Goal: Task Accomplishment & Management: Use online tool/utility

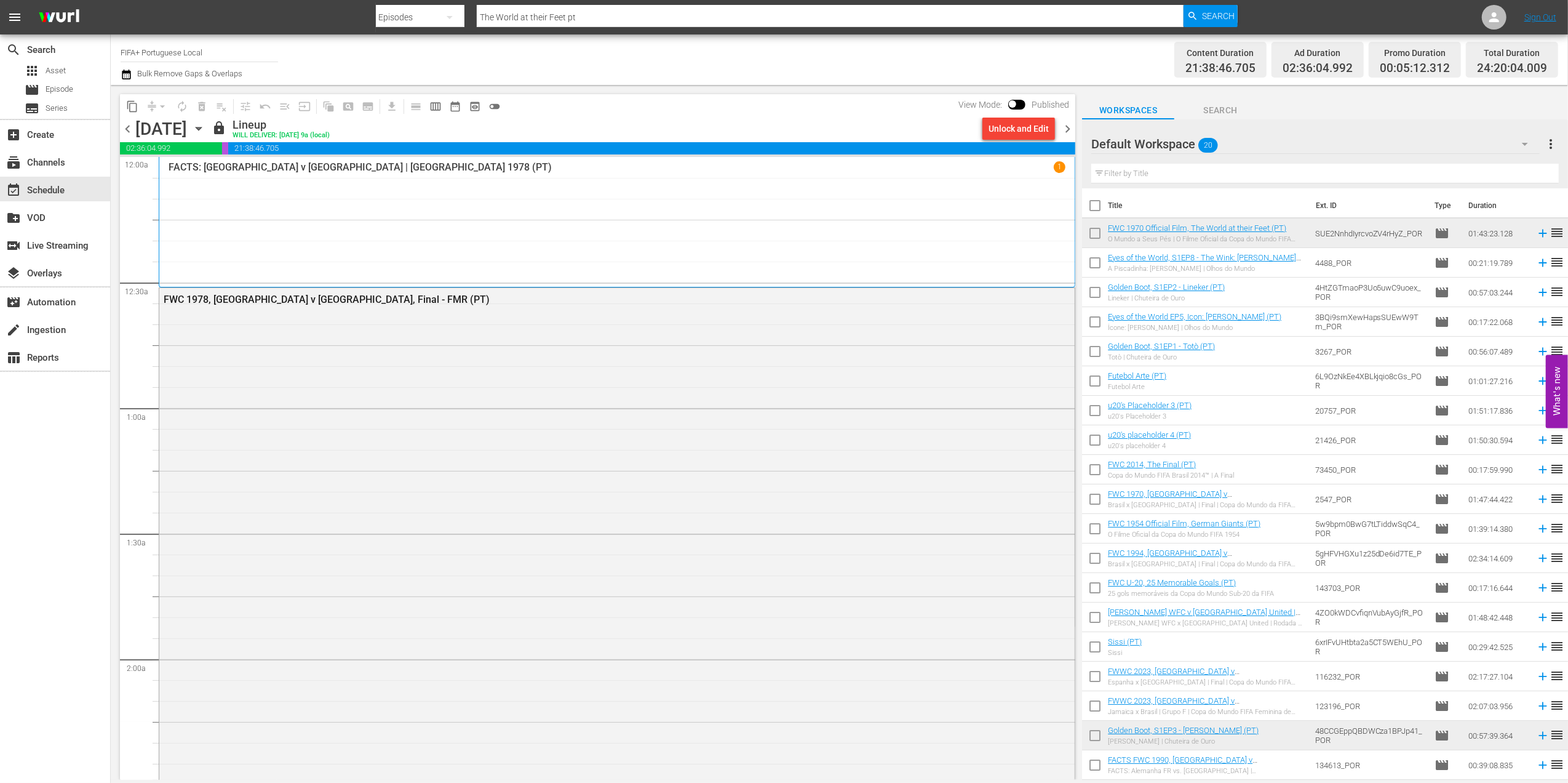
scroll to position [1401, 0]
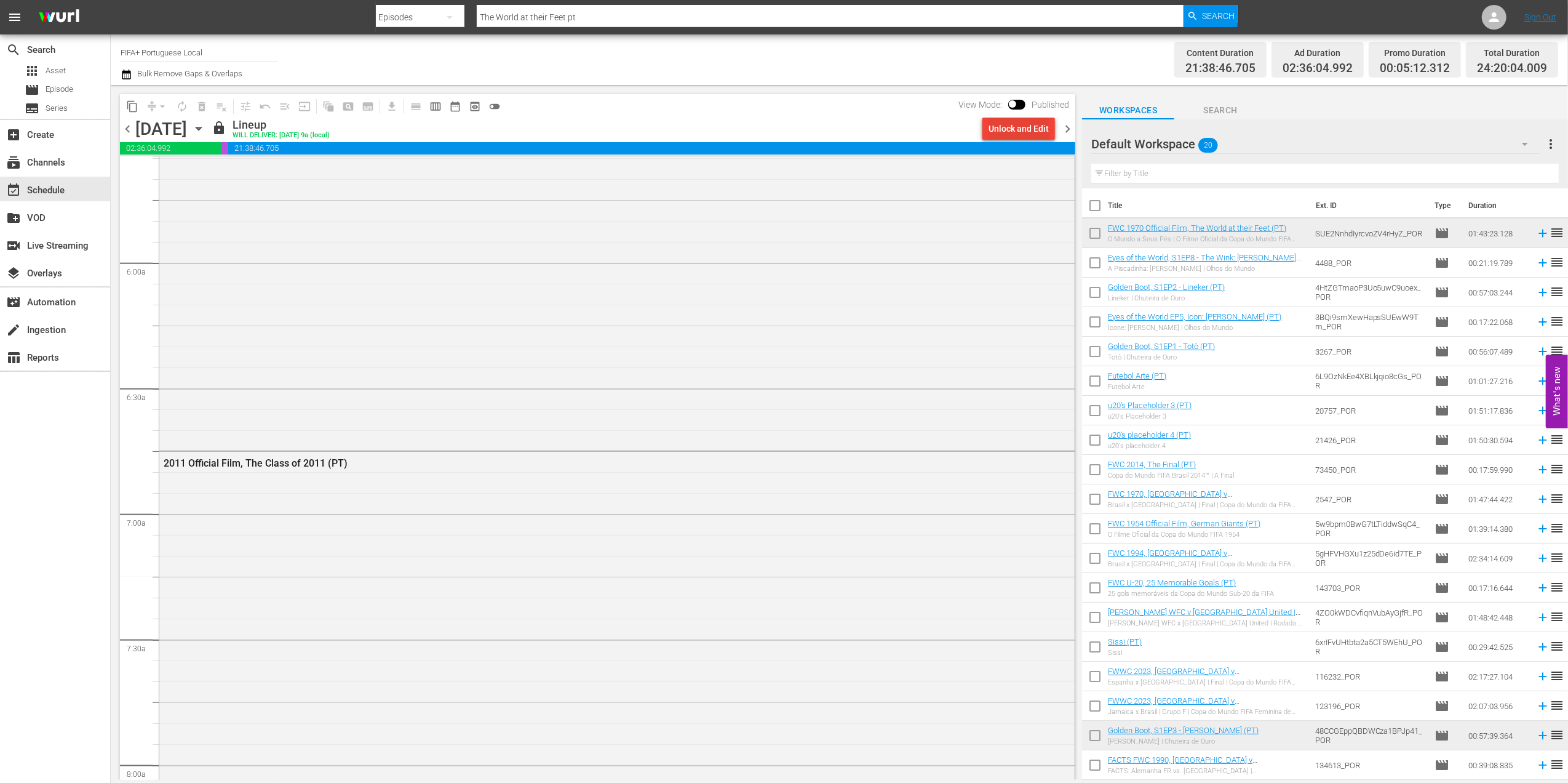
click at [1026, 126] on div "Unlock and Edit" at bounding box center [1019, 128] width 60 height 22
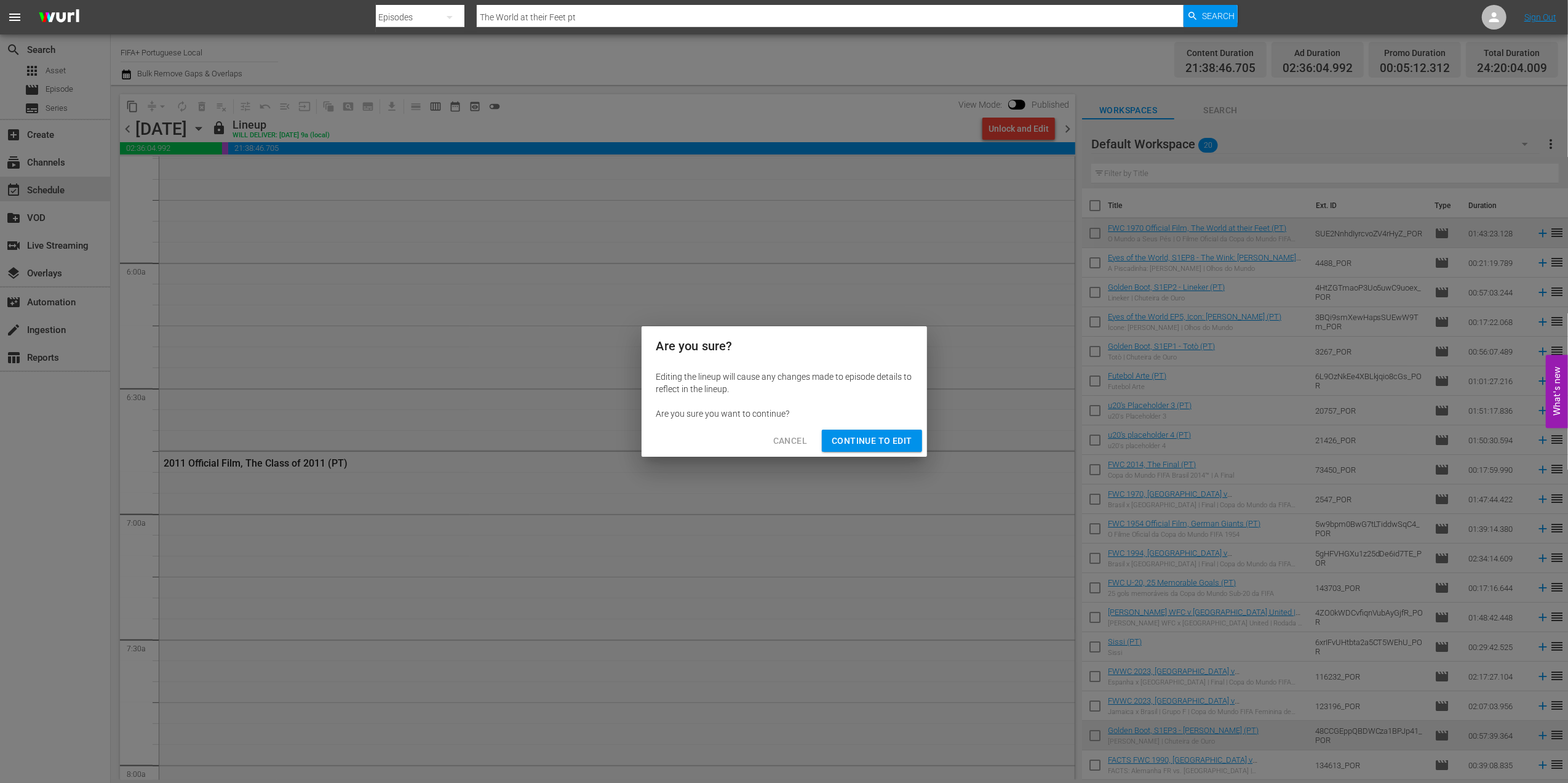
click at [894, 438] on span "Continue to Edit" at bounding box center [871, 441] width 80 height 16
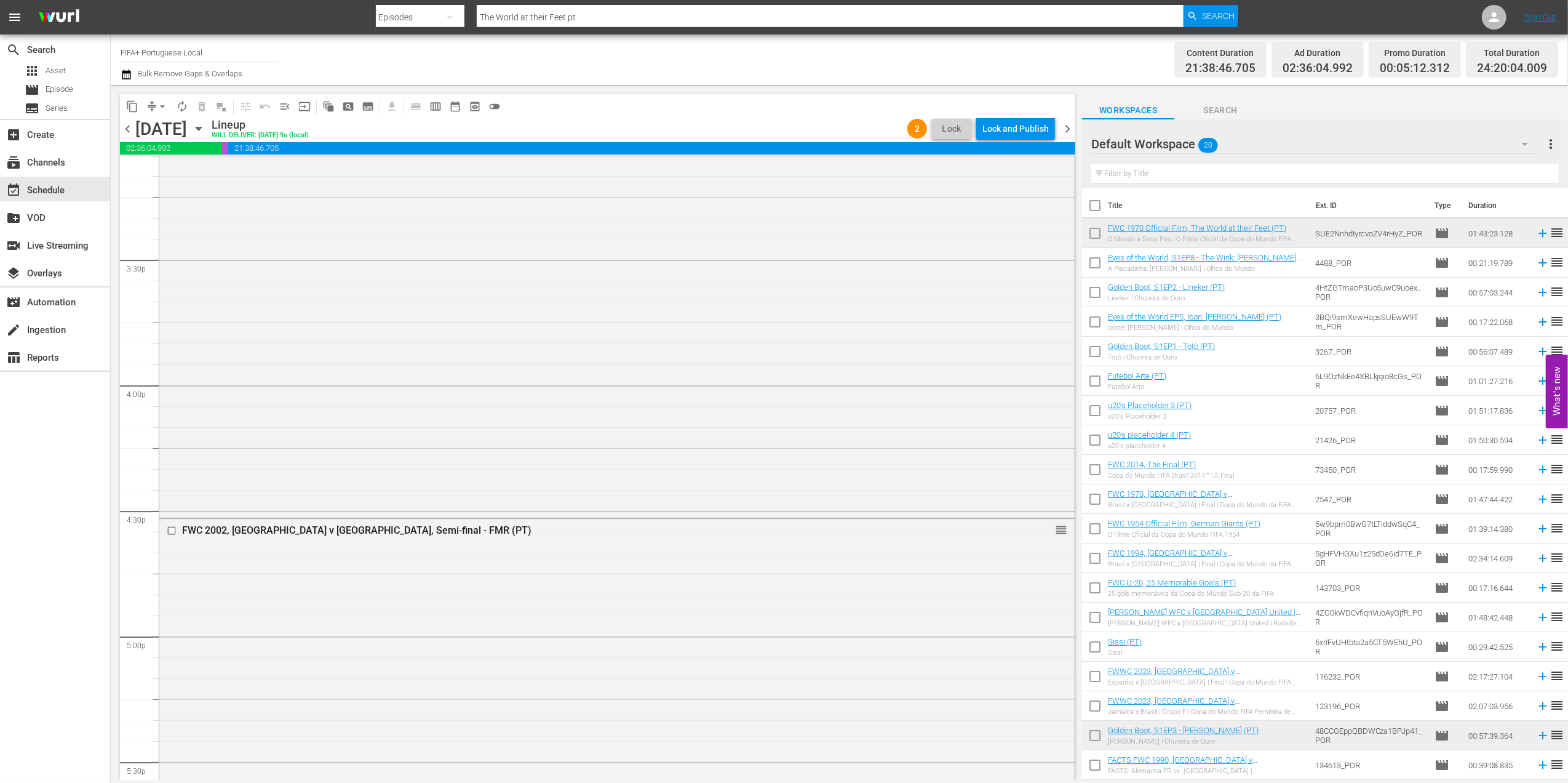
scroll to position [5618, 0]
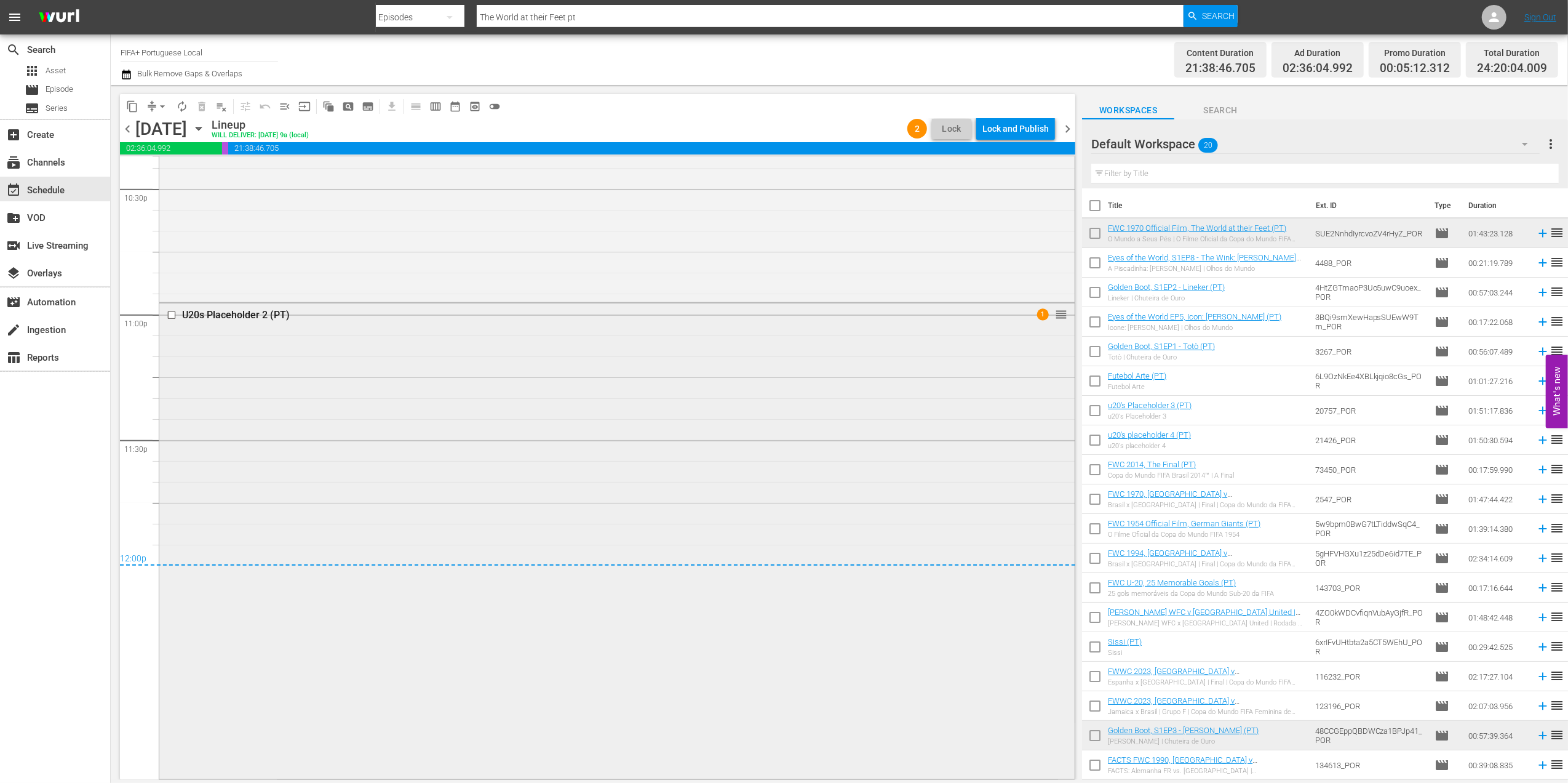
click at [245, 312] on div "U20s Placeholder 2 (PT)" at bounding box center [593, 314] width 823 height 11
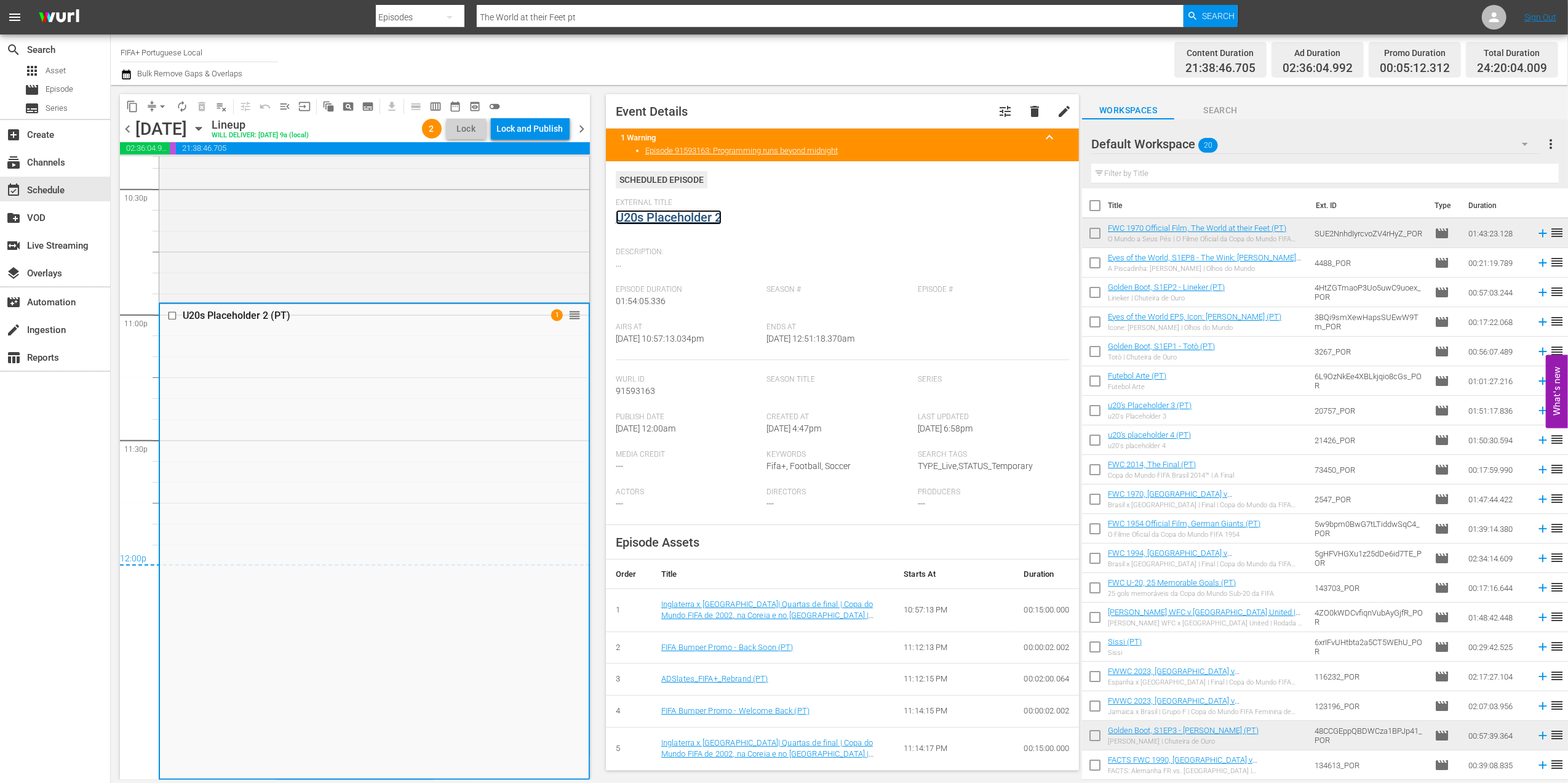
click at [672, 217] on link "U20s Placeholder 2" at bounding box center [668, 217] width 106 height 15
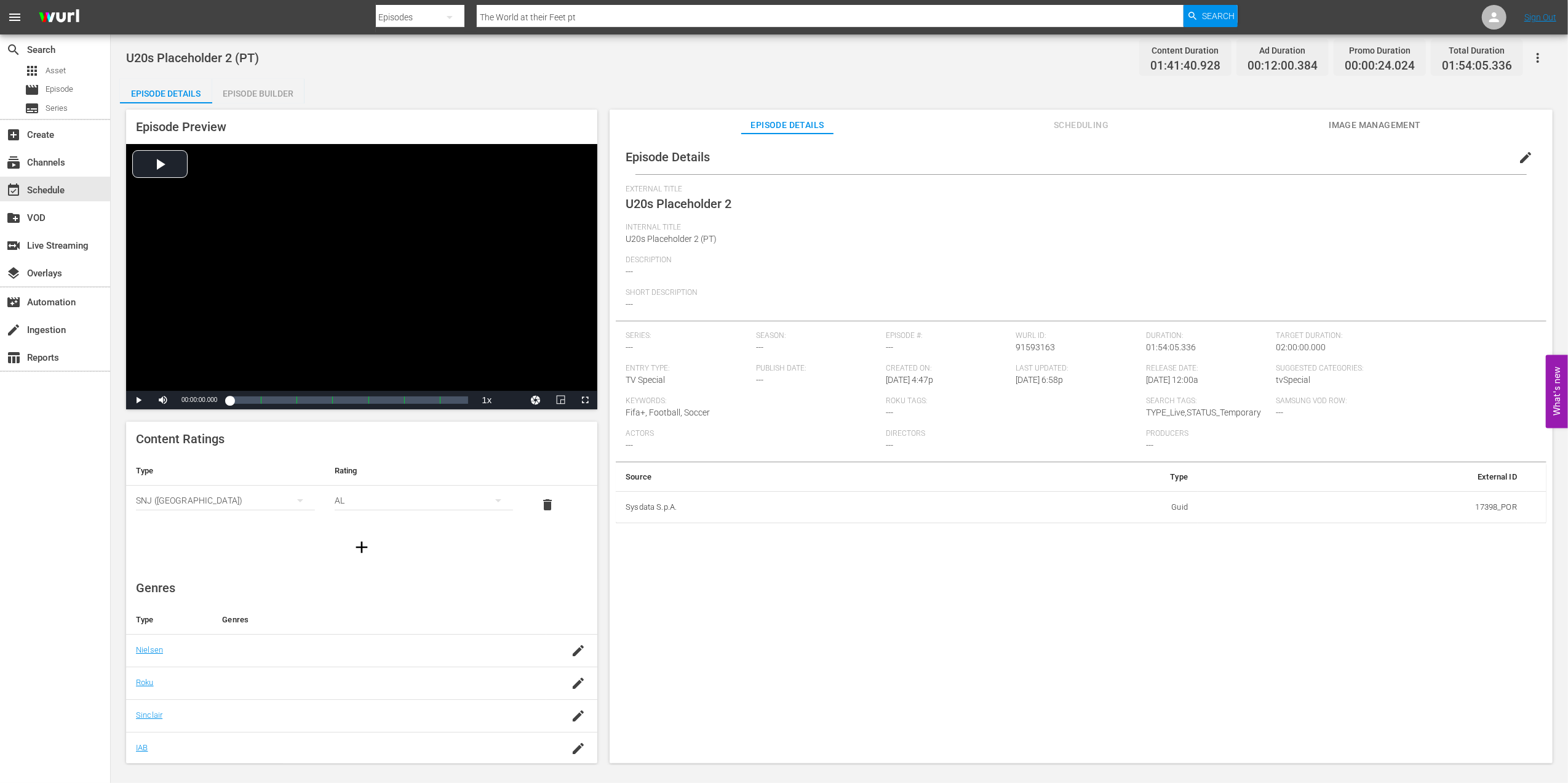
click at [1252, 157] on span "edit" at bounding box center [1525, 157] width 15 height 15
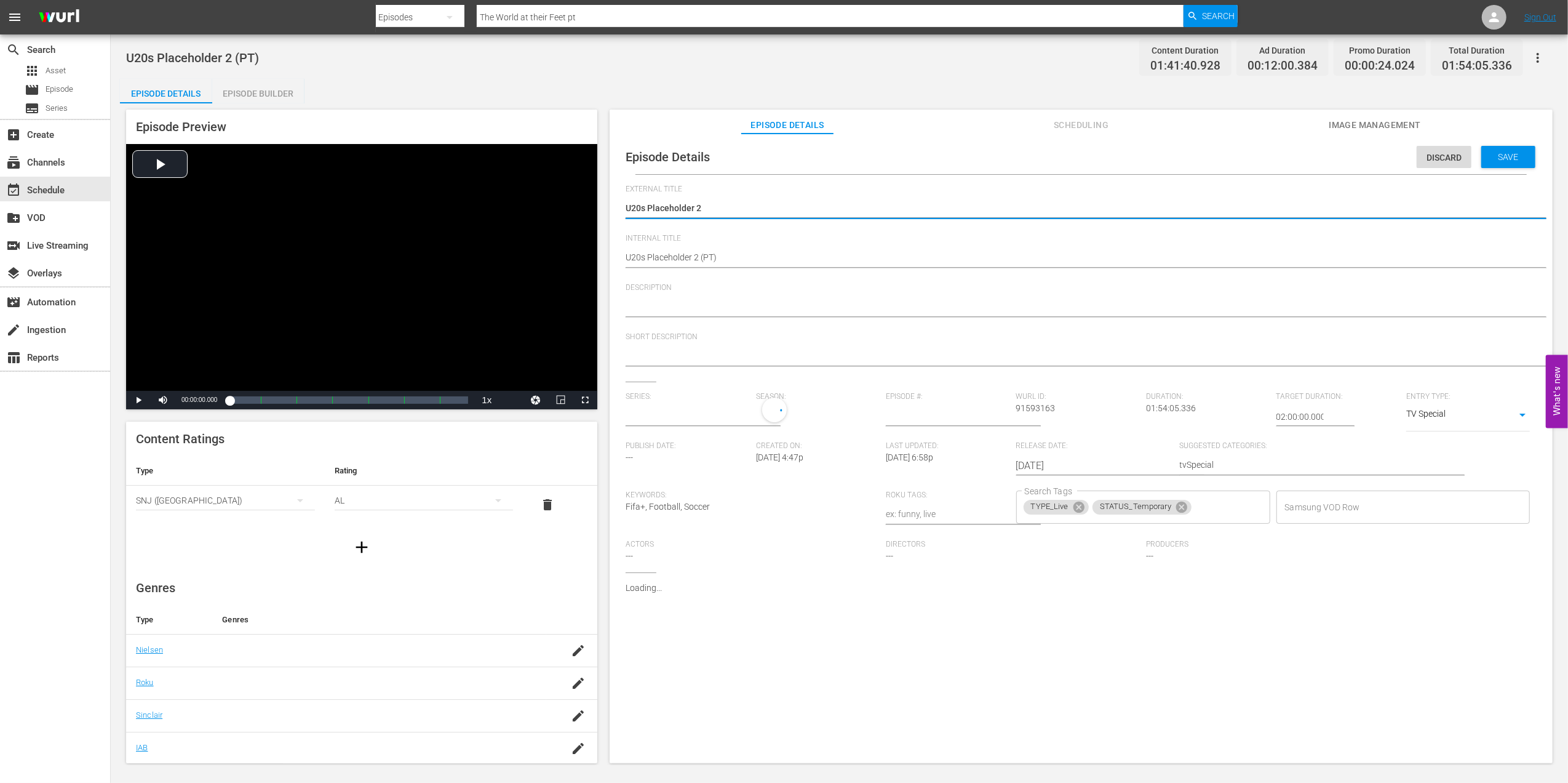
type input "No Series"
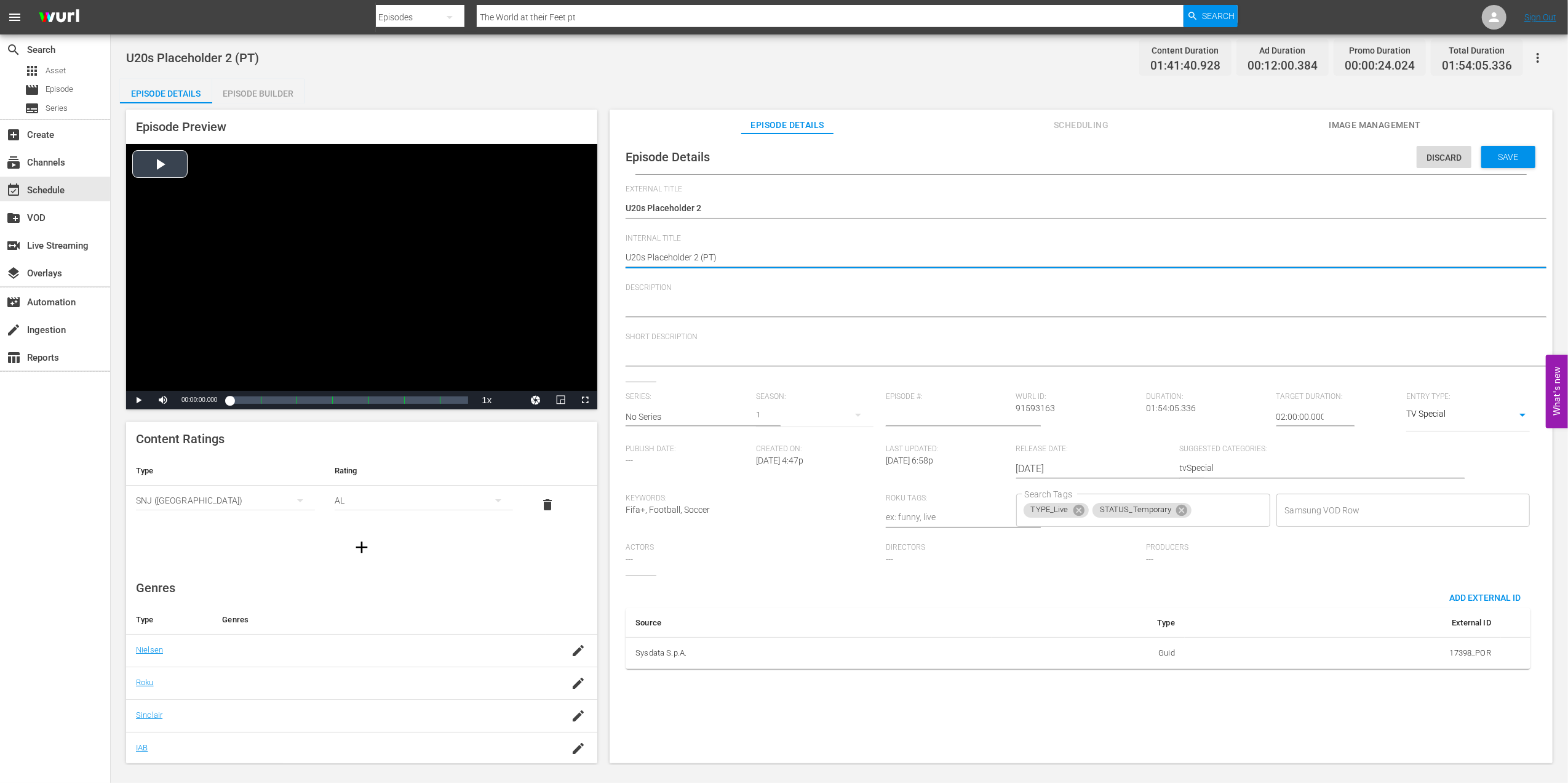
drag, startPoint x: 699, startPoint y: 252, endPoint x: 589, endPoint y: 258, distance: 110.2
paste textarea "Chile v Mexico | FIFA U-20 World Cup Chile 2025™"
type textarea "Chile v [GEOGRAPHIC_DATA] | FIFA U-20 World Cup Chile 2025™ (PT)"
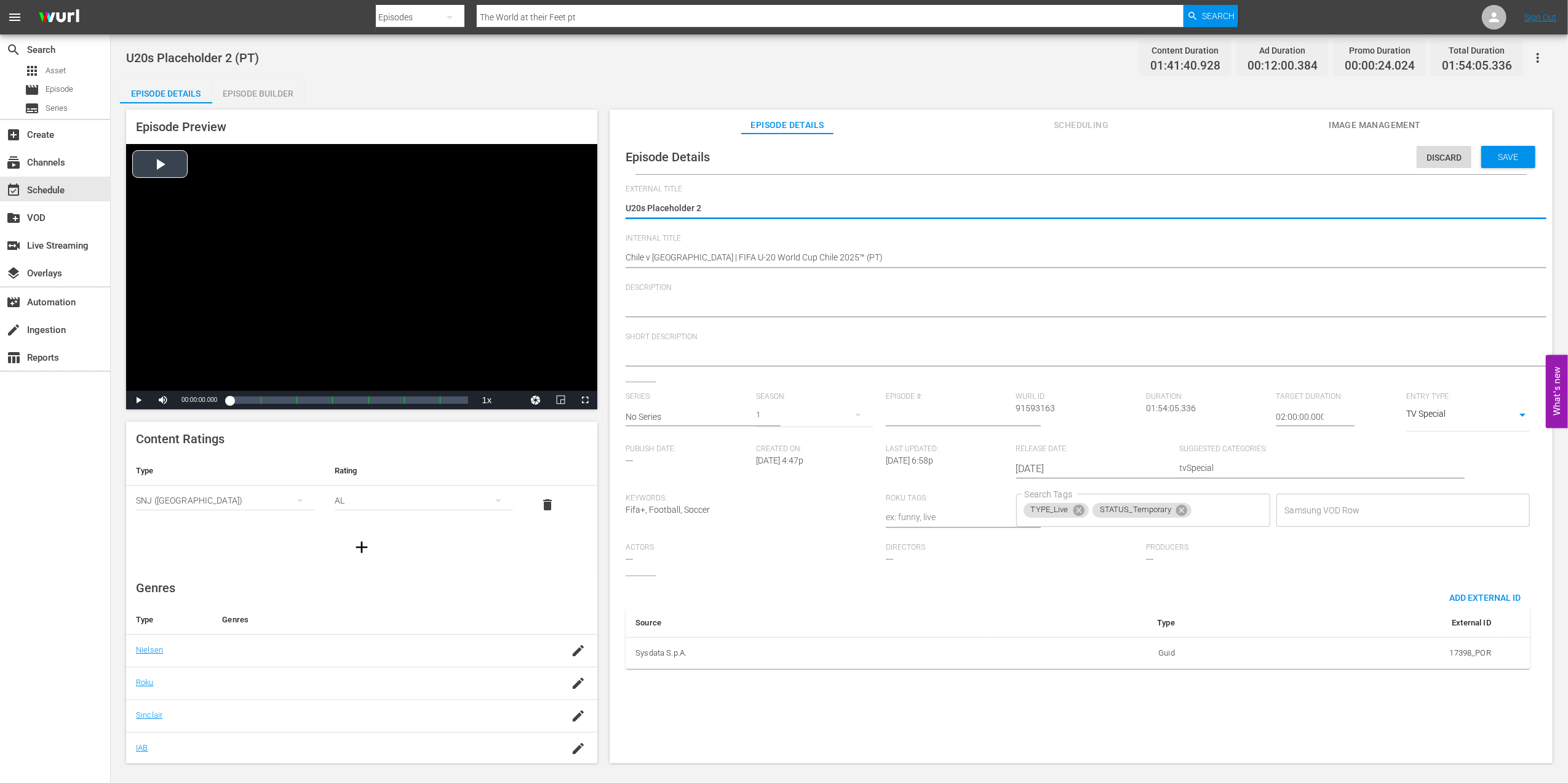
drag, startPoint x: 713, startPoint y: 208, endPoint x: 589, endPoint y: 208, distance: 124.0
paste textarea "Chile x México | Copa do Mundo Sub-20 da FIFA Chile 2025™"
type textarea "Chile x México | Copa do Mundo Sub-20 da FIFA Chile 2025™"
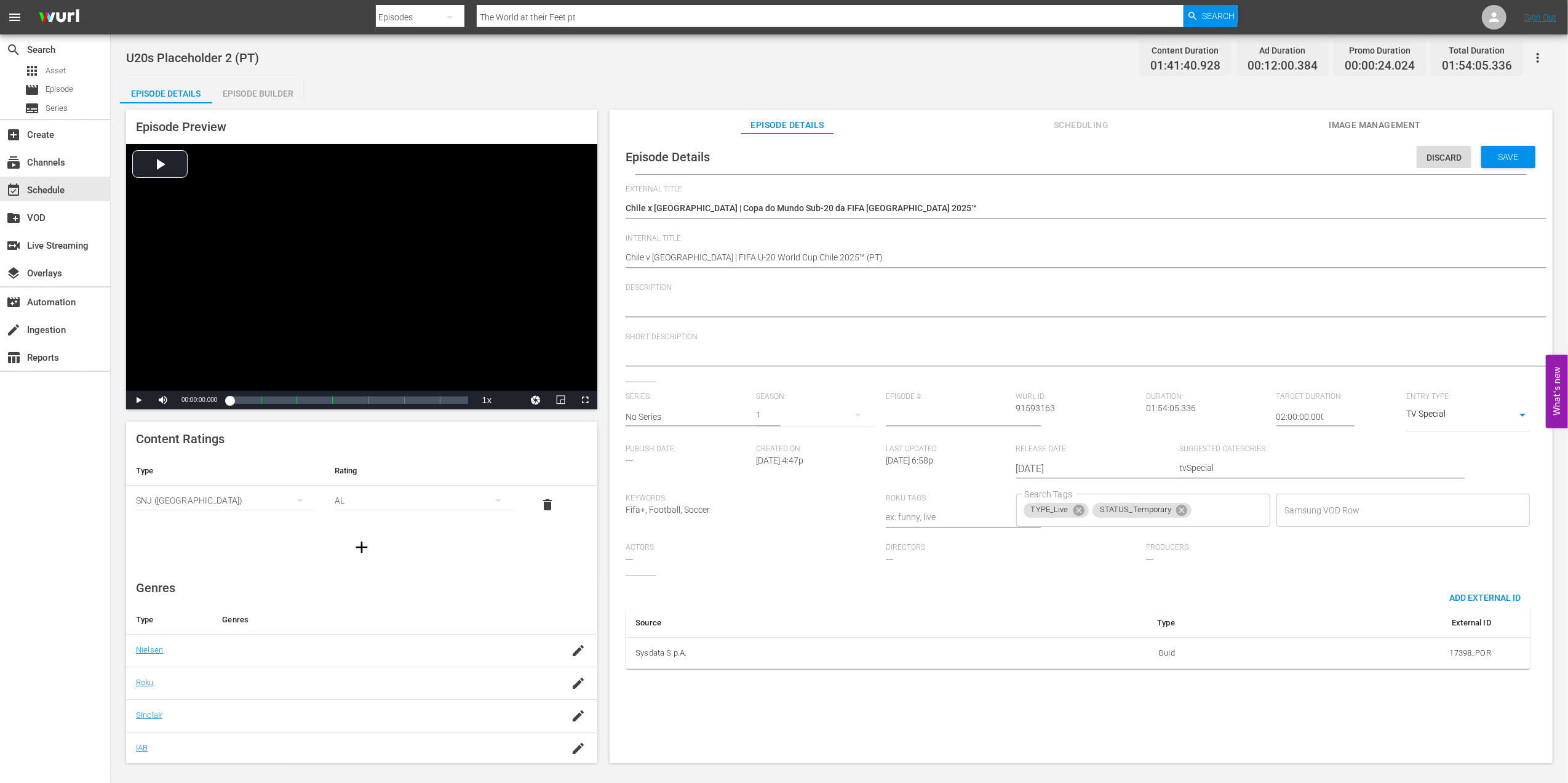
click at [781, 308] on textarea at bounding box center [1077, 307] width 905 height 15
paste textarea "Assista ao jogo entre Chile e México no Estádio Elías Figueroa Brander, Valpara…"
type textarea "Assista ao jogo entre Chile e México no Estádio Elías Figueroa Brander, Valpara…"
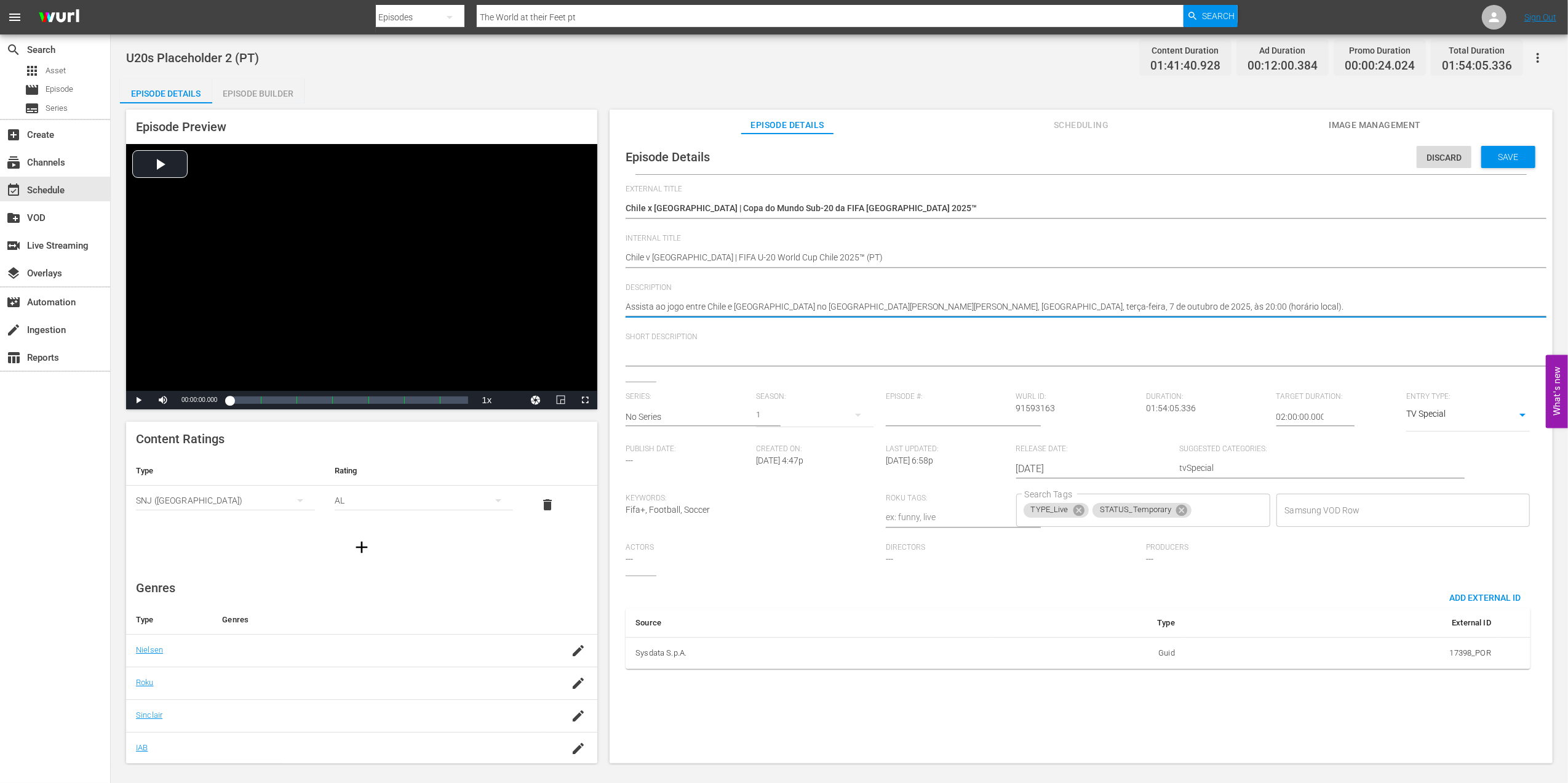
type textarea "Assista ao jogo entre Chile e México no Estádio Elías Figueroa Brander, Valpara…"
click at [755, 347] on div at bounding box center [1077, 357] width 905 height 30
click at [729, 357] on textarea at bounding box center [1077, 357] width 905 height 15
paste textarea "Assista ao jogo entre Chile e México"
type textarea "Assista ao jogo entre Chile e México"
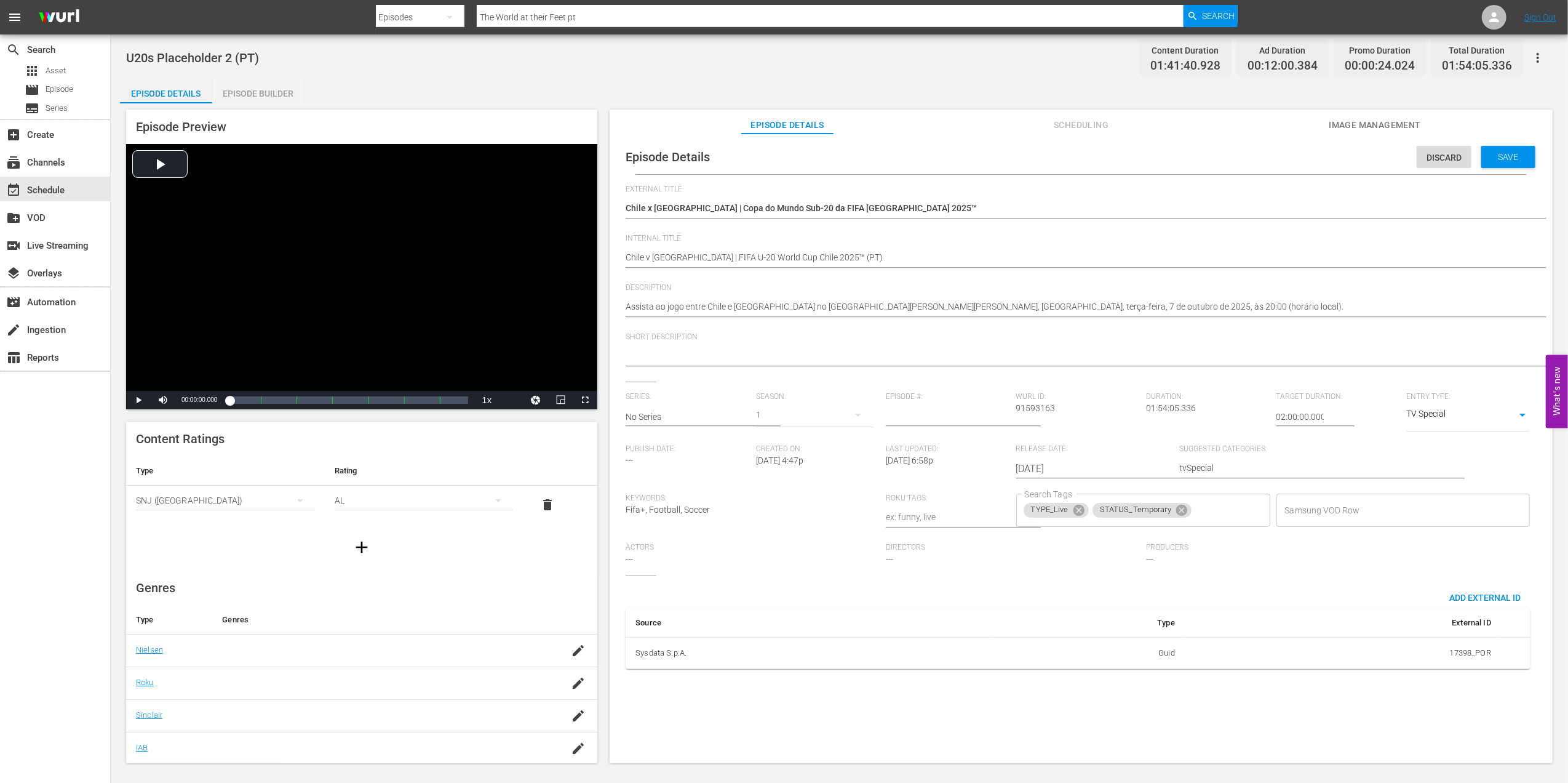
type textarea "Assista ao jogo entre Chile e México"
type textarea "Assista ao jogo entre Chile e México."
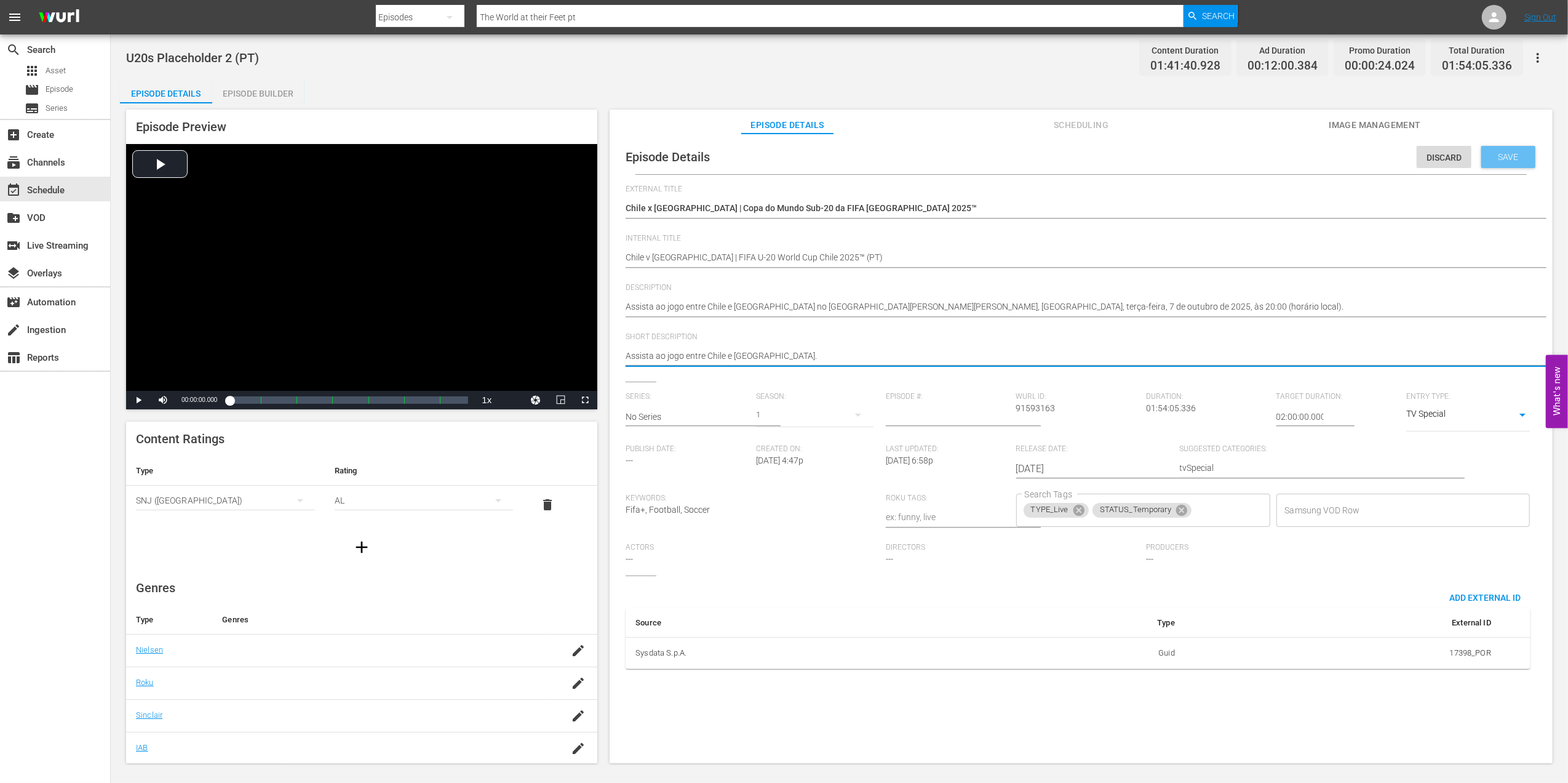
type textarea "Assista ao jogo entre Chile e México."
click at [1252, 156] on span "Save" at bounding box center [1509, 157] width 40 height 10
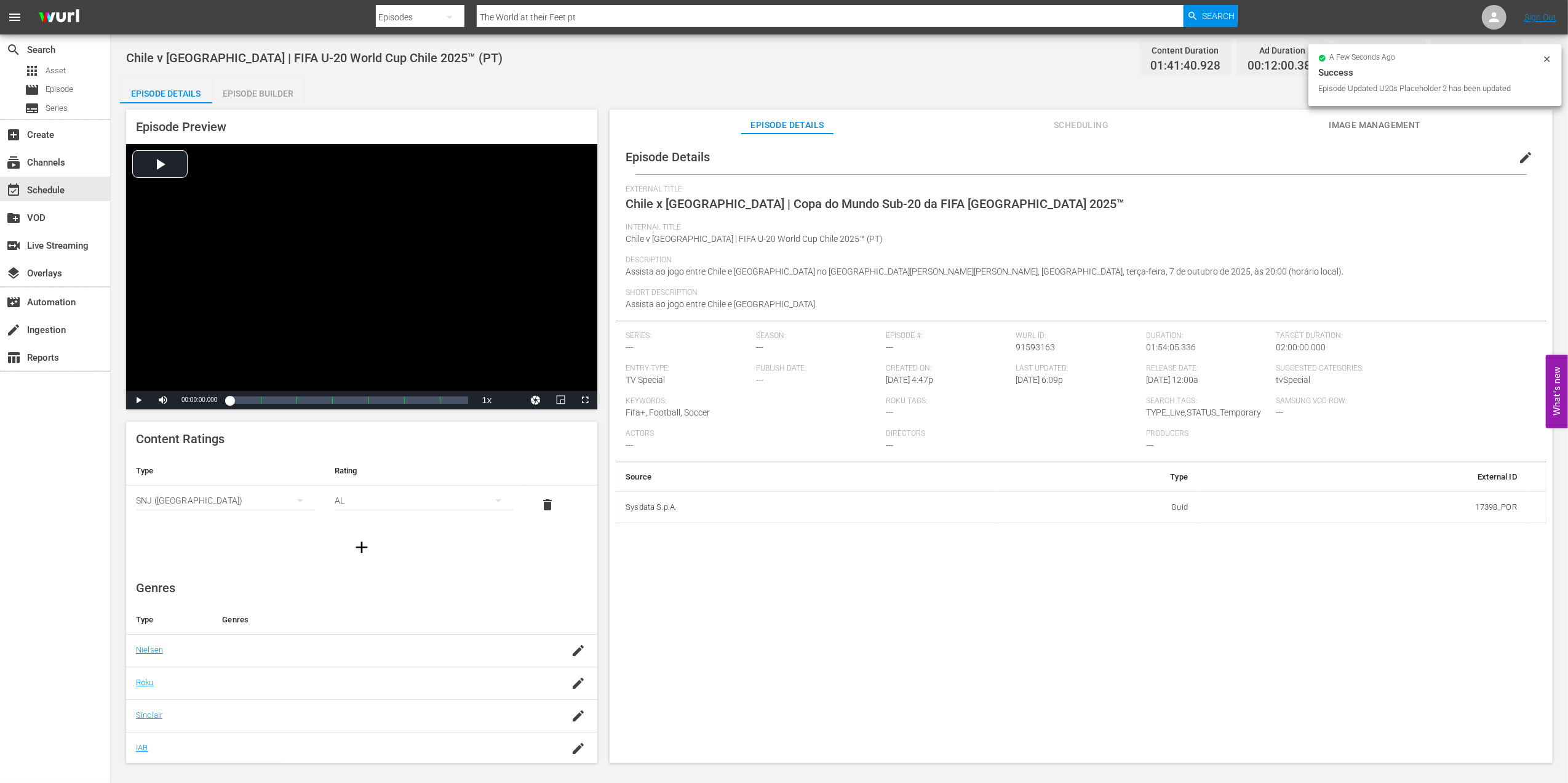
click at [1252, 123] on span "Image Management" at bounding box center [1376, 125] width 93 height 16
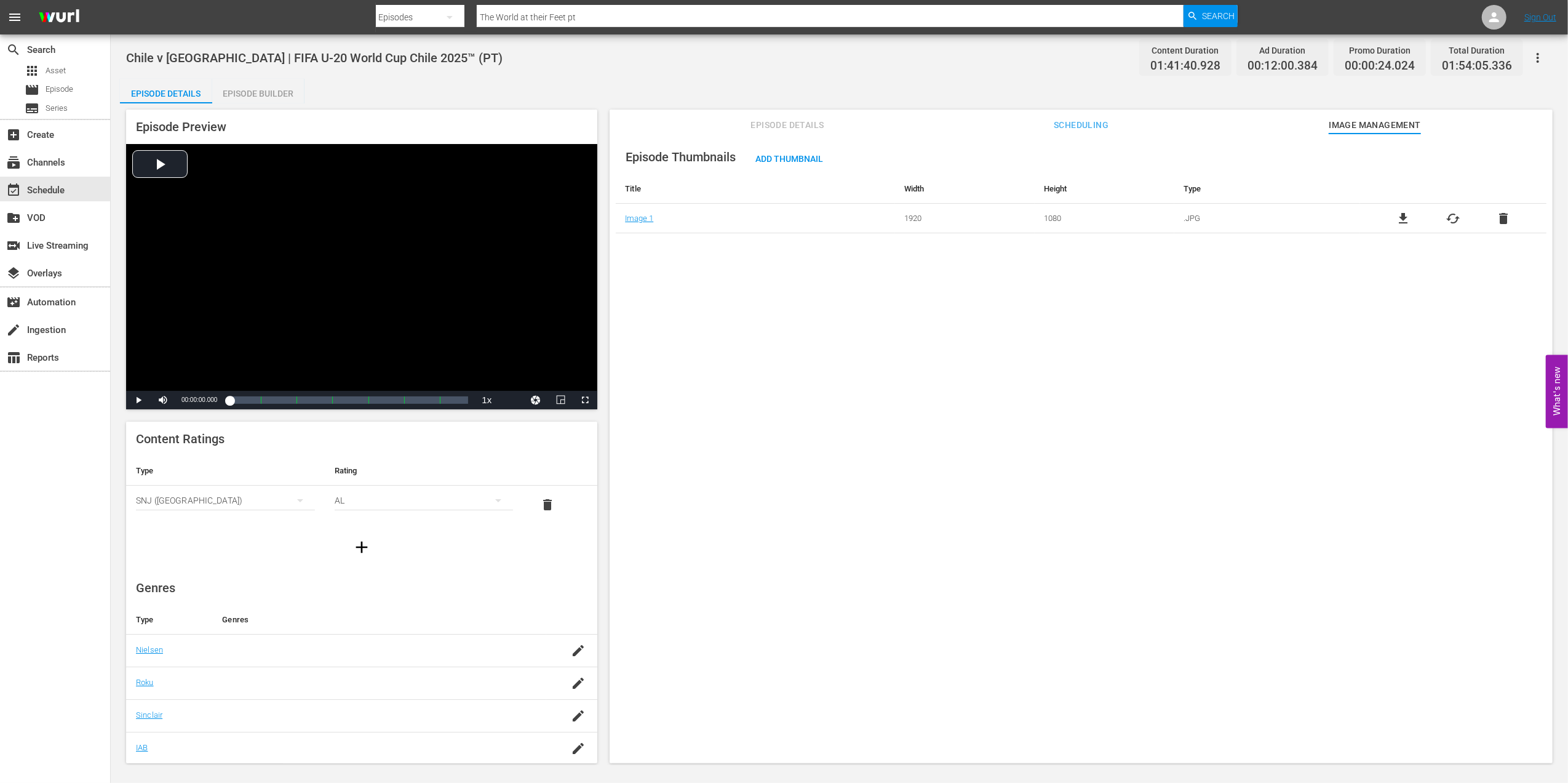
click at [1252, 220] on span "delete" at bounding box center [1503, 218] width 15 height 15
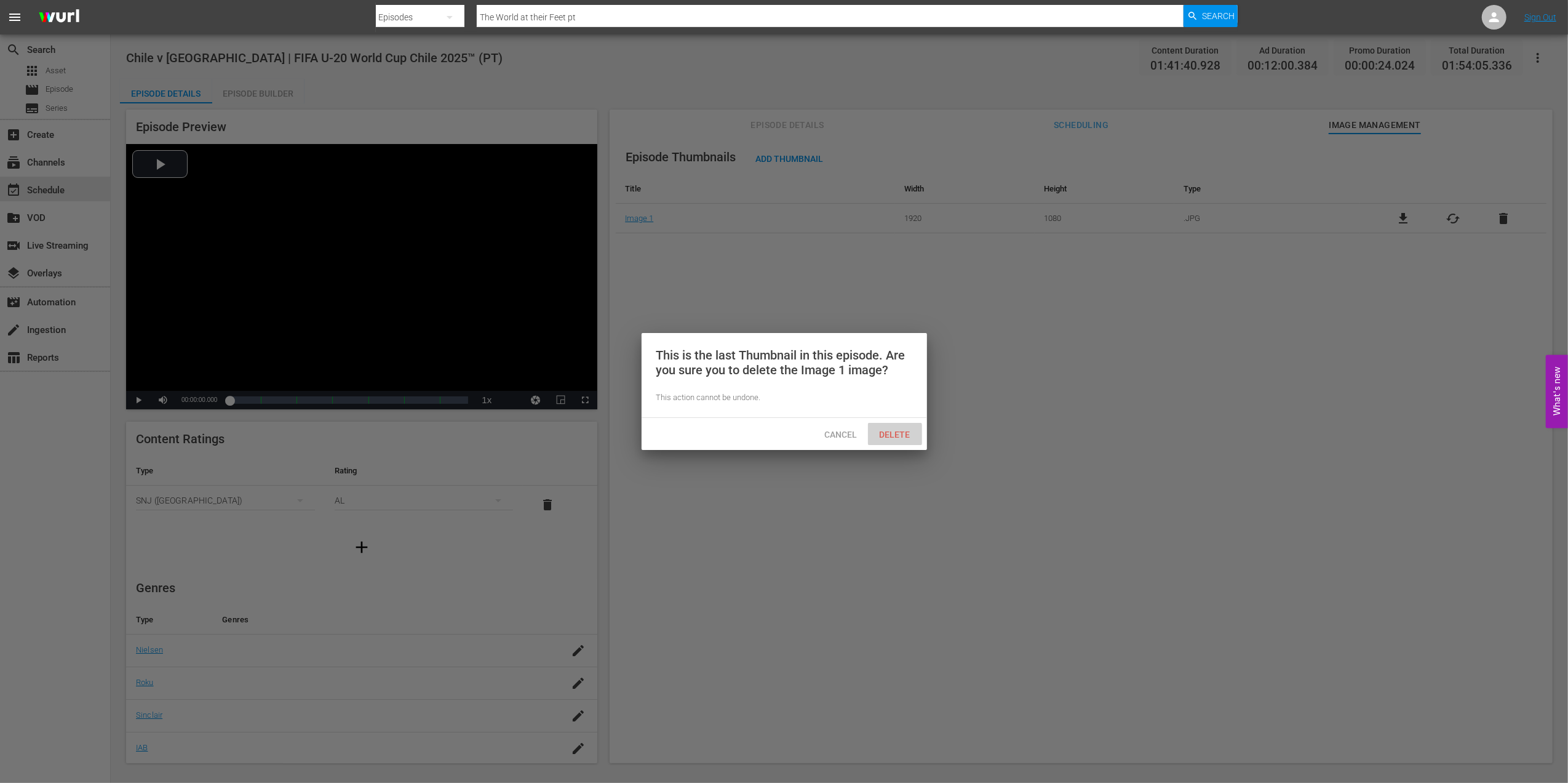
click at [883, 435] on span "Delete" at bounding box center [896, 434] width 51 height 10
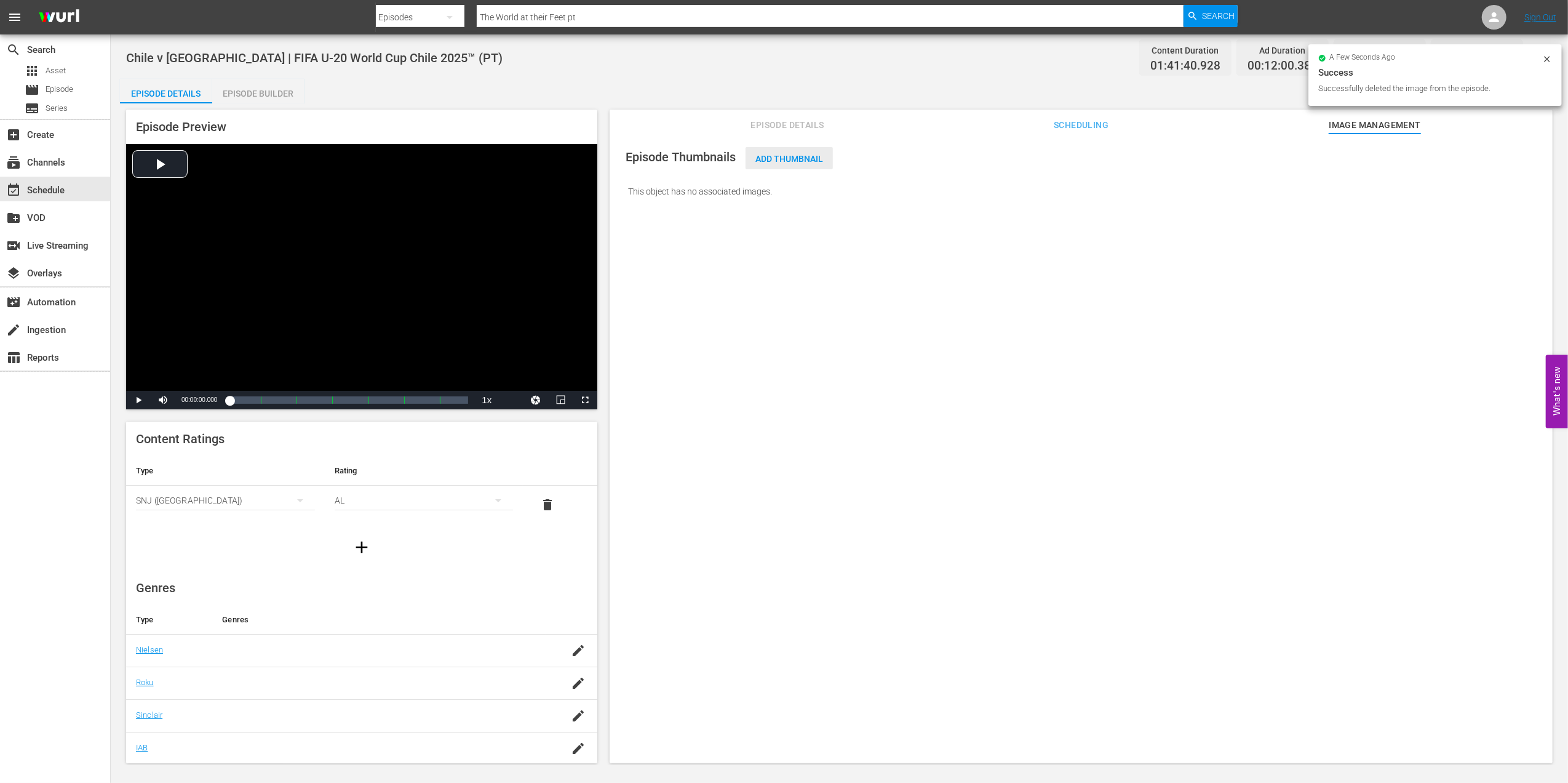
drag, startPoint x: 815, startPoint y: 153, endPoint x: 821, endPoint y: 168, distance: 16.2
click at [814, 154] on span "Add Thumbnail" at bounding box center [790, 158] width 87 height 10
click at [781, 155] on span "Add Thumbnail" at bounding box center [790, 158] width 87 height 10
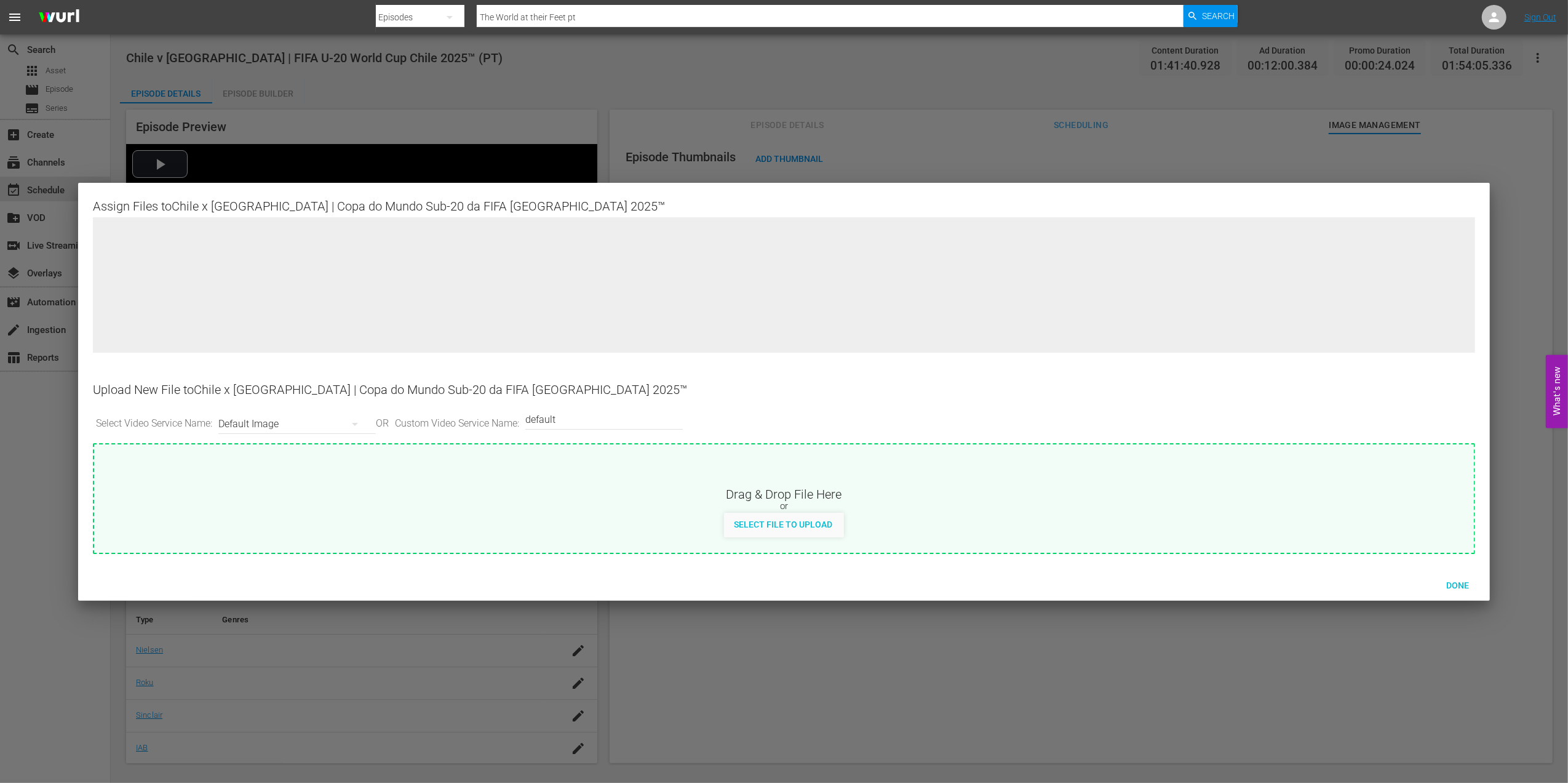
click at [763, 514] on div "Select File to Upload" at bounding box center [783, 524] width 118 height 23
type input "C:\fakepath\a.jpg"
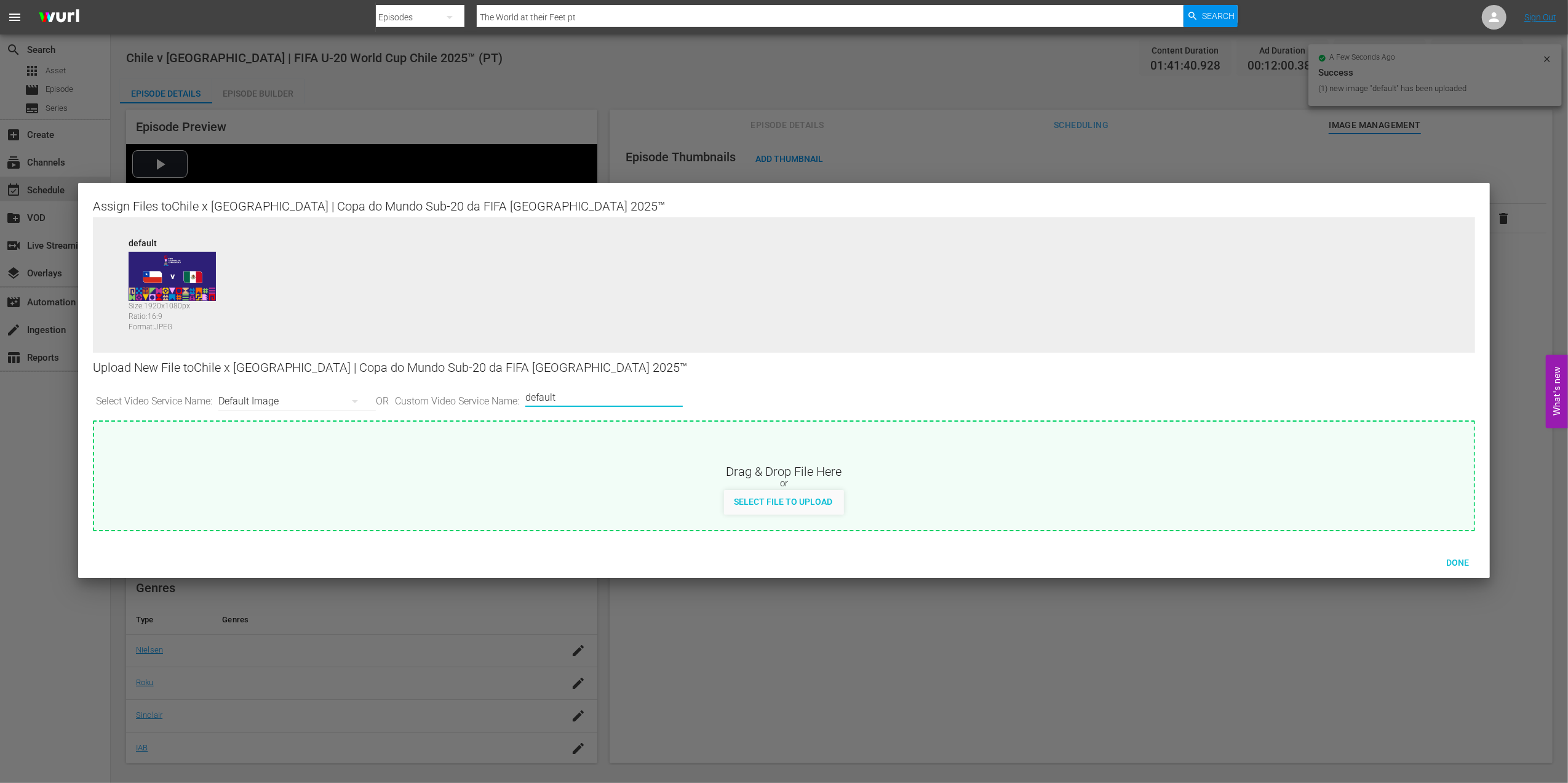
click at [601, 394] on input "default" at bounding box center [601, 397] width 151 height 30
type input "default 1"
click at [763, 499] on span "Select File to Upload" at bounding box center [783, 501] width 118 height 10
type input "C:\fakepath\b.jpg"
click at [1252, 557] on span "Done" at bounding box center [1458, 562] width 43 height 10
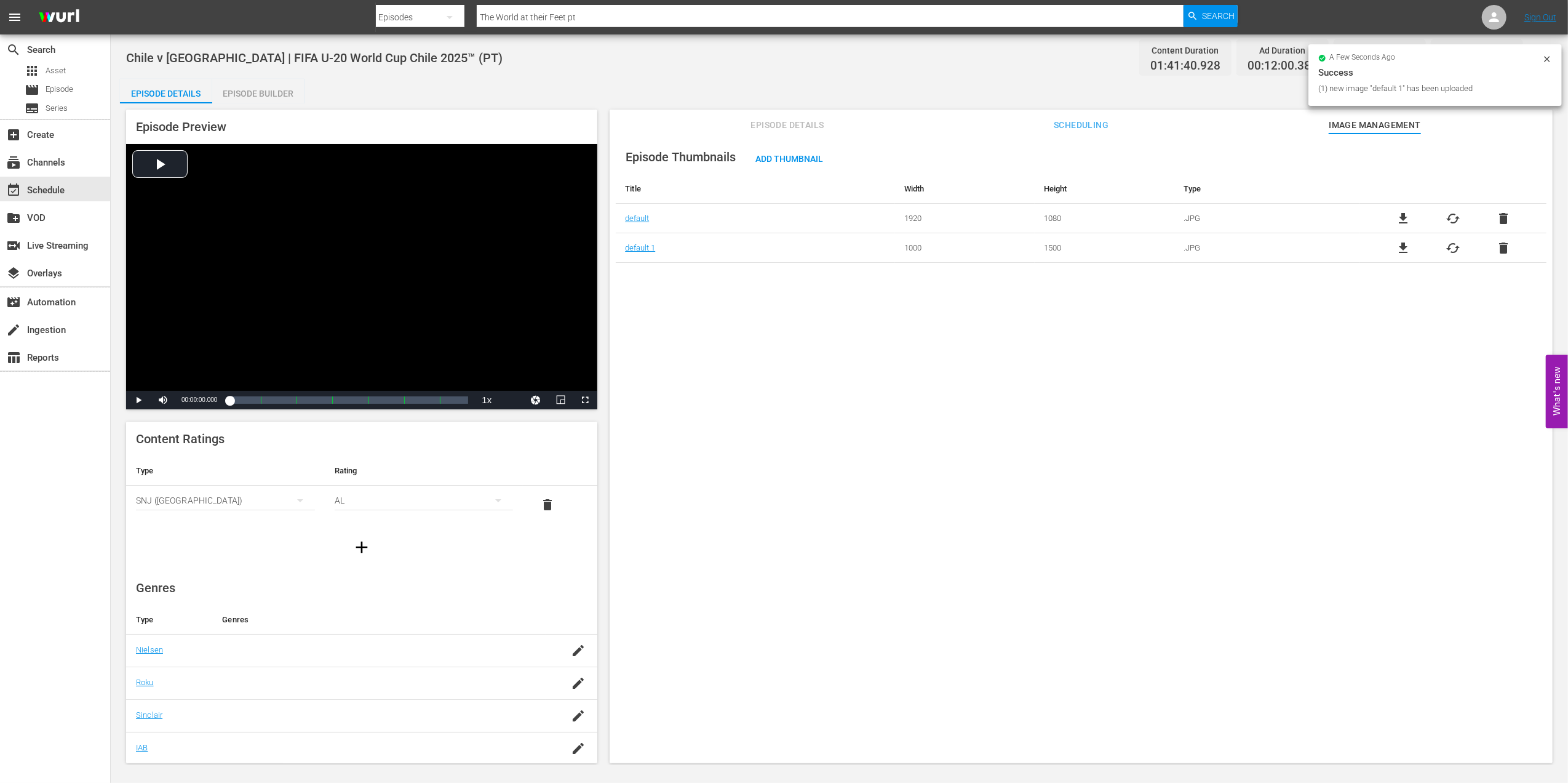
click at [766, 119] on span "Episode Details" at bounding box center [788, 125] width 93 height 16
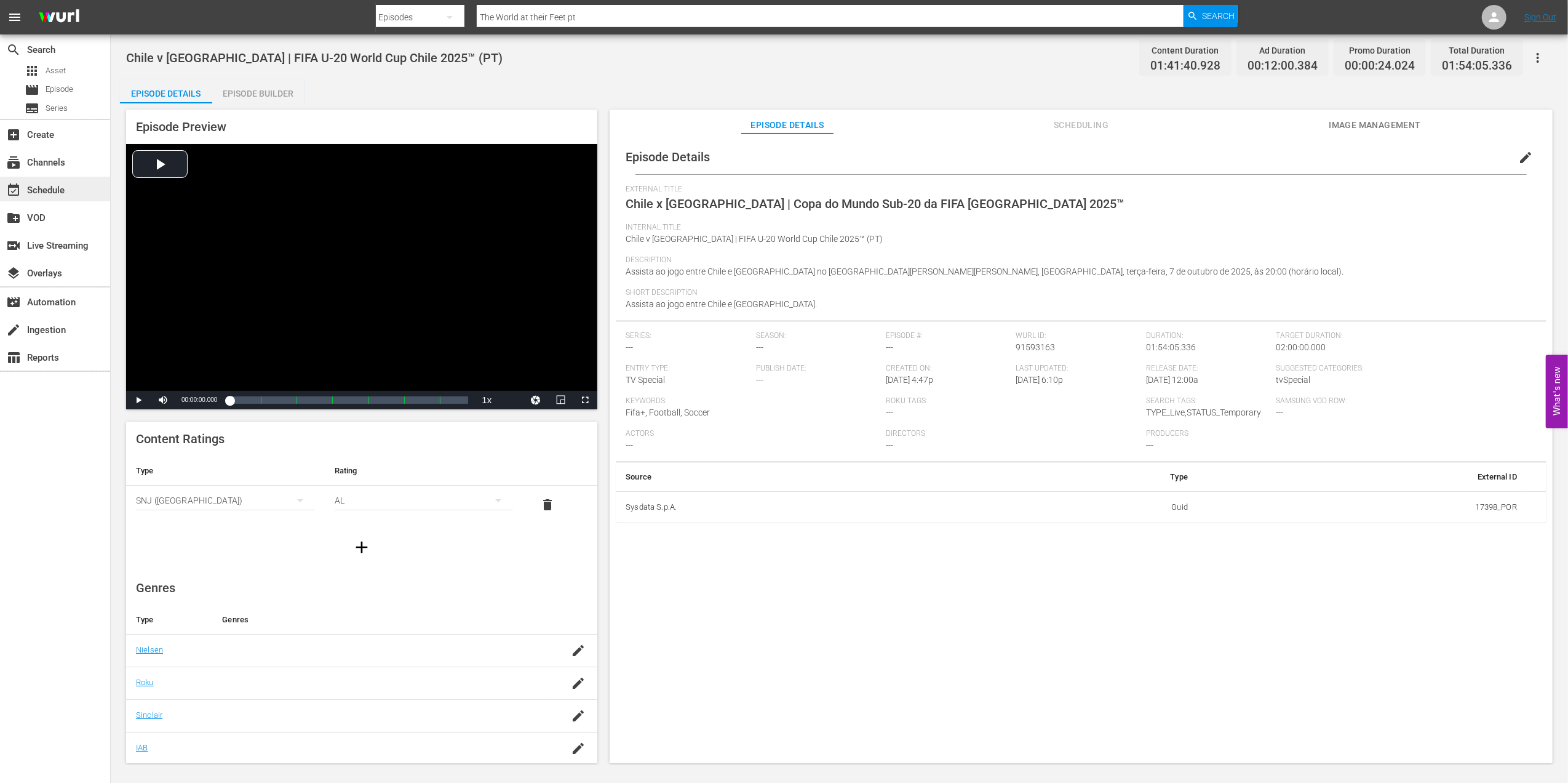
click at [52, 179] on div "event_available Schedule" at bounding box center [55, 189] width 110 height 24
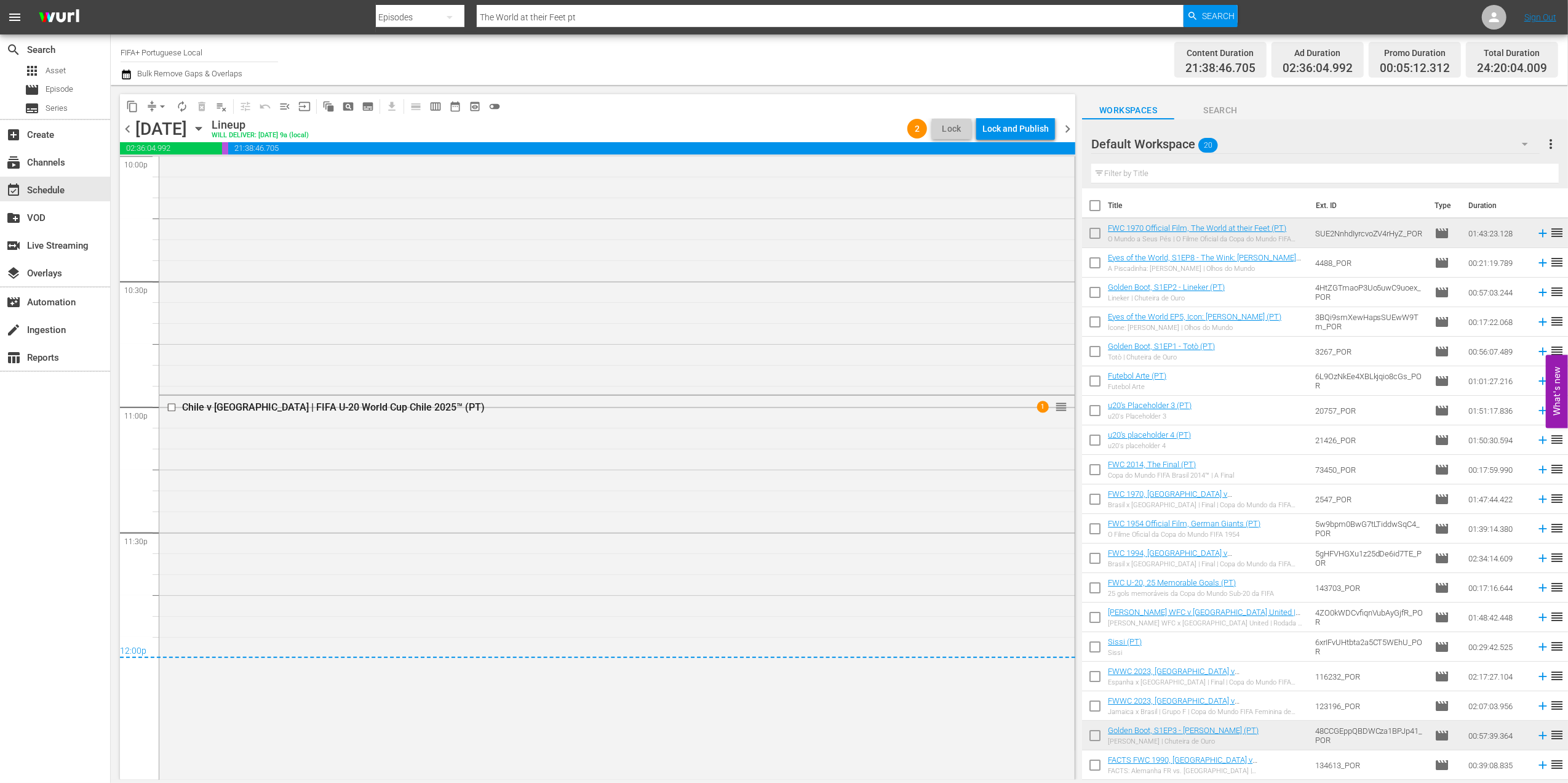
scroll to position [5554, 0]
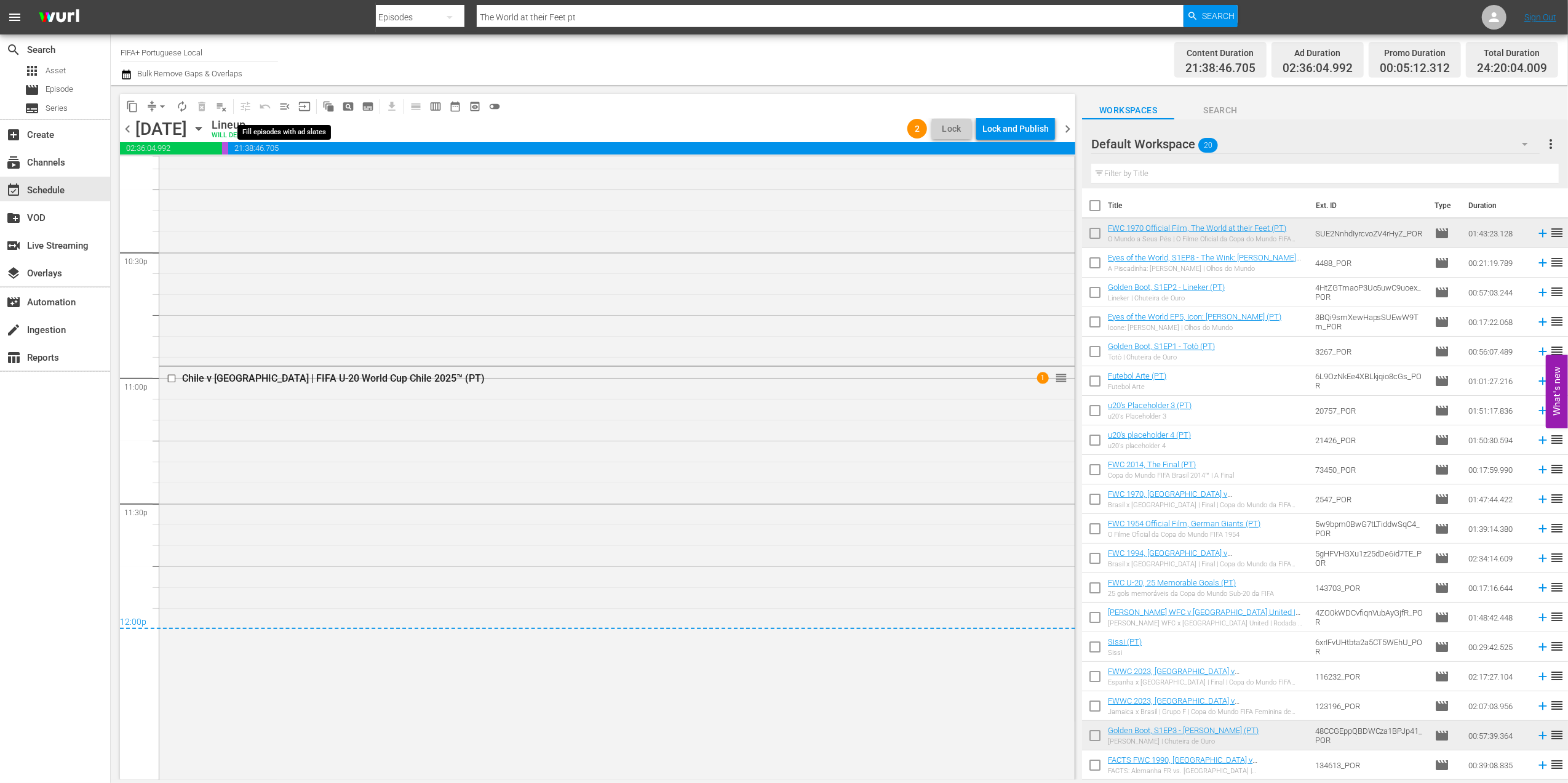
click at [288, 106] on span "menu_open" at bounding box center [285, 107] width 12 height 12
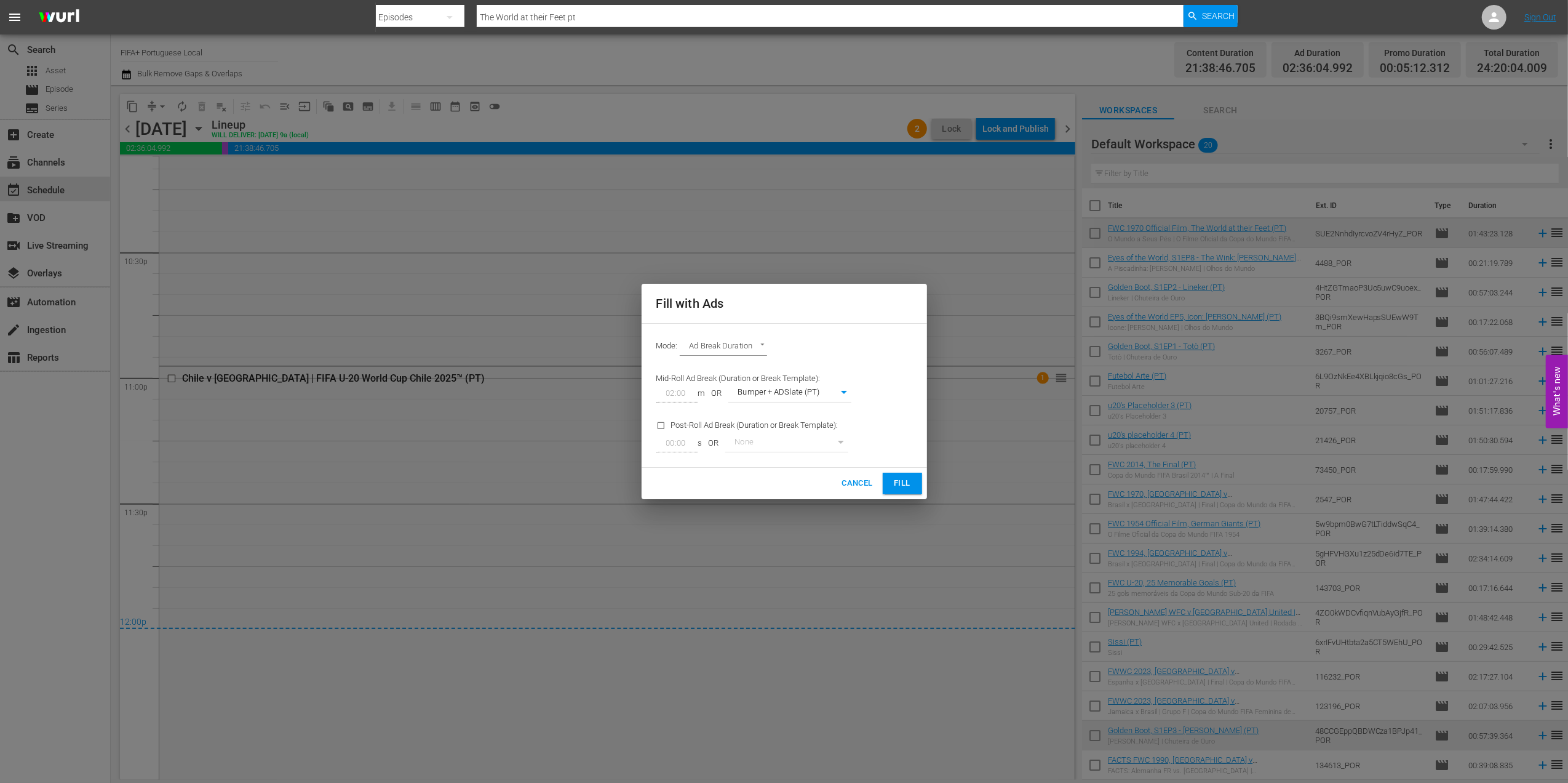
click at [902, 480] on span "Fill" at bounding box center [902, 484] width 20 height 14
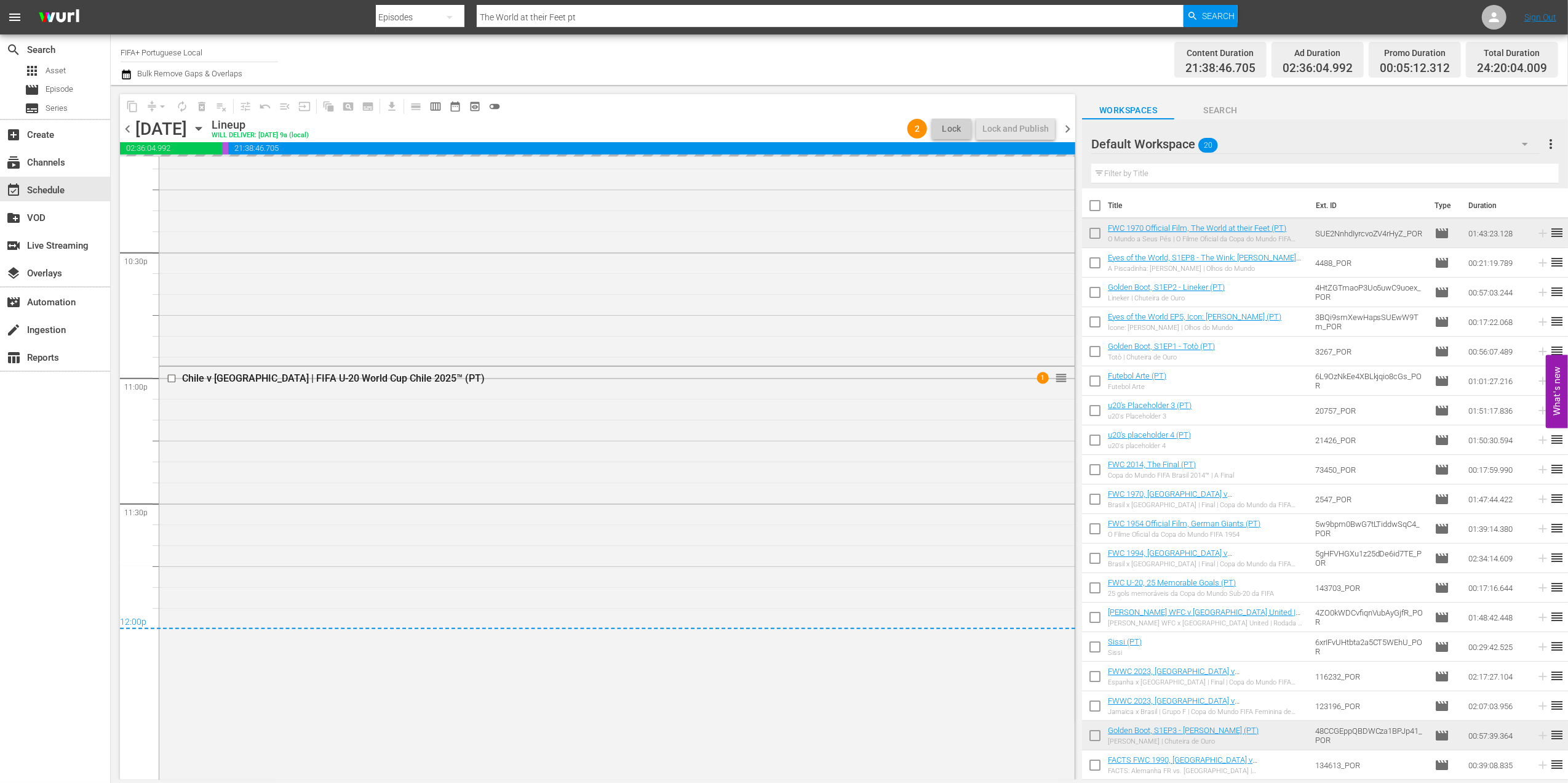
click at [1064, 124] on span "chevron_right" at bounding box center [1068, 129] width 16 height 16
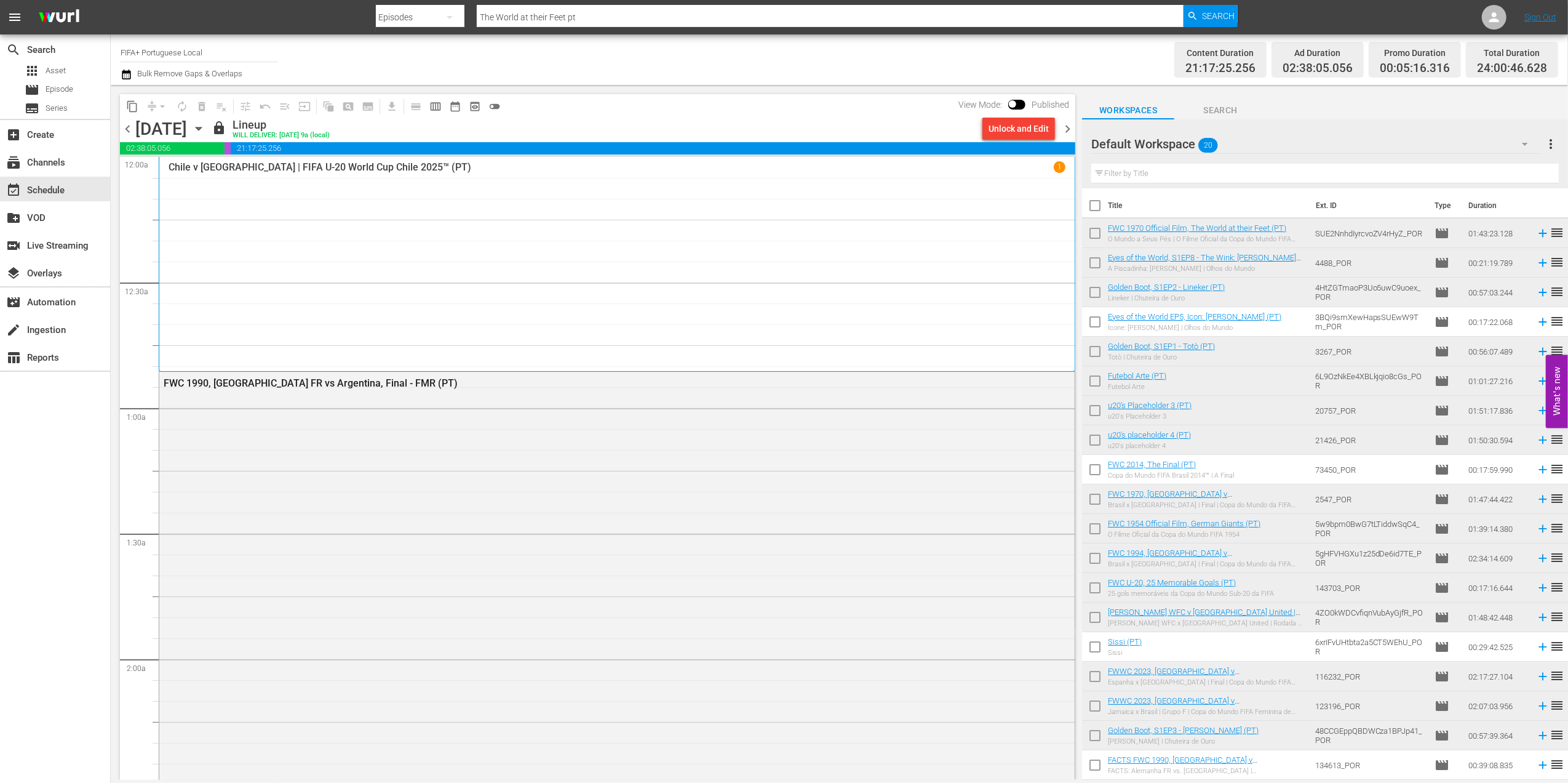
click at [1064, 126] on span "chevron_right" at bounding box center [1068, 129] width 16 height 16
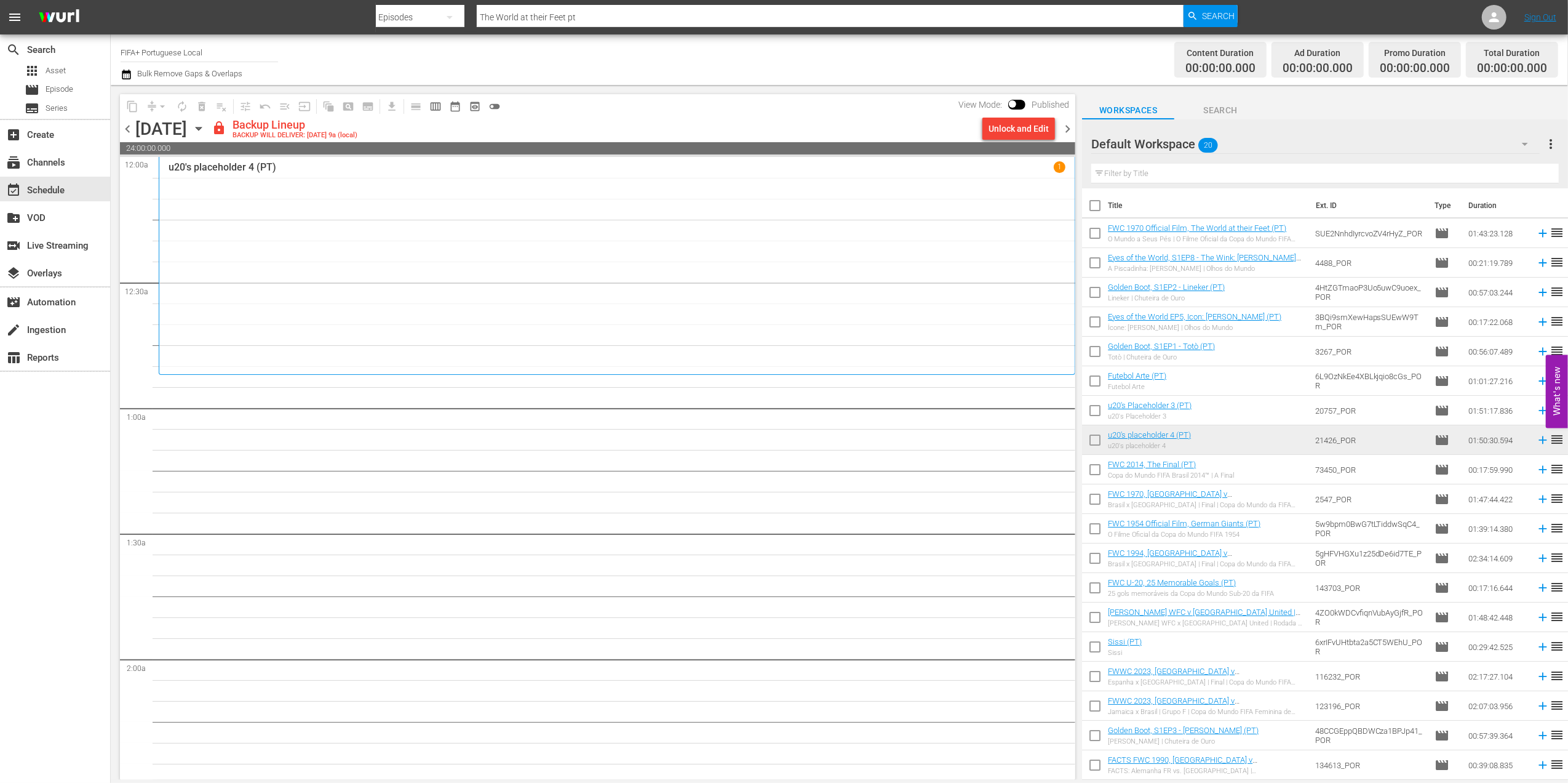
click at [1091, 208] on input "checkbox" at bounding box center [1096, 208] width 26 height 26
checkbox input "true"
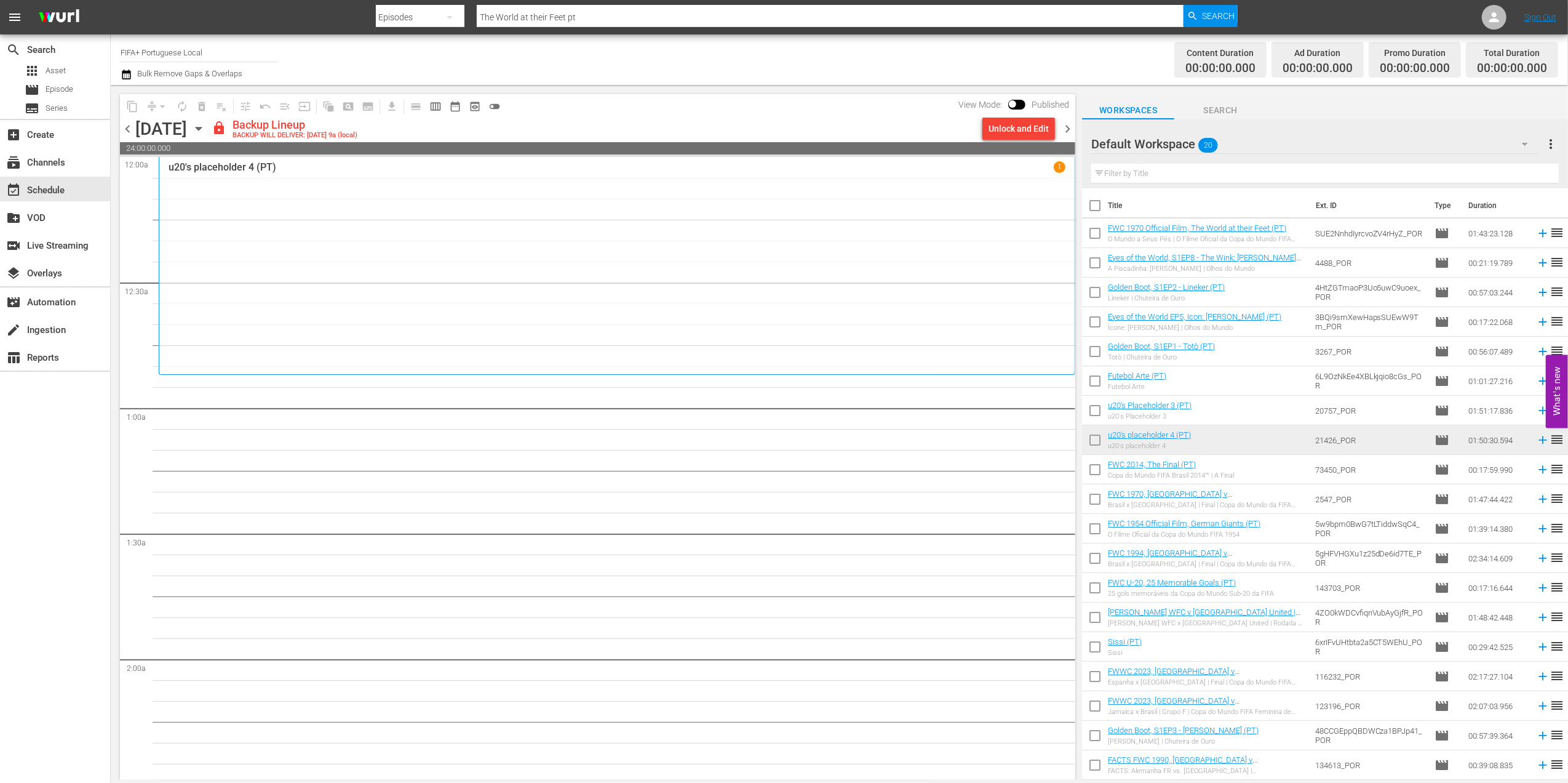
checkbox input "true"
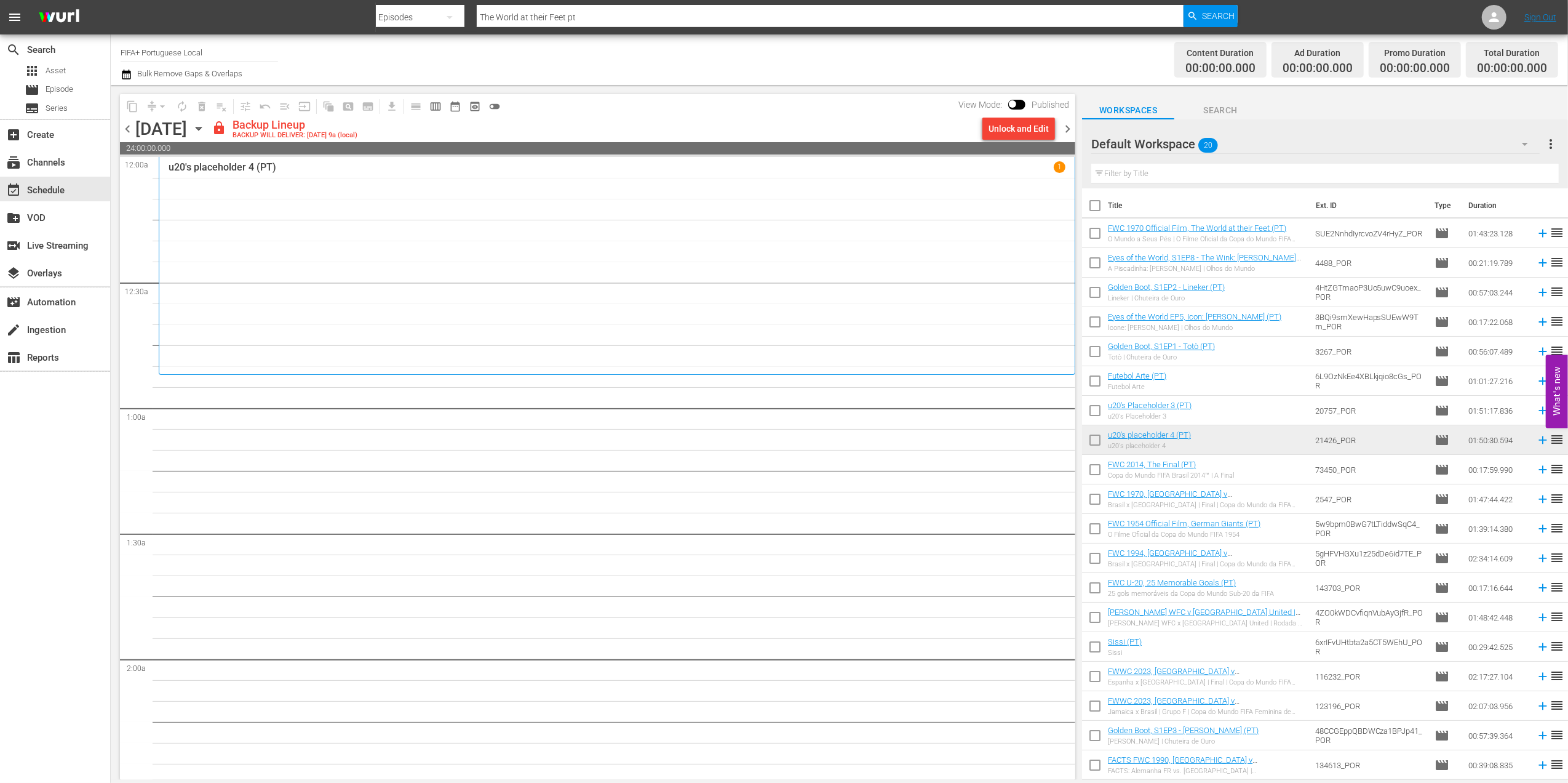
checkbox input "true"
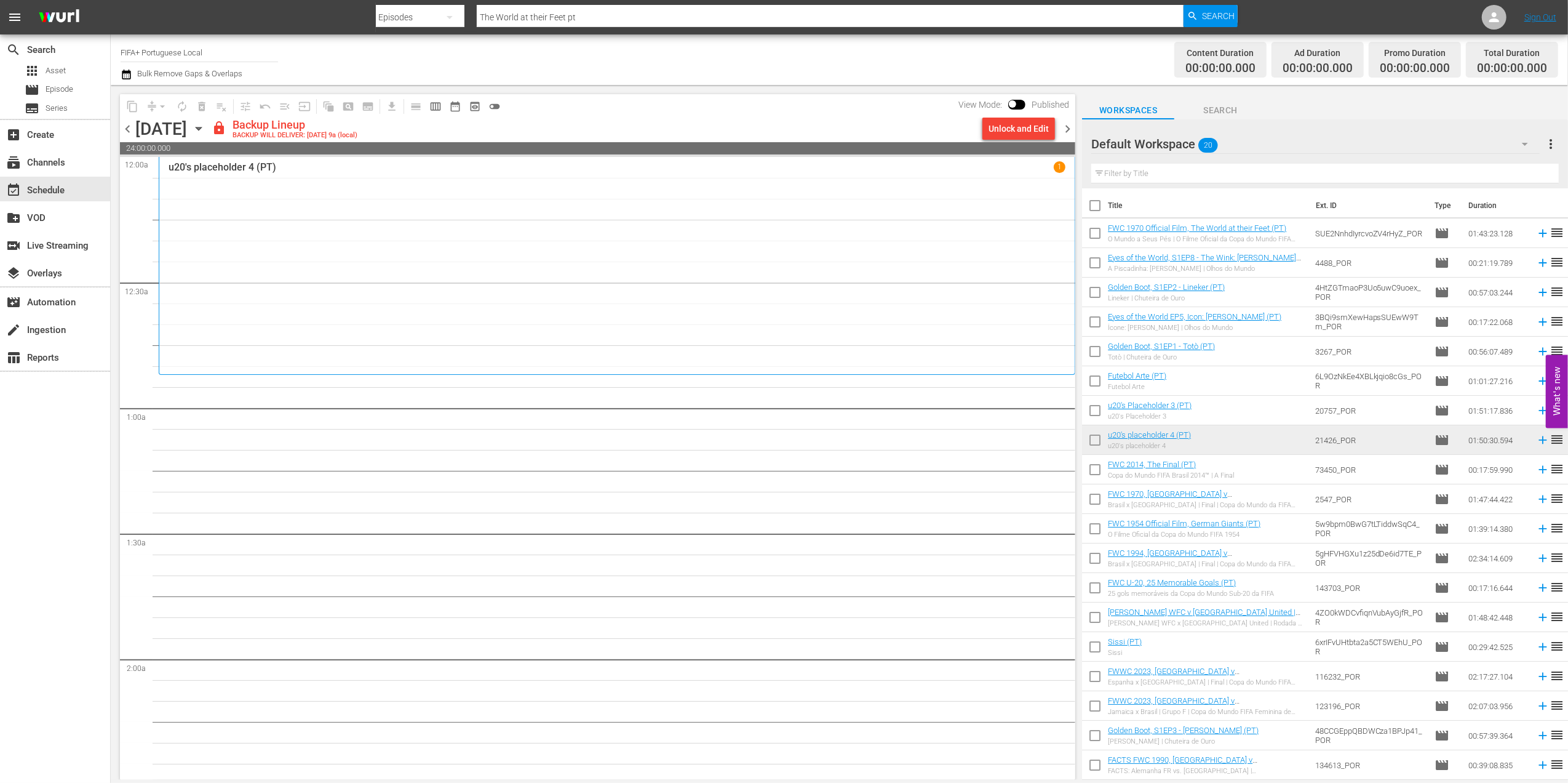
checkbox input "true"
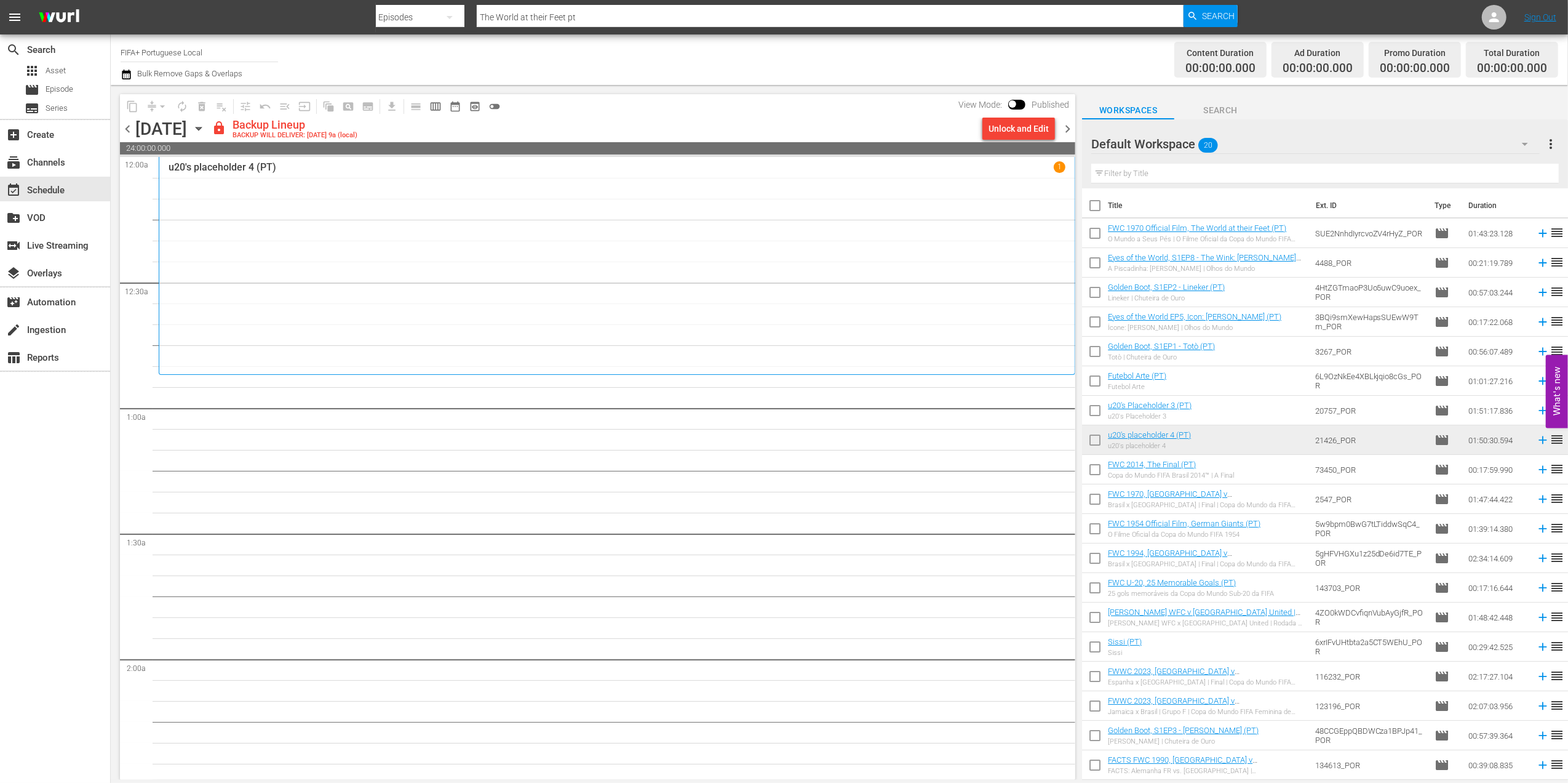
checkbox input "true"
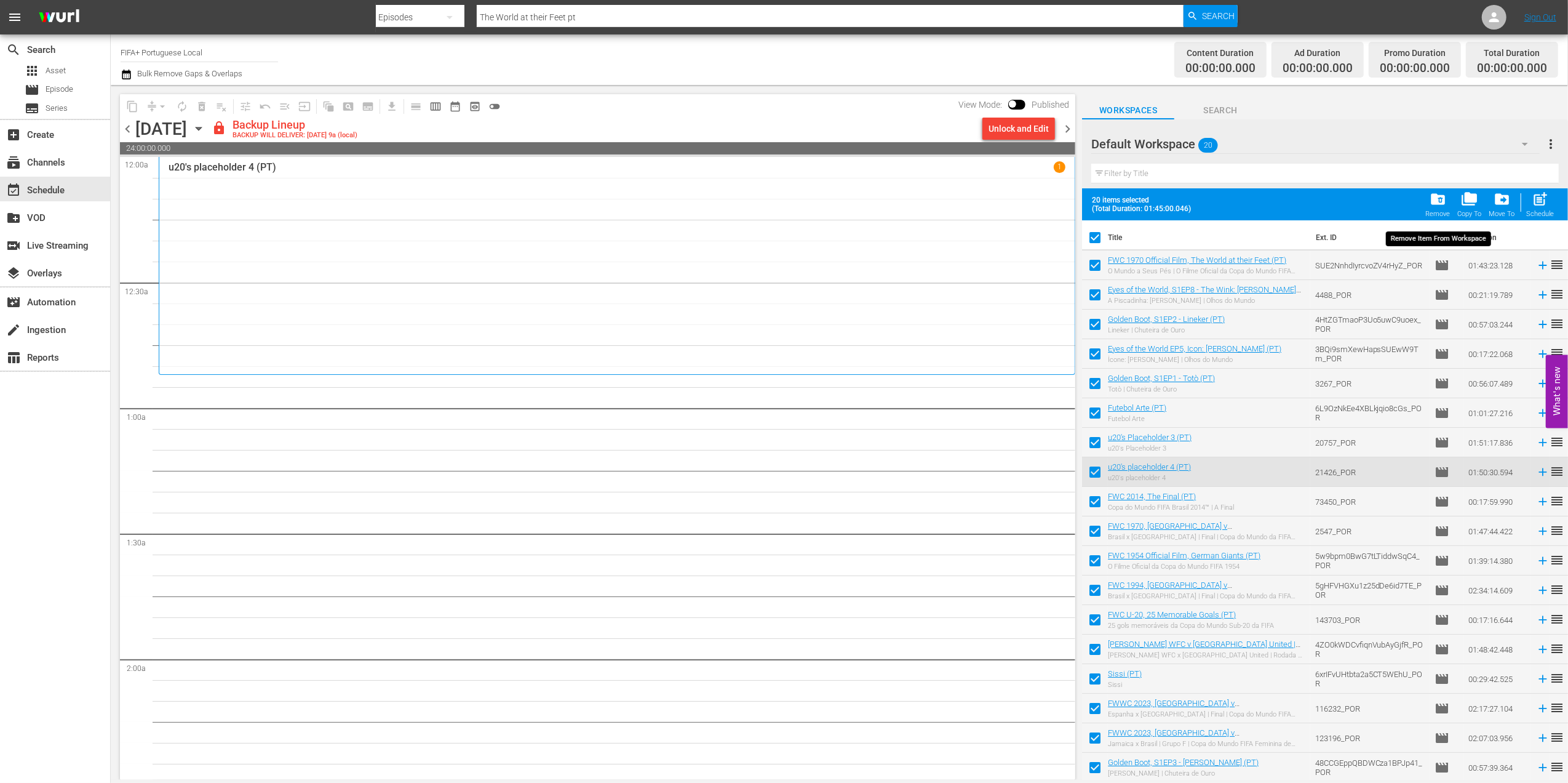
click at [1252, 200] on span "folder_delete" at bounding box center [1438, 199] width 17 height 17
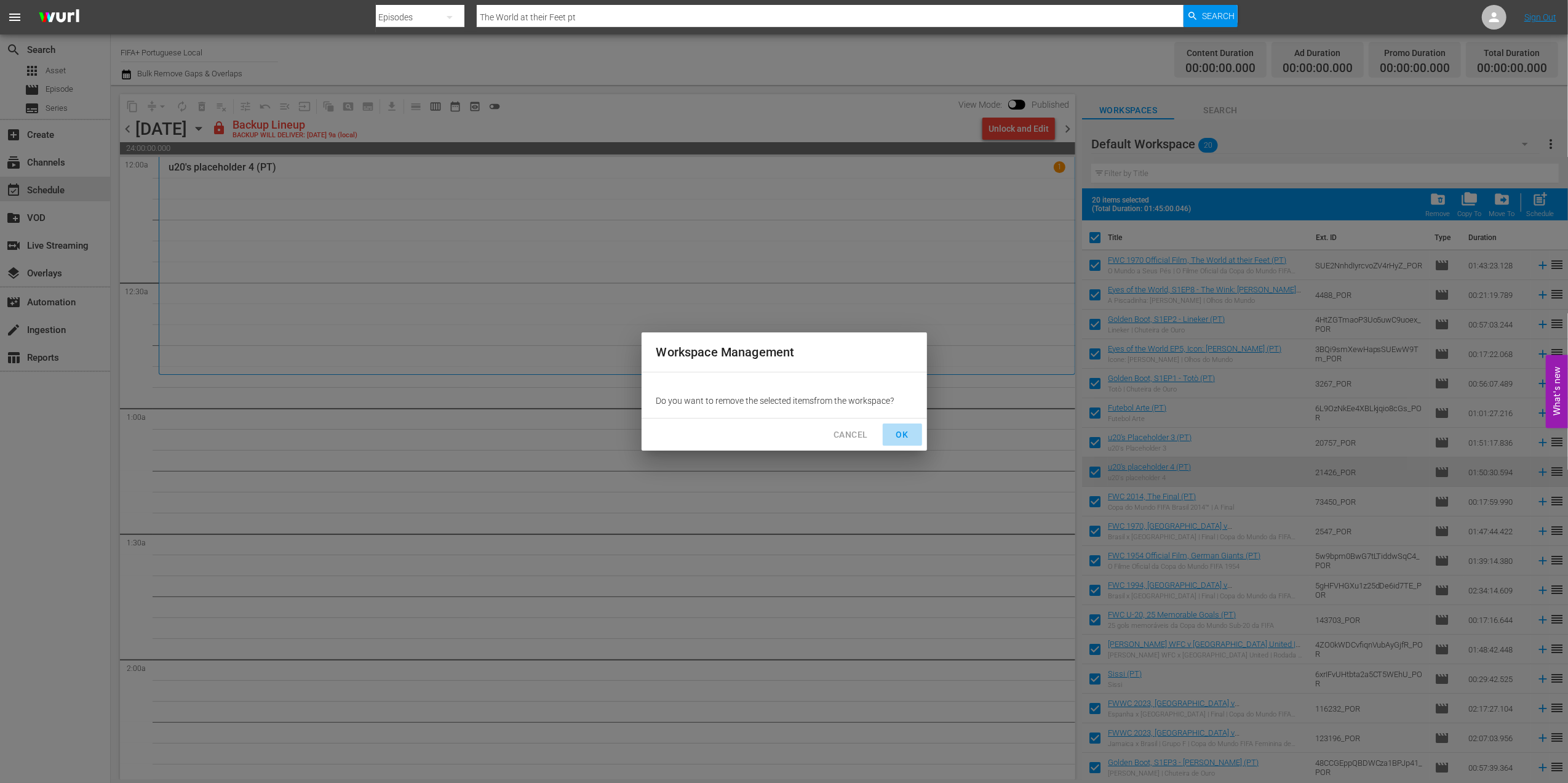
click at [898, 437] on span "OK" at bounding box center [902, 435] width 20 height 16
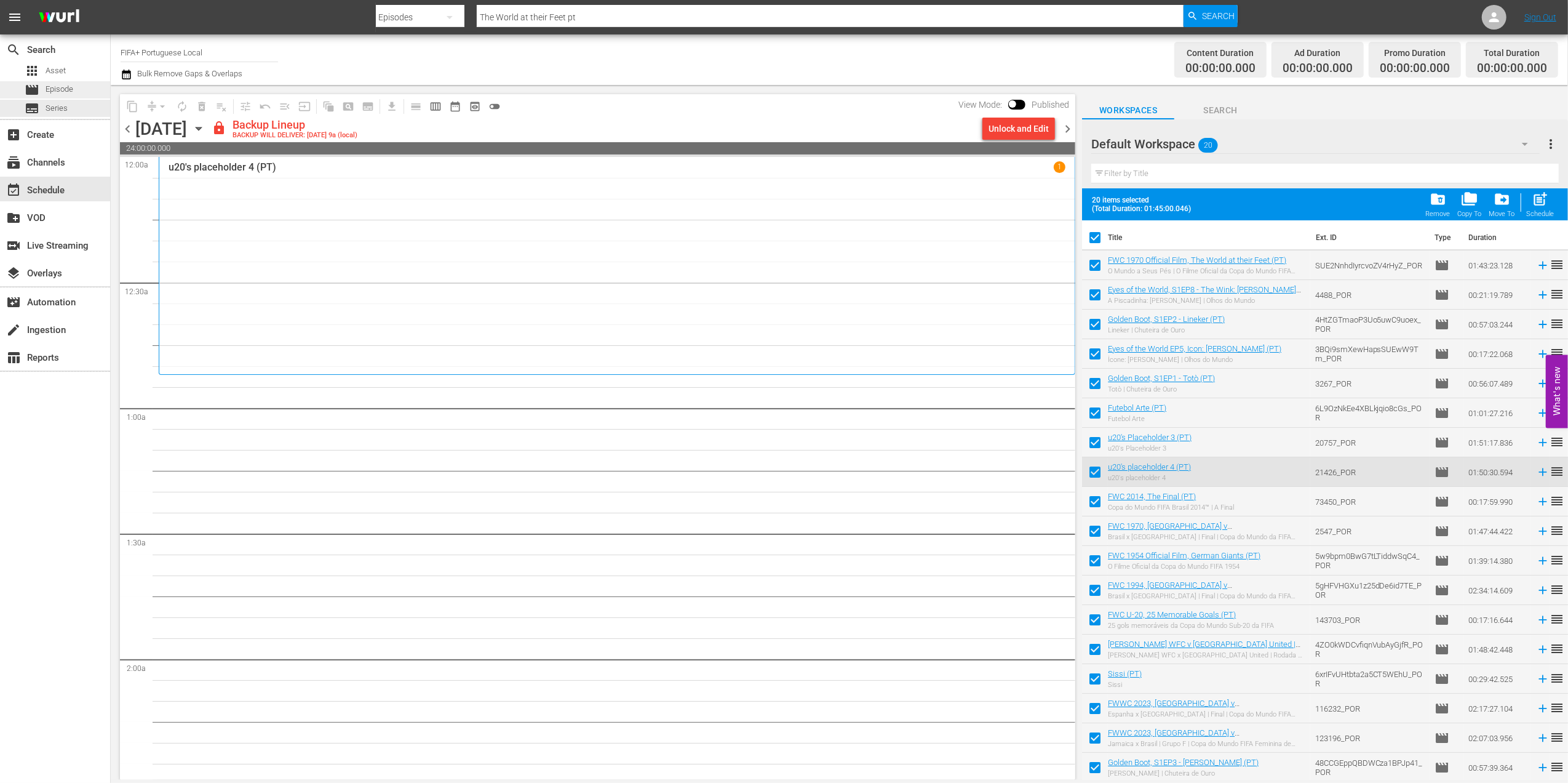
checkbox input "false"
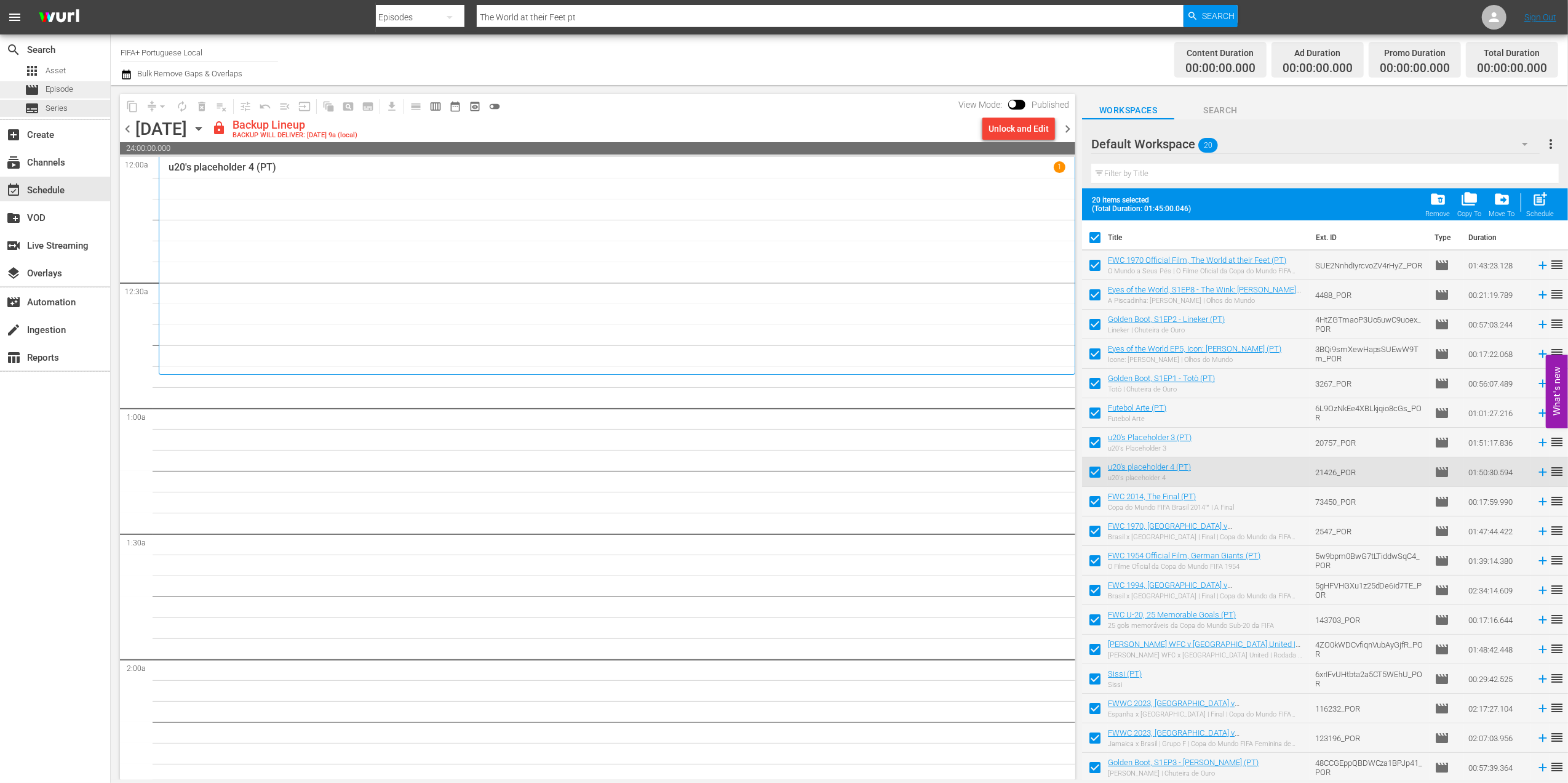
checkbox input "false"
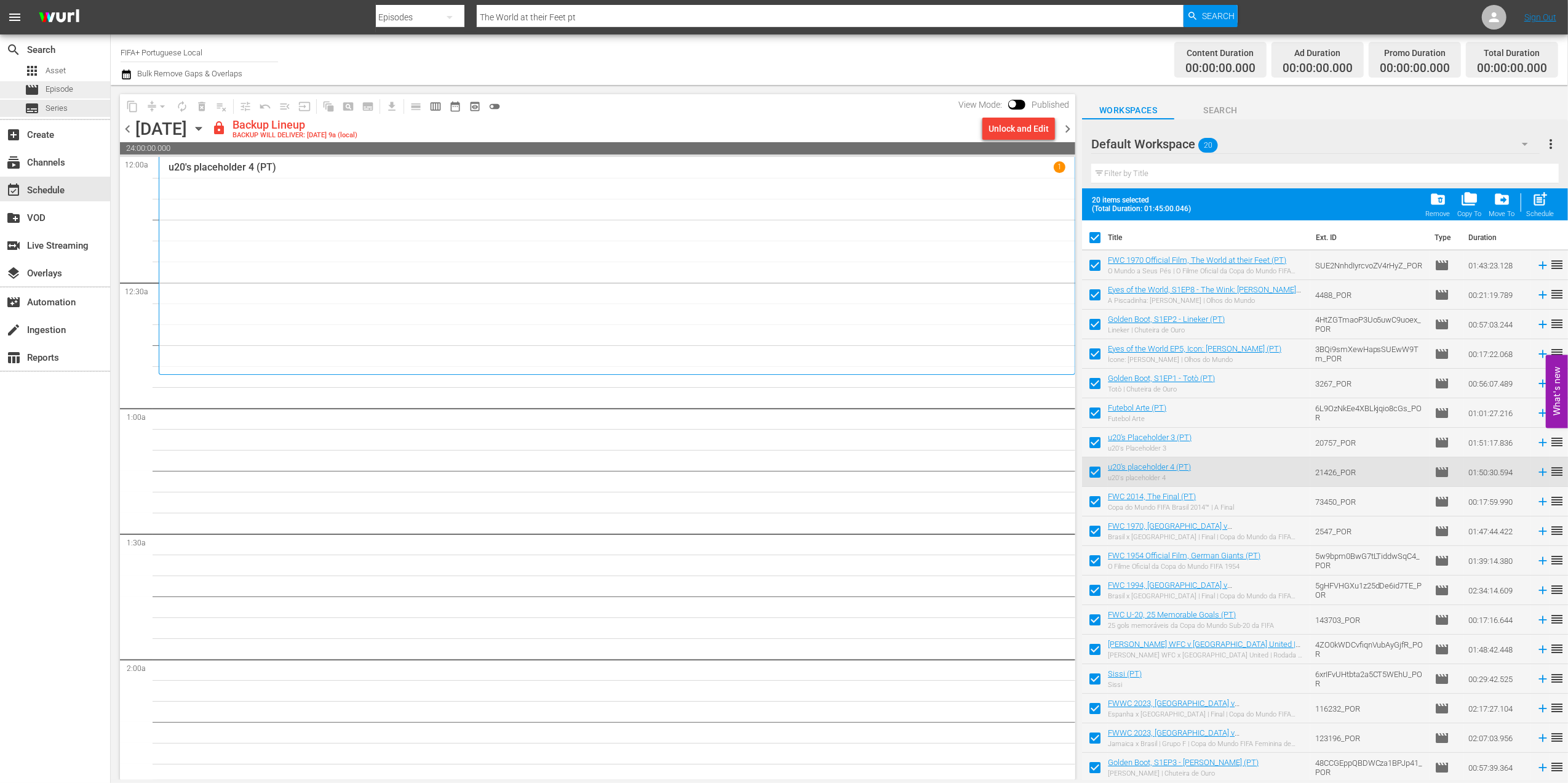
checkbox input "false"
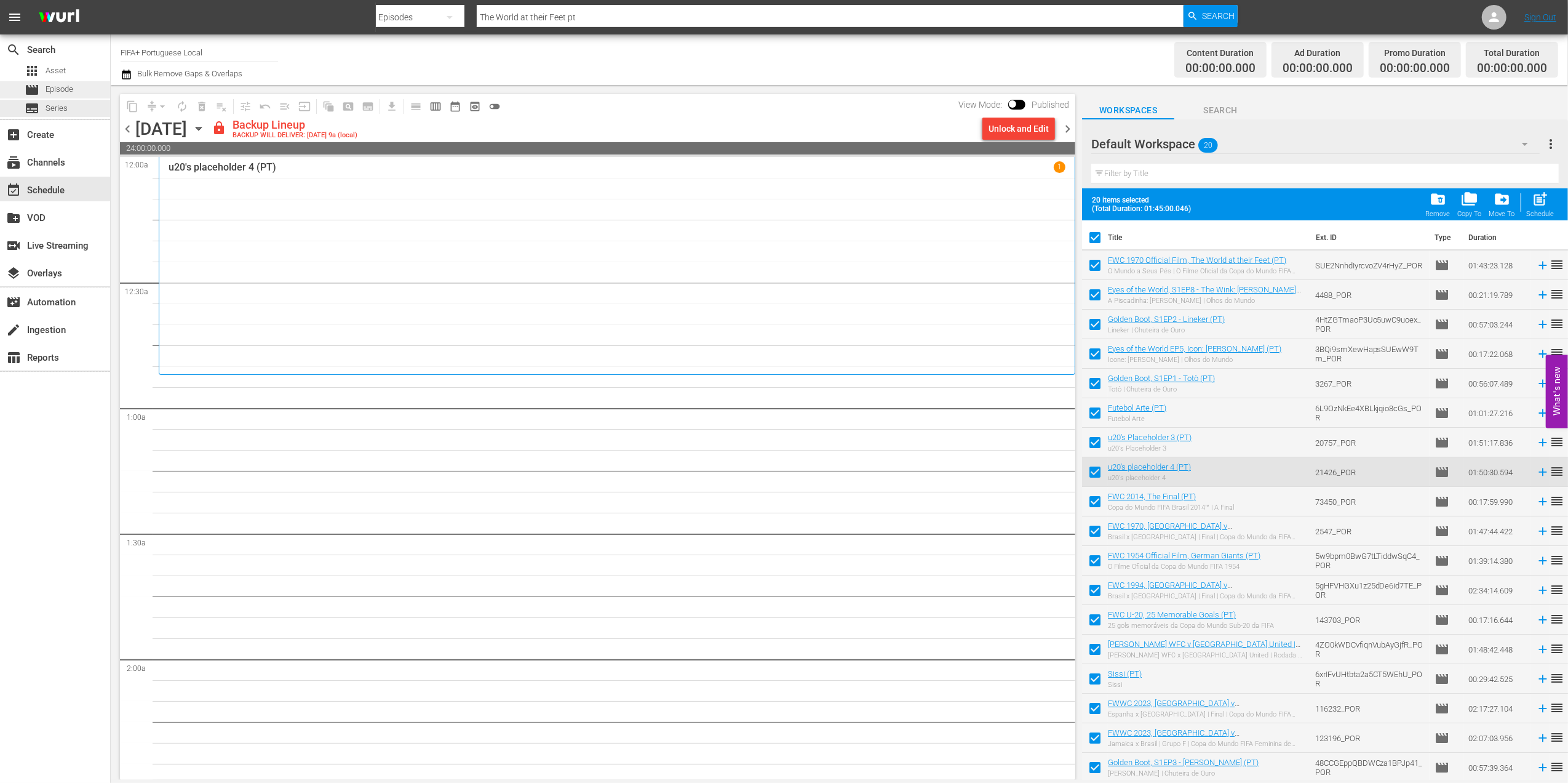
checkbox input "false"
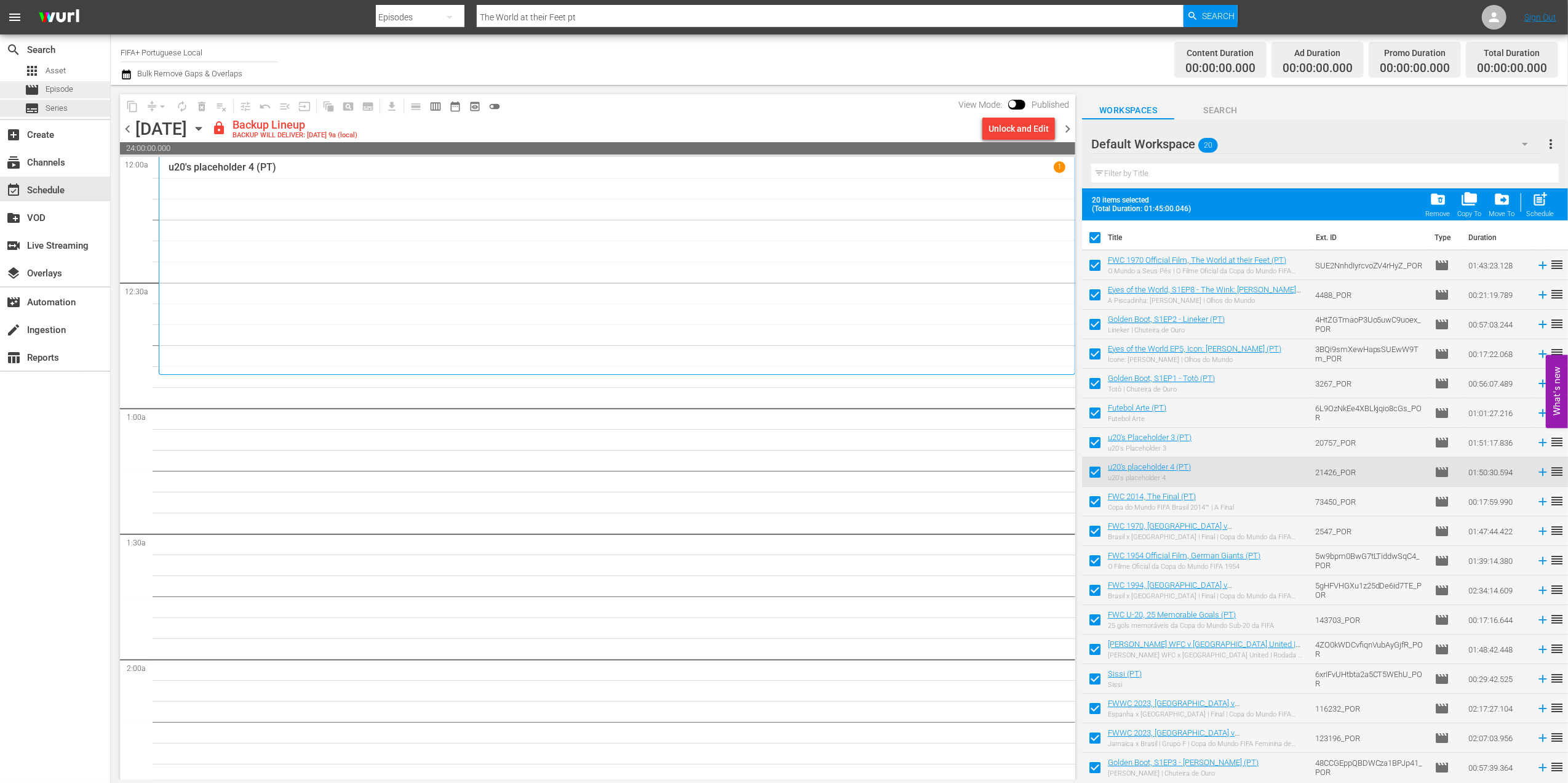
checkbox input "false"
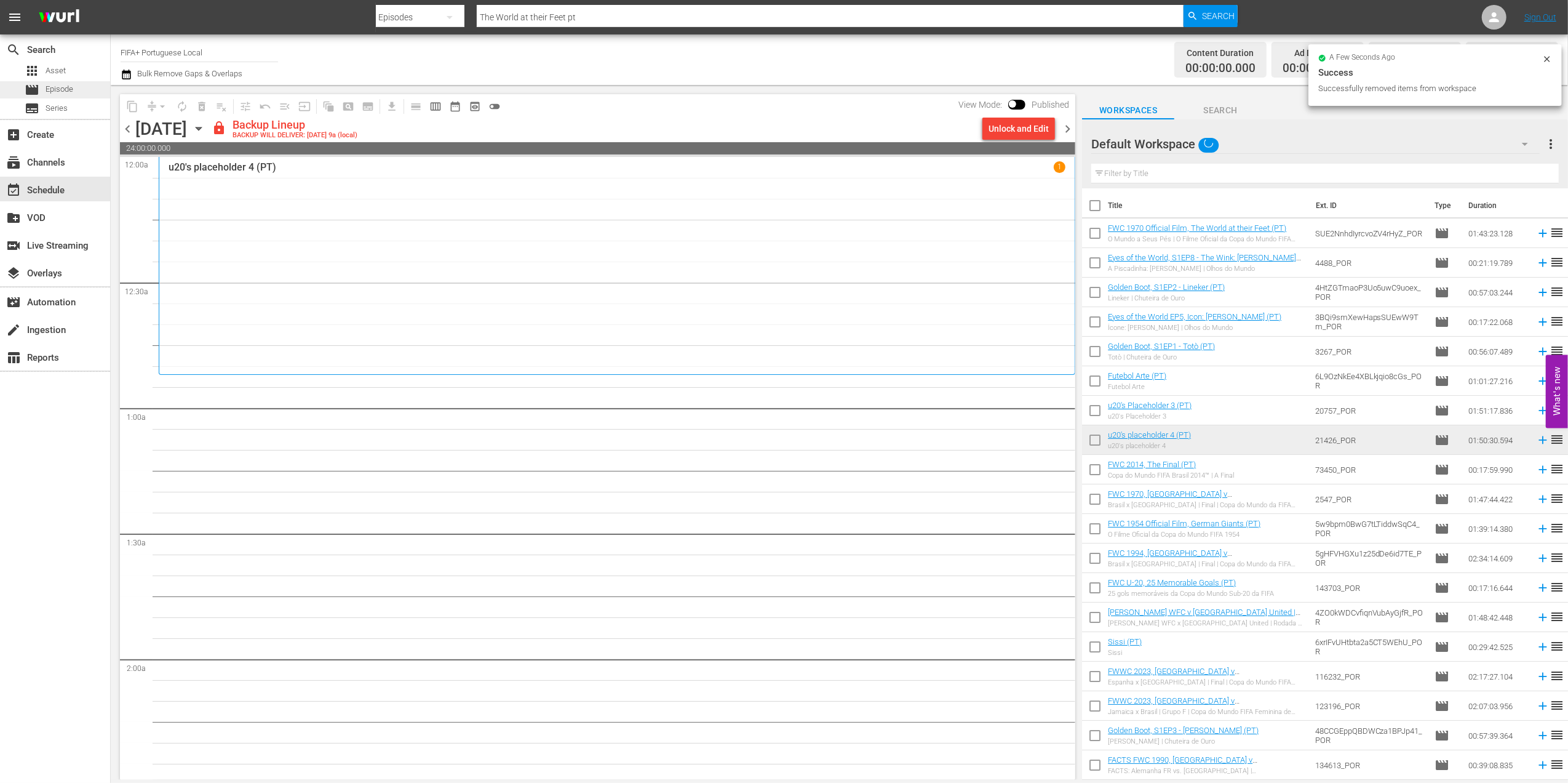
click at [72, 94] on span "Episode" at bounding box center [59, 89] width 28 height 12
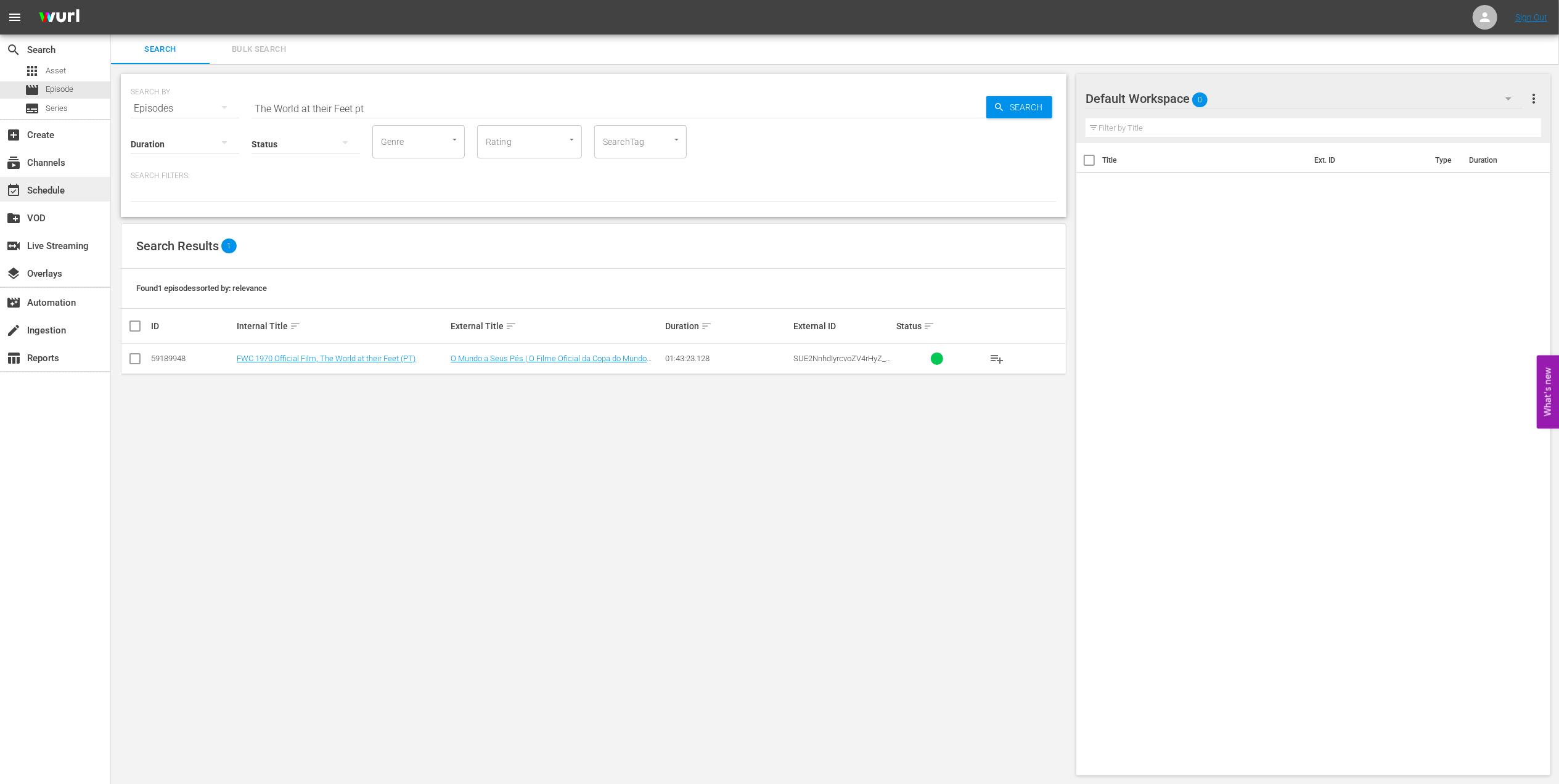
click at [61, 188] on div "event_available Schedule" at bounding box center [34, 188] width 69 height 11
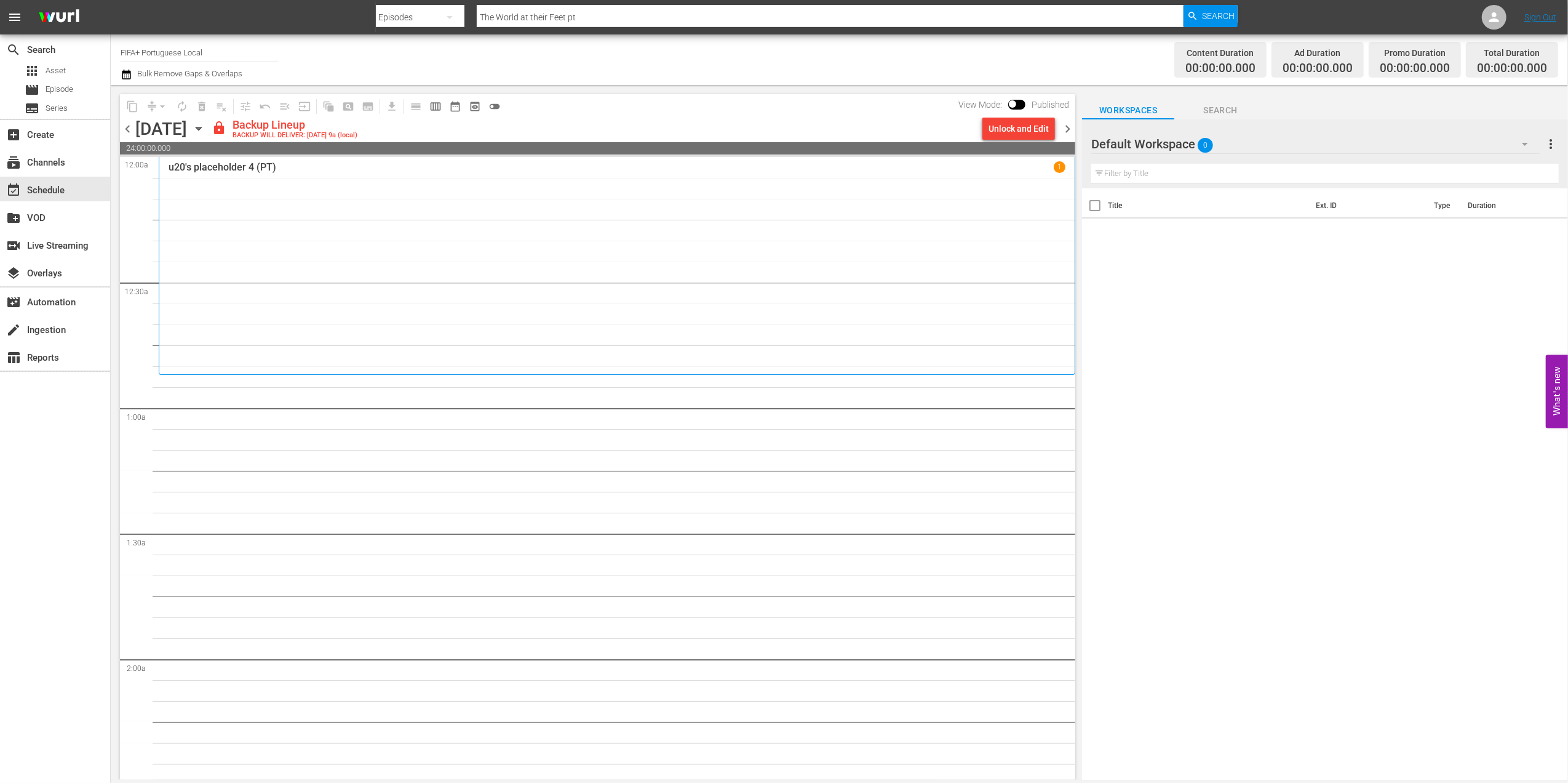
click at [127, 129] on span "chevron_left" at bounding box center [128, 129] width 16 height 16
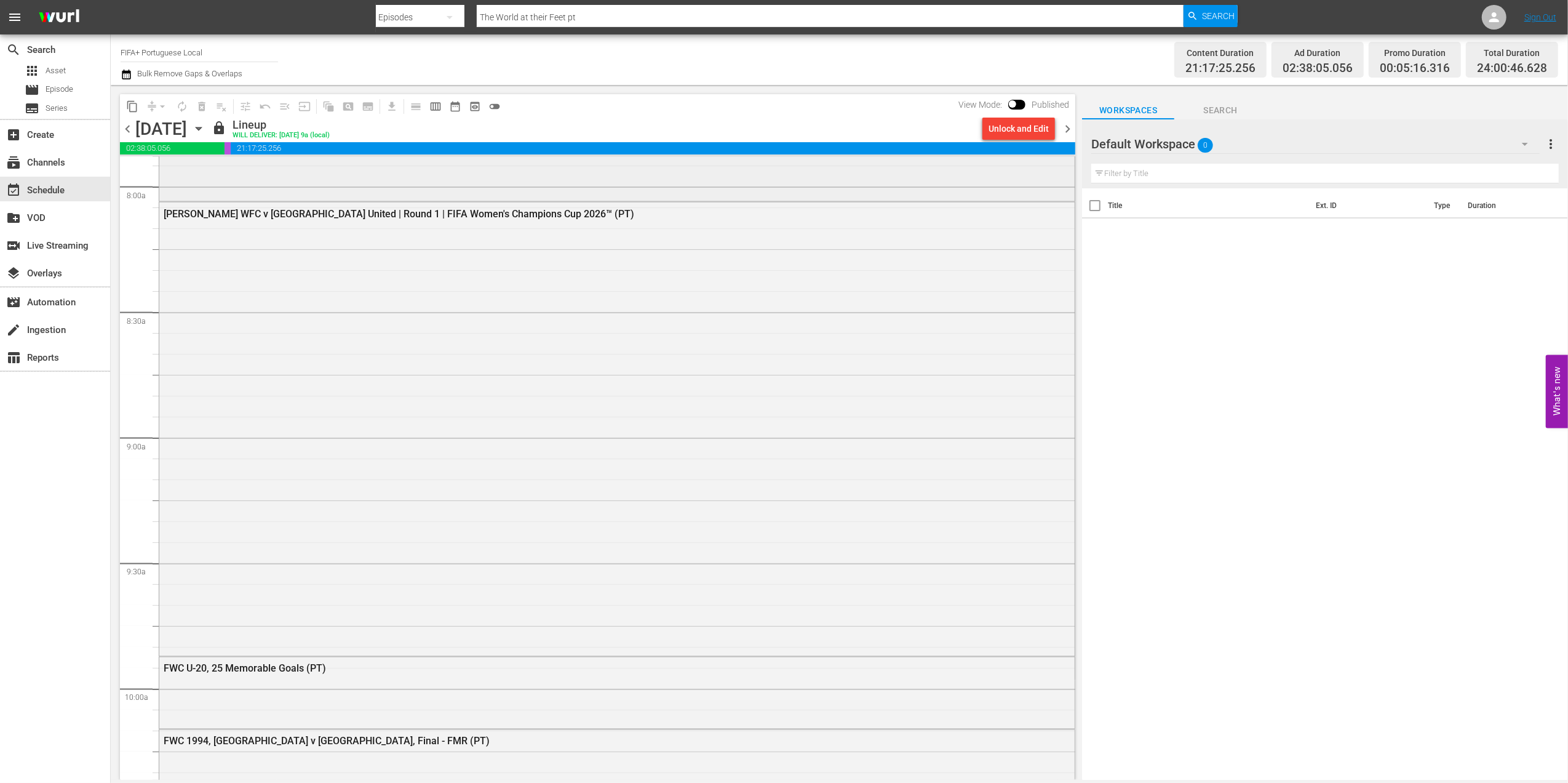
scroll to position [1940, 0]
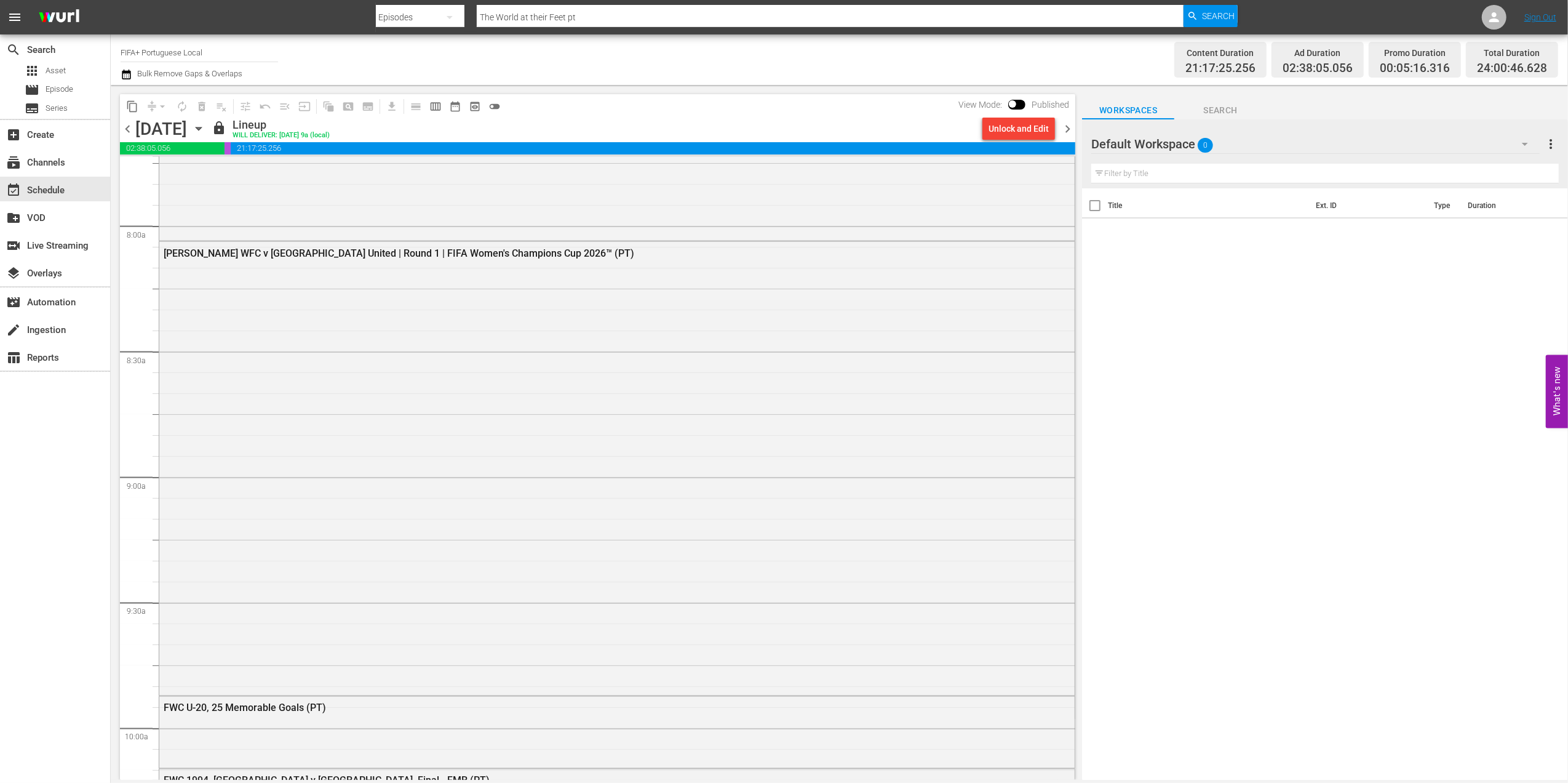
click at [1067, 129] on span "chevron_right" at bounding box center [1068, 129] width 16 height 16
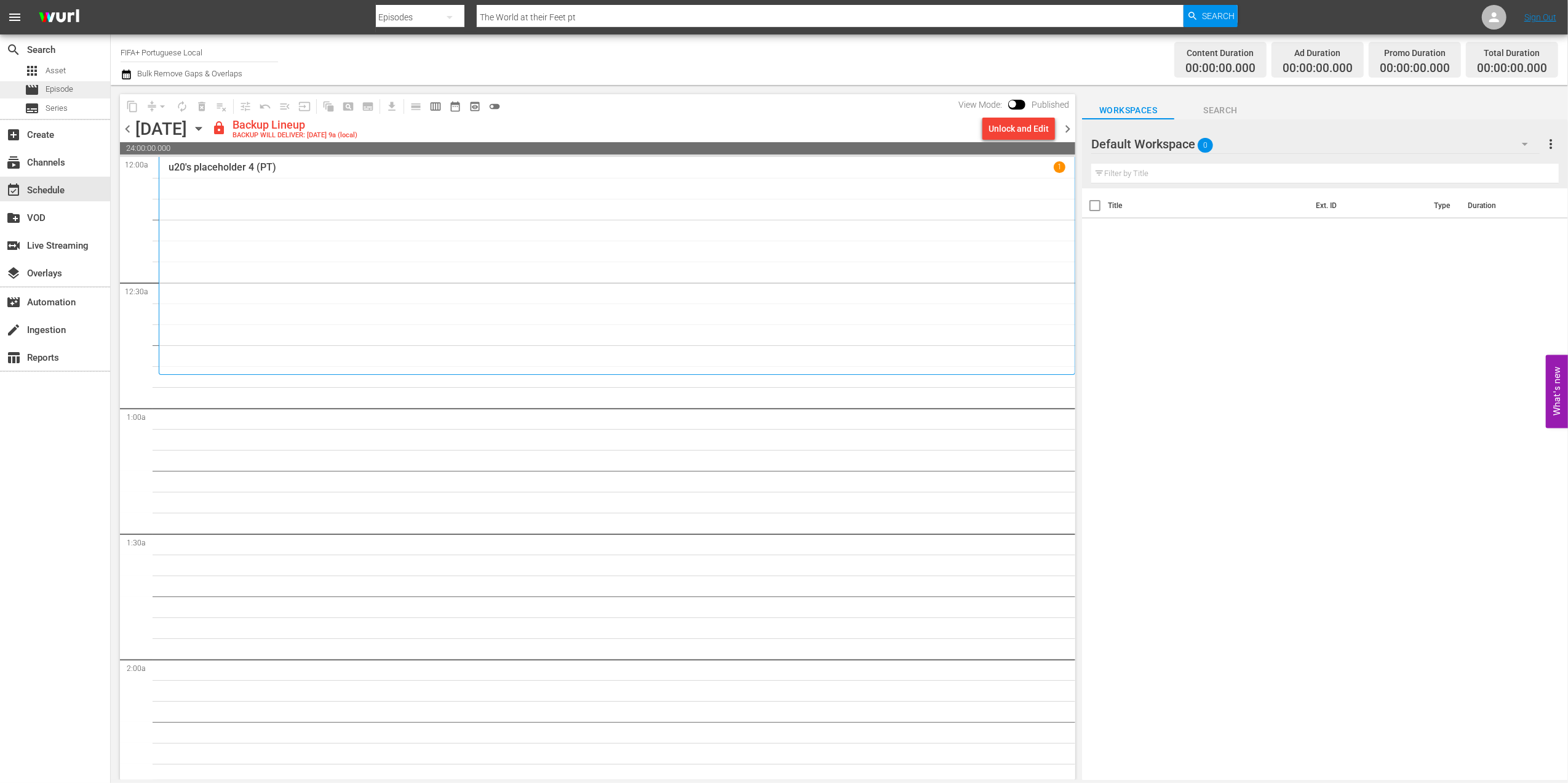
click at [88, 92] on div "movie Episode" at bounding box center [55, 90] width 110 height 17
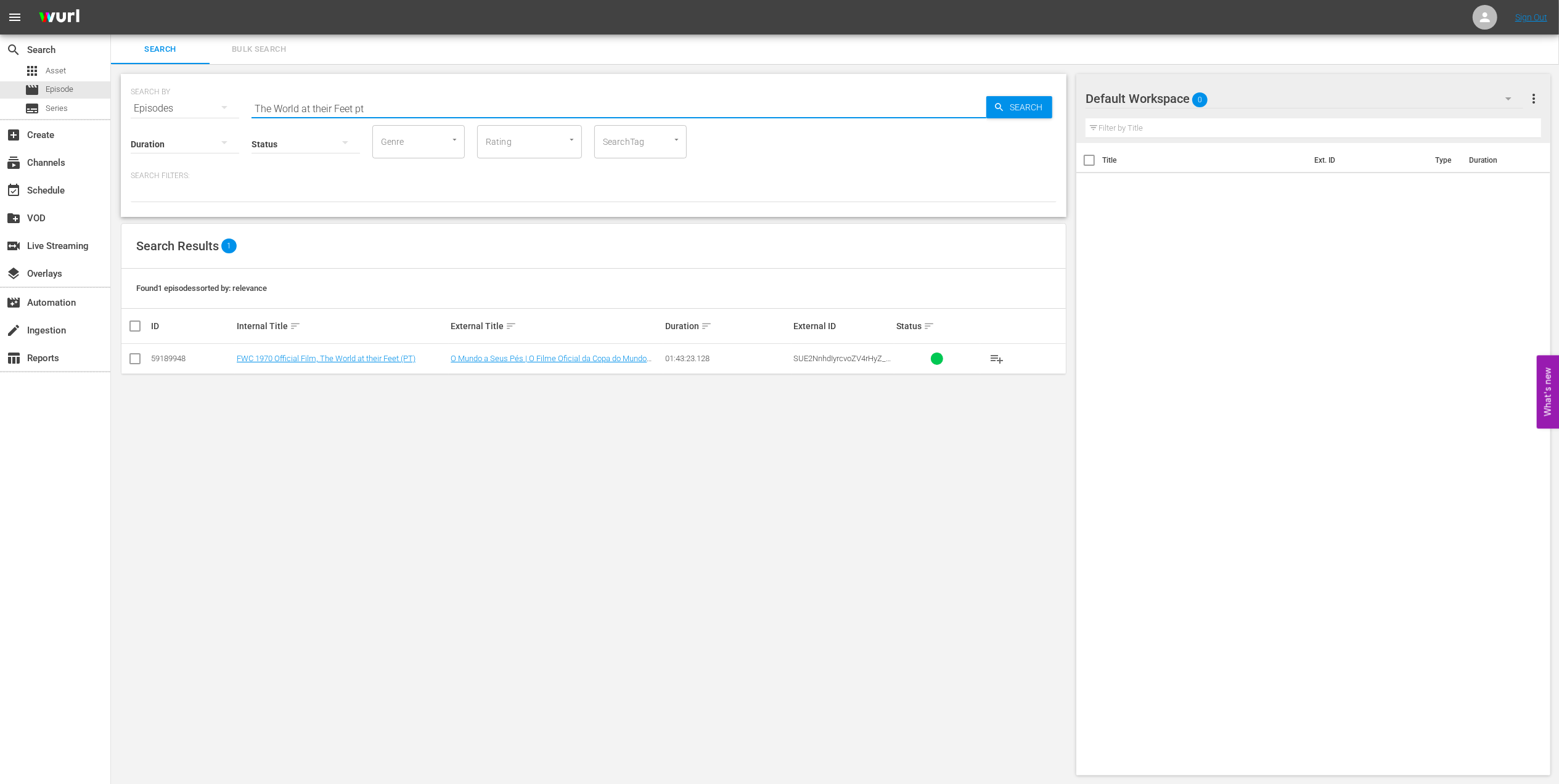
drag, startPoint x: 394, startPoint y: 109, endPoint x: 405, endPoint y: 97, distance: 16.3
click at [129, 102] on div "SEARCH BY Search By Episodes Search ID, Title, Description, Keywords, or Catego…" at bounding box center [593, 145] width 946 height 143
paste input "FWC 2022 - Final - Argentina v France"
click at [467, 104] on input "FWC 2022 - Final - Argentina v France" at bounding box center [619, 109] width 735 height 30
type input "FWC 2022 - Final - Argentina v France pt"
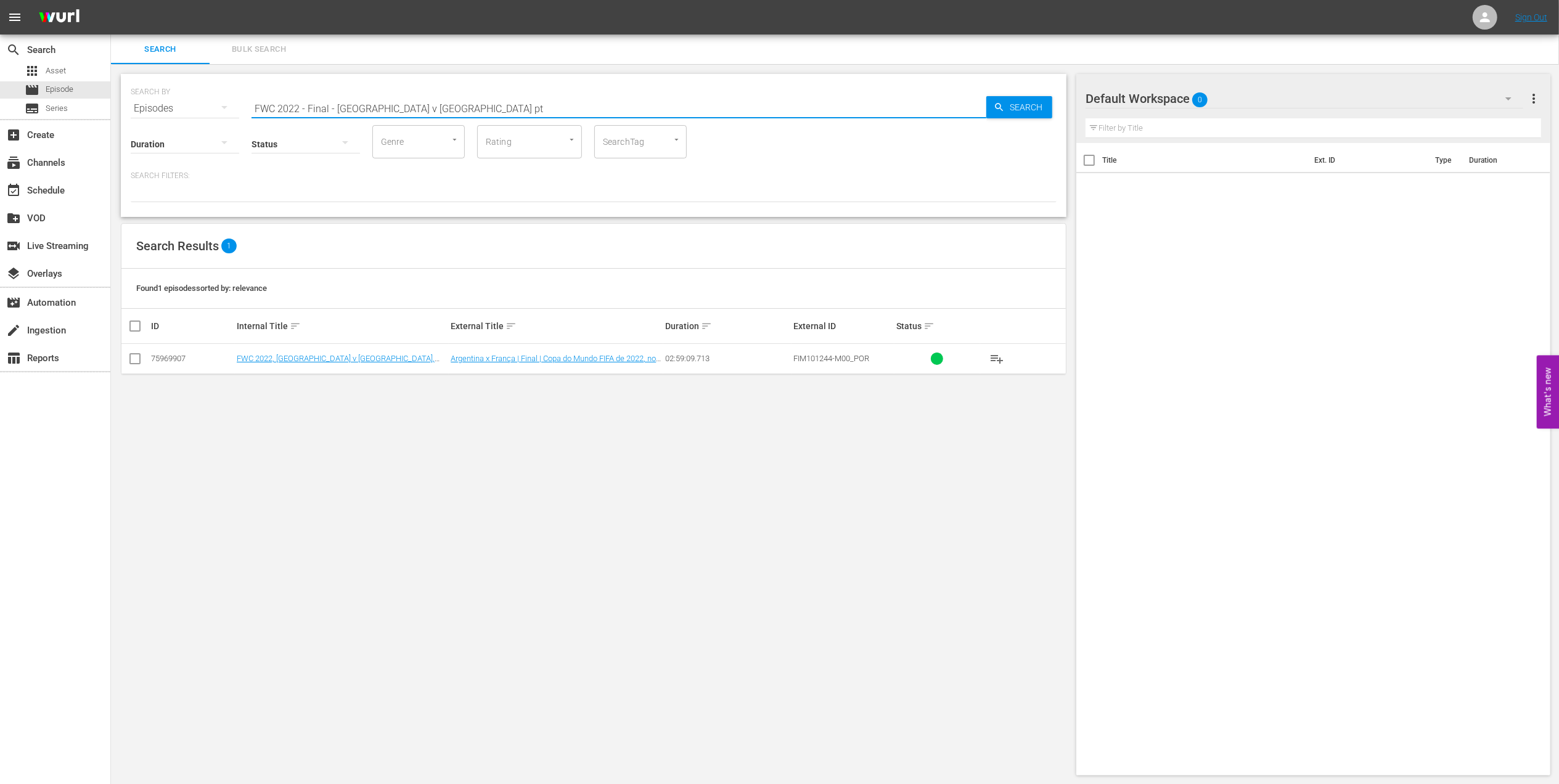
click at [138, 361] on input "checkbox" at bounding box center [135, 361] width 15 height 15
checkbox input "true"
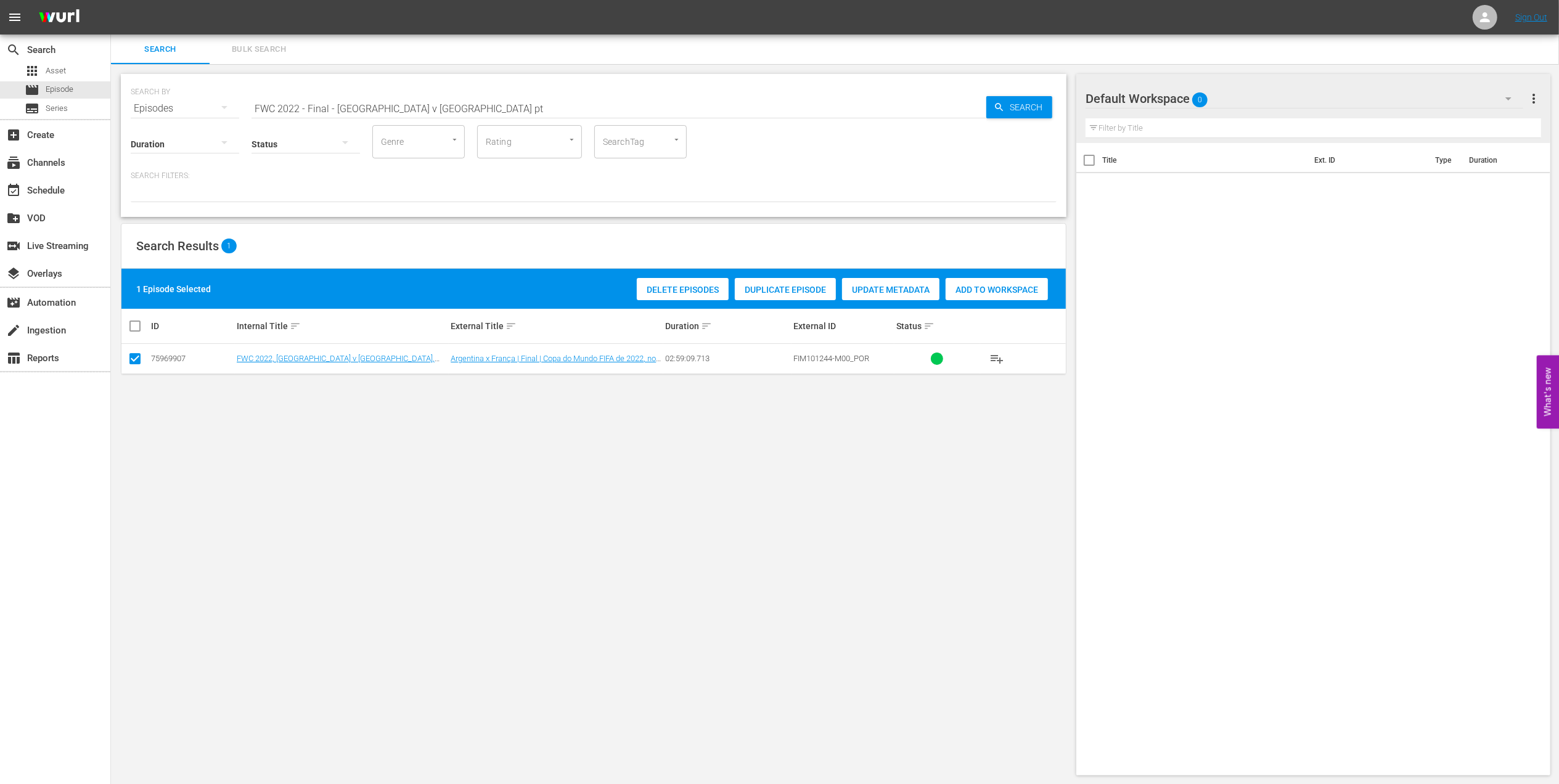
click at [990, 282] on div "Add to Workspace" at bounding box center [996, 289] width 103 height 24
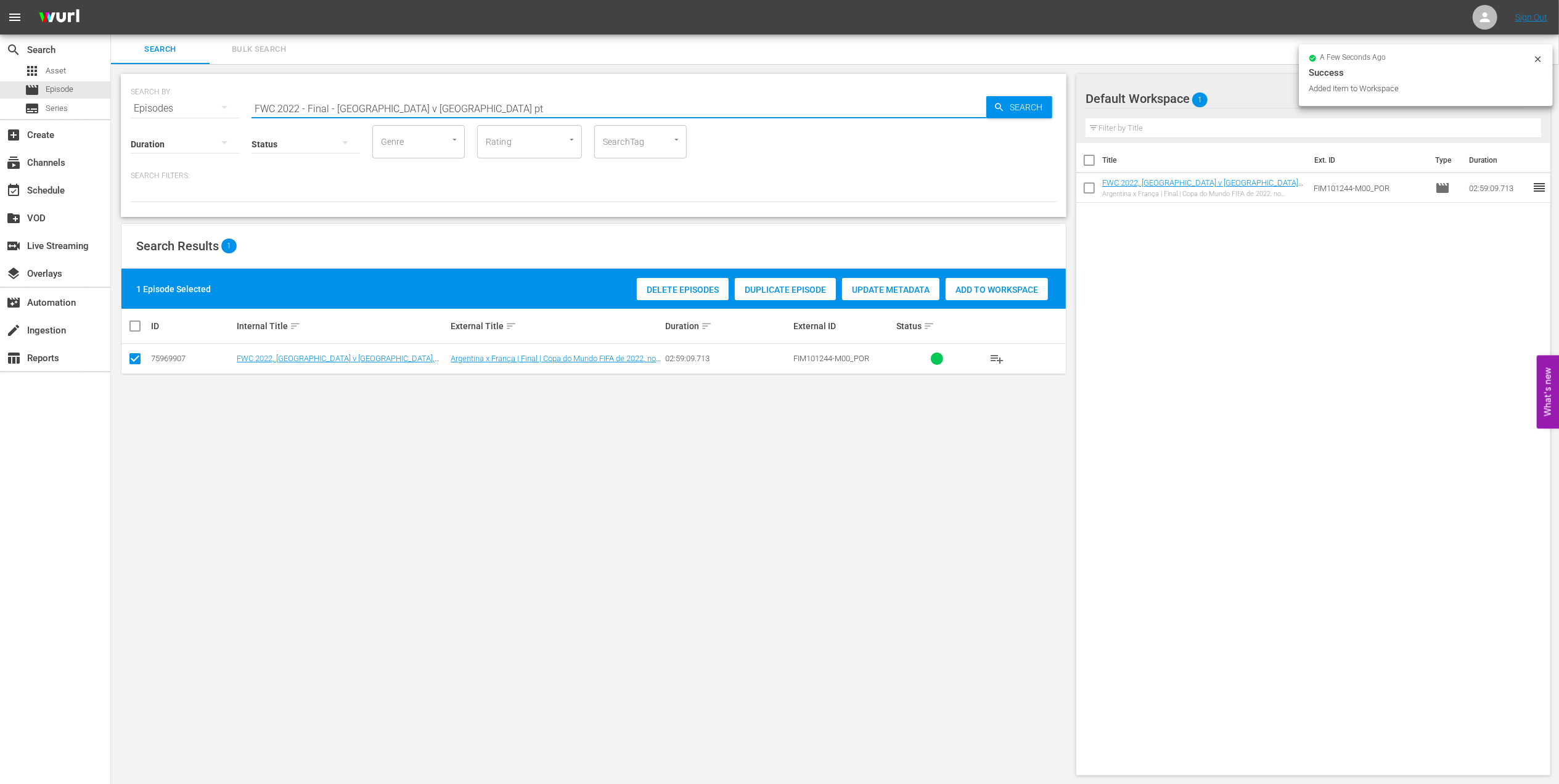
drag, startPoint x: 443, startPoint y: 109, endPoint x: 213, endPoint y: 109, distance: 230.0
click at [205, 109] on div "SEARCH BY Search By Episodes Search ID, Title, Description, Keywords, or Catego…" at bounding box center [593, 101] width 926 height 45
paste input "1978, Argentina v. Netherlands, Final"
click at [472, 102] on input "FWC 1978, Argentina v. Netherlands, Final" at bounding box center [619, 109] width 735 height 30
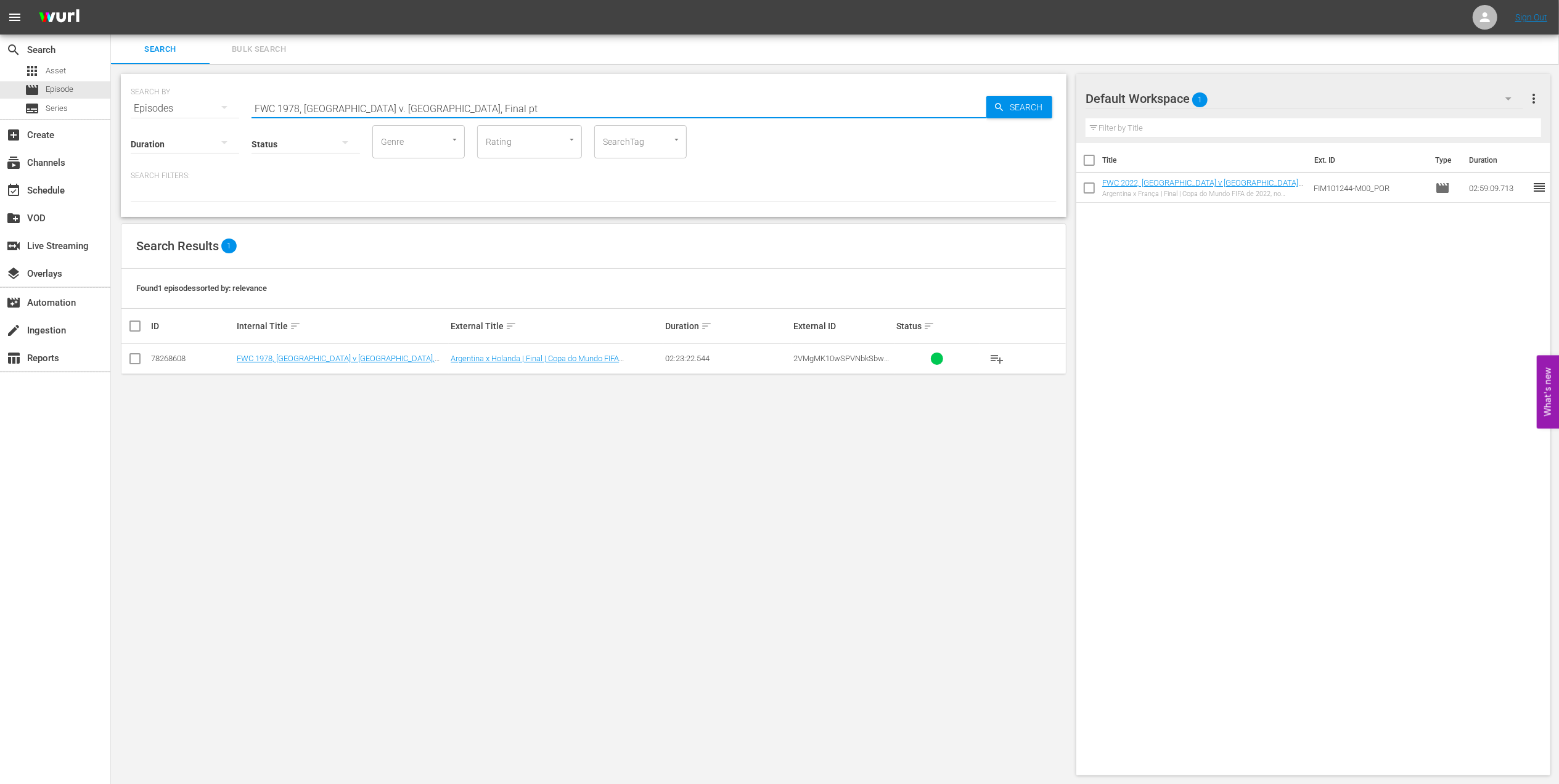
type input "FWC 1978, Argentina v. Netherlands, Final pt"
click at [140, 363] on input "checkbox" at bounding box center [135, 361] width 15 height 15
checkbox input "true"
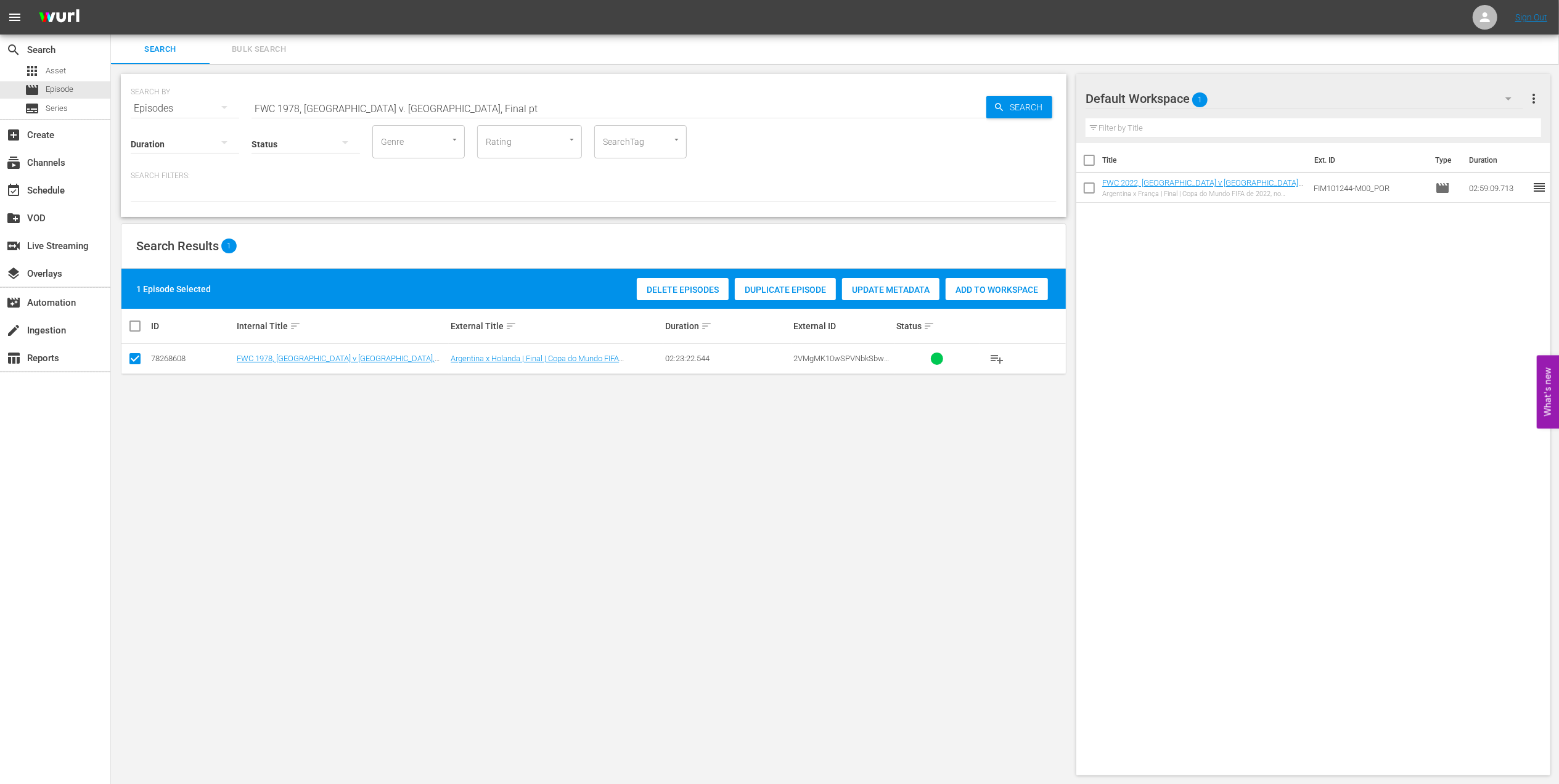
click at [999, 287] on span "Add to Workspace" at bounding box center [996, 289] width 103 height 10
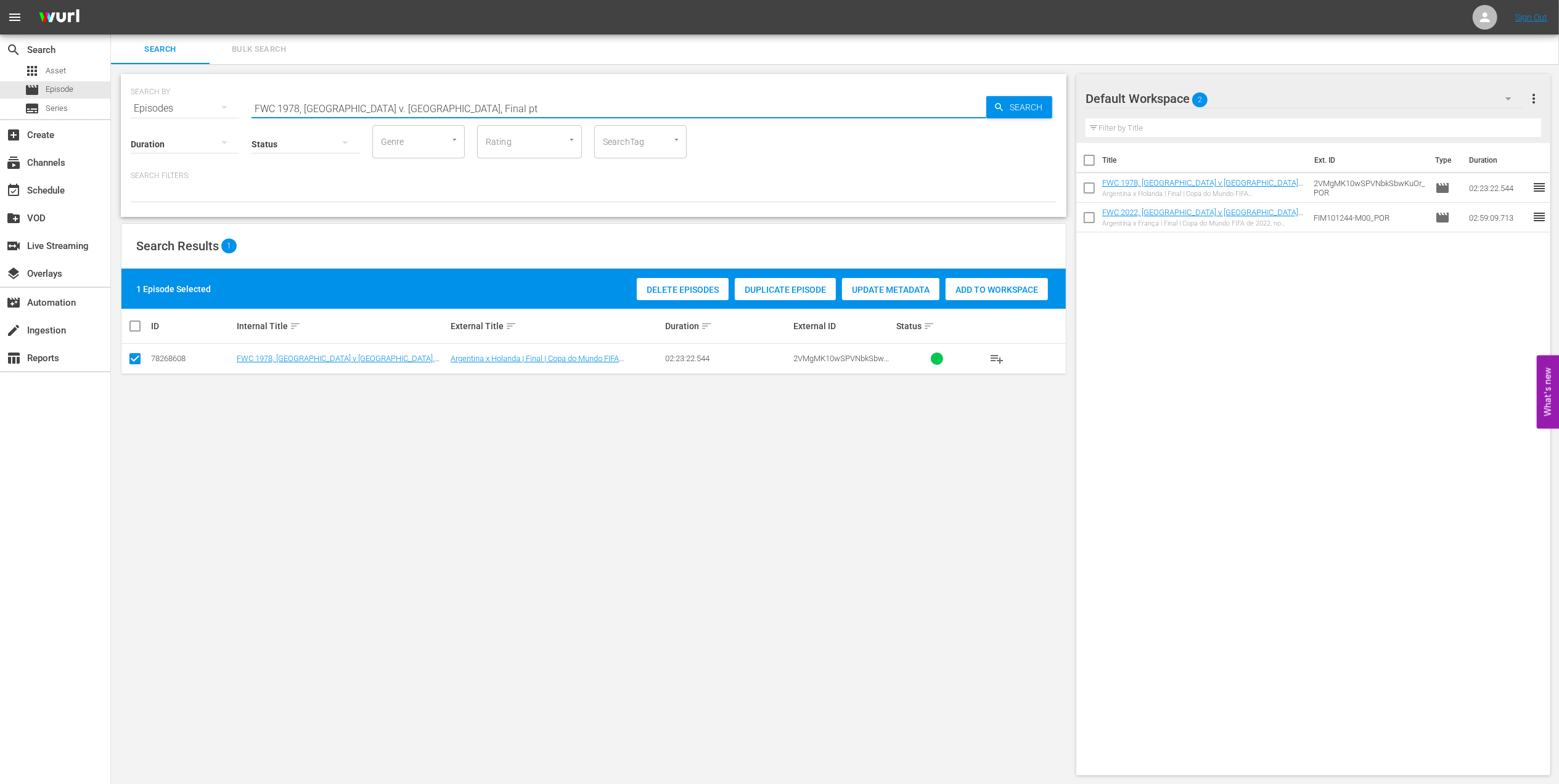
drag, startPoint x: 458, startPoint y: 102, endPoint x: 77, endPoint y: 119, distance: 381.4
click at [111, 0] on div "search Search apps Asset movie Episode subtitles Series add_box Create subscrip…" at bounding box center [835, 0] width 1449 height 0
type input "facts 1978 pt"
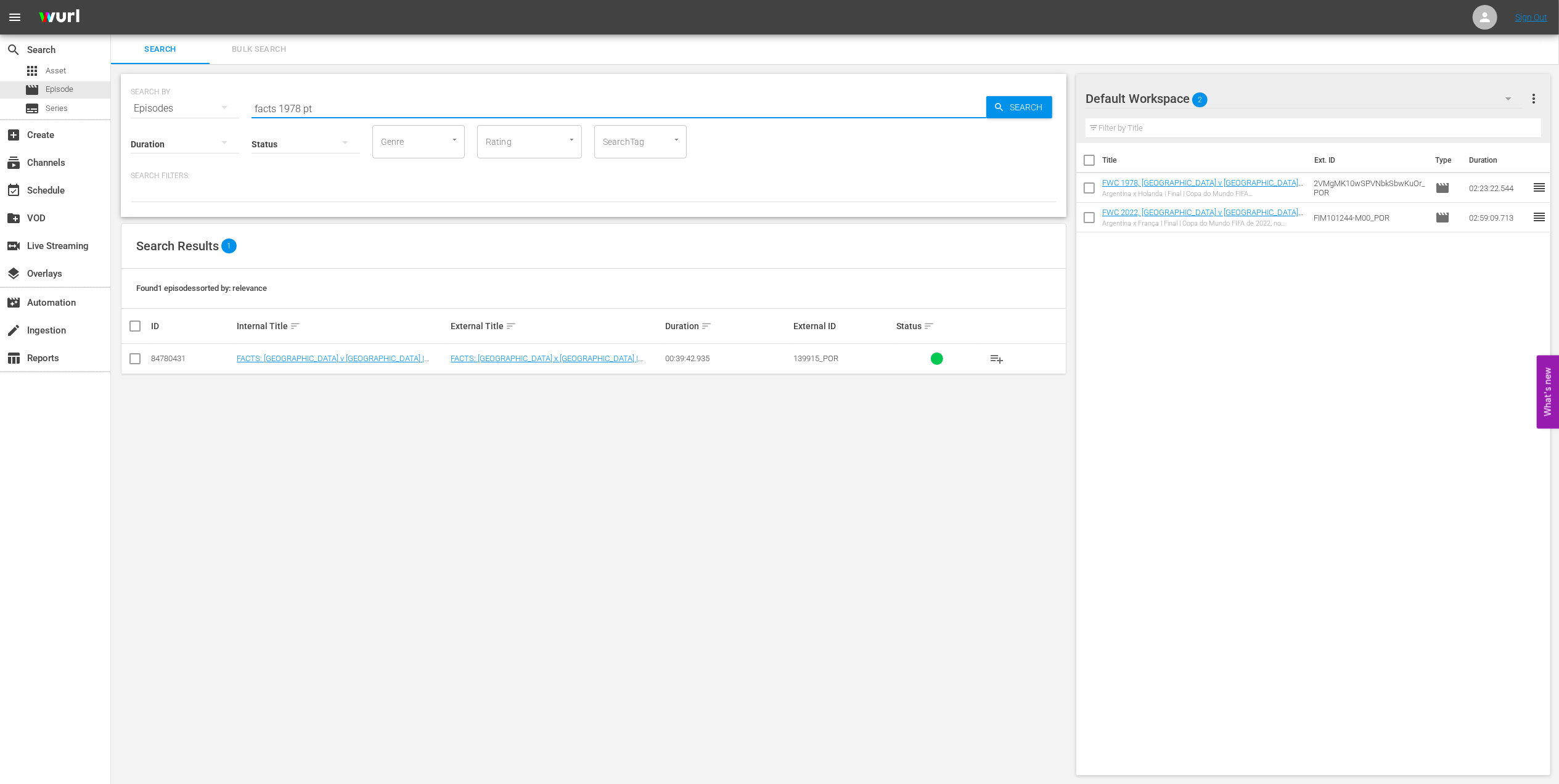
click at [132, 357] on input "checkbox" at bounding box center [135, 361] width 15 height 15
checkbox input "true"
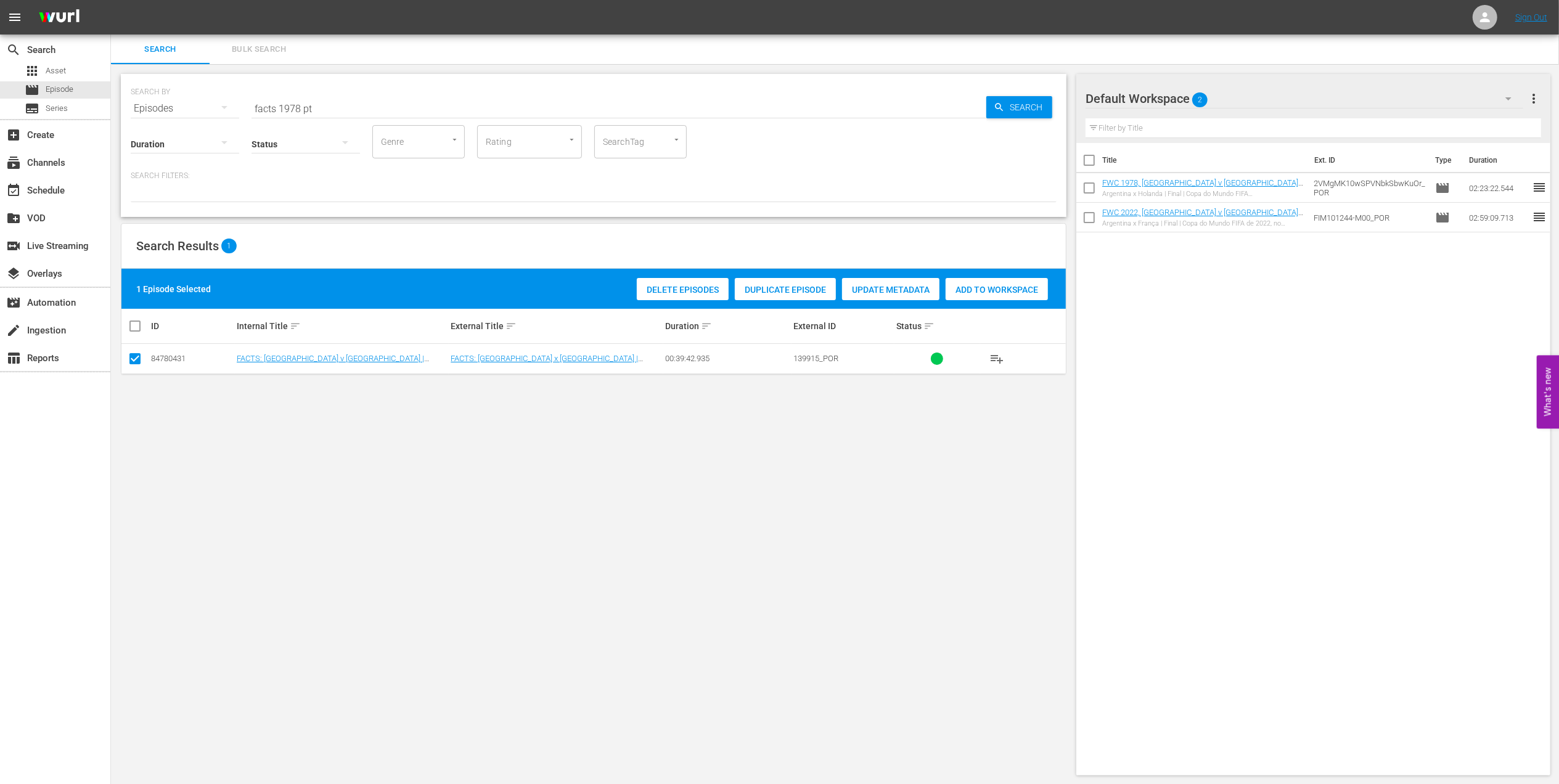
click at [966, 288] on span "Add to Workspace" at bounding box center [996, 289] width 103 height 10
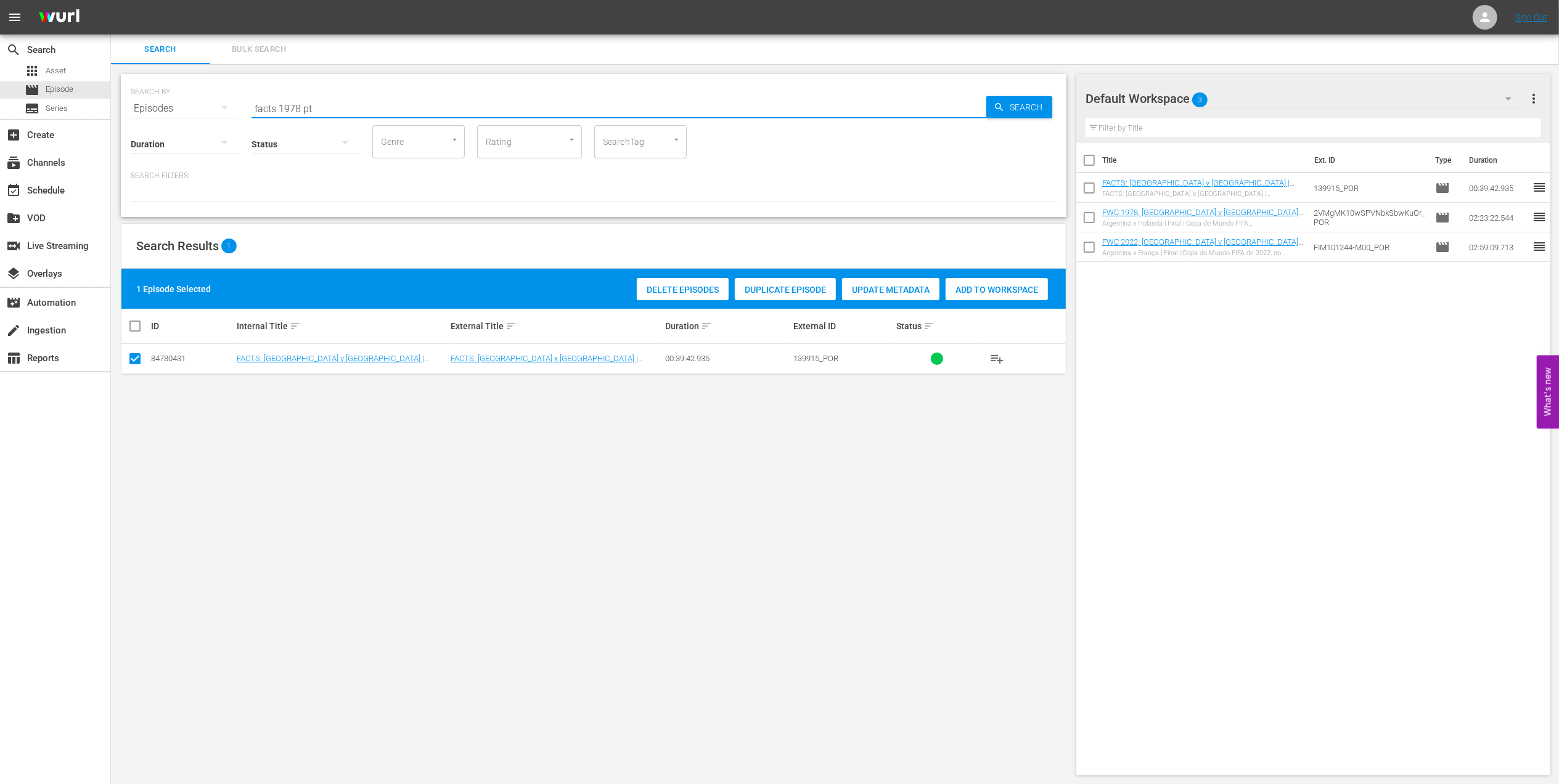
click at [117, 106] on div "SEARCH BY Search By Episodes Search ID, Title, Description, Keywords, or Catego…" at bounding box center [594, 424] width 966 height 721
paste input "World Champions: Germany 1990"
click at [434, 100] on input "World Champions: Germany 1990" at bounding box center [619, 109] width 735 height 30
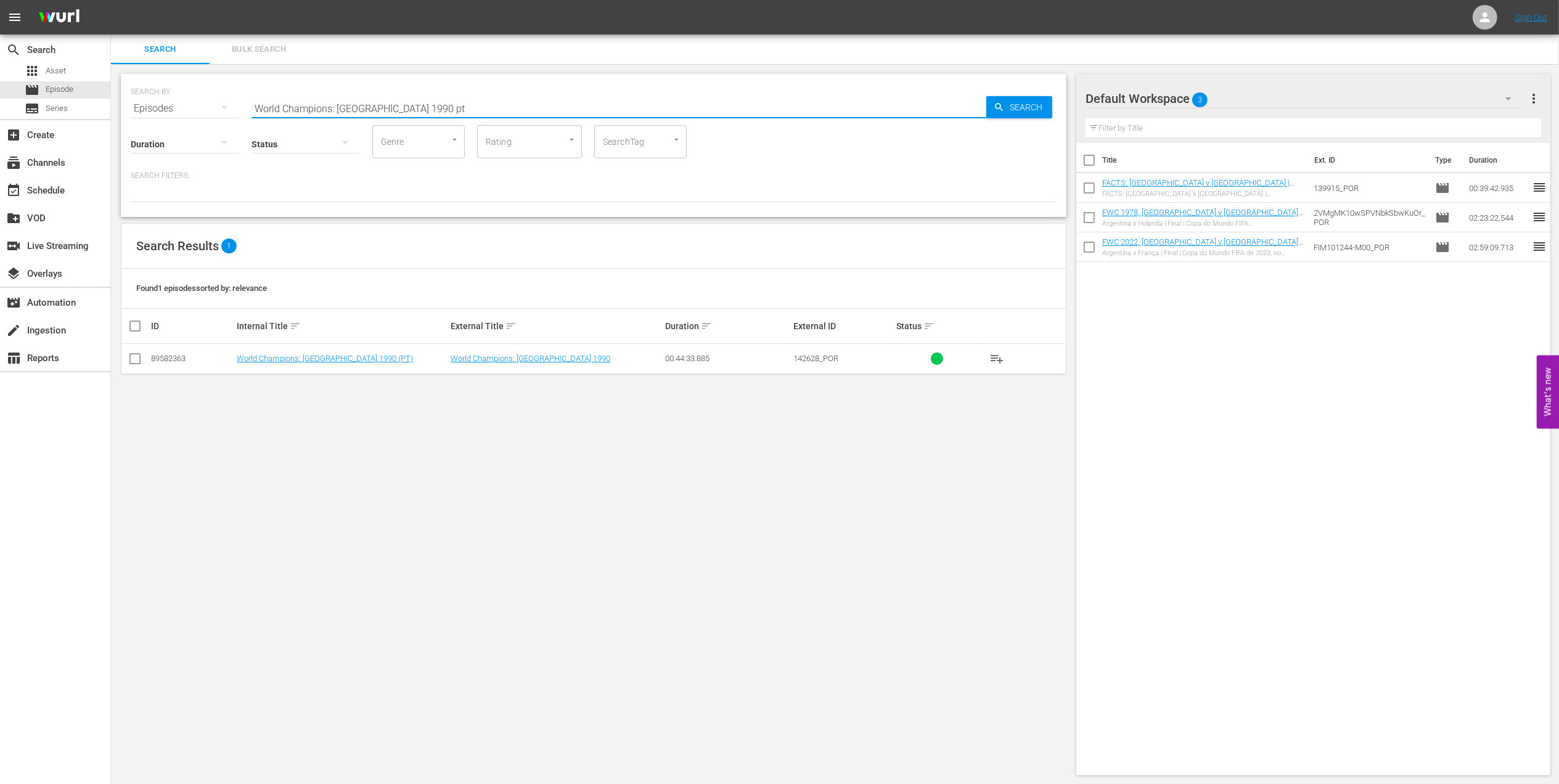
type input "World Champions: Germany 1990 pt"
click at [138, 358] on input "checkbox" at bounding box center [135, 361] width 15 height 15
checkbox input "true"
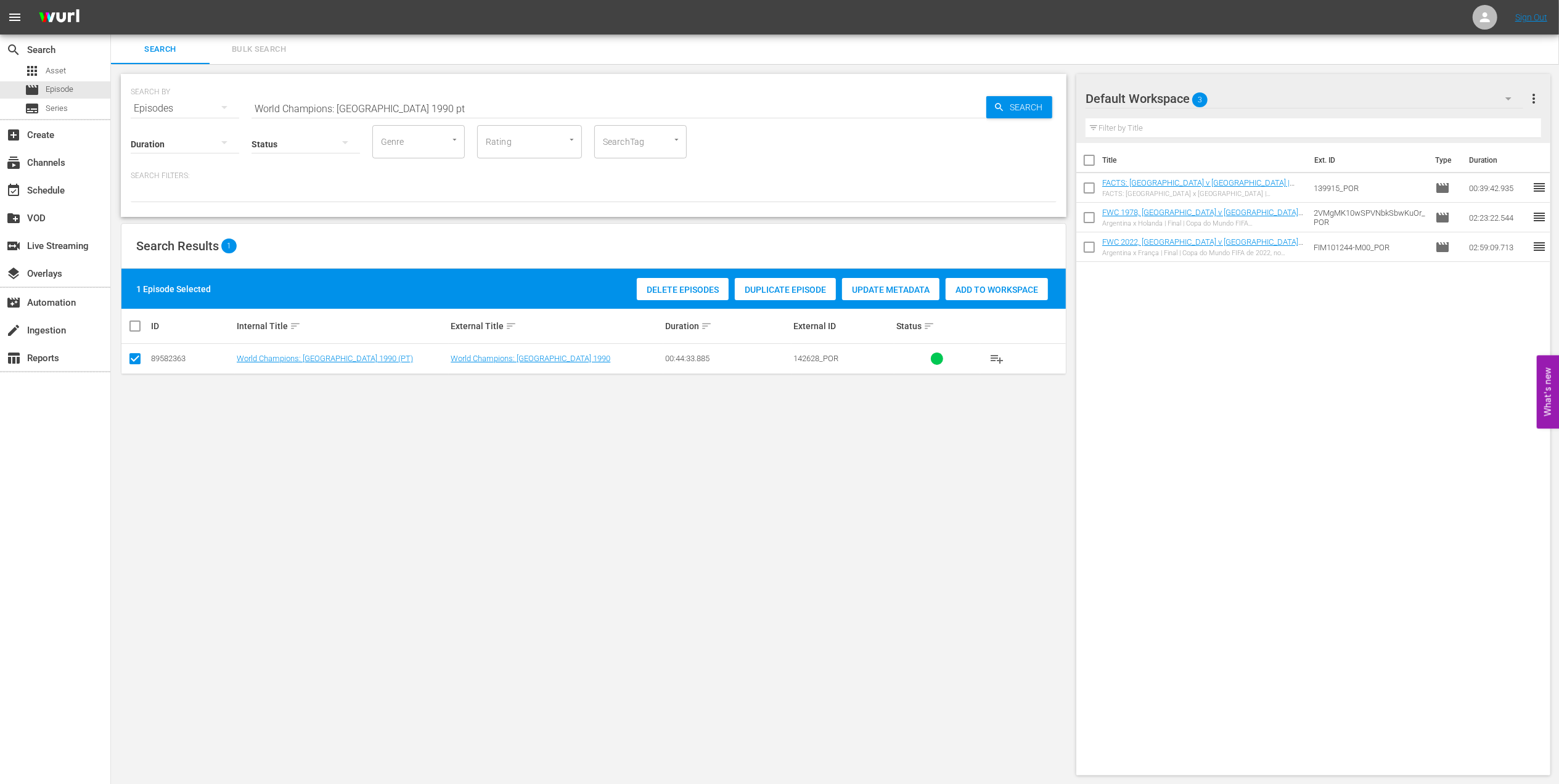
click at [966, 289] on span "Add to Workspace" at bounding box center [996, 289] width 103 height 10
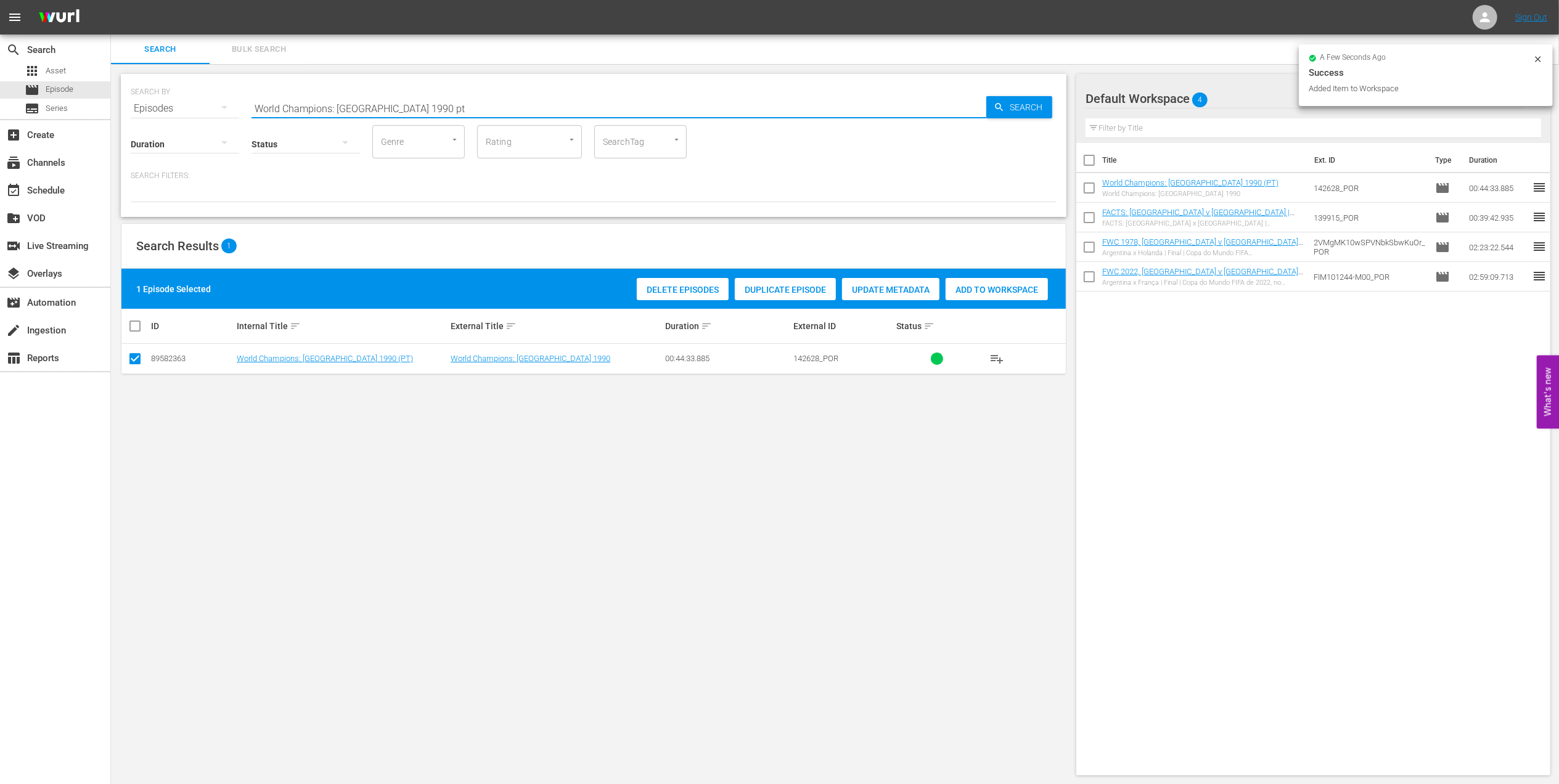
drag, startPoint x: 424, startPoint y: 109, endPoint x: 196, endPoint y: 111, distance: 228.0
click at [196, 111] on div "SEARCH BY Search By Episodes Search ID, Title, Description, Keywords, or Catego…" at bounding box center [593, 101] width 926 height 45
paste input "FWC 1990, Germany FR vs Argentina, Final (PT)"
click at [491, 109] on input "FWC 1990, Germany FR vs Argentina, Final (PT)" at bounding box center [619, 109] width 735 height 30
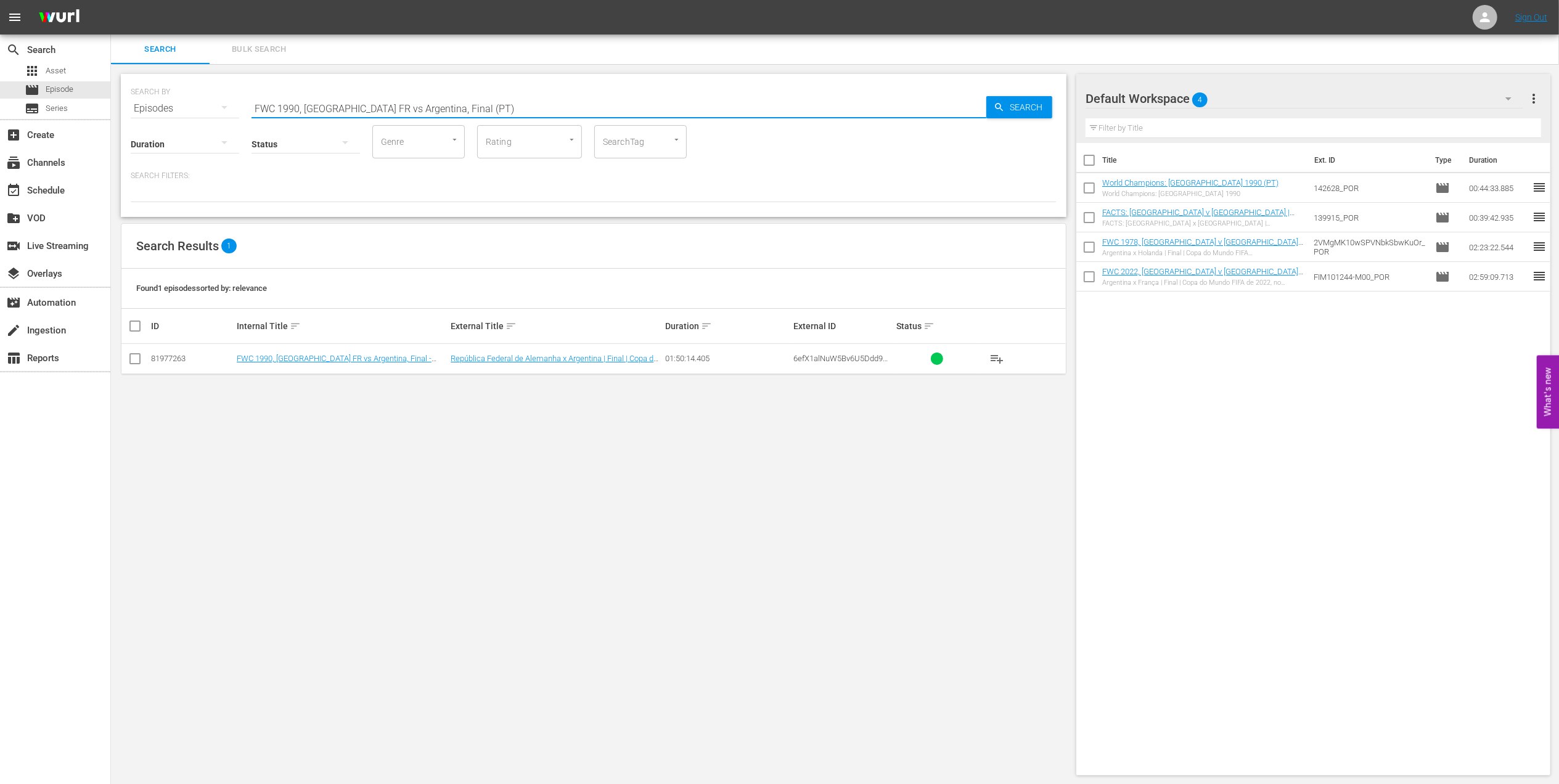
type input "FWC 1990, Germany FR vs Argentina, Final (PT)"
click at [131, 357] on input "checkbox" at bounding box center [135, 361] width 15 height 15
checkbox input "true"
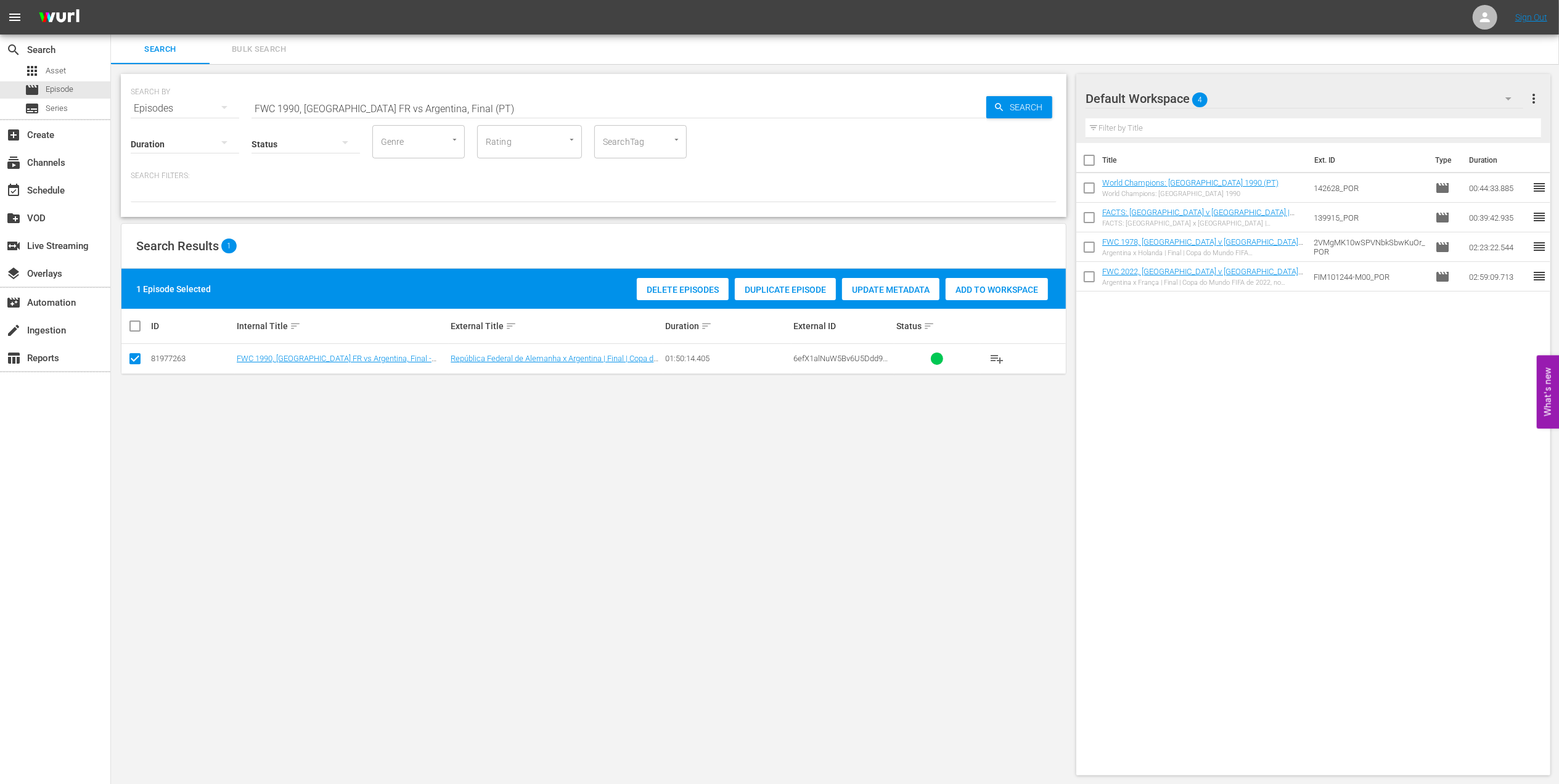
click at [967, 292] on span "Add to Workspace" at bounding box center [996, 289] width 103 height 10
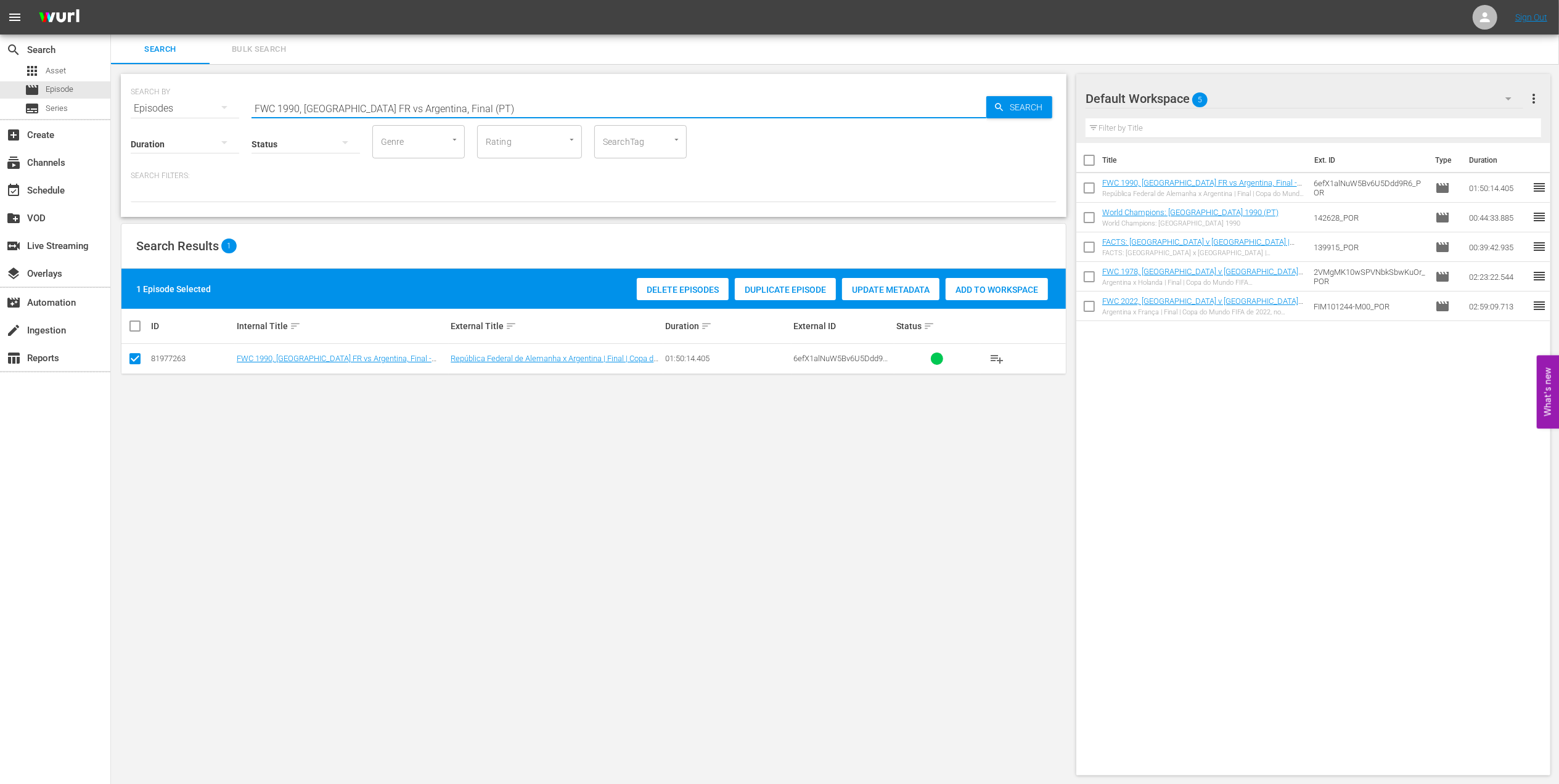
drag, startPoint x: 488, startPoint y: 102, endPoint x: 131, endPoint y: 109, distance: 357.1
click at [131, 109] on div "SEARCH BY Search By Episodes Search ID, Title, Description, Keywords, or Catego…" at bounding box center [593, 101] width 926 height 45
paste input "World Champions: Germany 2014"
click at [429, 107] on input "World Champions: Germany 2014" at bounding box center [619, 109] width 735 height 30
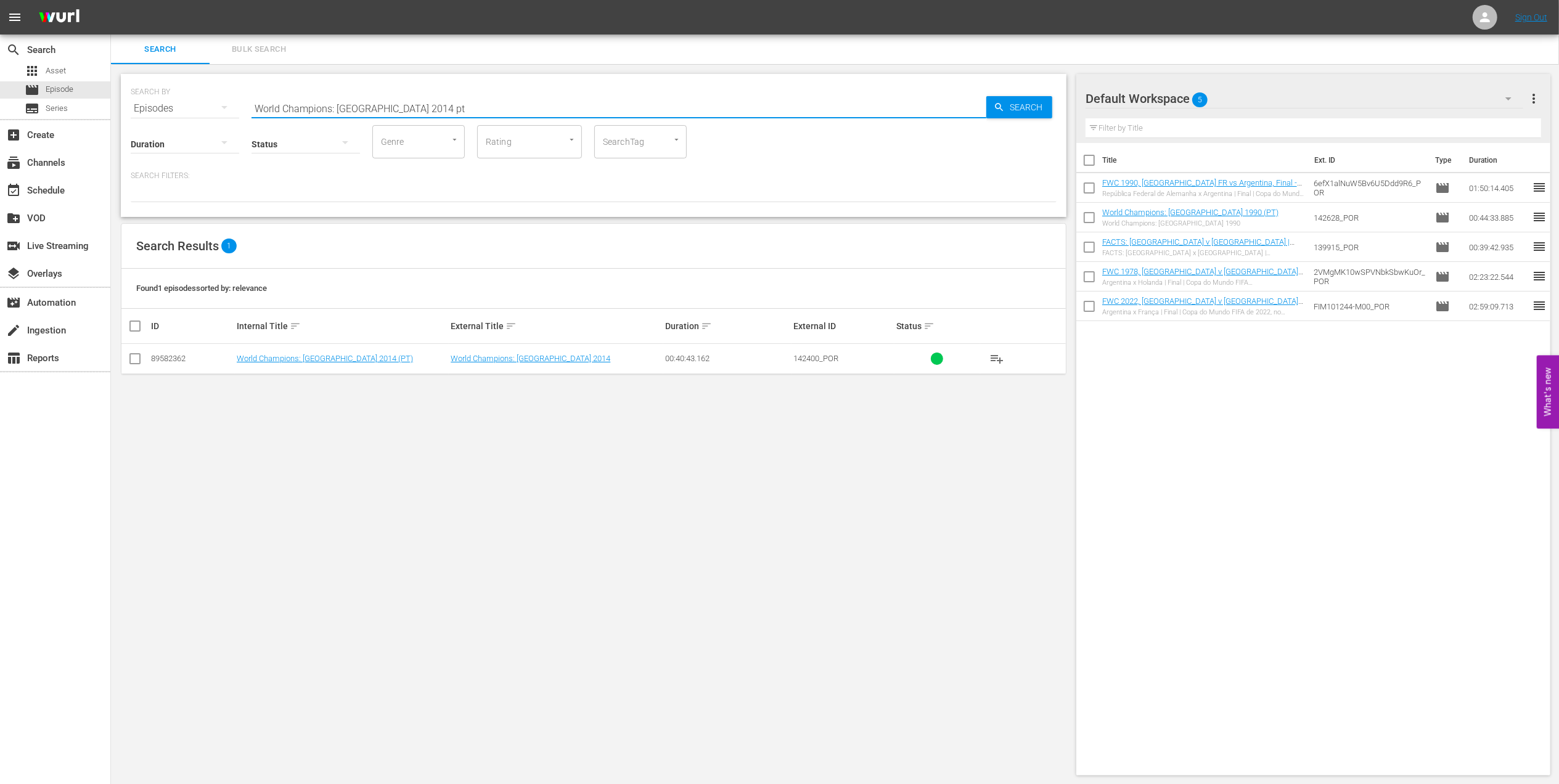
type input "World Champions: Germany 2014 pt"
click at [140, 358] on input "checkbox" at bounding box center [135, 361] width 15 height 15
checkbox input "true"
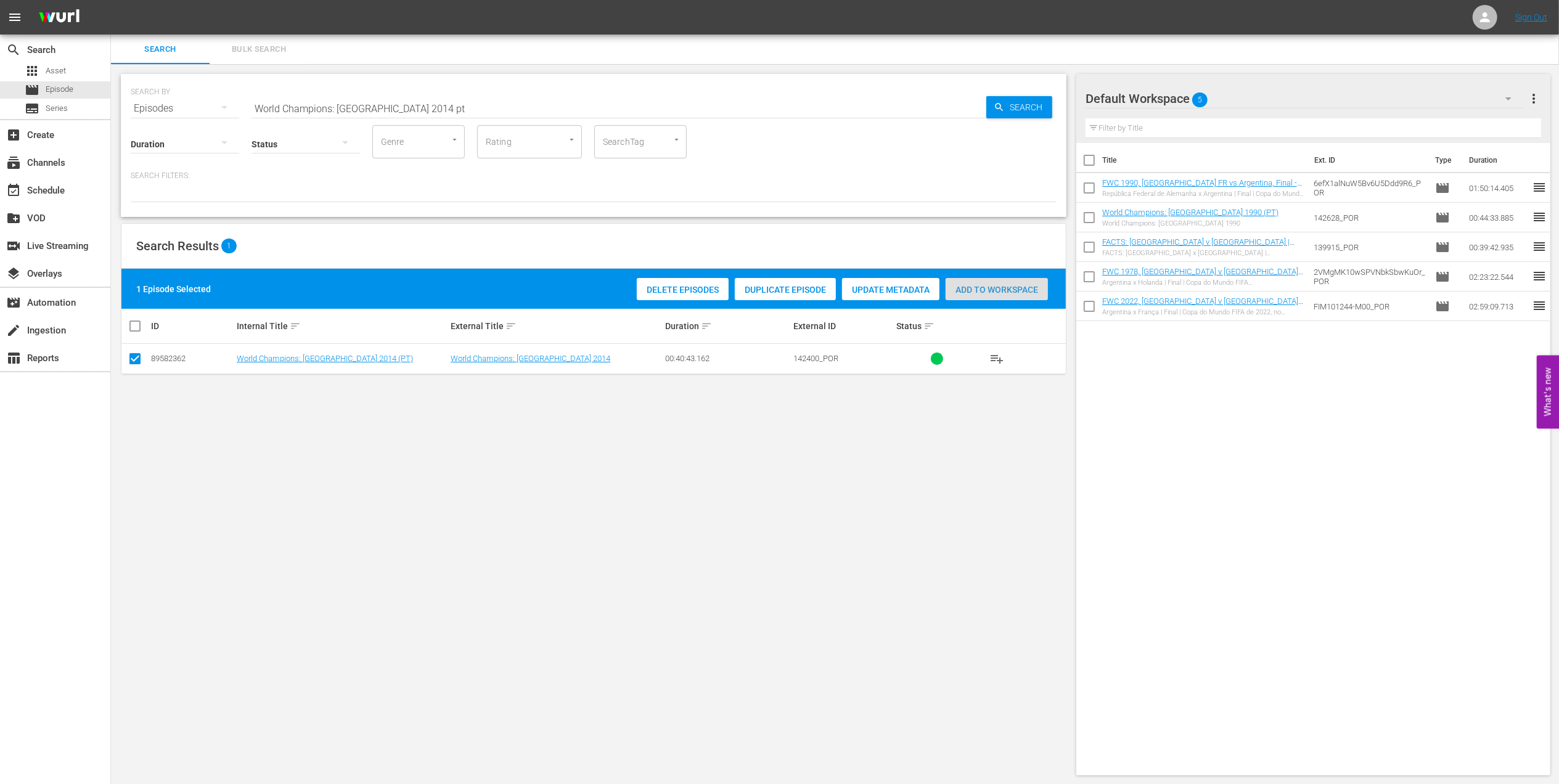
click at [1009, 292] on span "Add to Workspace" at bounding box center [996, 289] width 103 height 10
drag, startPoint x: 403, startPoint y: 109, endPoint x: 201, endPoint y: 105, distance: 202.0
click at [202, 105] on div "SEARCH BY Search By Episodes Search ID, Title, Description, Keywords, or Catego…" at bounding box center [593, 101] width 926 height 45
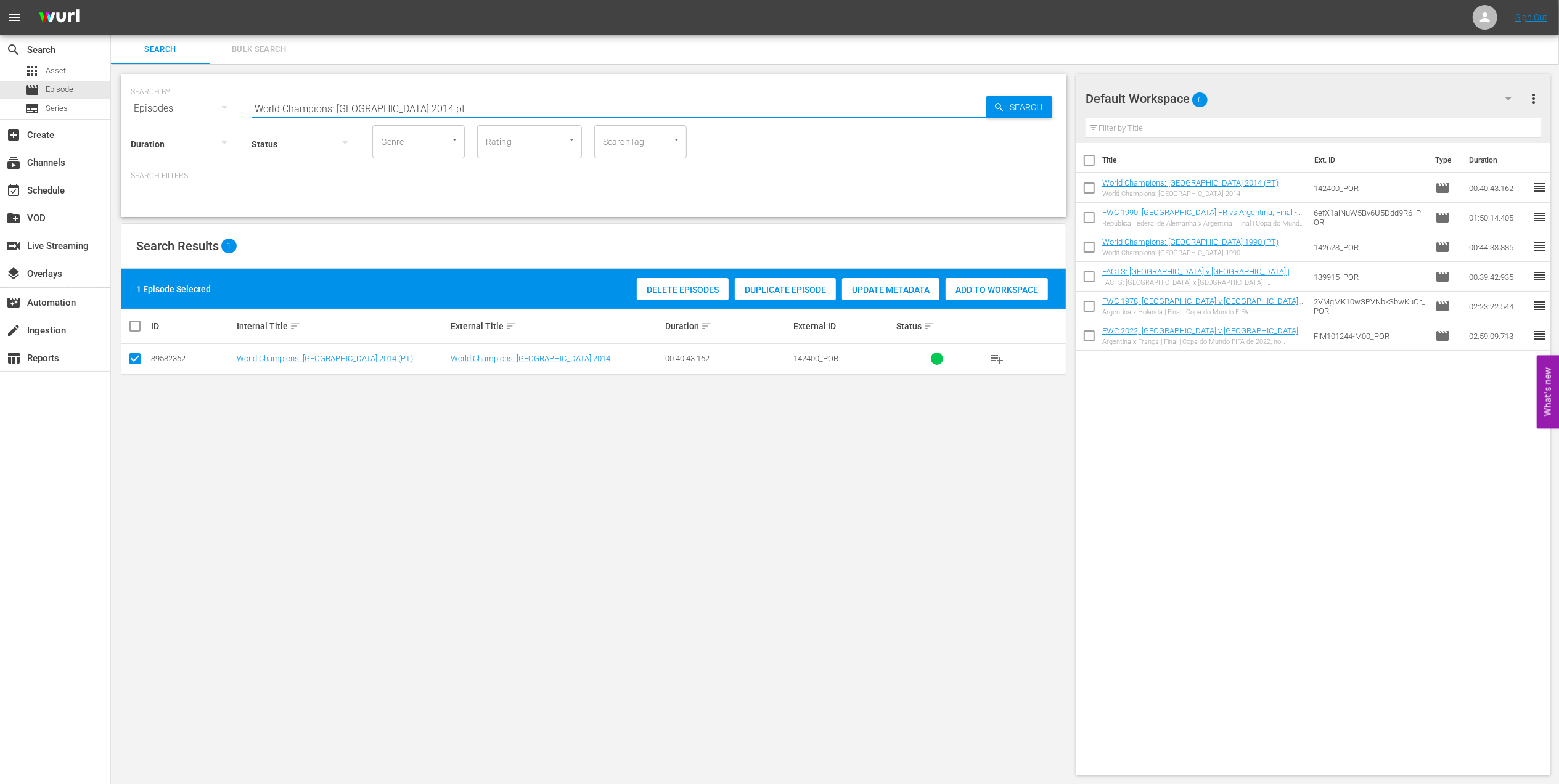
paste input "FWC 2014 Brazil v Croatia, Group Stage (PT)"
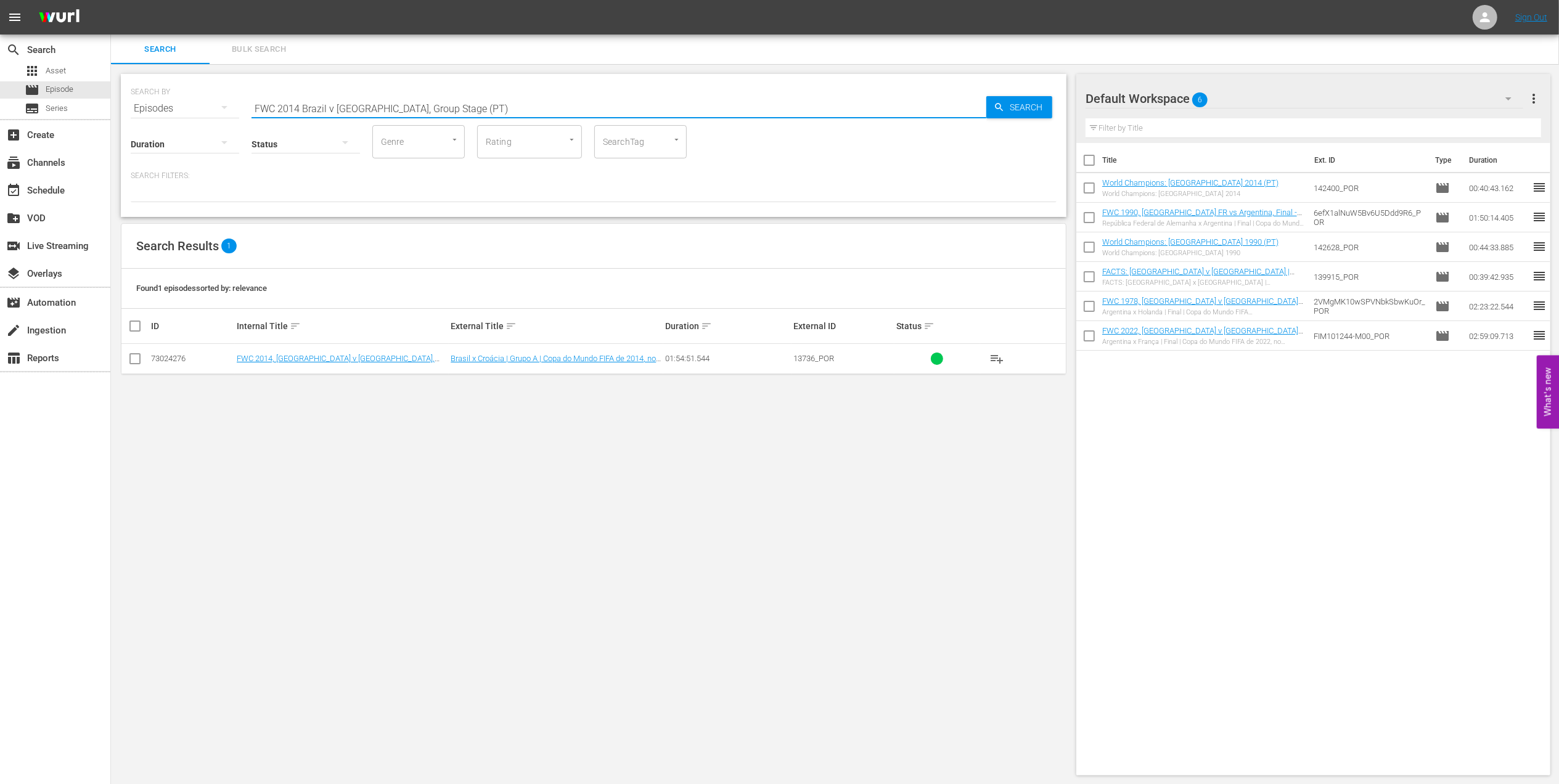
click at [491, 102] on input "FWC 2014 Brazil v Croatia, Group Stage (PT)" at bounding box center [619, 109] width 735 height 30
type input "FWC 2014 Brazil v Croatia, Group Stage (PT)"
click at [130, 358] on input "checkbox" at bounding box center [135, 361] width 15 height 15
checkbox input "true"
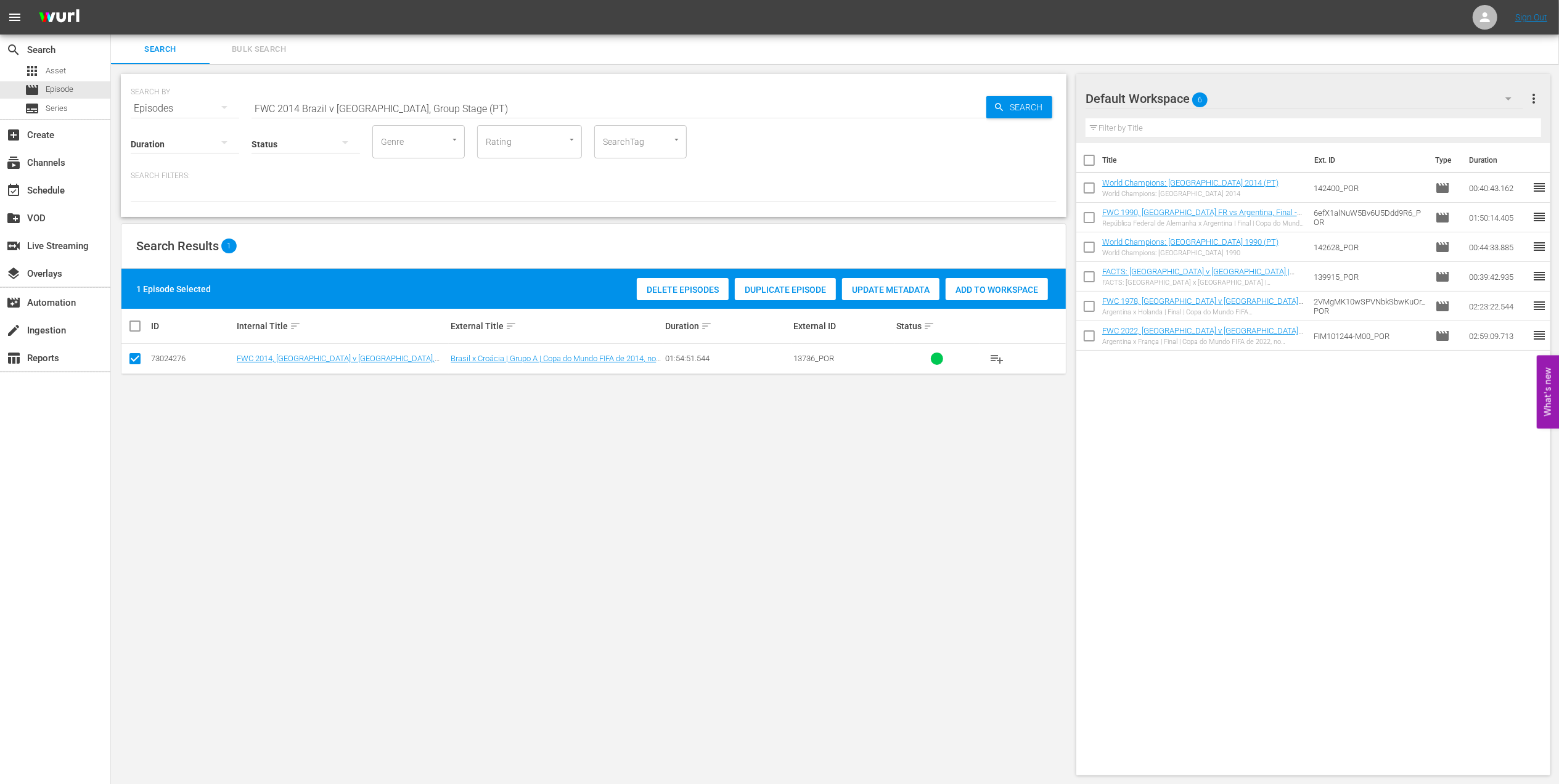
click at [996, 292] on span "Add to Workspace" at bounding box center [996, 289] width 103 height 10
drag, startPoint x: 459, startPoint y: 106, endPoint x: 154, endPoint y: 105, distance: 305.0
click at [154, 105] on div "SEARCH BY Search By Episodes Search ID, Title, Description, Keywords, or Catego…" at bounding box center [593, 101] width 926 height 45
paste input "EP 1 | The Long Walk"
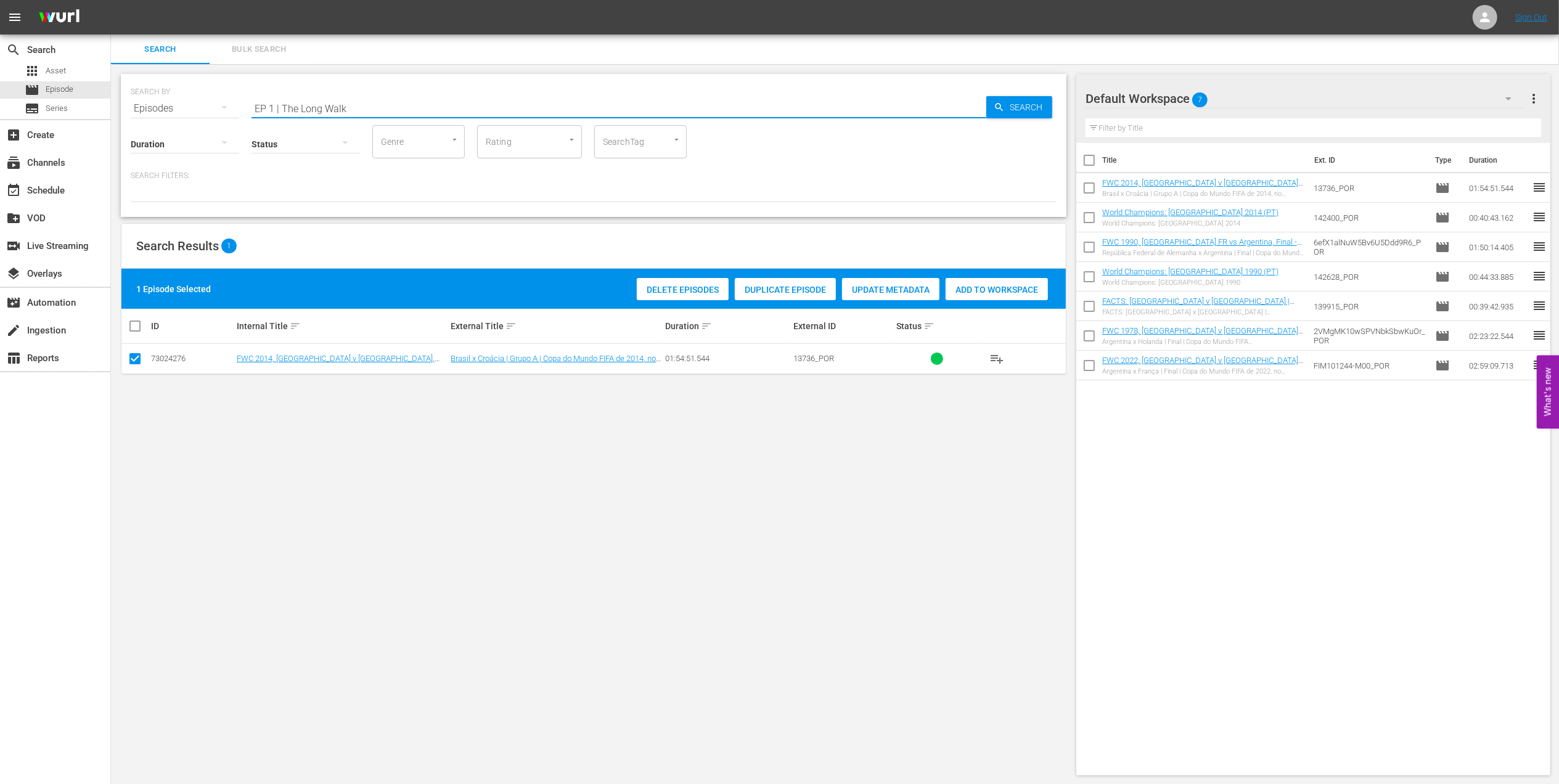
click at [437, 104] on input "EP 1 | The Long Walk" at bounding box center [619, 109] width 735 height 30
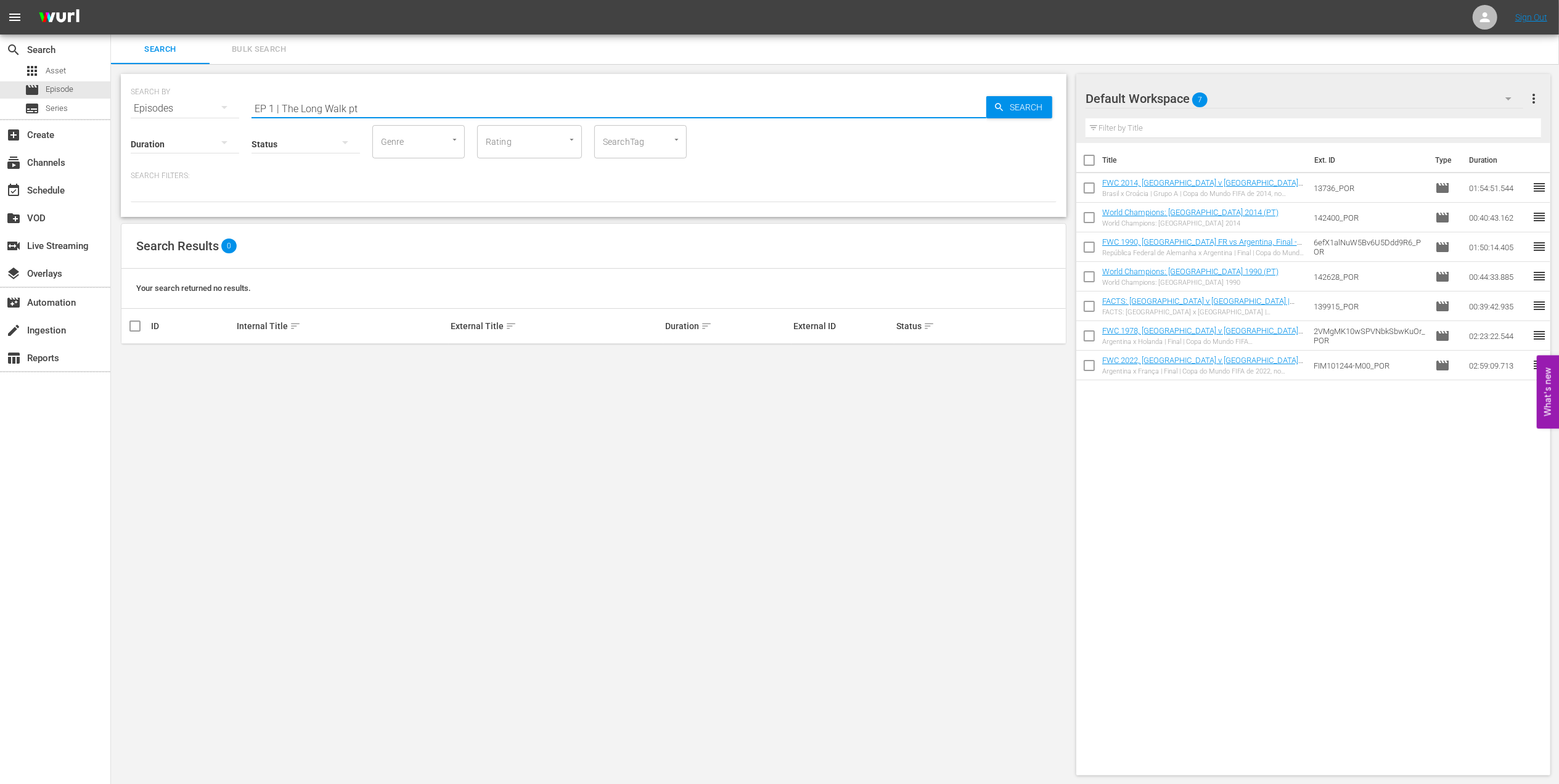
drag, startPoint x: 284, startPoint y: 109, endPoint x: 153, endPoint y: 124, distance: 131.9
click at [153, 124] on div "SEARCH BY Search By Episodes Search ID, Title, Description, Keywords, or Catego…" at bounding box center [593, 145] width 946 height 143
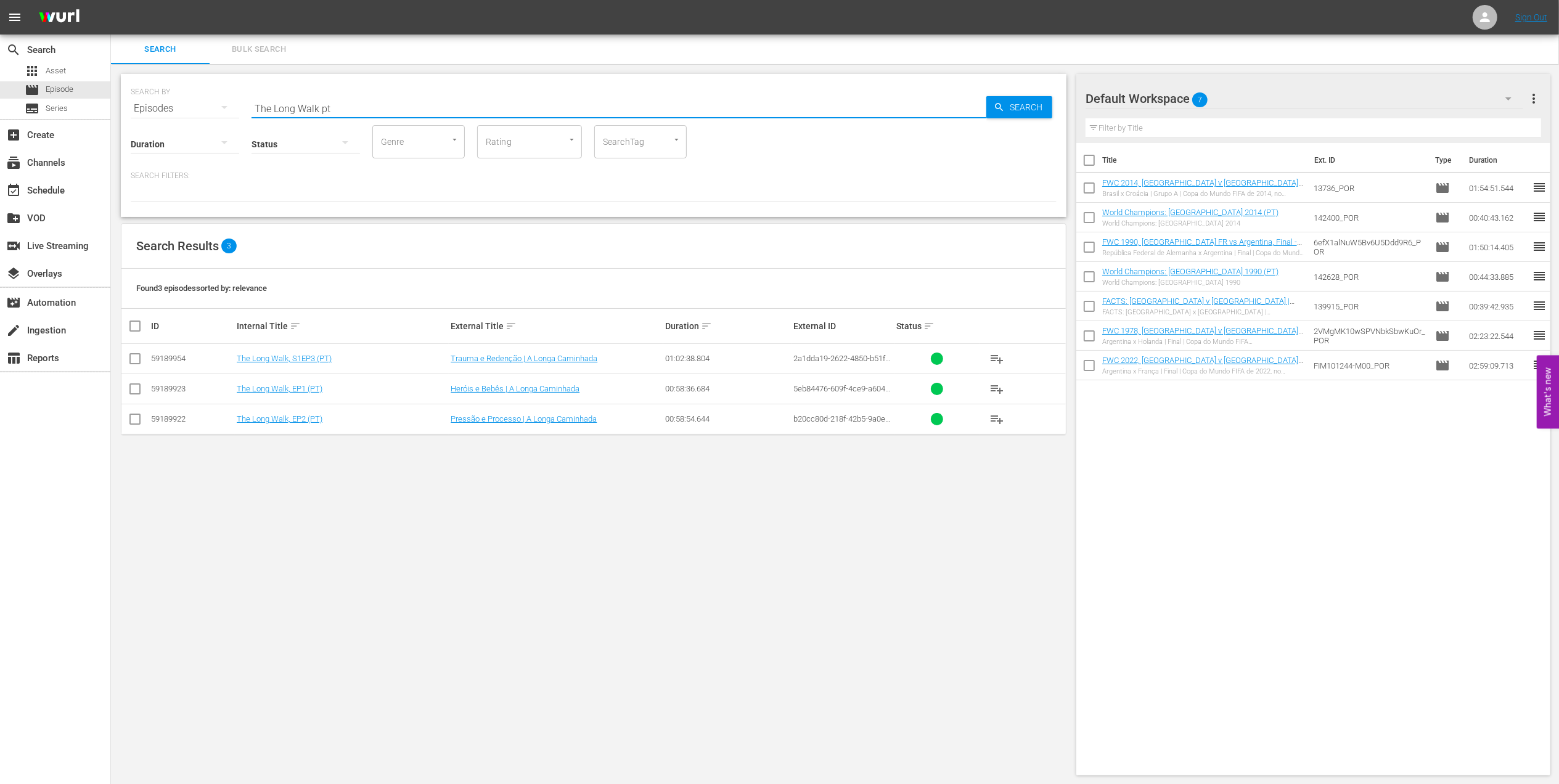
type input "The Long Walk pt"
drag, startPoint x: 133, startPoint y: 388, endPoint x: 278, endPoint y: 391, distance: 145.0
click at [133, 388] on input "checkbox" at bounding box center [135, 391] width 15 height 15
checkbox input "true"
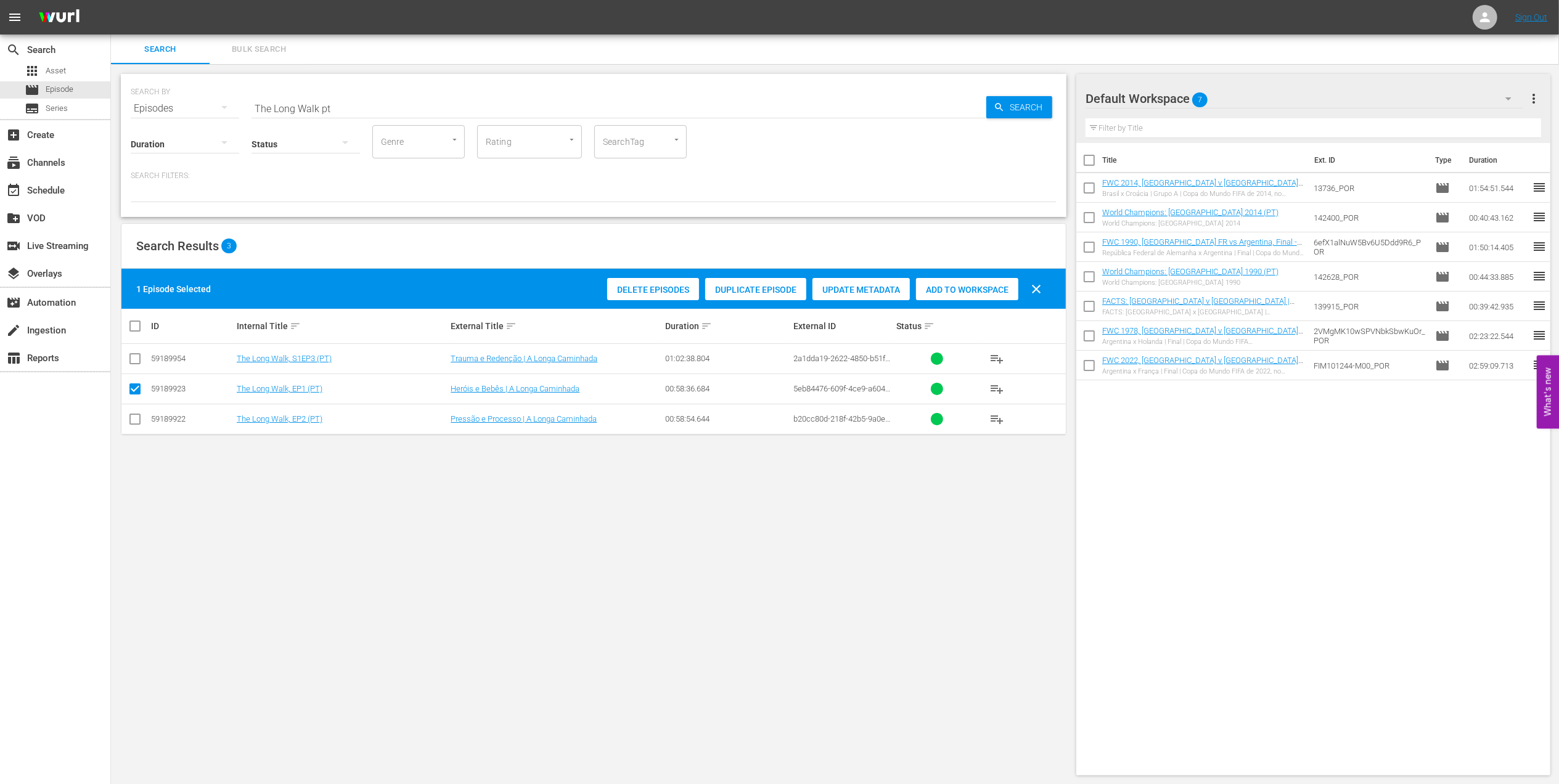
click at [967, 282] on div "Add to Workspace" at bounding box center [967, 289] width 103 height 24
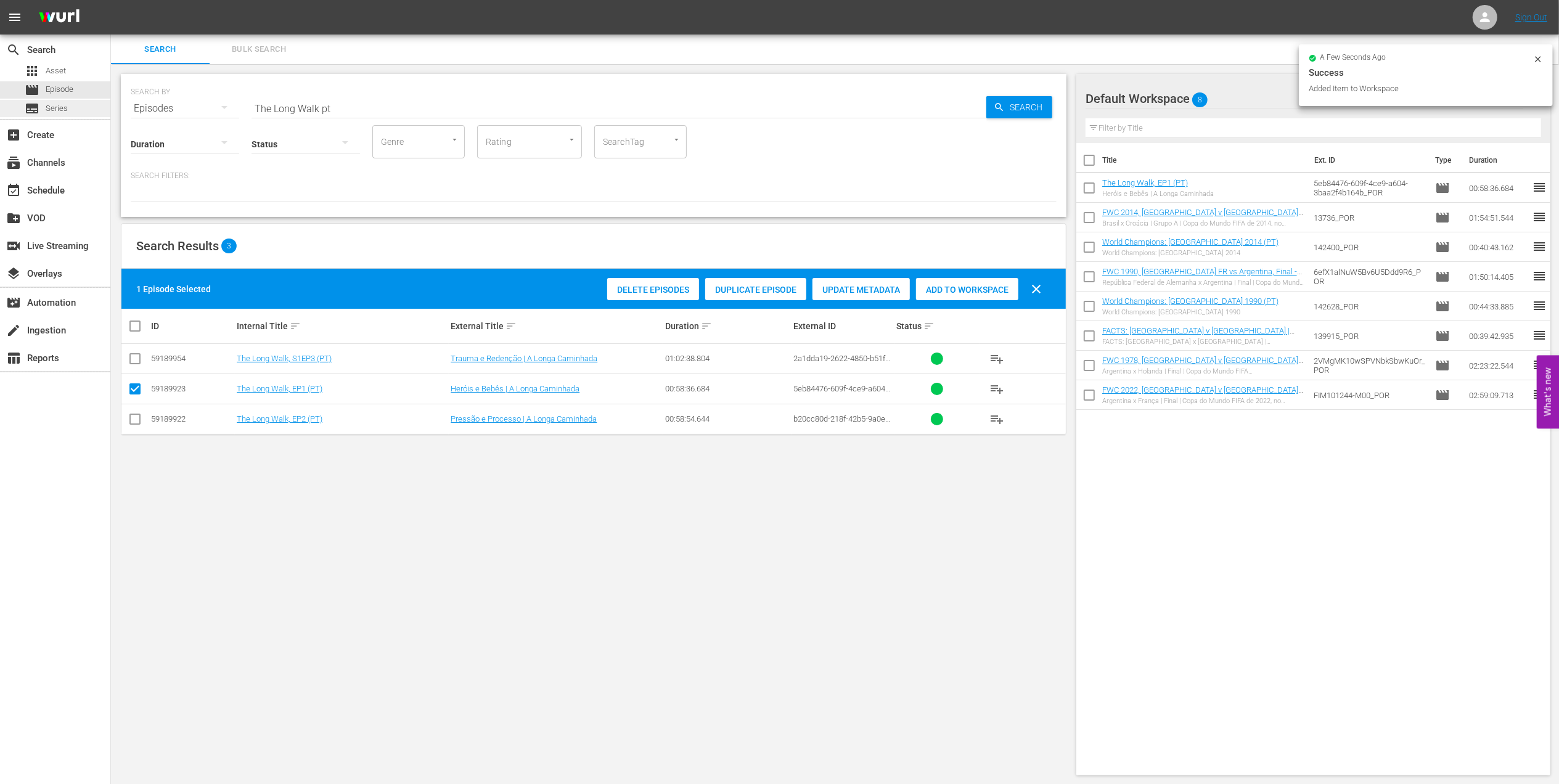
drag, startPoint x: 351, startPoint y: 109, endPoint x: 107, endPoint y: 109, distance: 244.0
click at [111, 0] on div "search Search apps Asset movie Episode subtitles Series add_box Create subscrip…" at bounding box center [835, 0] width 1449 height 0
paste input "FWC 2006 - Final - Italy v France"
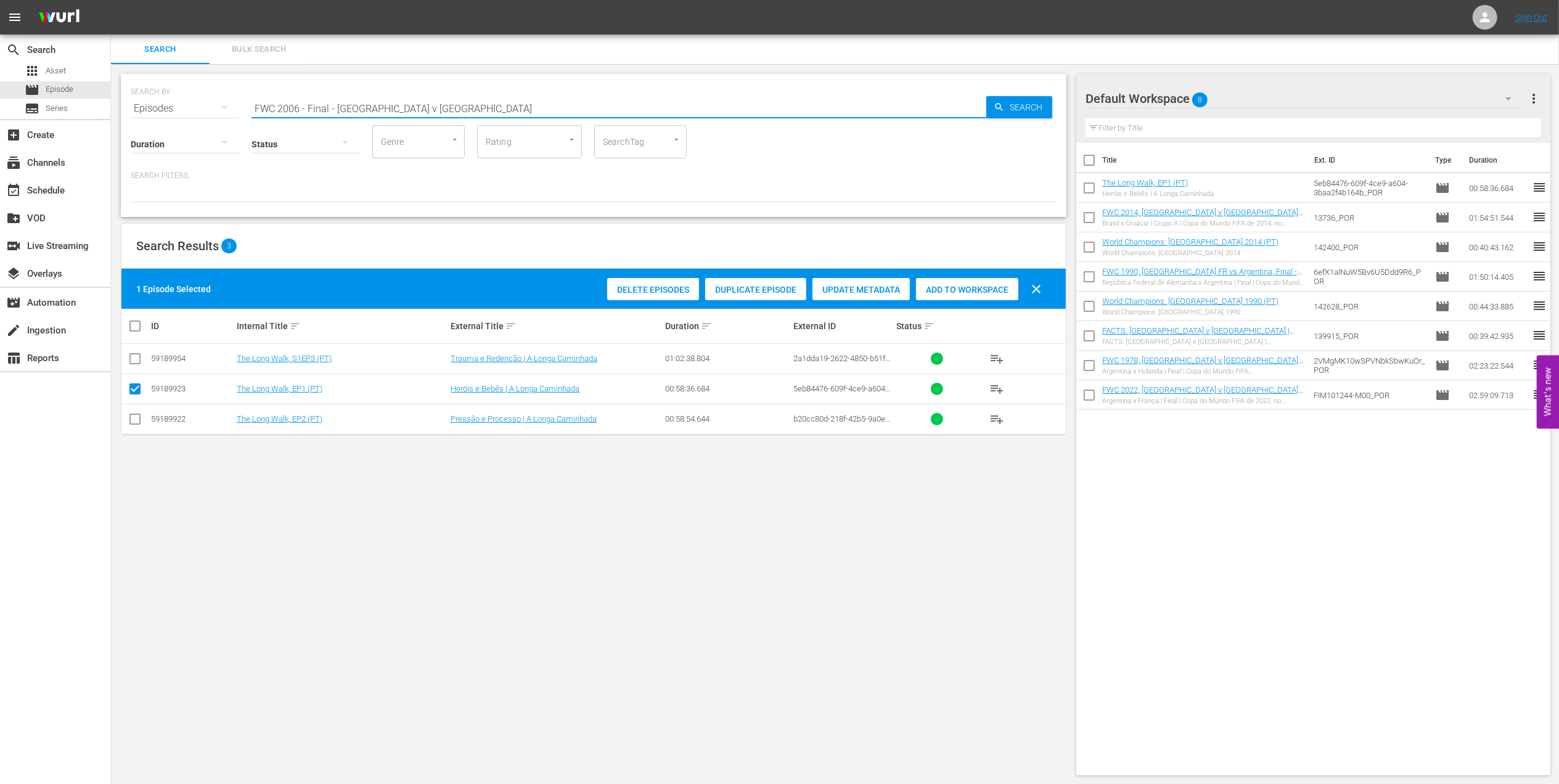
click at [469, 106] on input "FWC 2006 - Final - Italy v France" at bounding box center [619, 109] width 735 height 30
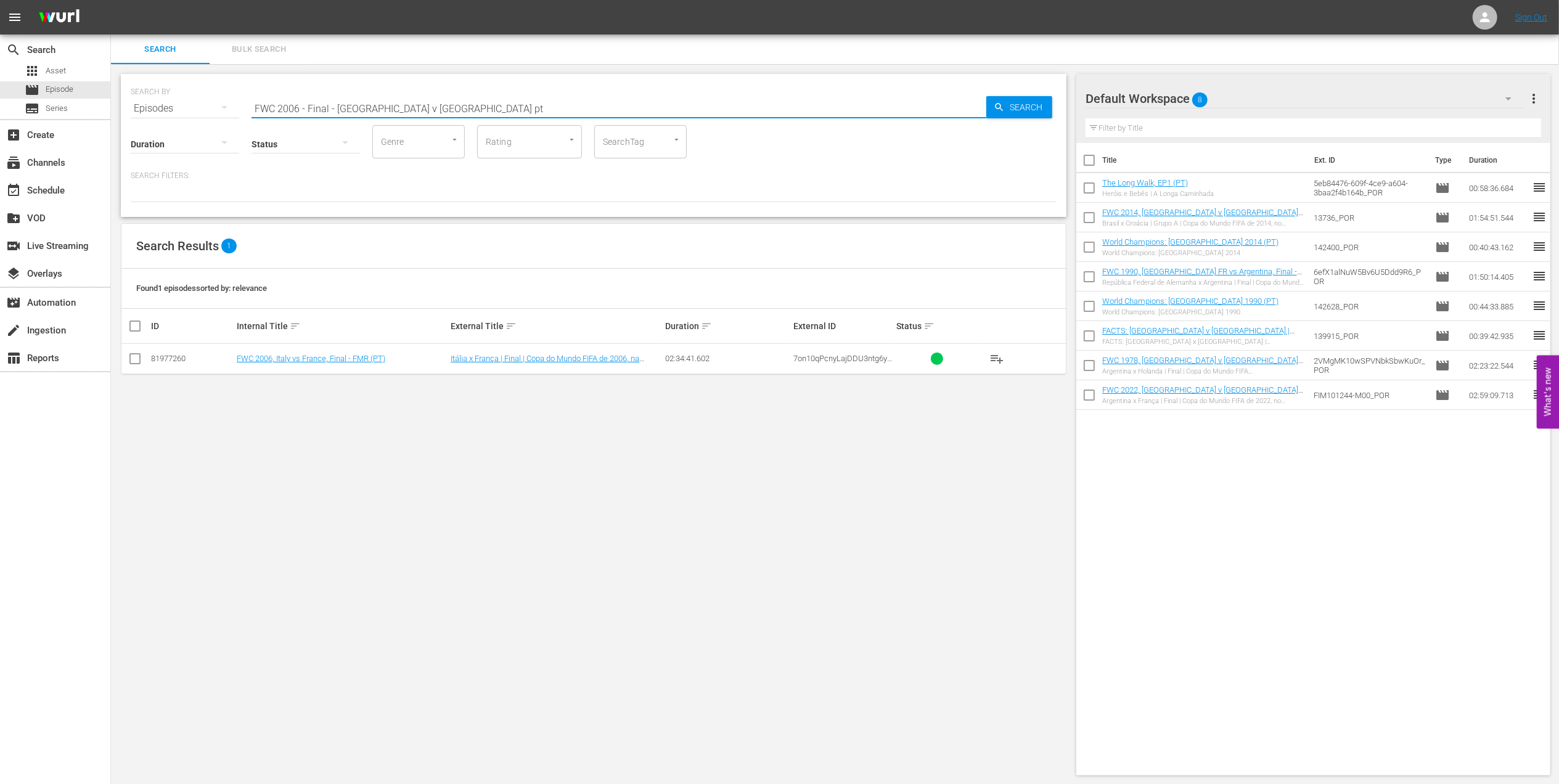
type input "FWC 2006 - Final - Italy v France pt"
drag, startPoint x: 130, startPoint y: 358, endPoint x: 140, endPoint y: 361, distance: 10.4
click at [130, 358] on input "checkbox" at bounding box center [135, 361] width 15 height 15
checkbox input "true"
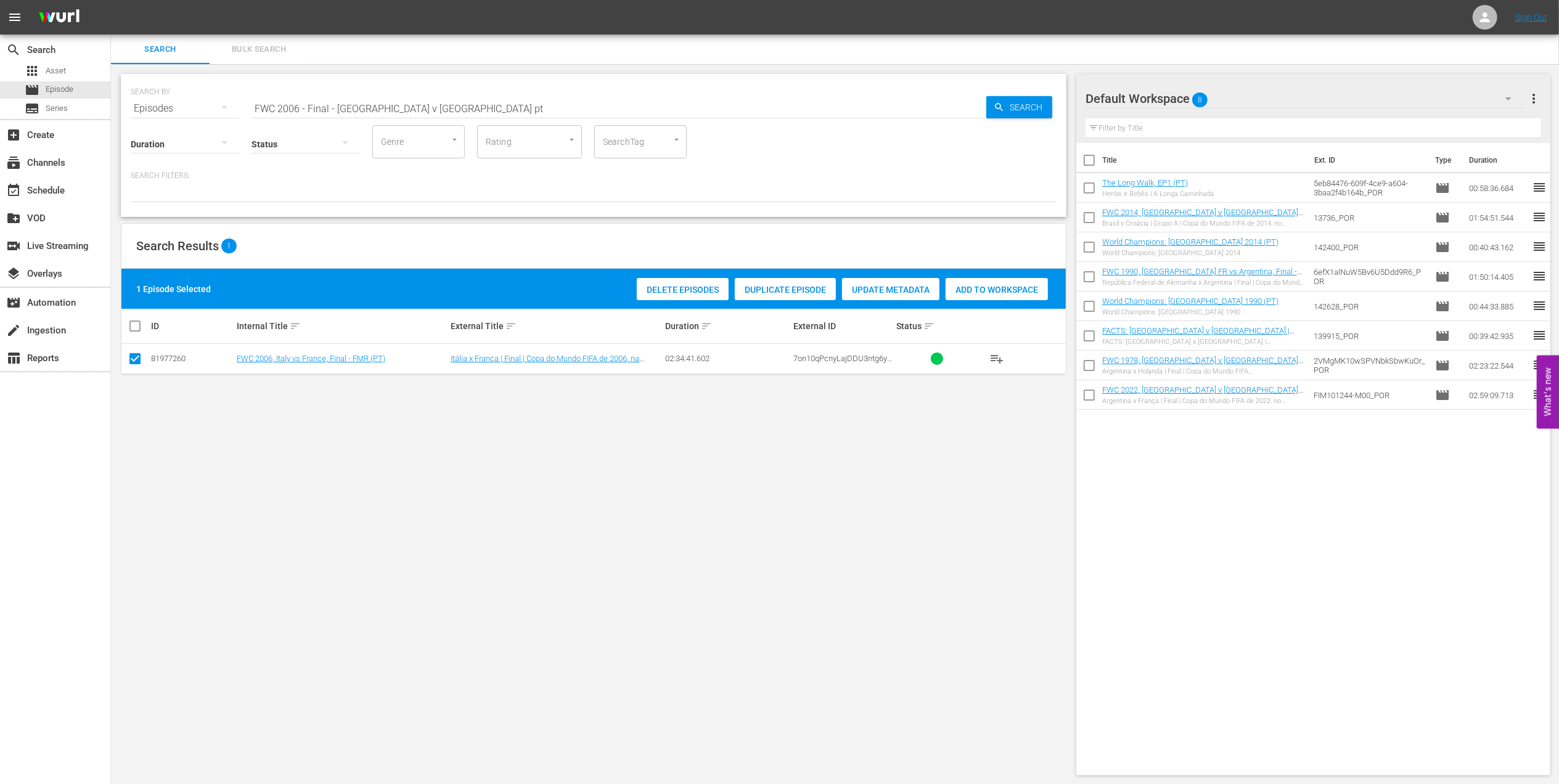
click at [981, 286] on span "Add to Workspace" at bounding box center [996, 289] width 103 height 10
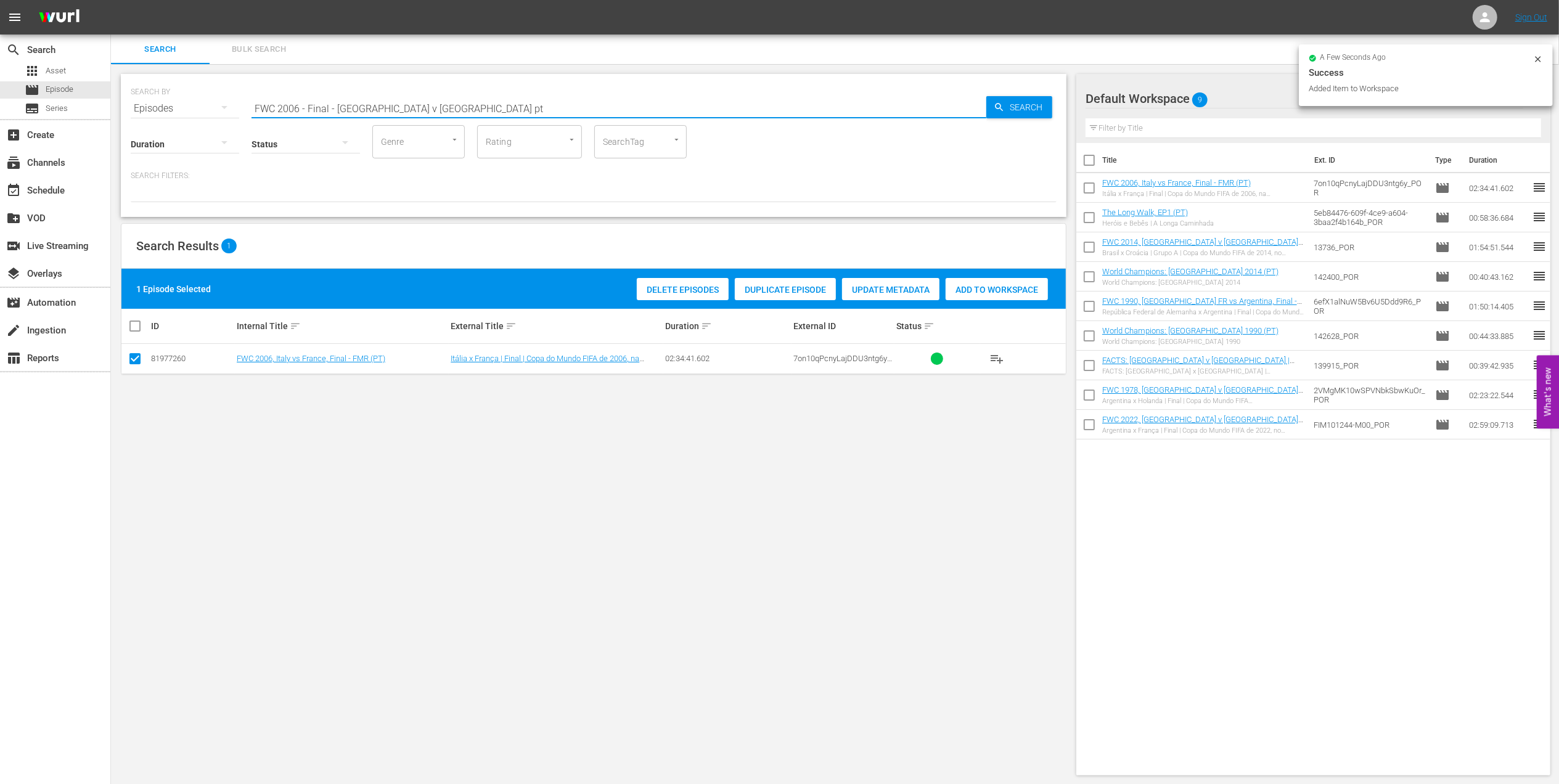
drag, startPoint x: 378, startPoint y: 106, endPoint x: 217, endPoint y: 106, distance: 161.0
click at [183, 106] on div "SEARCH BY Search By Episodes Search ID, Title, Description, Keywords, or Catego…" at bounding box center [593, 101] width 926 height 45
paste input "LOCAL ONLY - FWC 1970 Official Film, The World at their Fee"
click at [557, 105] on input "LOCAL ONLY - FWC 1970 Official Film, The World at their Feet" at bounding box center [619, 109] width 735 height 30
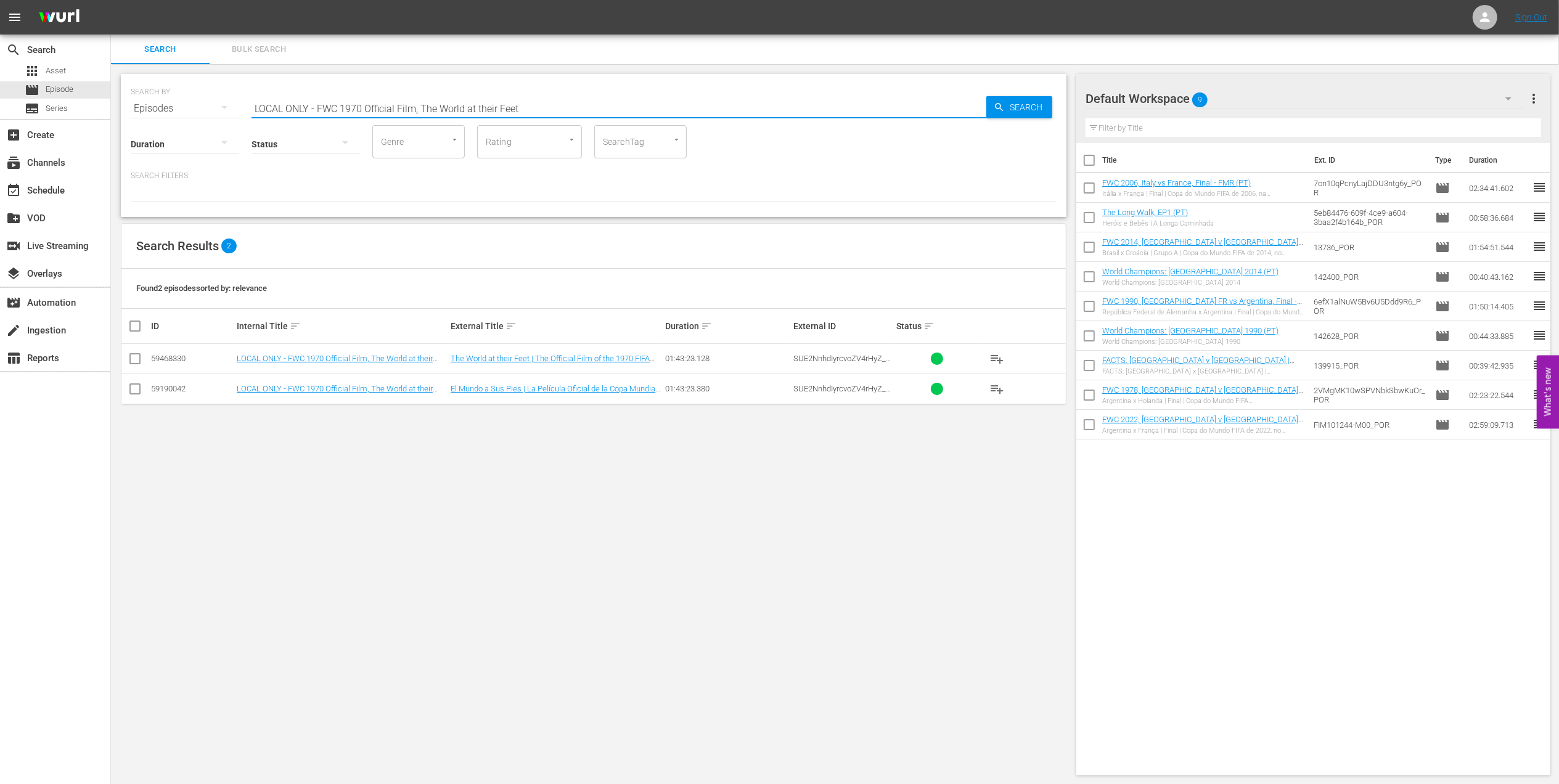
drag, startPoint x: 422, startPoint y: 109, endPoint x: 205, endPoint y: 109, distance: 217.0
click at [206, 109] on div "SEARCH BY Search By Episodes Search ID, Title, Description, Keywords, or Catego…" at bounding box center [593, 101] width 926 height 45
click at [396, 109] on input "The World at their Feet" at bounding box center [619, 109] width 735 height 30
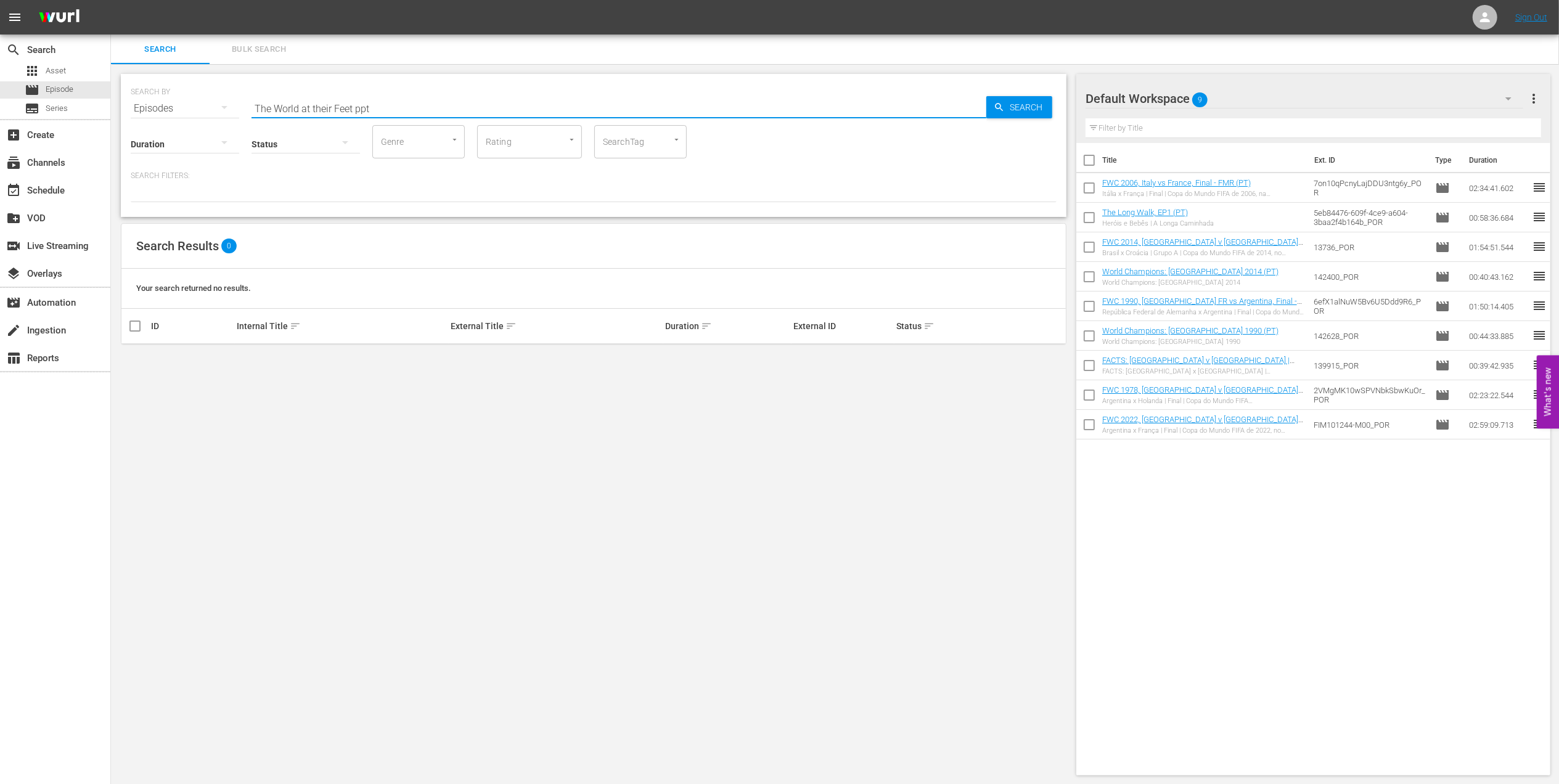
click at [363, 107] on input "The World at their Feet ppt" at bounding box center [619, 109] width 735 height 30
type input "The World at their Feet pt"
click at [136, 358] on input "checkbox" at bounding box center [135, 361] width 15 height 15
checkbox input "true"
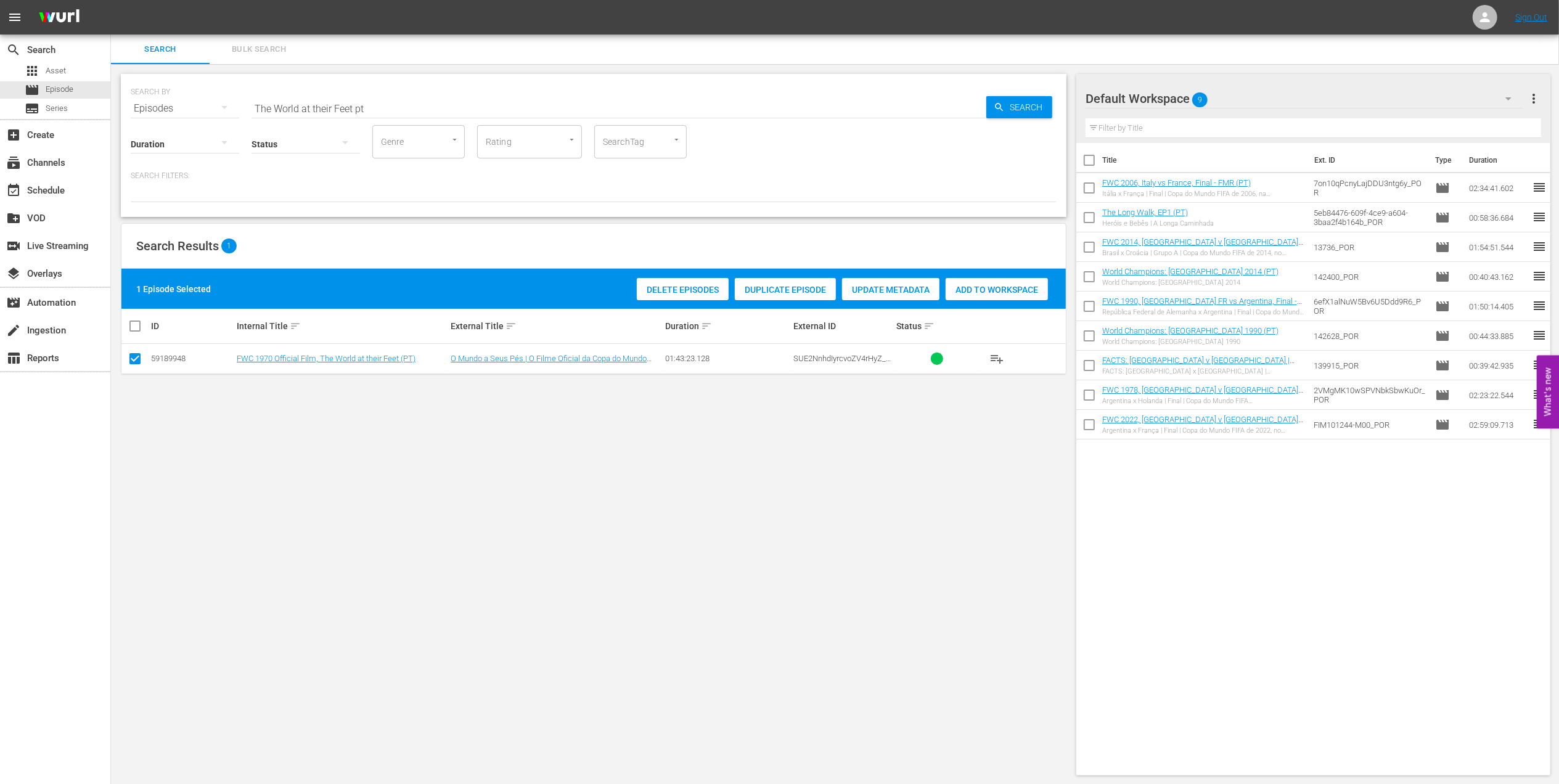
click at [1009, 287] on span "Add to Workspace" at bounding box center [996, 289] width 103 height 10
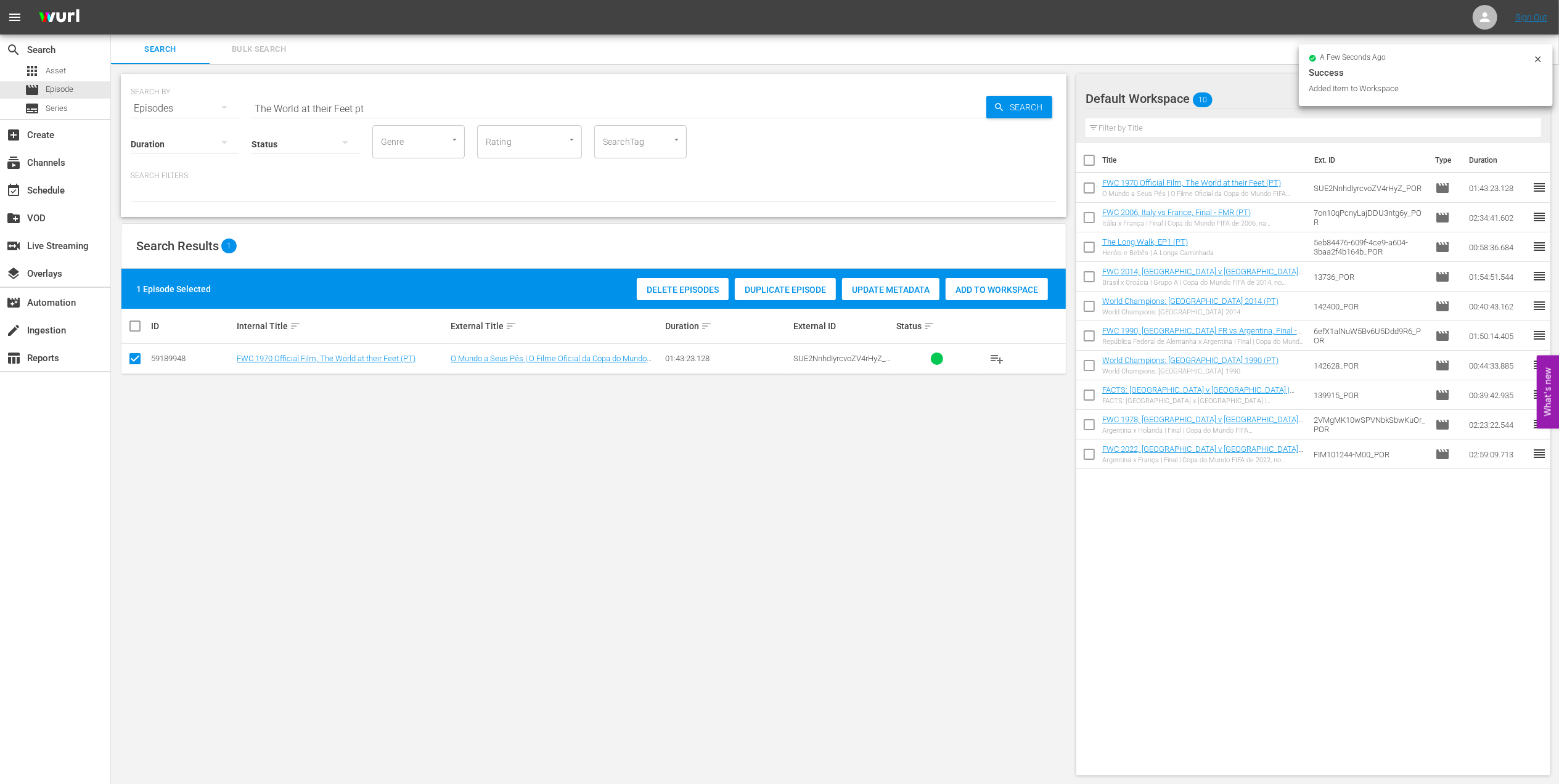
drag, startPoint x: 384, startPoint y: 105, endPoint x: 174, endPoint y: 105, distance: 210.0
click at [174, 105] on div "SEARCH BY Search By Episodes Search ID, Title, Description, Keywords, or Catego…" at bounding box center [593, 101] width 926 height 45
paste input "1962 Official Film - Viva Brasil"
click at [415, 105] on input "1962 Official Film - Viva Brasil" at bounding box center [619, 109] width 735 height 30
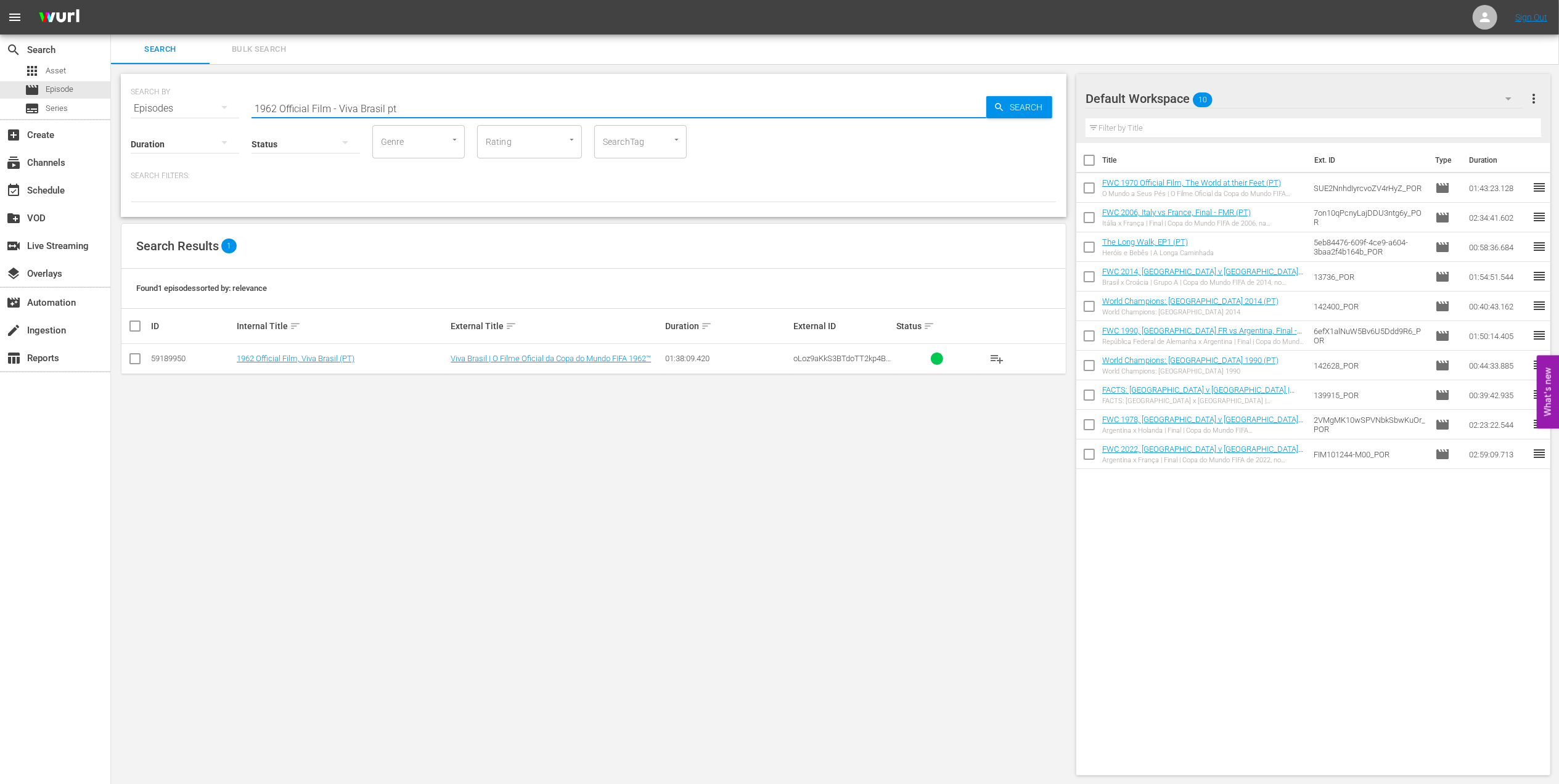
type input "1962 Official Film - Viva Brasil pt"
click at [136, 363] on input "checkbox" at bounding box center [135, 361] width 15 height 15
checkbox input "true"
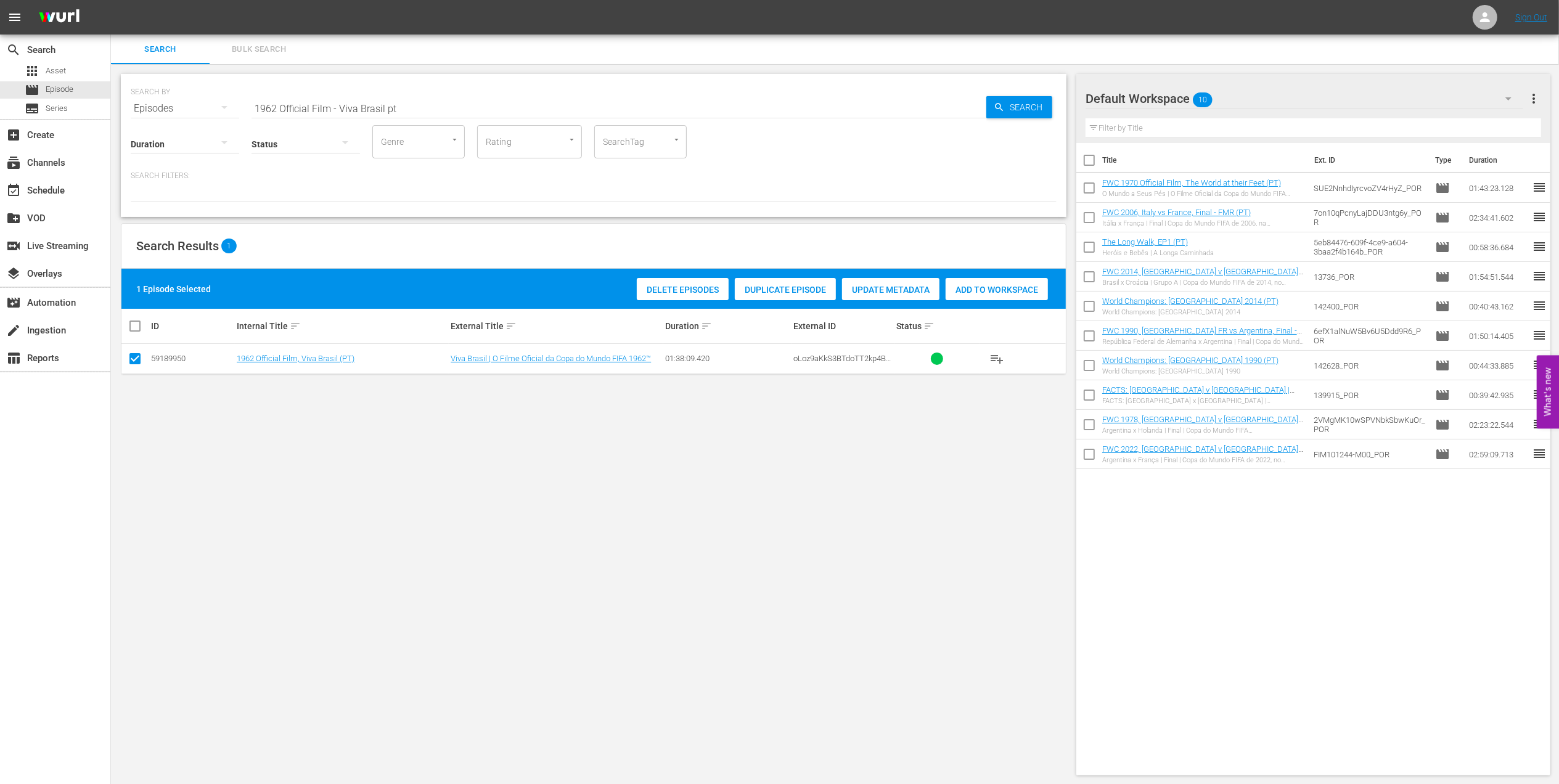
click at [973, 284] on div "Add to Workspace" at bounding box center [996, 289] width 103 height 24
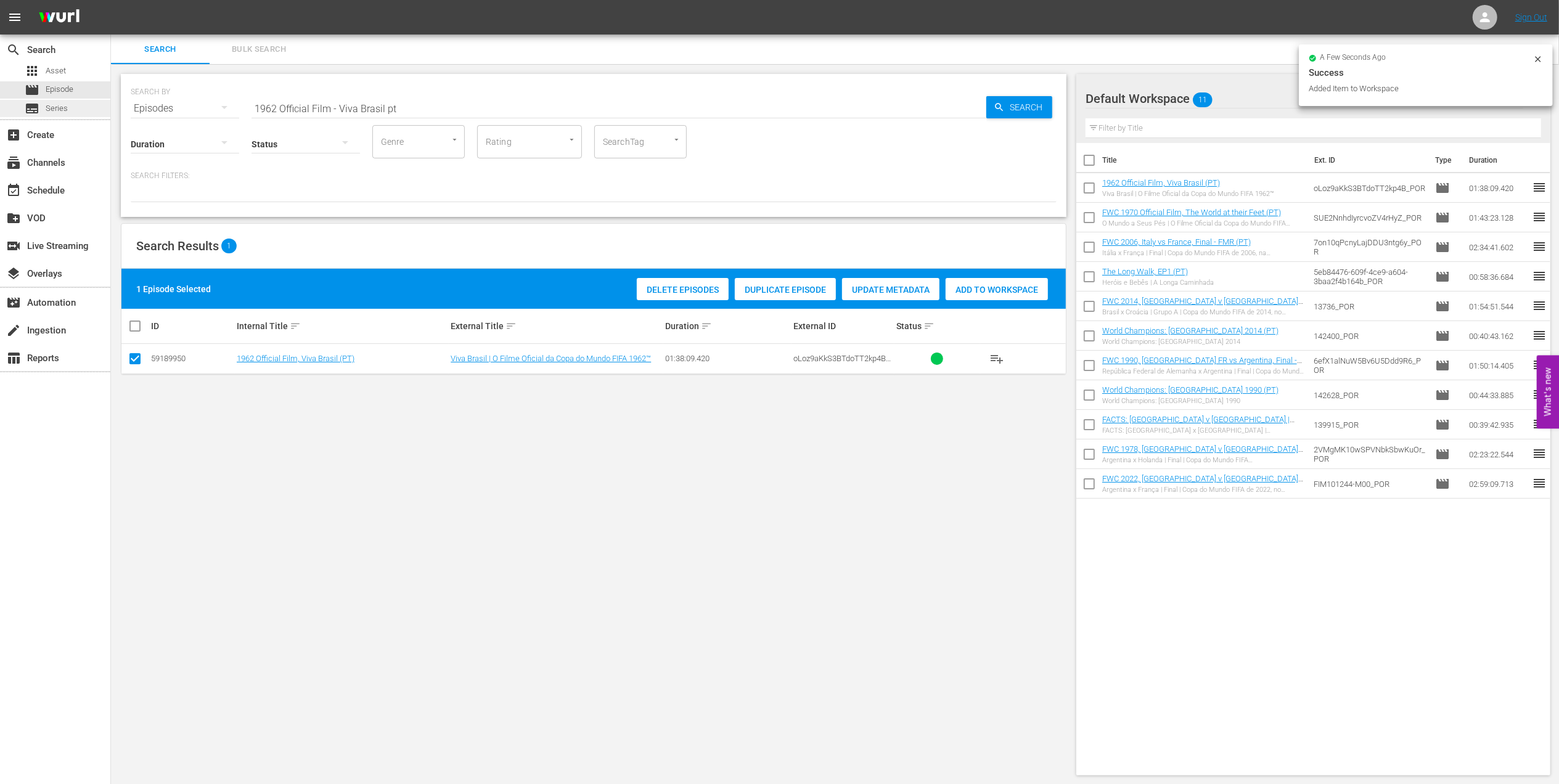
drag, startPoint x: 403, startPoint y: 109, endPoint x: 48, endPoint y: 111, distance: 355.0
click at [111, 0] on div "search Search apps Asset movie Episode subtitles Series add_box Create subscrip…" at bounding box center [835, 0] width 1449 height 0
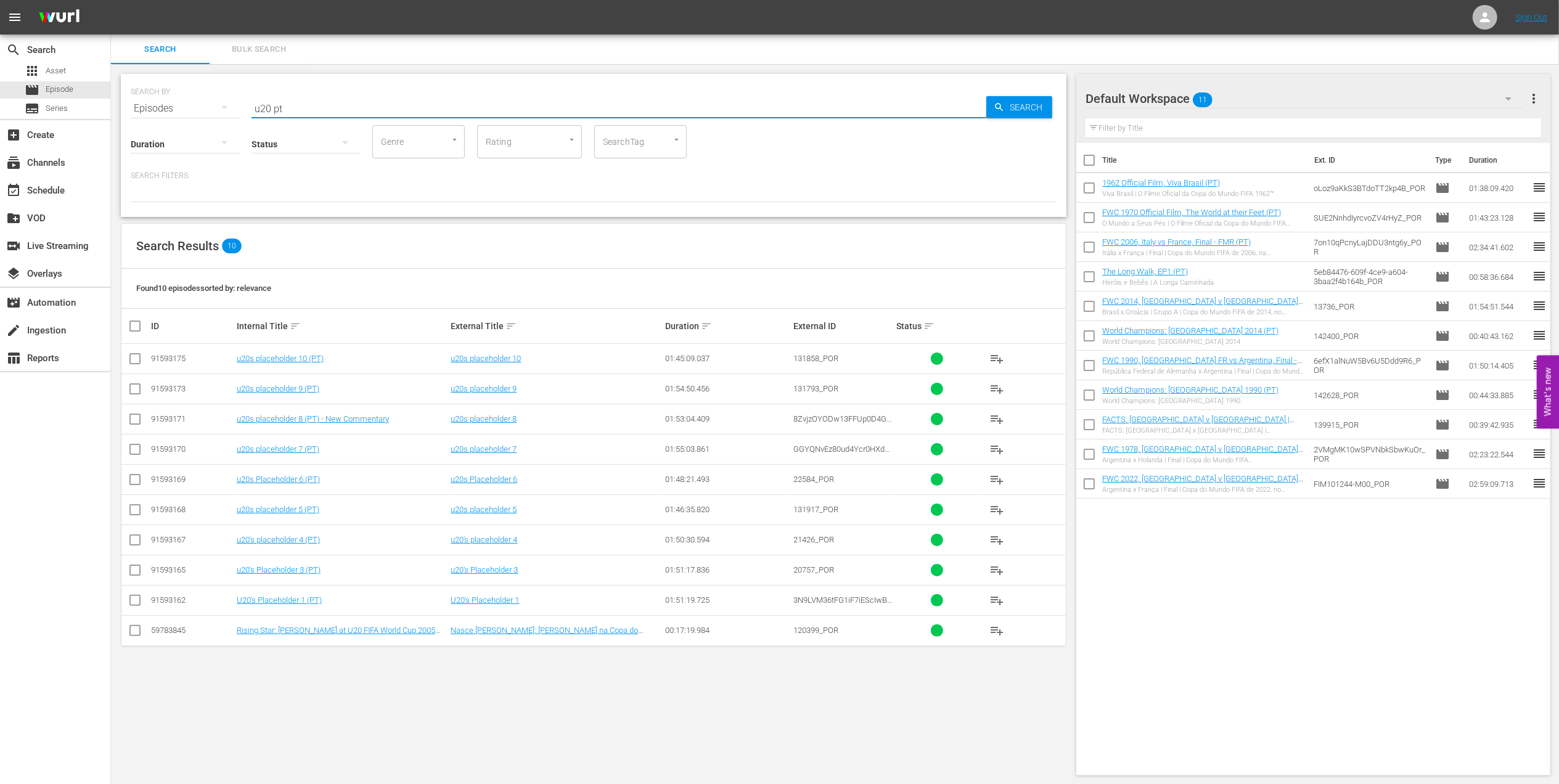
type input "u20 pt"
drag, startPoint x: 134, startPoint y: 512, endPoint x: 134, endPoint y: 471, distance: 41.0
click at [136, 511] on input "checkbox" at bounding box center [135, 512] width 15 height 15
checkbox input "true"
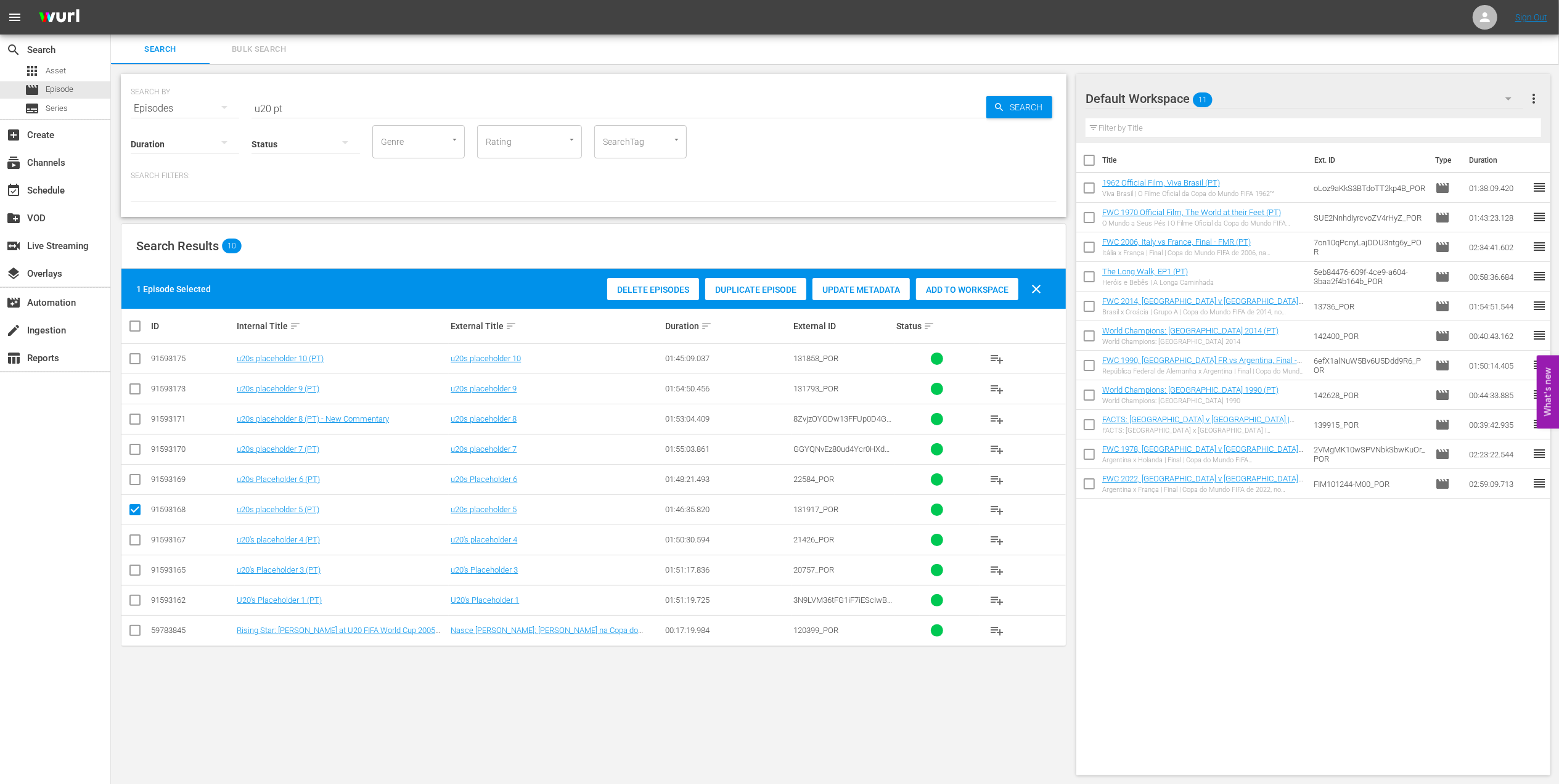
drag, startPoint x: 134, startPoint y: 476, endPoint x: 144, endPoint y: 485, distance: 13.5
click at [136, 481] on input "checkbox" at bounding box center [135, 482] width 15 height 15
checkbox input "true"
click at [960, 290] on span "Add to Workspace" at bounding box center [967, 289] width 103 height 10
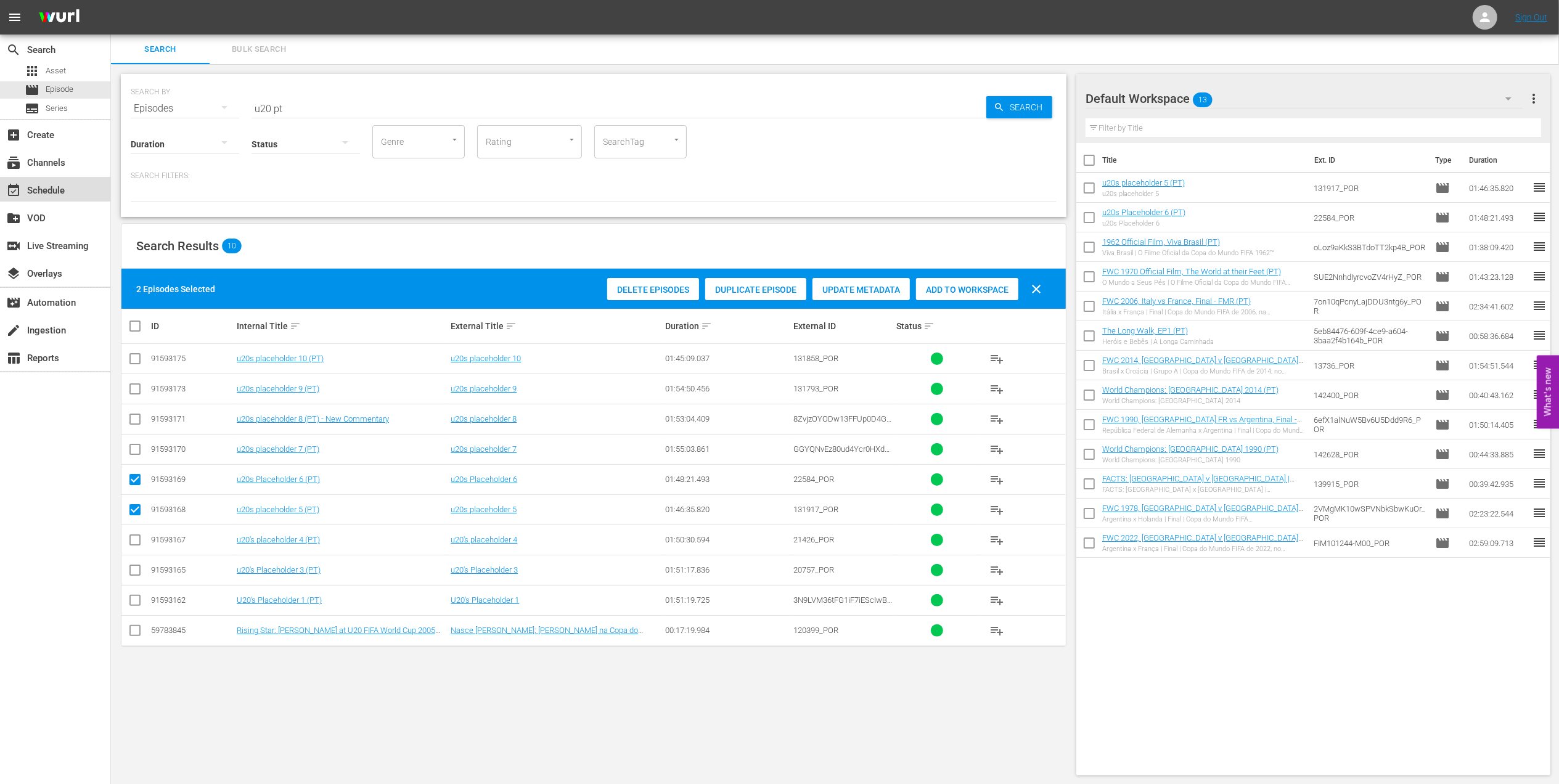
click at [60, 190] on div "event_available Schedule" at bounding box center [34, 188] width 69 height 11
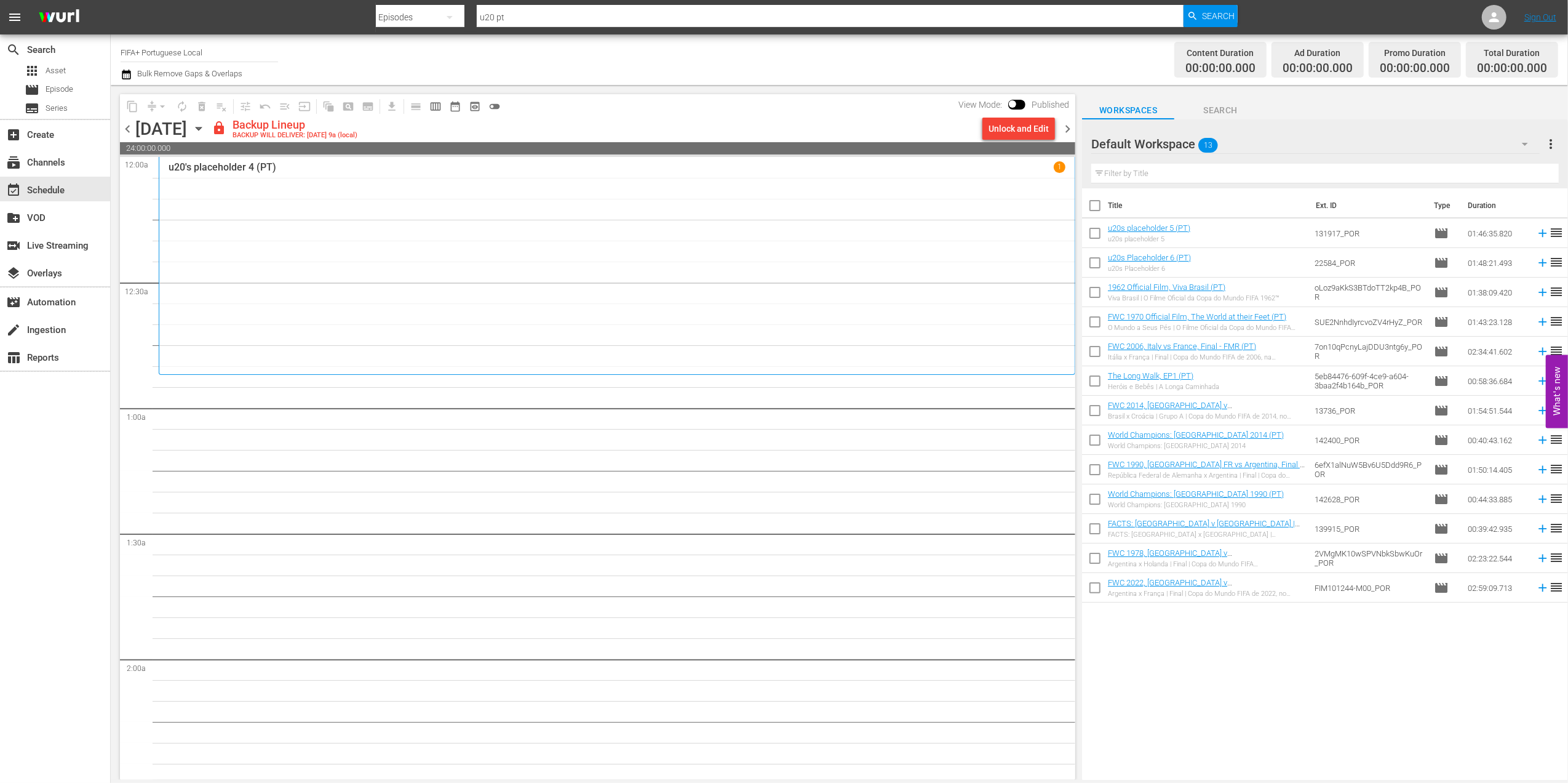
click at [1027, 133] on div "Unlock and Edit" at bounding box center [1019, 128] width 60 height 22
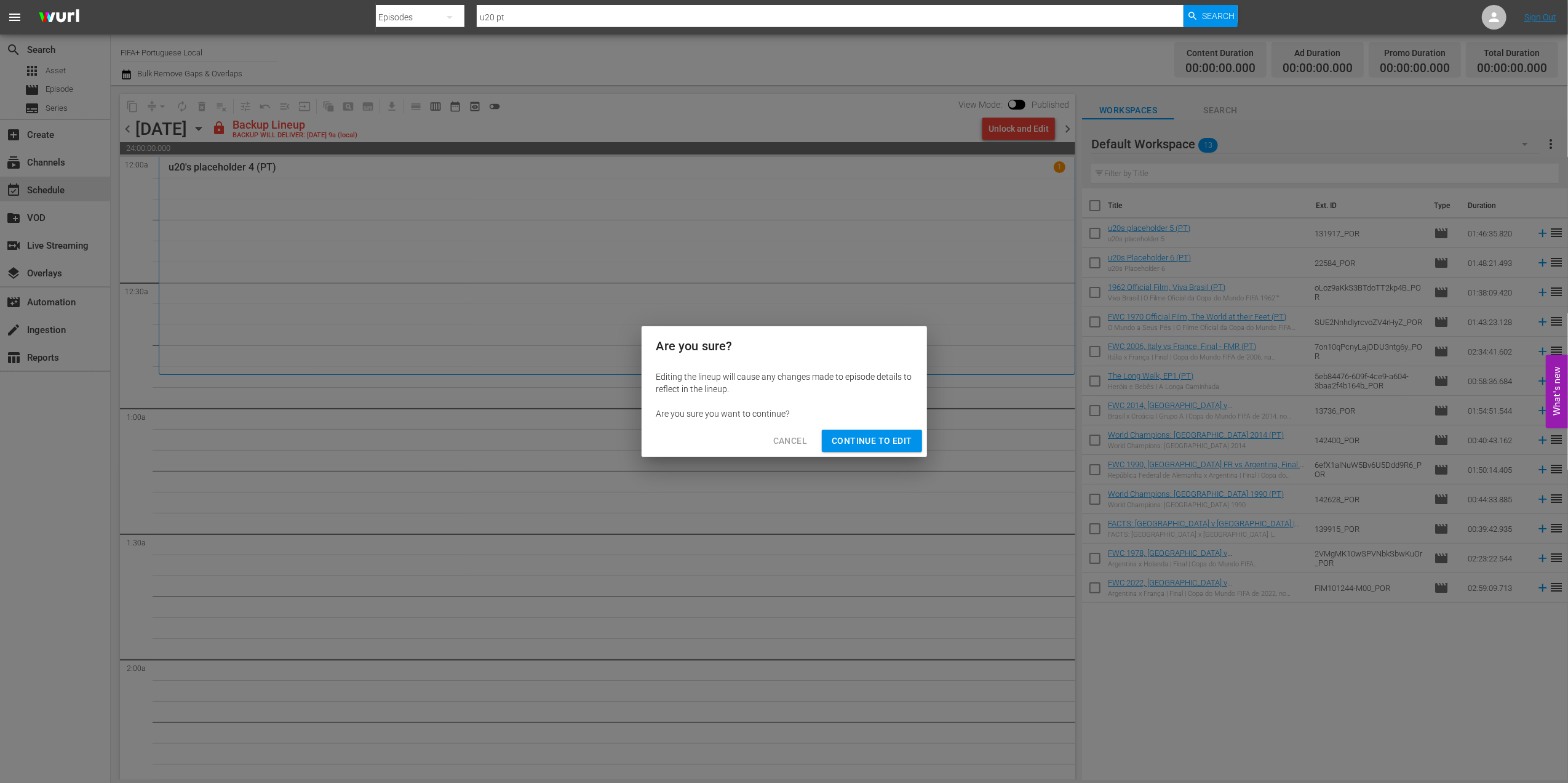
click at [869, 441] on span "Continue to Edit" at bounding box center [871, 441] width 80 height 16
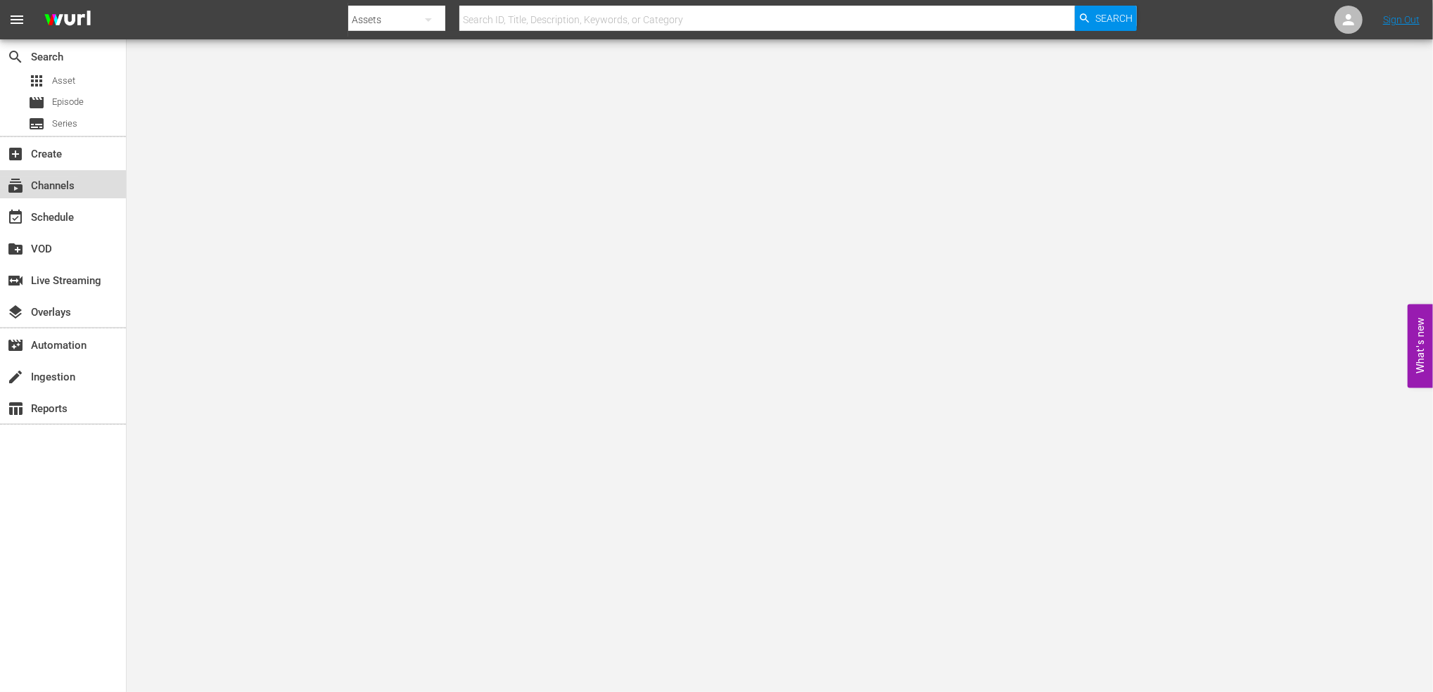
click at [68, 182] on div "subscriptions Channels" at bounding box center [39, 183] width 79 height 13
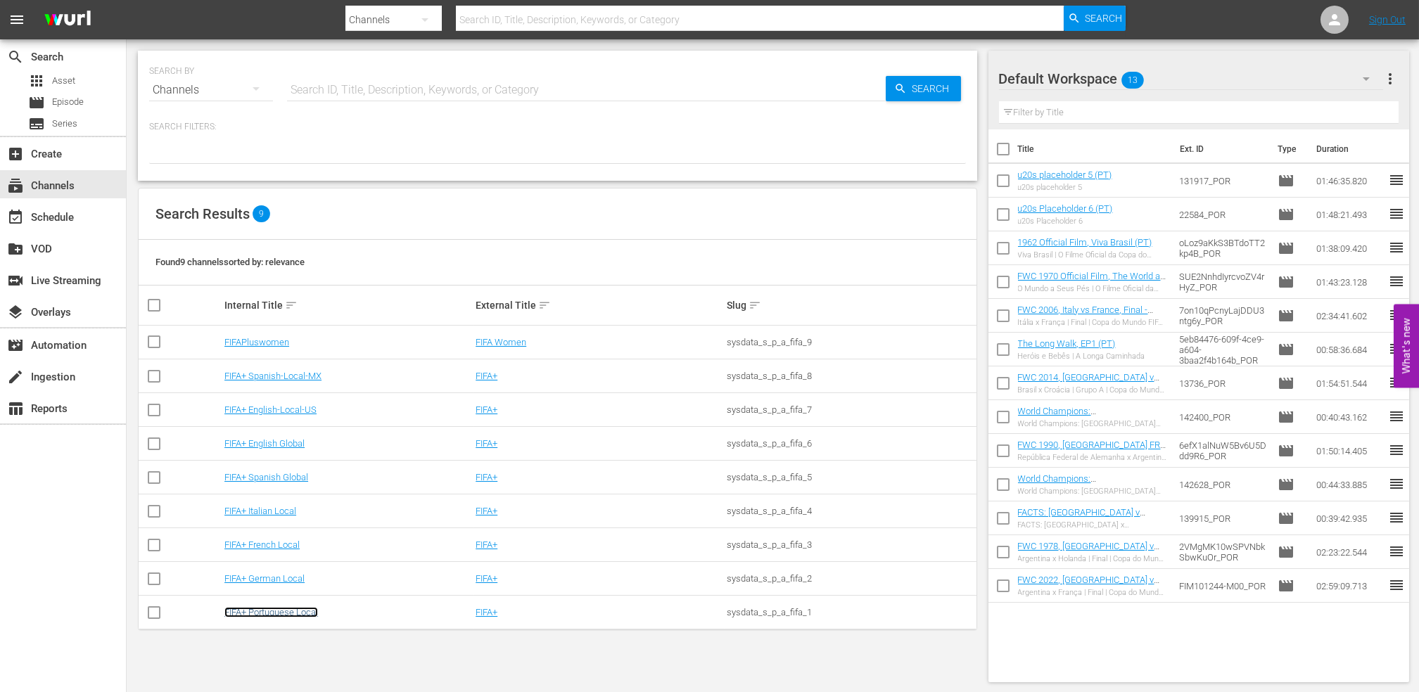
click at [271, 616] on link "FIFA+ Portuguese Local" at bounding box center [271, 612] width 94 height 11
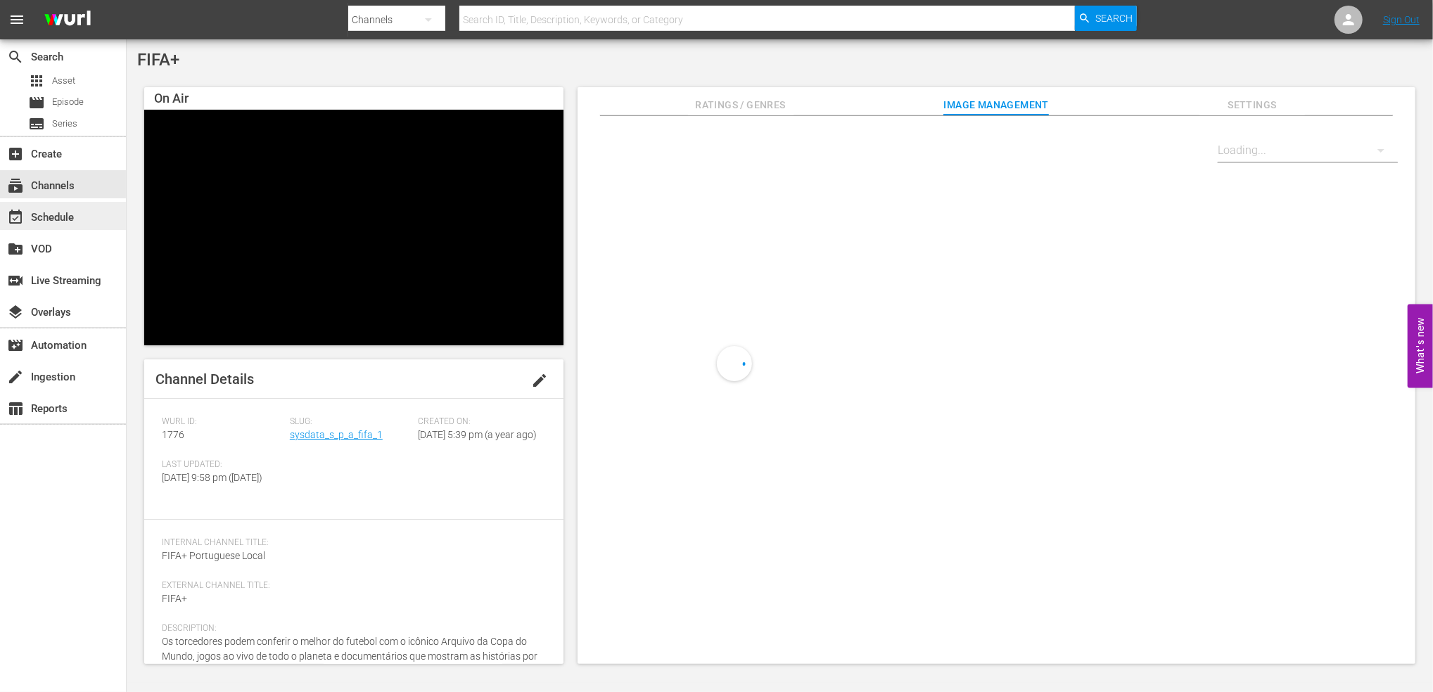
click at [81, 216] on div "event_available Schedule" at bounding box center [63, 216] width 126 height 28
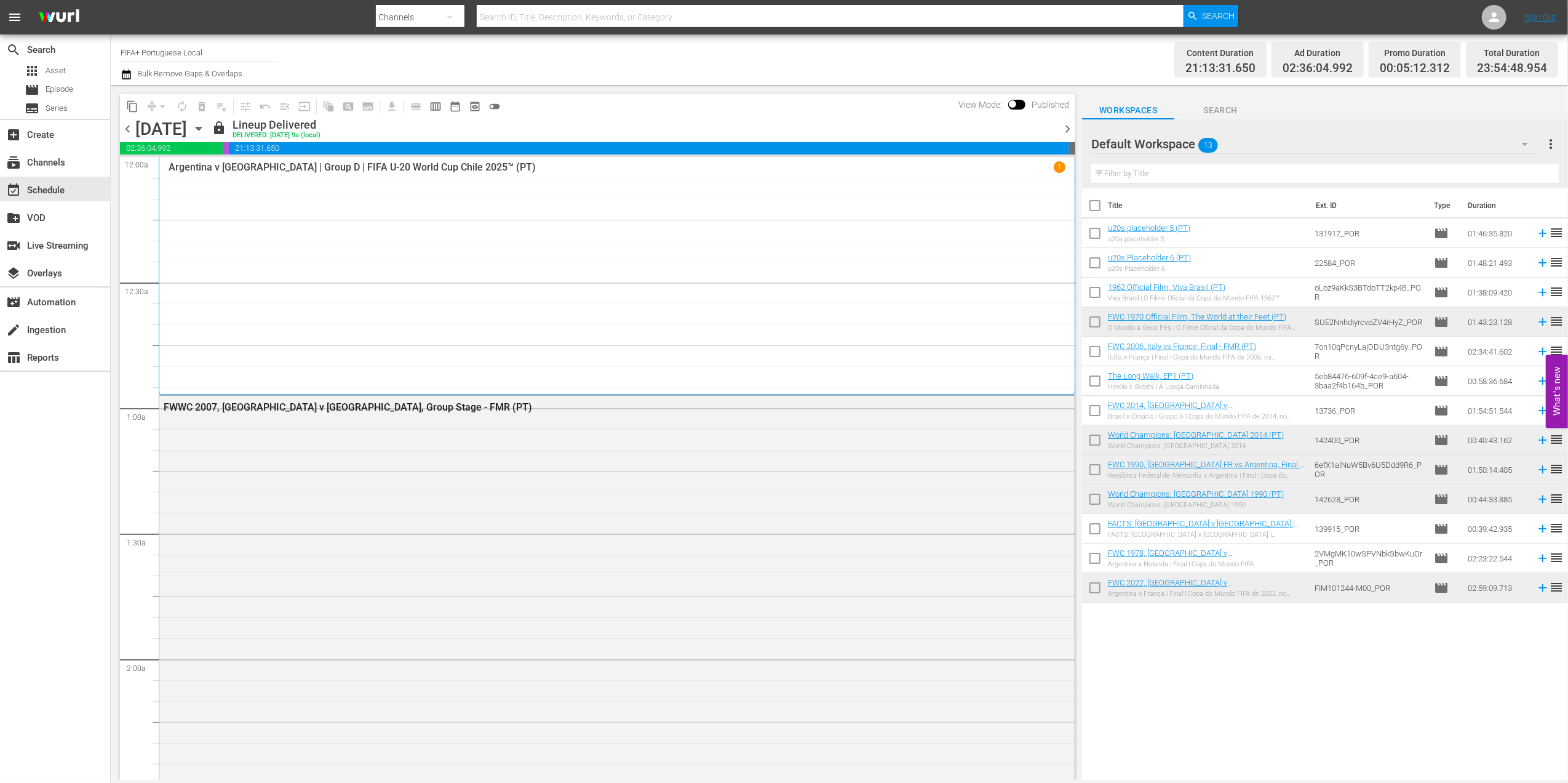
click at [1074, 126] on span "chevron_right" at bounding box center [1068, 129] width 16 height 16
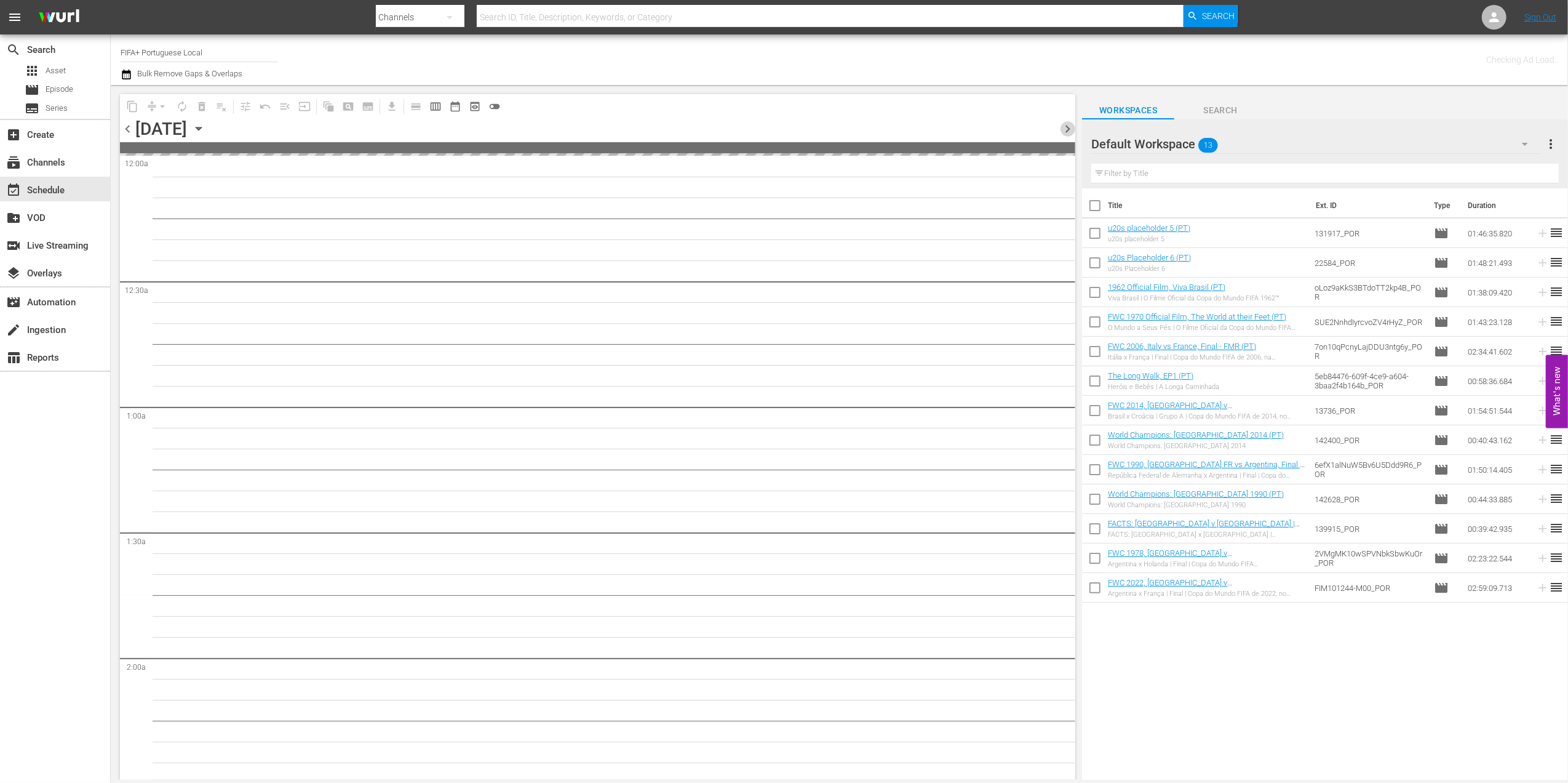
click at [1074, 126] on span "chevron_right" at bounding box center [1068, 129] width 16 height 16
click at [1074, 124] on span "chevron_right" at bounding box center [1068, 129] width 16 height 16
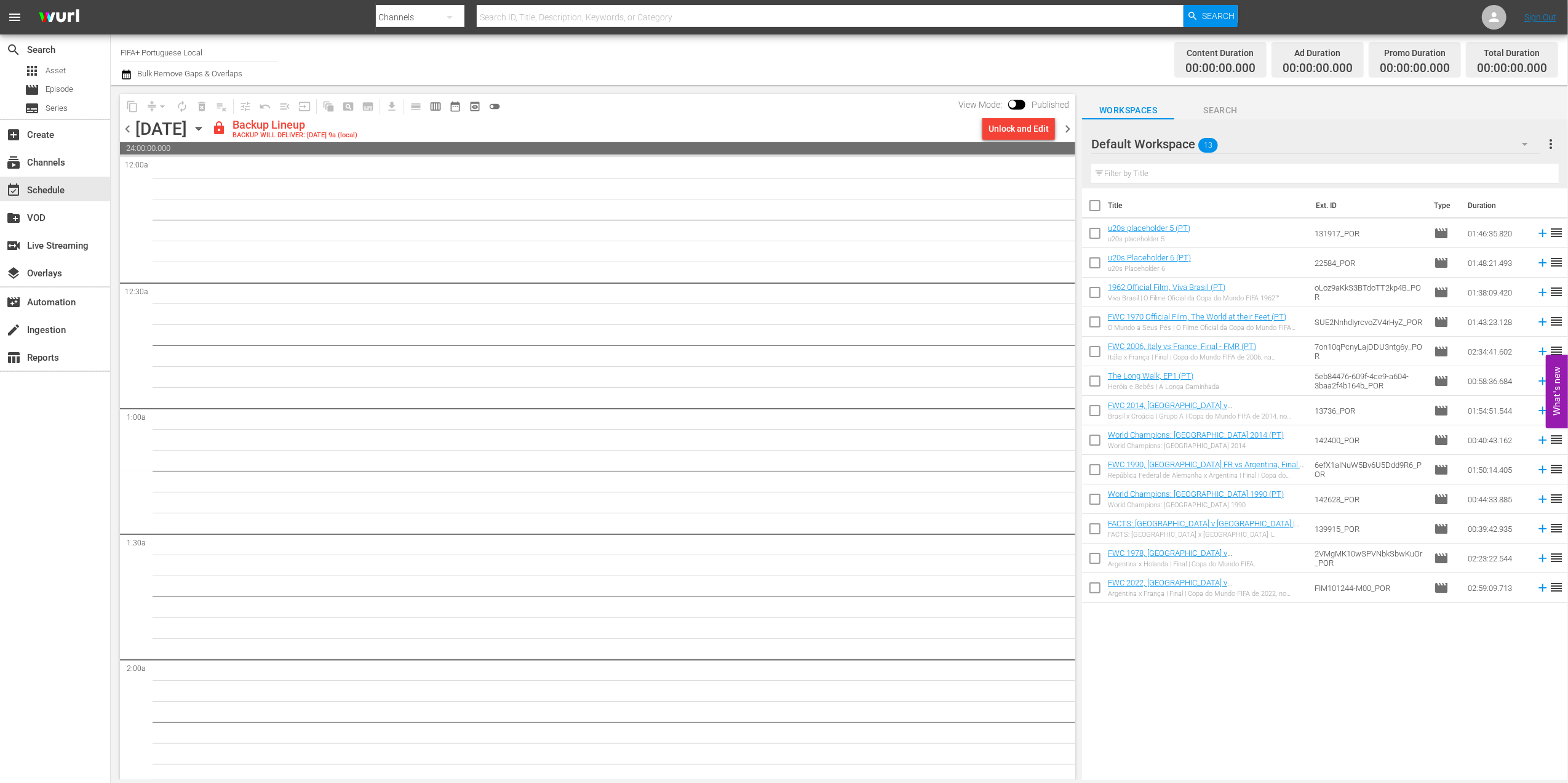
click at [133, 129] on span "chevron_left" at bounding box center [128, 129] width 16 height 16
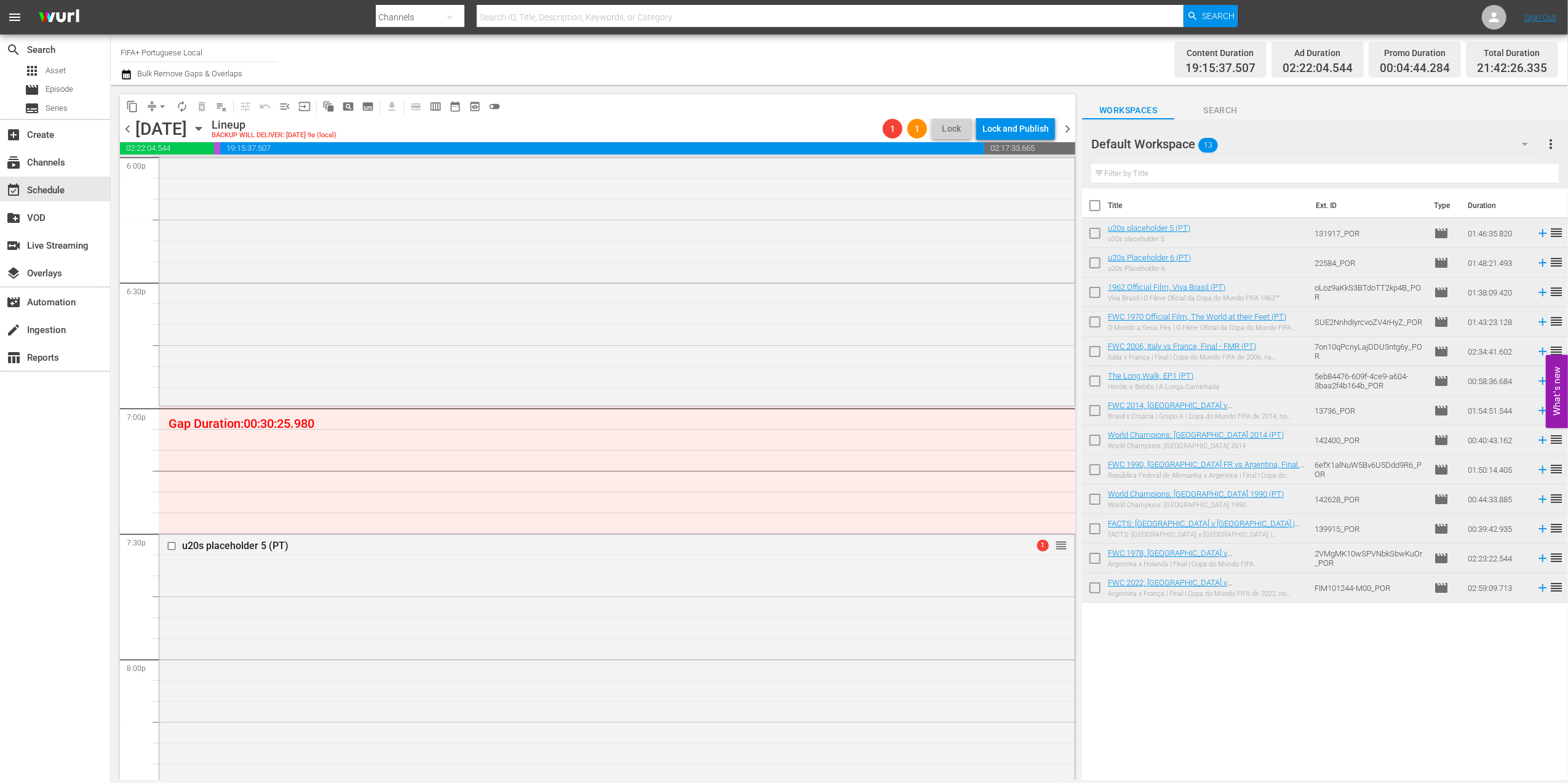
scroll to position [4530, 0]
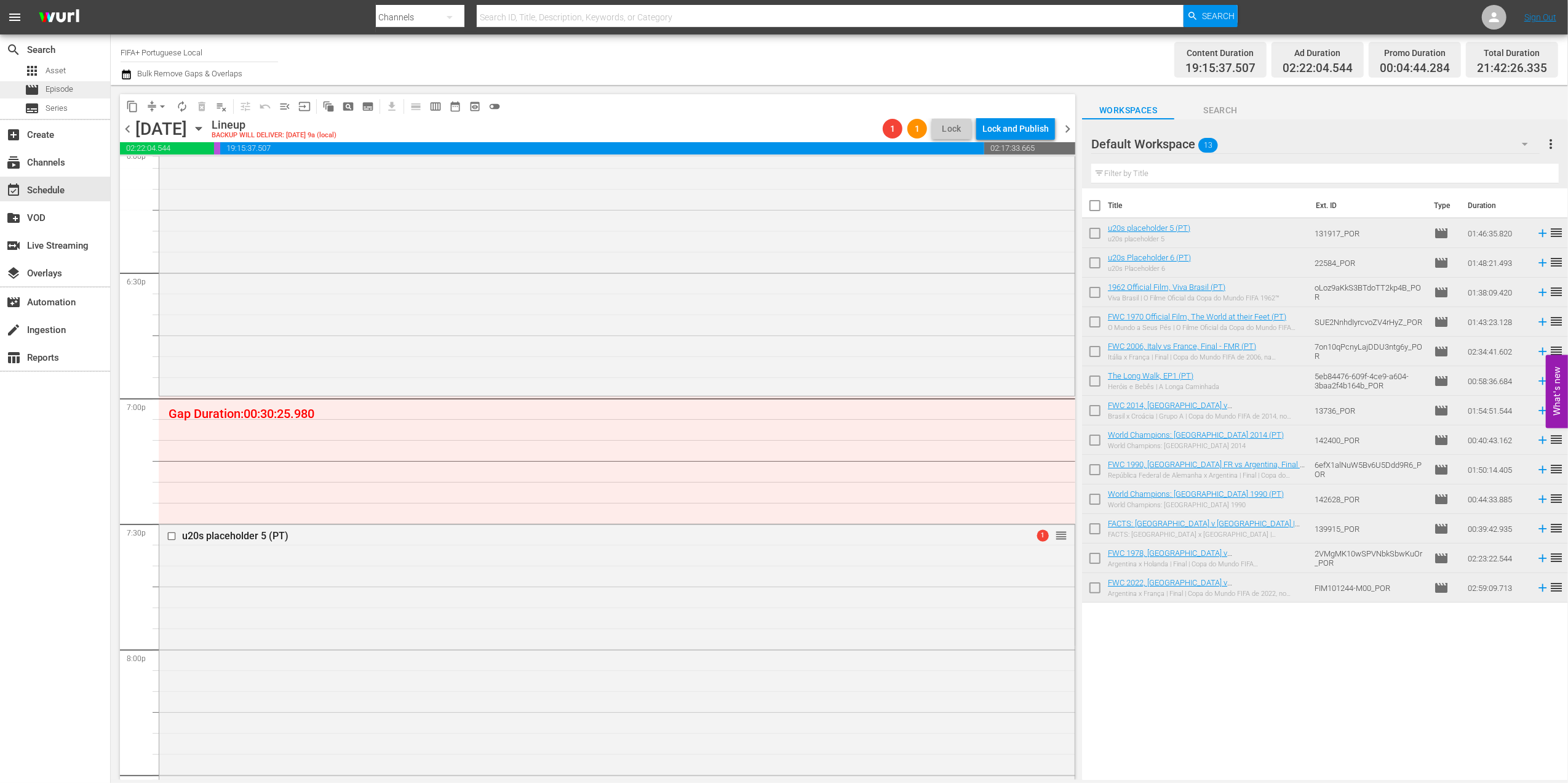
click at [69, 84] on span "Episode" at bounding box center [59, 89] width 28 height 12
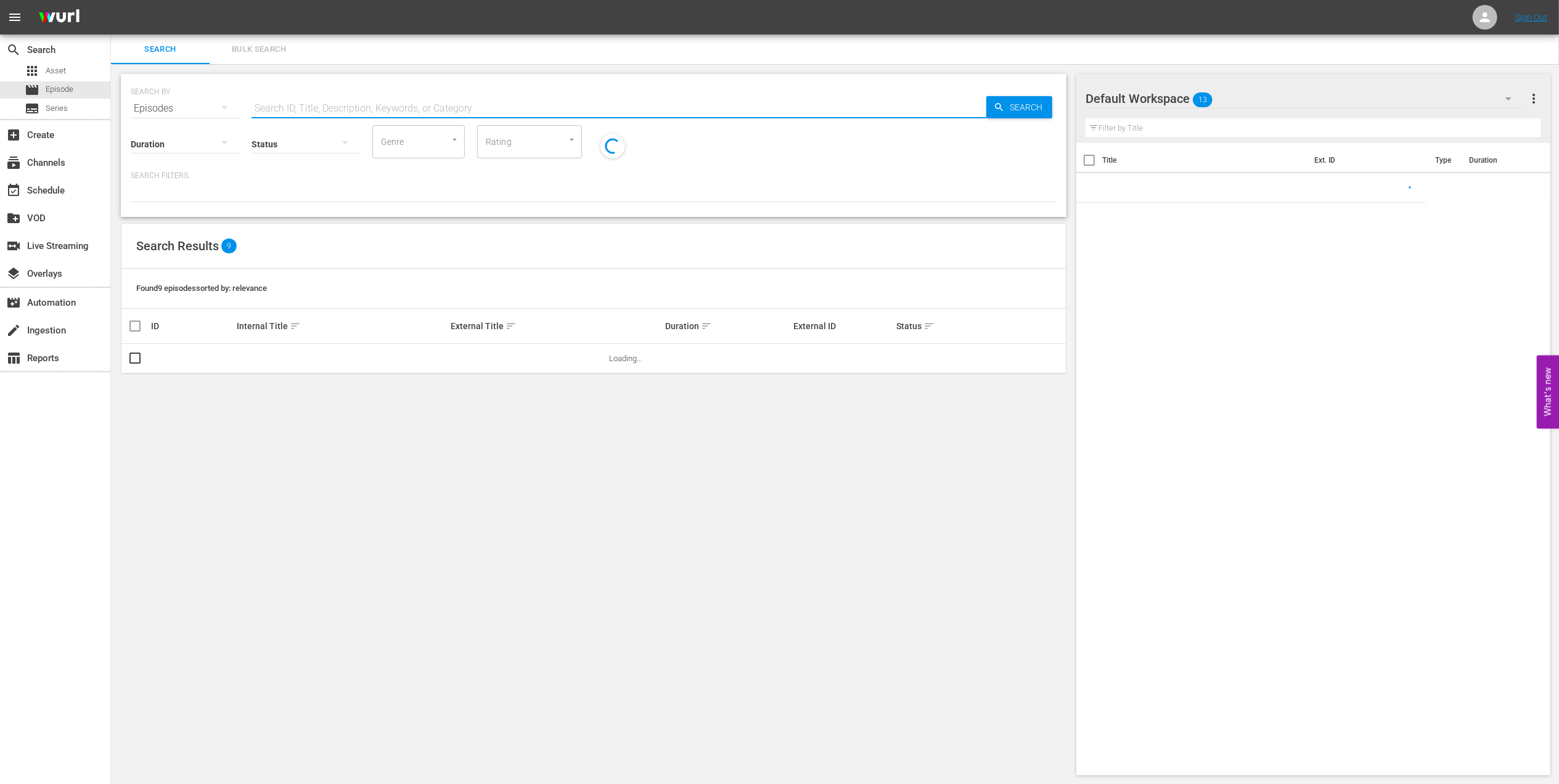
click at [485, 112] on input "text" at bounding box center [619, 109] width 735 height 30
paste input "EP 2 - FWC 2018 | The Final"
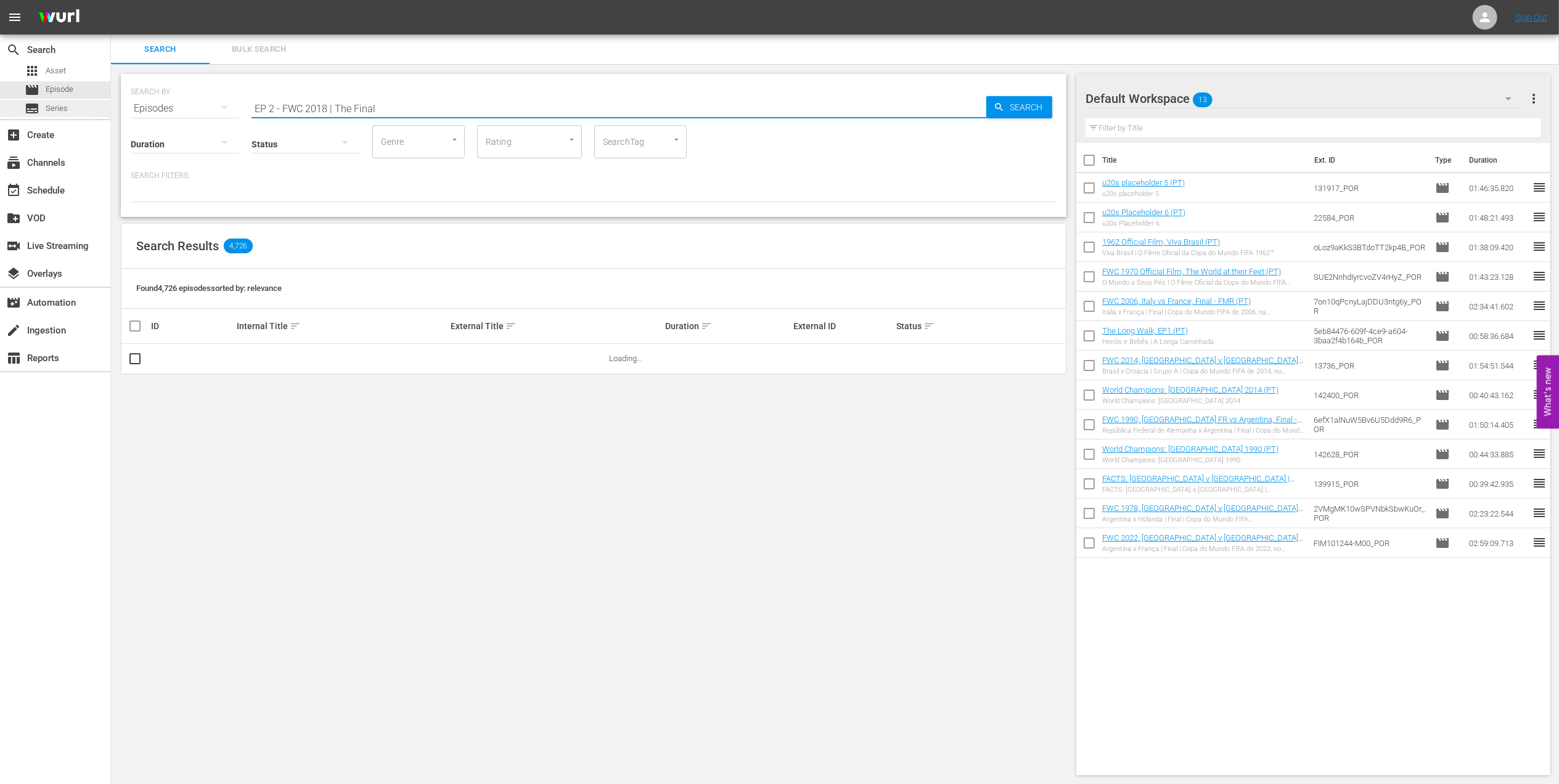
drag, startPoint x: 412, startPoint y: 97, endPoint x: 55, endPoint y: 111, distance: 357.3
click at [111, 0] on div "search Search apps Asset movie Episode subtitles Series add_box Create subscrip…" at bounding box center [835, 0] width 1449 height 0
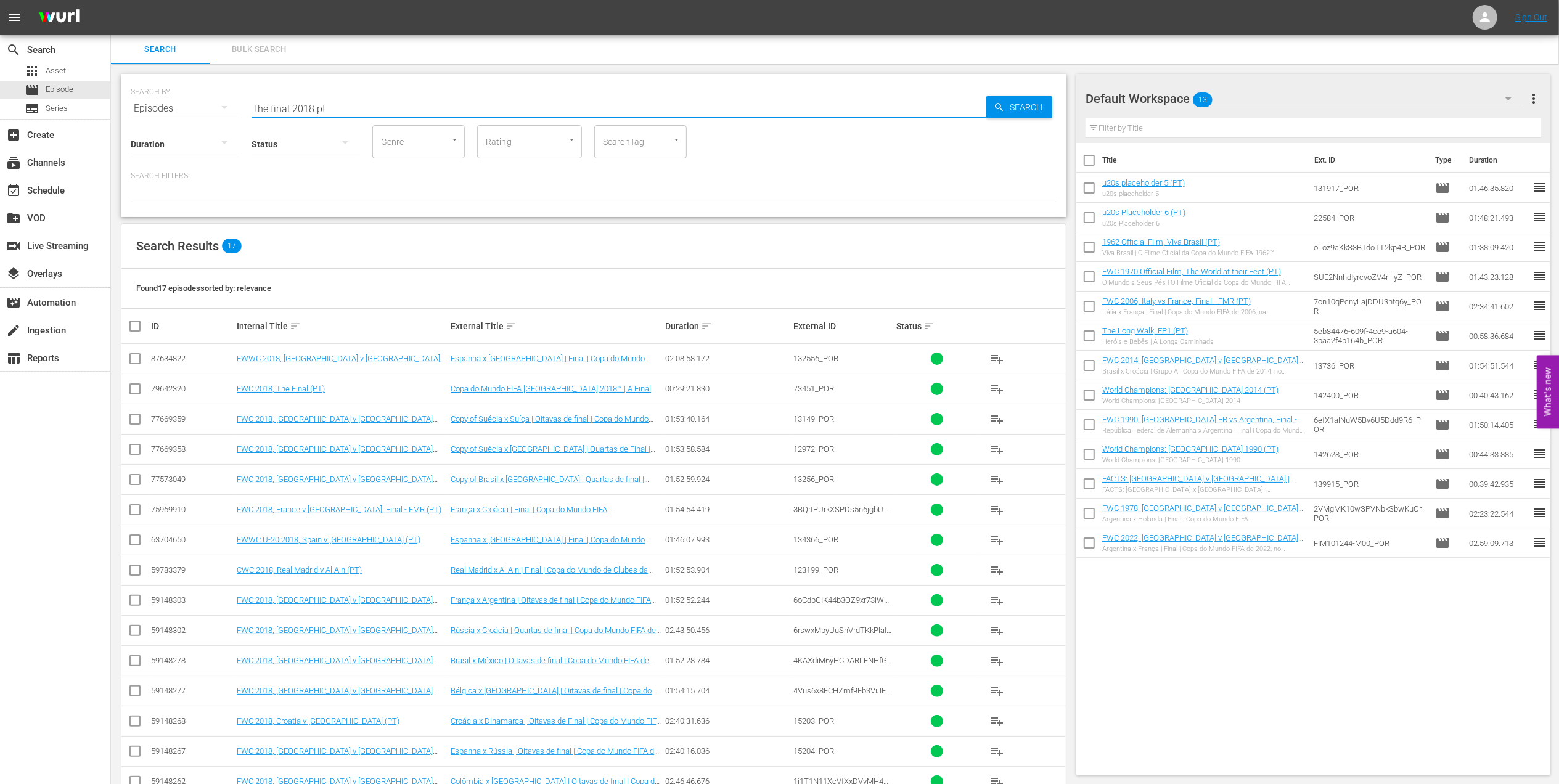
type input "the final 2018 pt"
click at [134, 390] on input "checkbox" at bounding box center [135, 391] width 15 height 15
checkbox input "true"
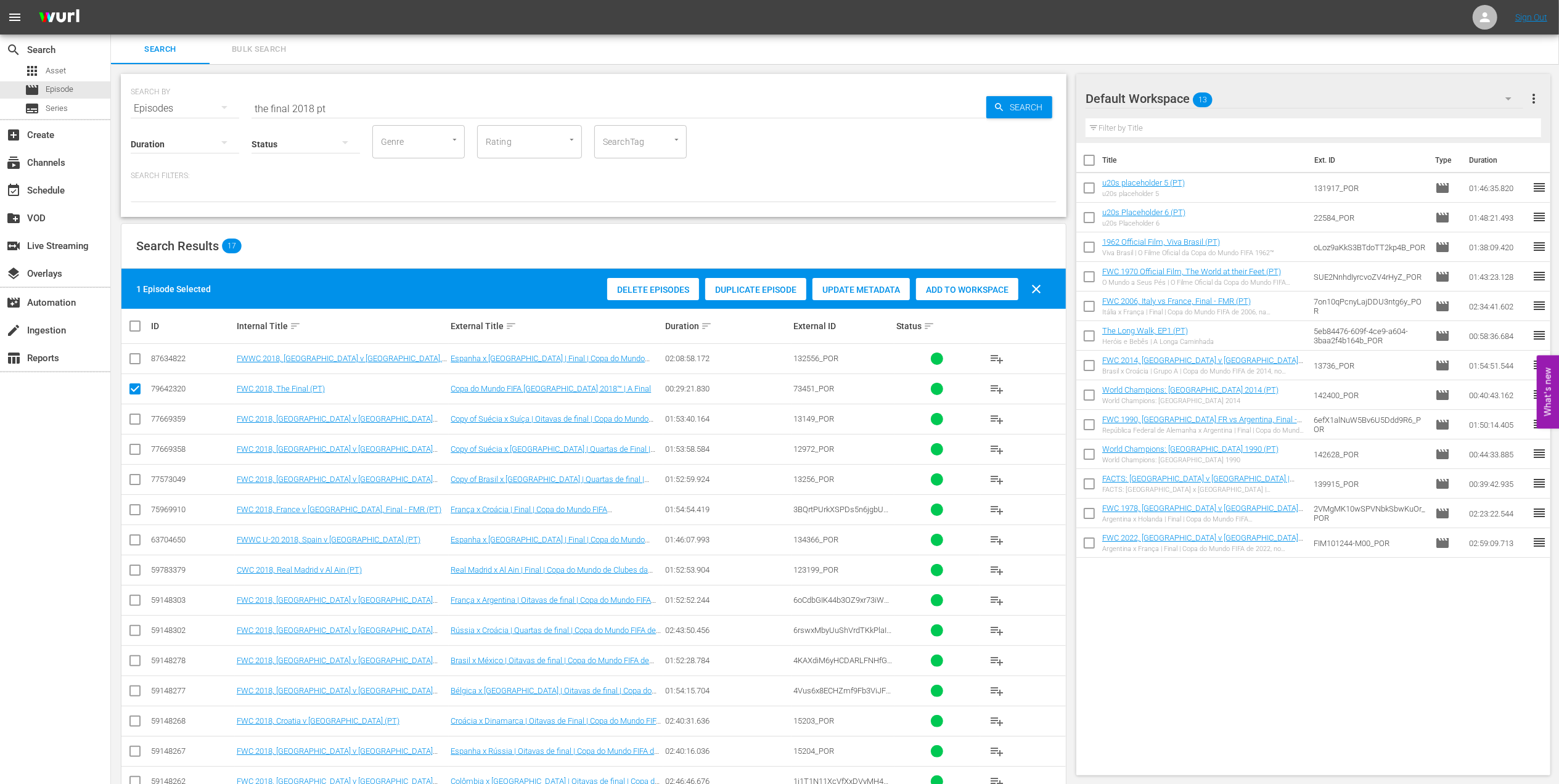
click at [947, 293] on span "Add to Workspace" at bounding box center [967, 289] width 103 height 10
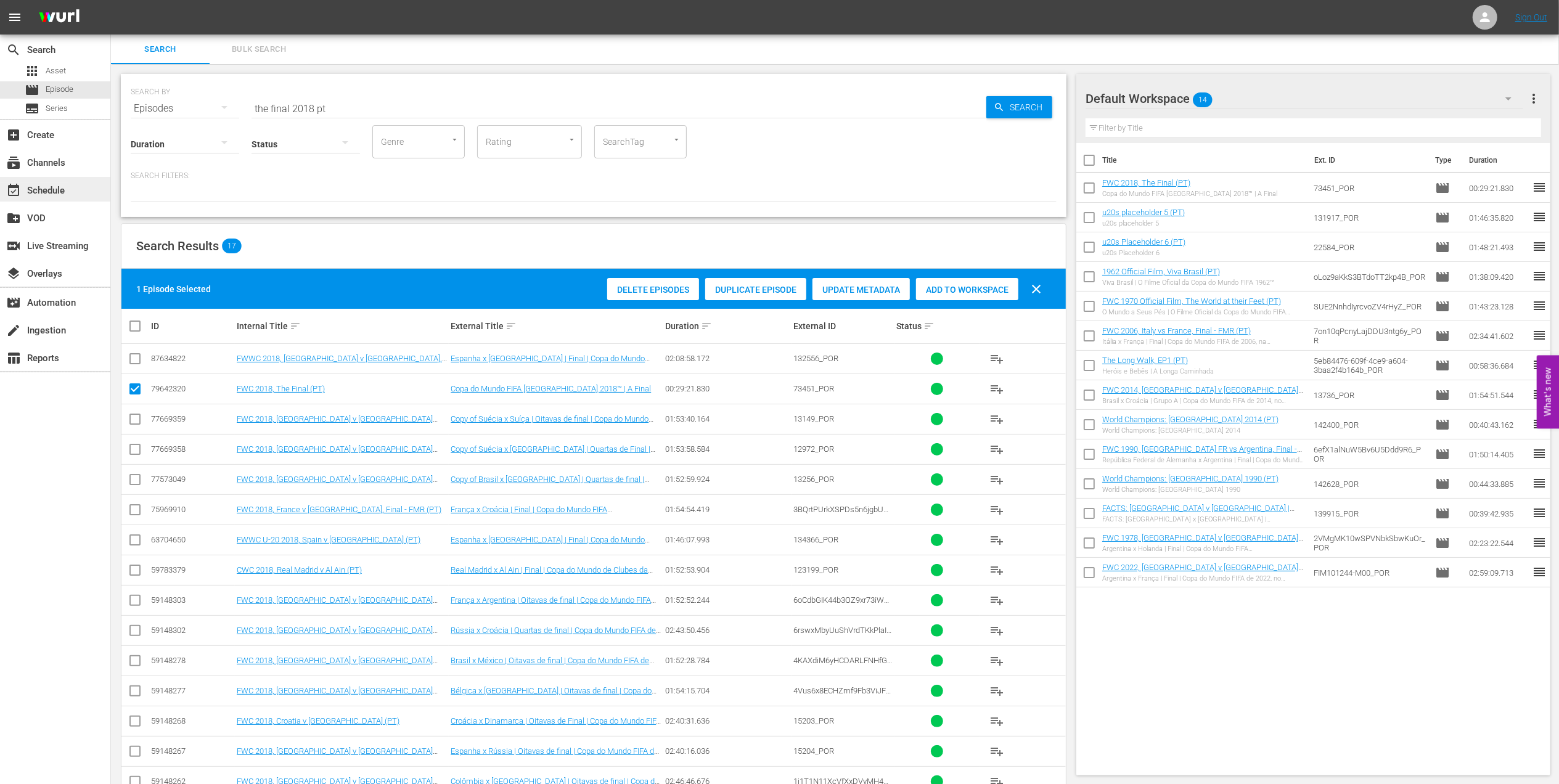
click at [33, 185] on div "event_available Schedule" at bounding box center [34, 188] width 69 height 11
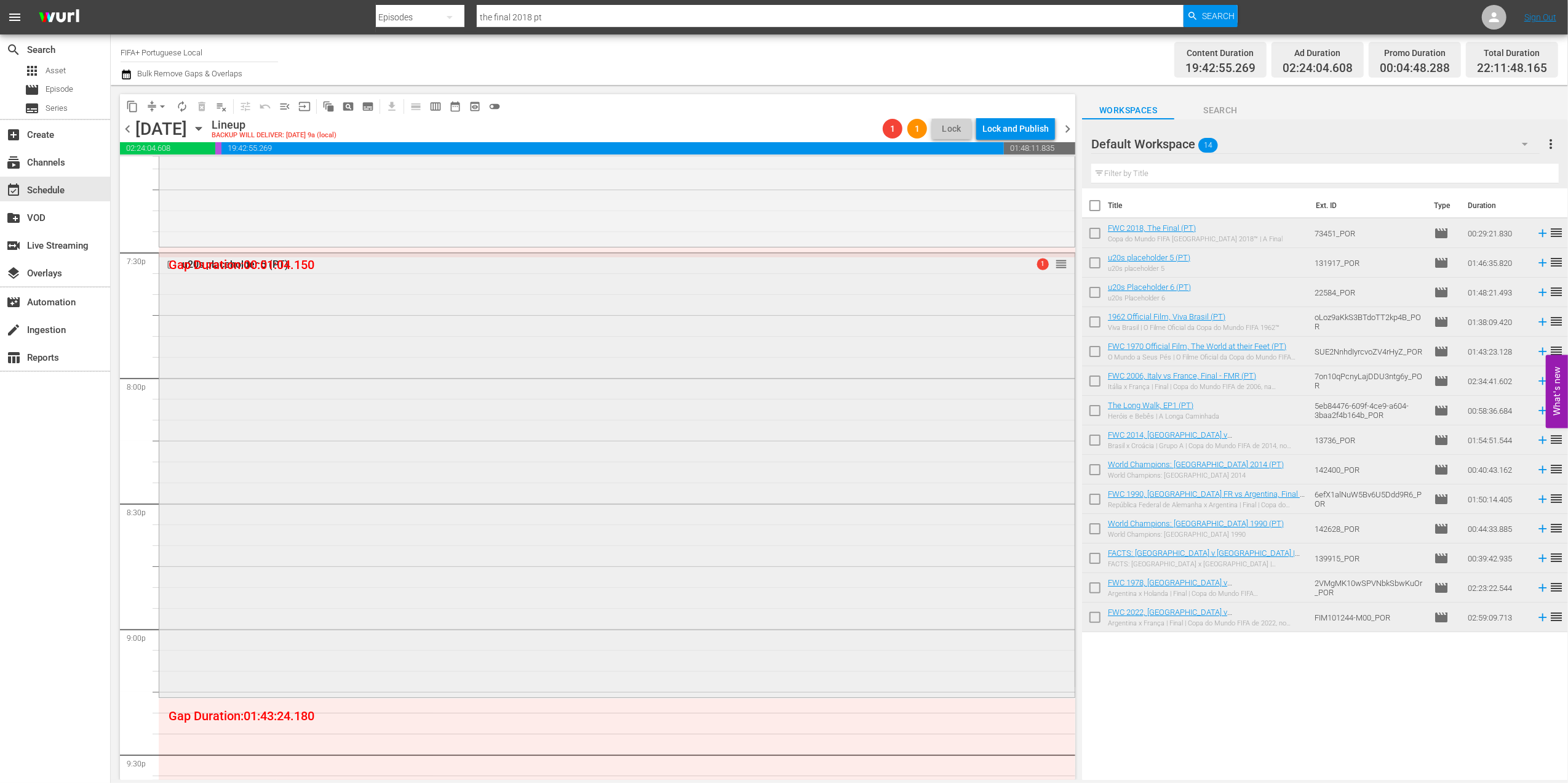
scroll to position [4844, 0]
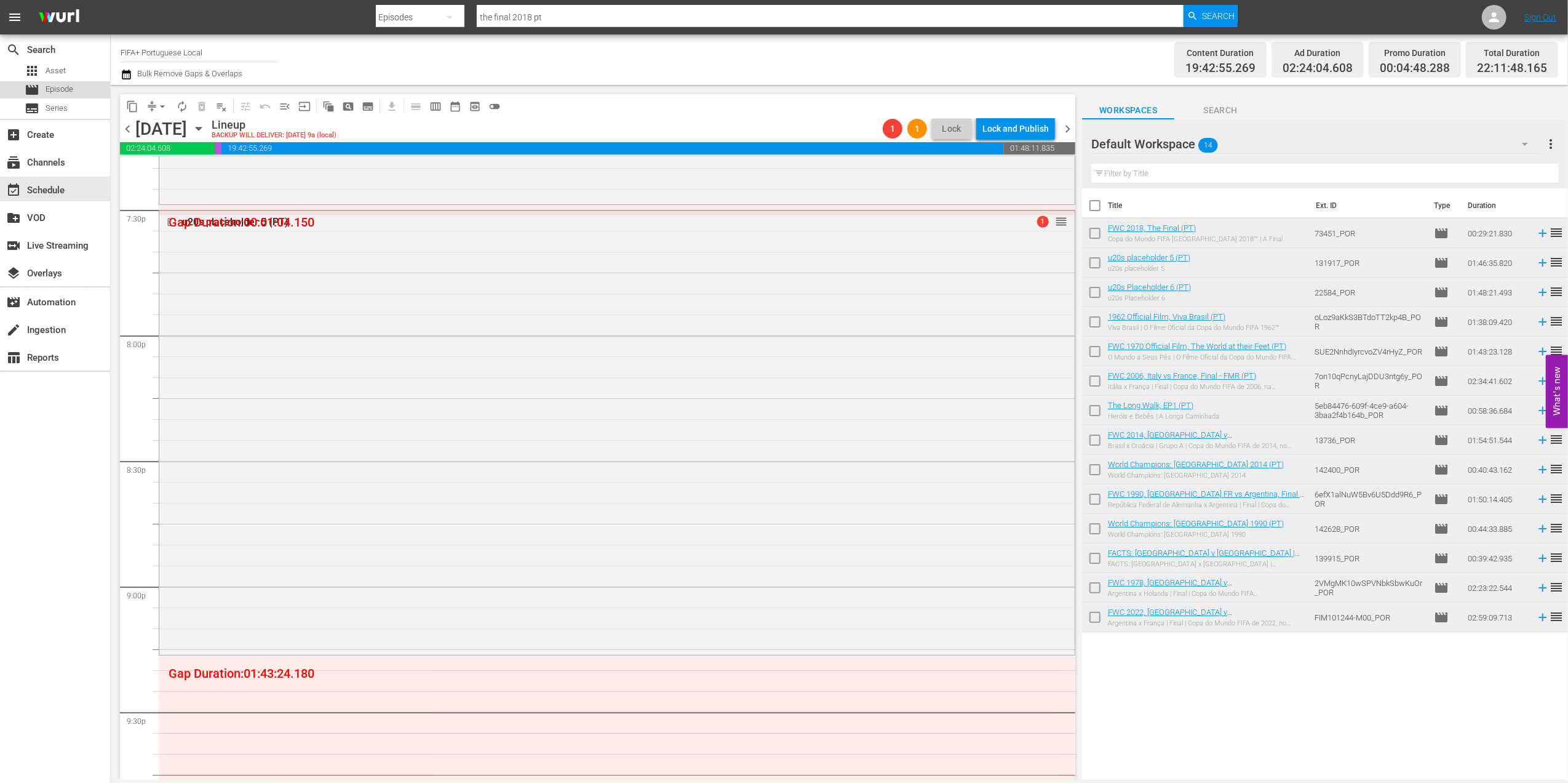
click at [82, 87] on div "movie Episode" at bounding box center [55, 90] width 110 height 17
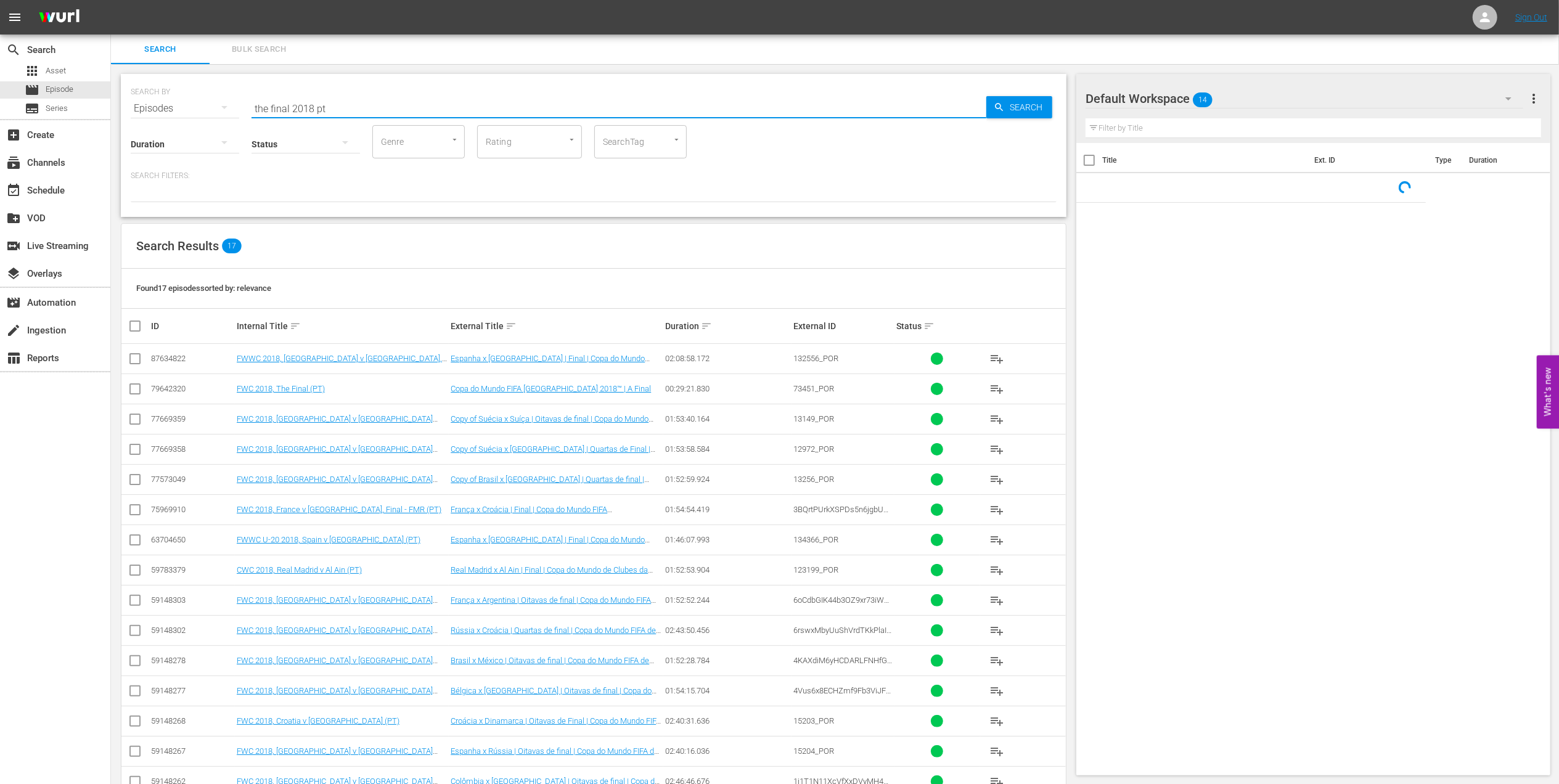
drag, startPoint x: 342, startPoint y: 107, endPoint x: 188, endPoint y: 105, distance: 154.0
click at [190, 105] on div "SEARCH BY Search By Episodes Search ID, Title, Description, Keywords, or Catego…" at bounding box center [593, 101] width 926 height 45
paste input "2018 Official Film - Dreams"
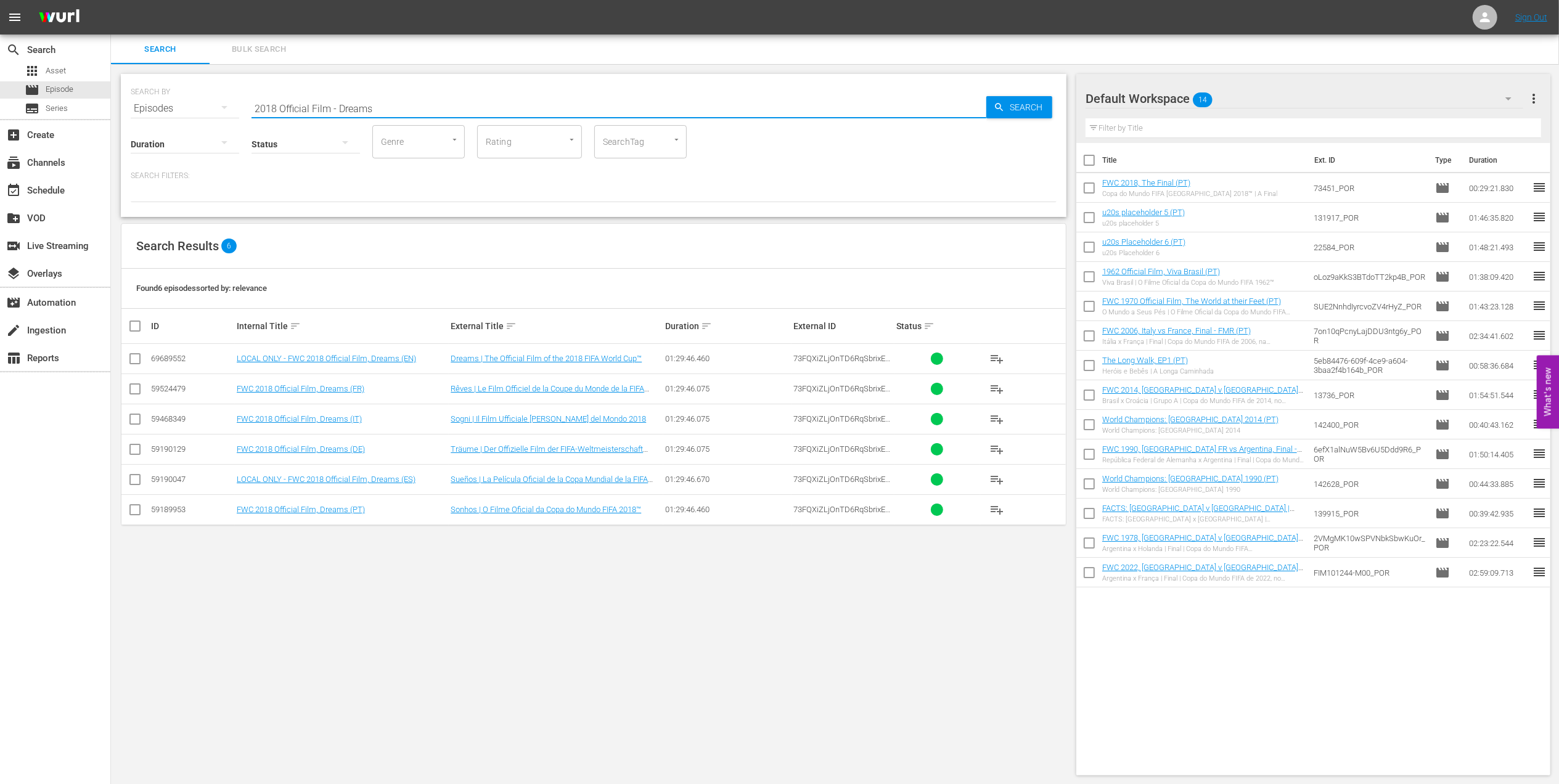
type input "2018 Official Film - Dreams"
click at [134, 515] on input "checkbox" at bounding box center [135, 512] width 15 height 15
checkbox input "true"
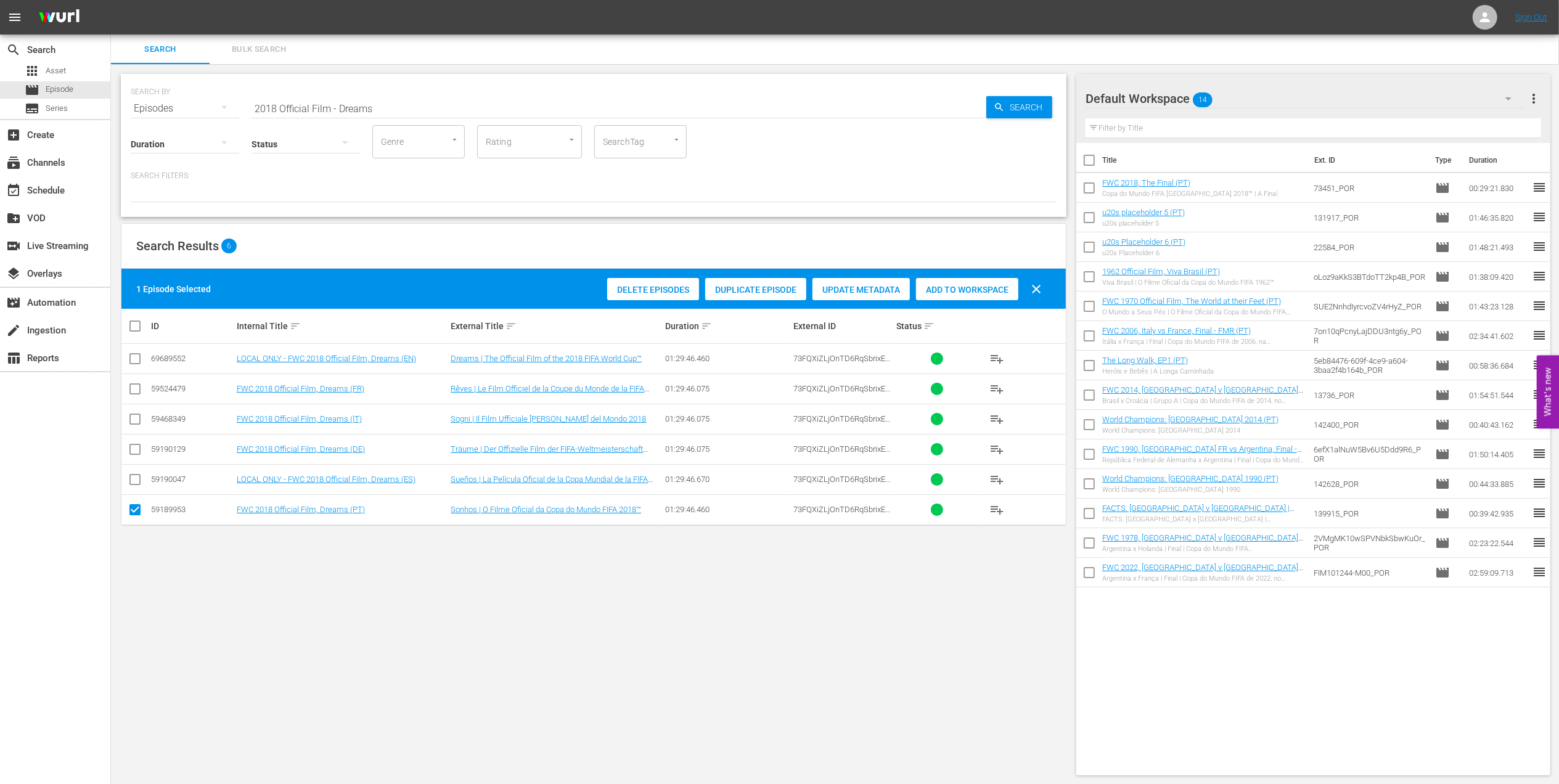
click at [936, 292] on span "Add to Workspace" at bounding box center [967, 289] width 103 height 10
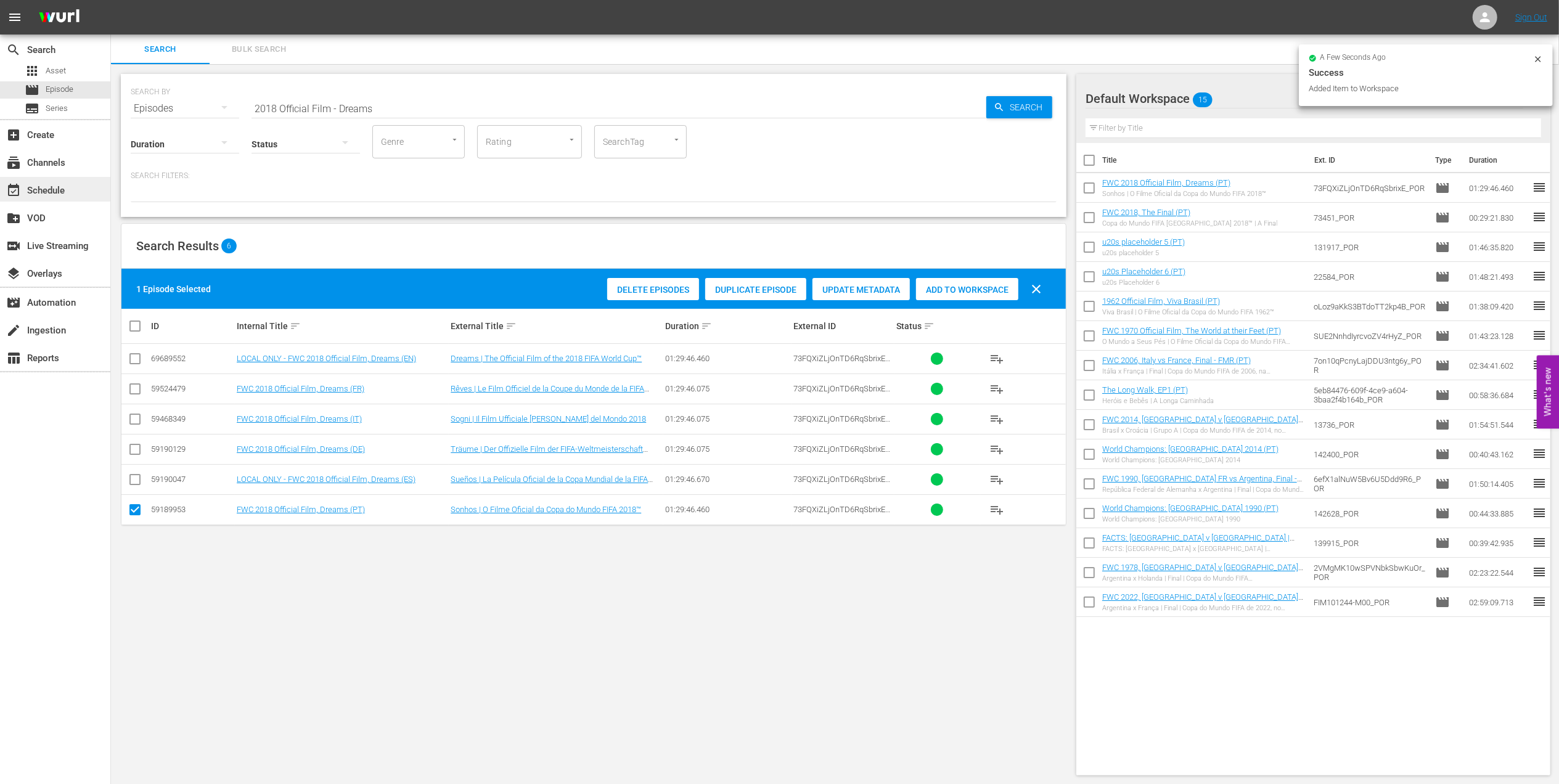
click at [69, 193] on div "event_available Schedule" at bounding box center [55, 189] width 110 height 25
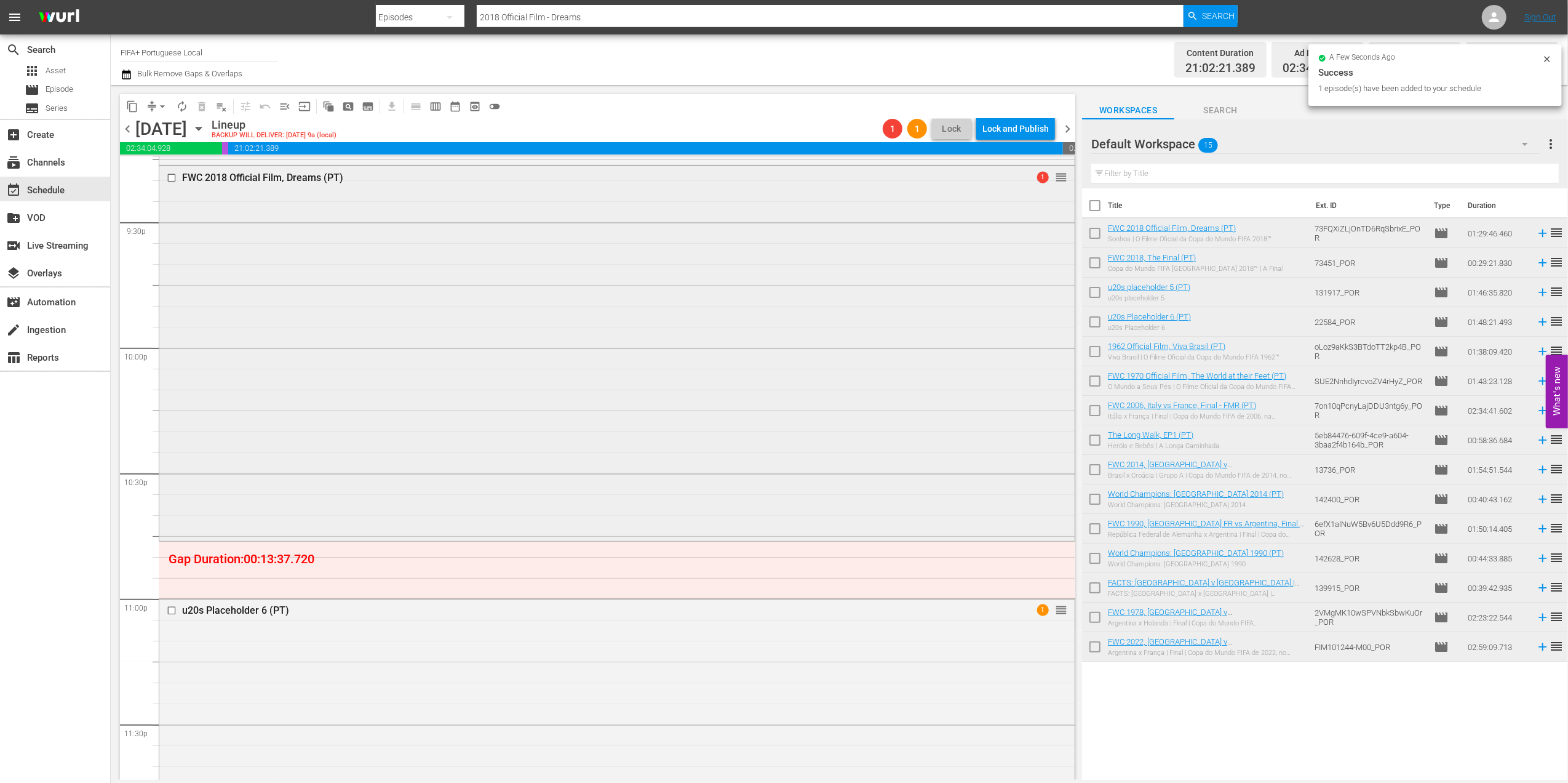
scroll to position [5343, 0]
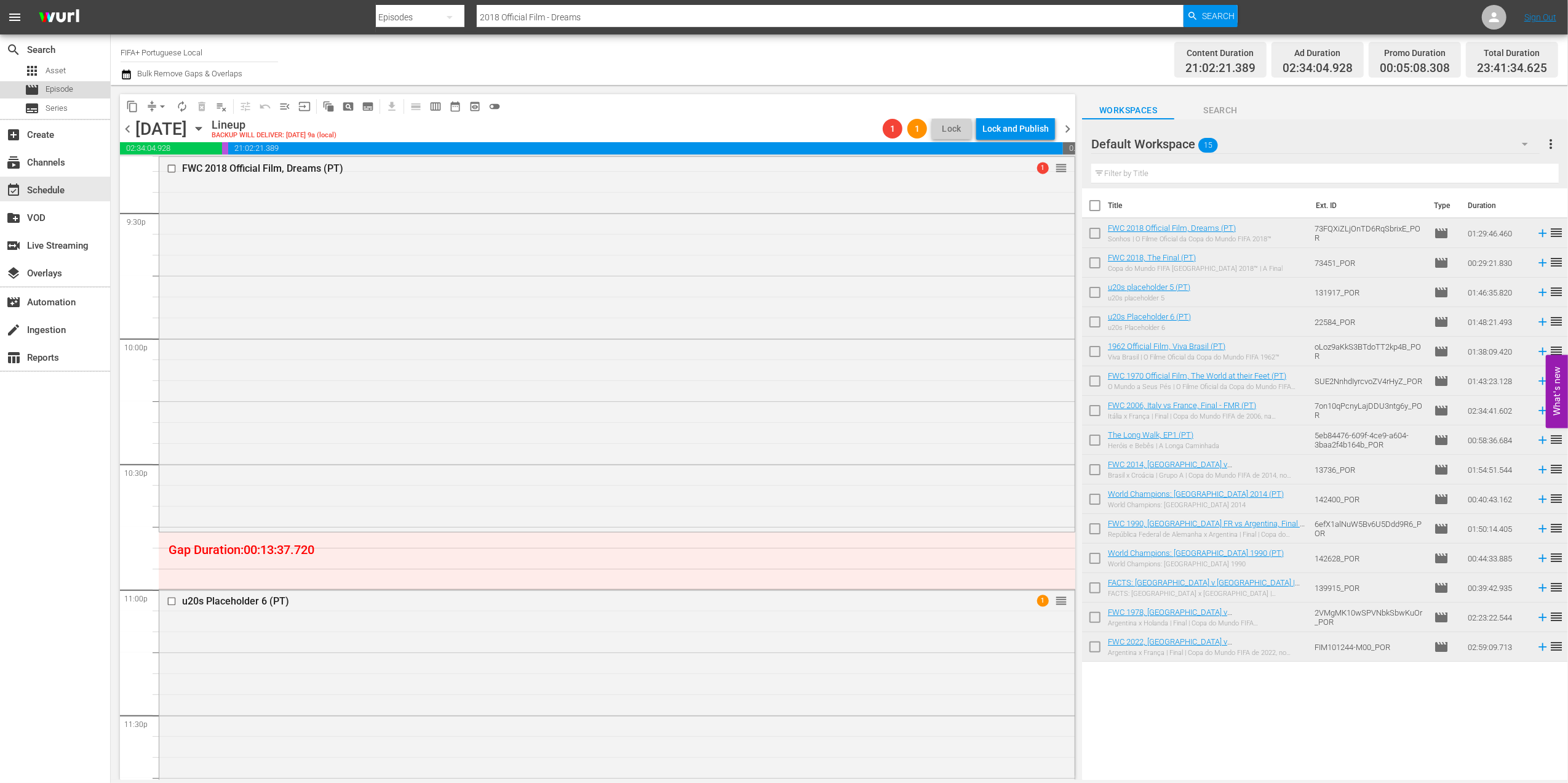
click at [53, 89] on span "Episode" at bounding box center [59, 89] width 28 height 12
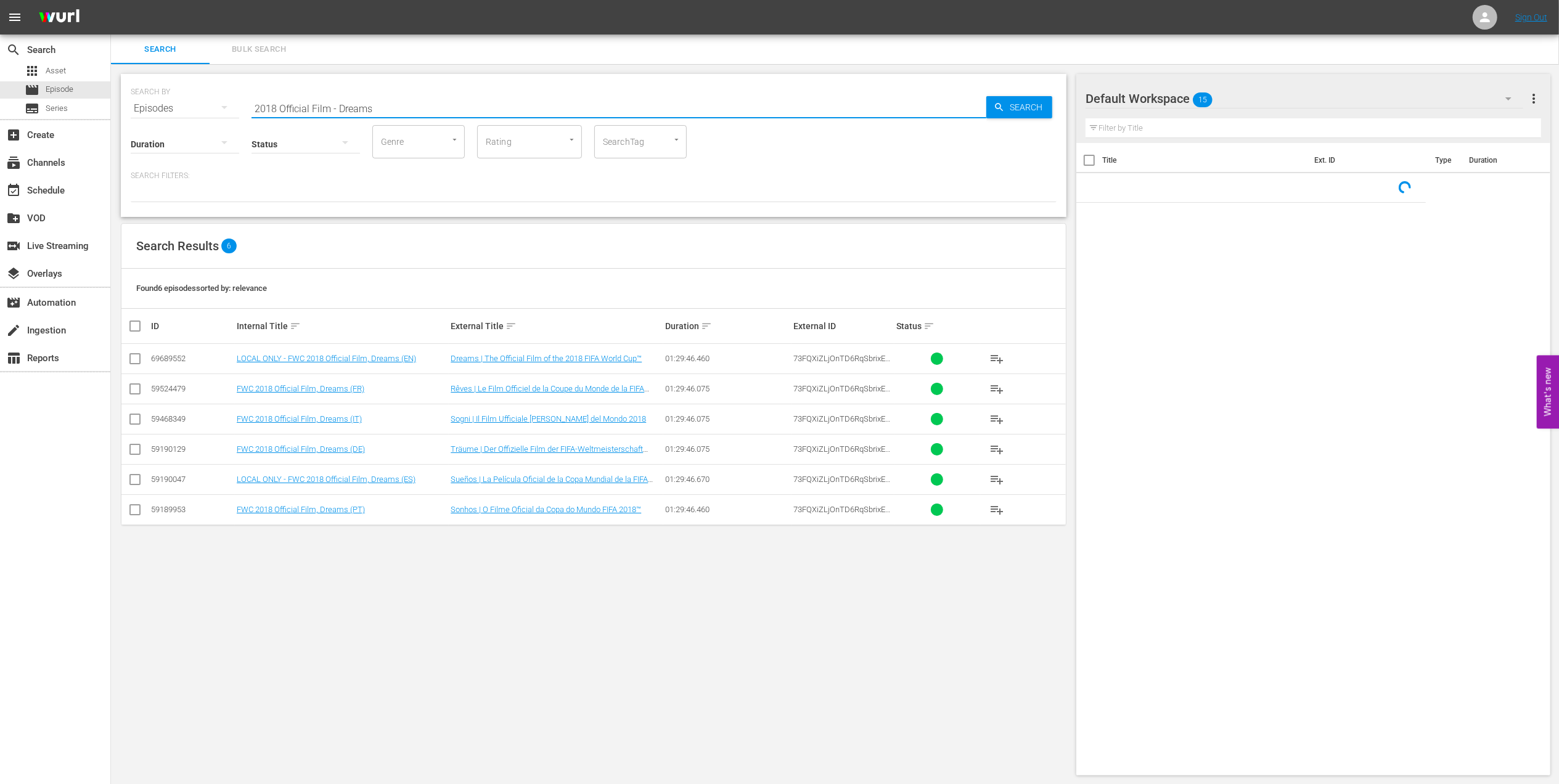
drag, startPoint x: 379, startPoint y: 105, endPoint x: 264, endPoint y: 107, distance: 115.0
click at [198, 107] on div "SEARCH BY Search By Episodes Search ID, Title, Description, Keywords, or Catego…" at bounding box center [593, 101] width 926 height 45
paste input "Eyes of the World, EP8 - The Wink: [PERSON_NAME] and [PERSON_NAME]"
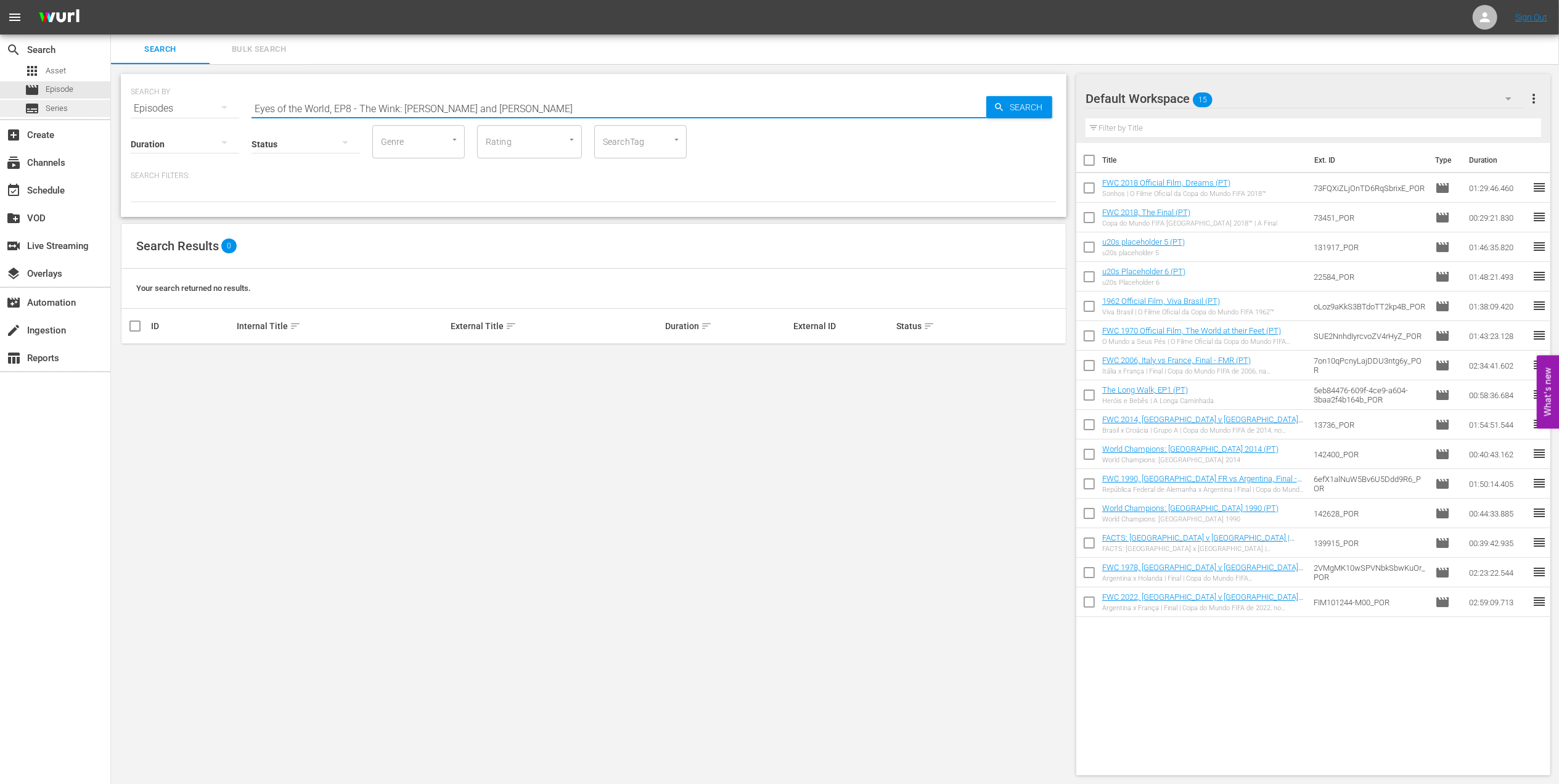
drag, startPoint x: 402, startPoint y: 106, endPoint x: 94, endPoint y: 114, distance: 308.1
click at [111, 0] on div "search Search apps Asset movie Episode subtitles Series add_box Create subscrip…" at bounding box center [835, 0] width 1449 height 0
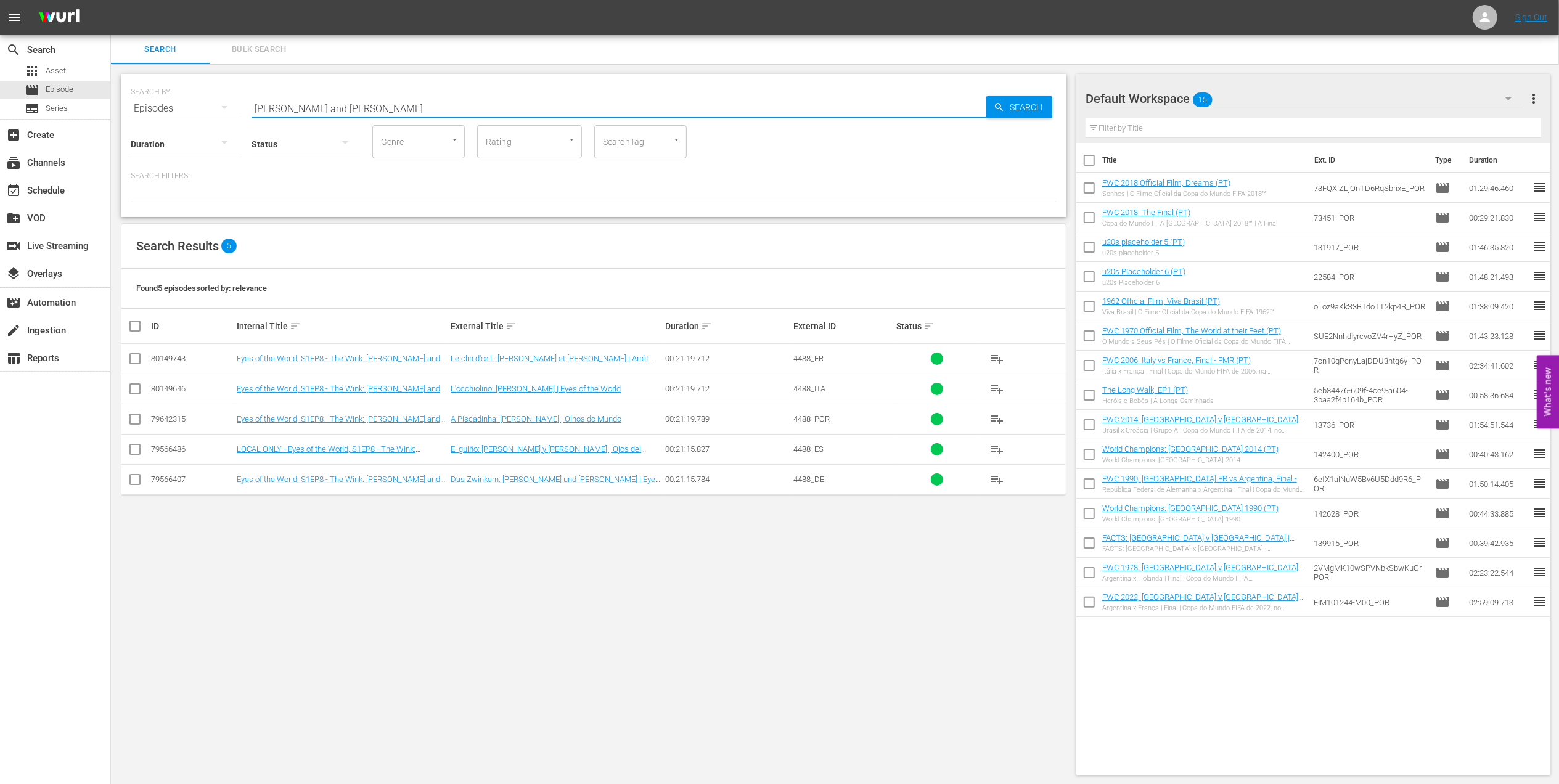
drag, startPoint x: 386, startPoint y: 106, endPoint x: 156, endPoint y: 117, distance: 230.3
click at [158, 117] on div "SEARCH BY Search By Episodes Search ID, Title, Description, Keywords, or Catego…" at bounding box center [593, 145] width 946 height 143
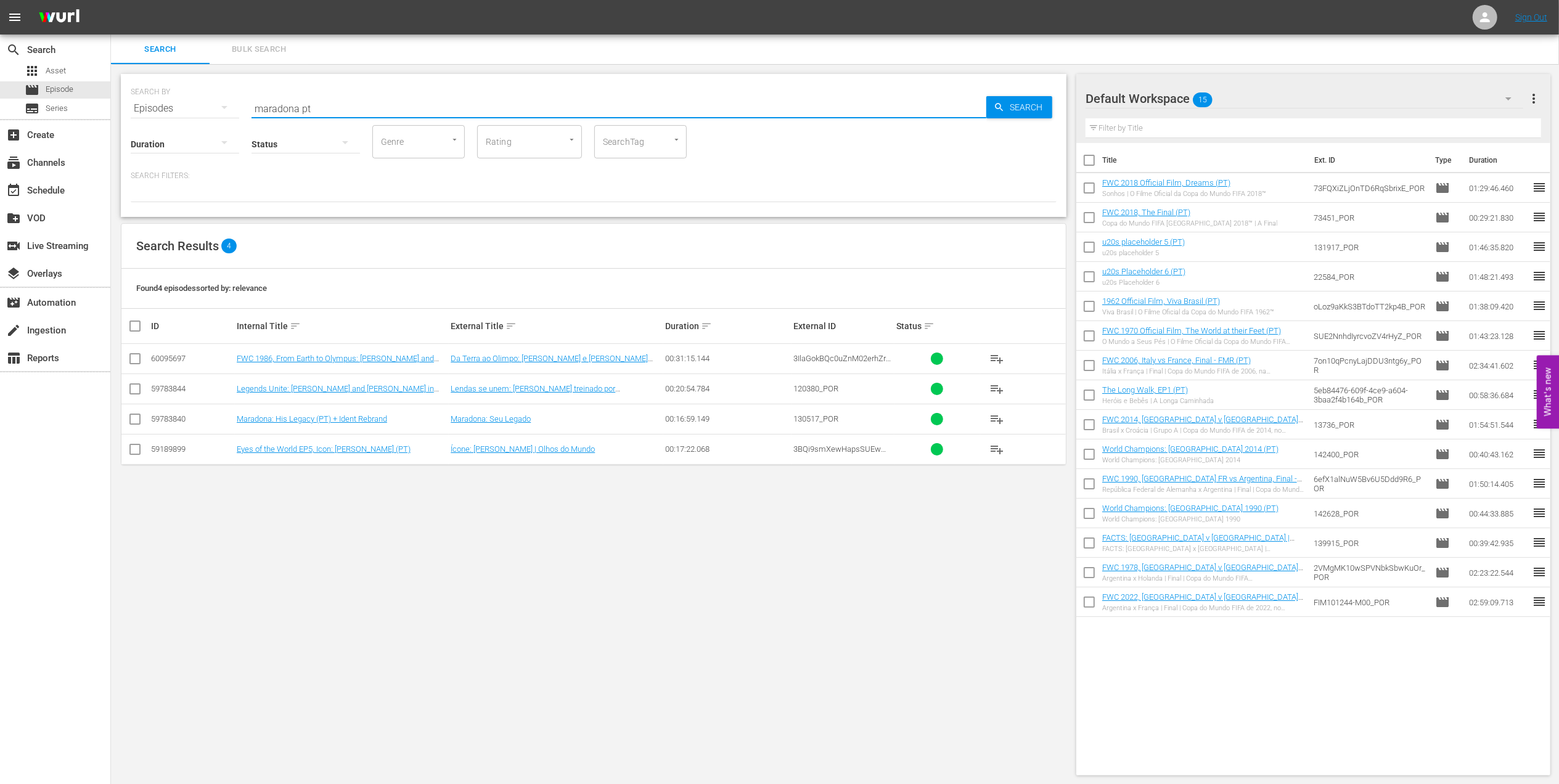
type input "maradona pt"
click at [138, 452] on input "checkbox" at bounding box center [135, 451] width 15 height 15
checkbox input "true"
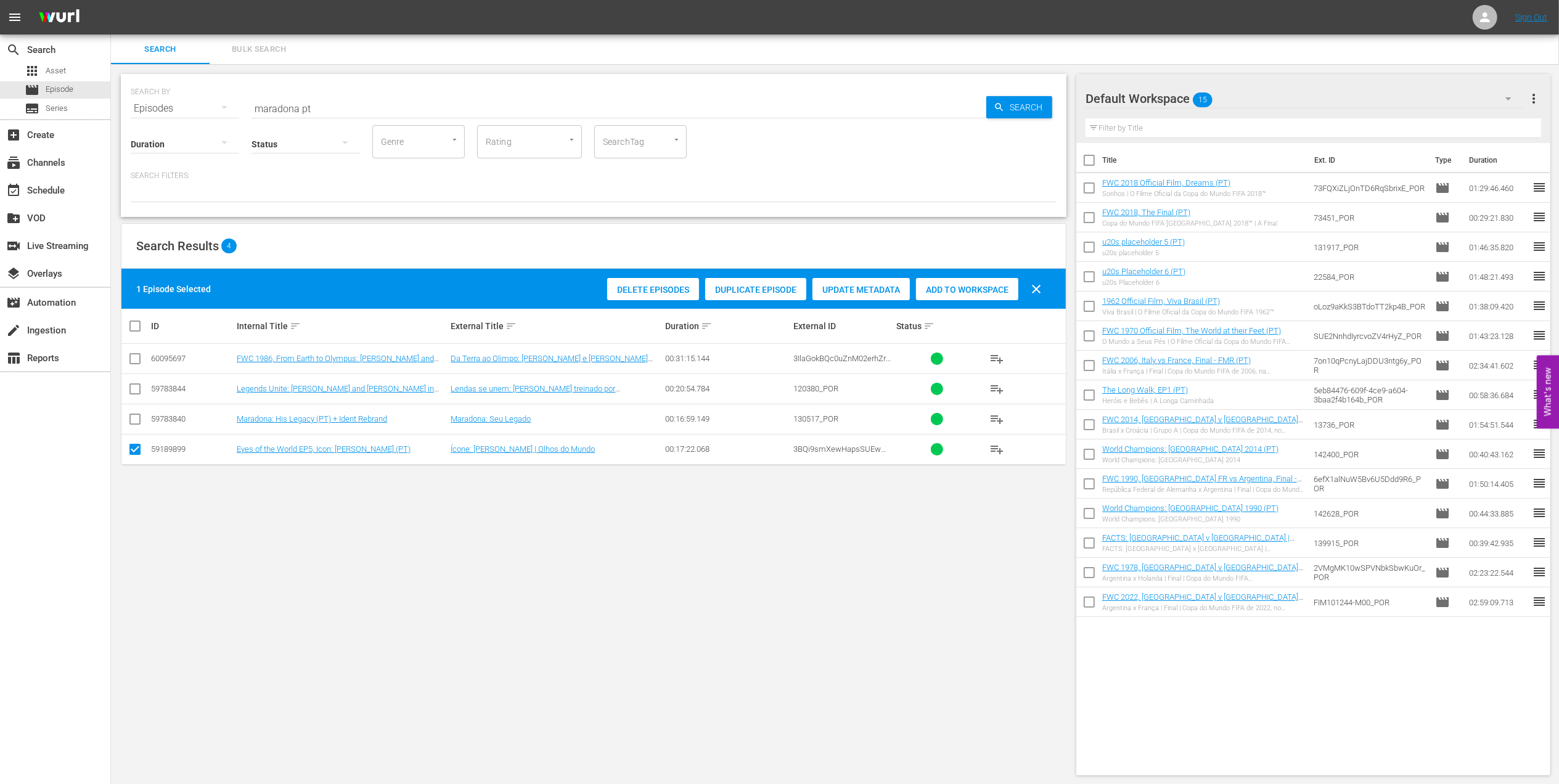
click at [988, 284] on div "Add to Workspace" at bounding box center [967, 289] width 103 height 24
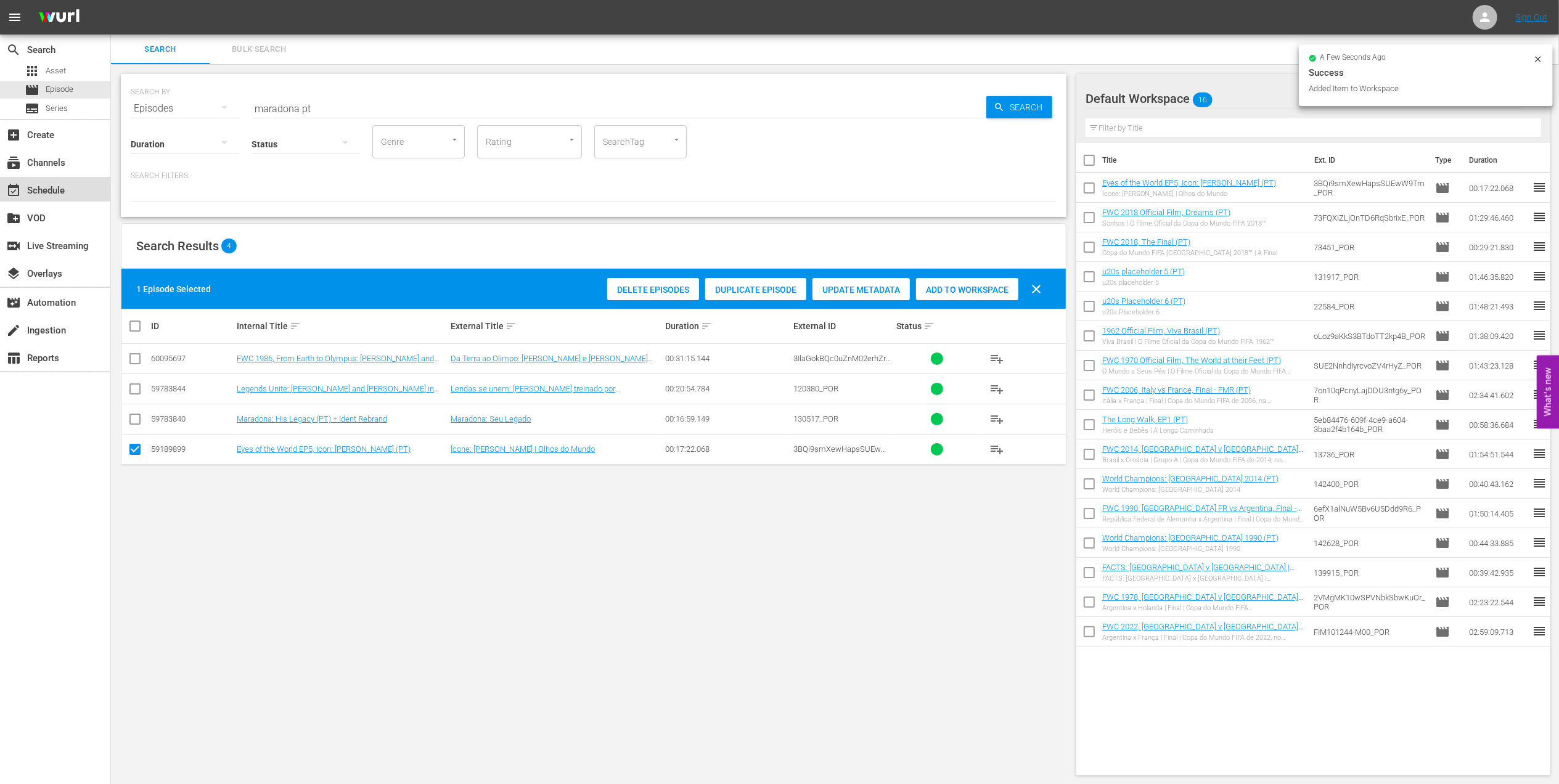
click at [57, 187] on div "event_available Schedule" at bounding box center [34, 188] width 69 height 11
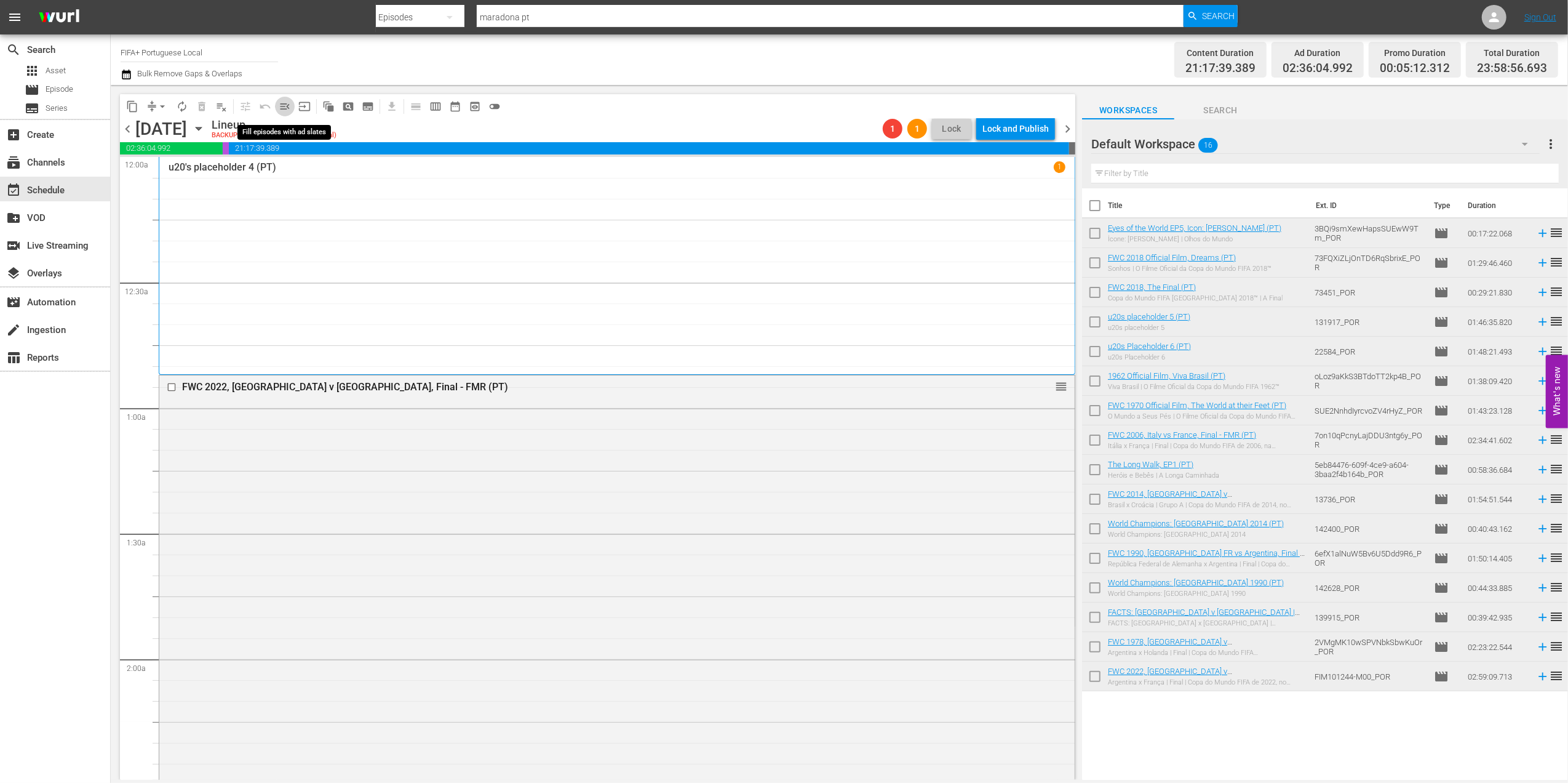
click at [287, 111] on span "menu_open" at bounding box center [285, 107] width 12 height 12
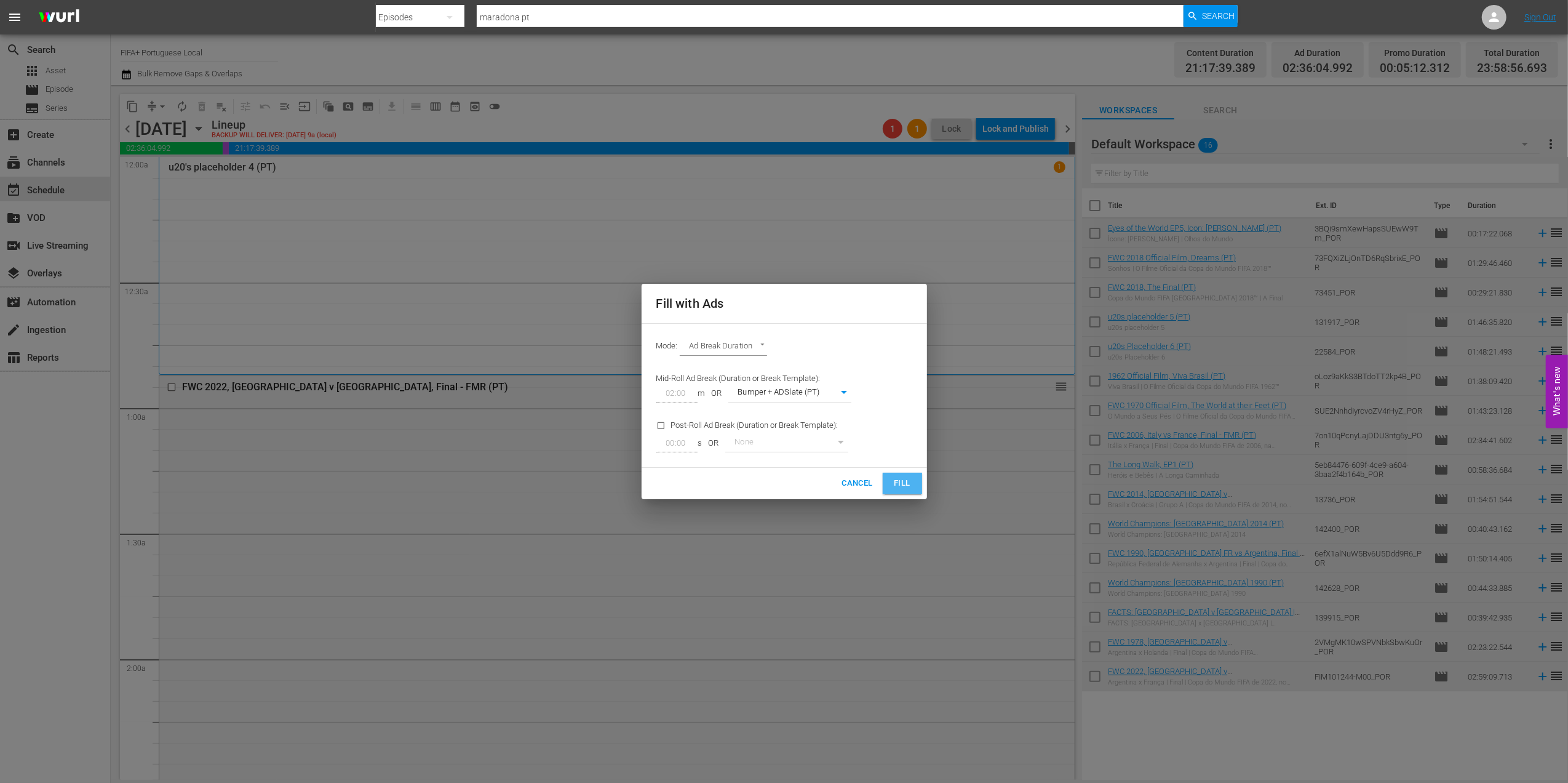
click at [896, 480] on span "Fill" at bounding box center [902, 484] width 20 height 14
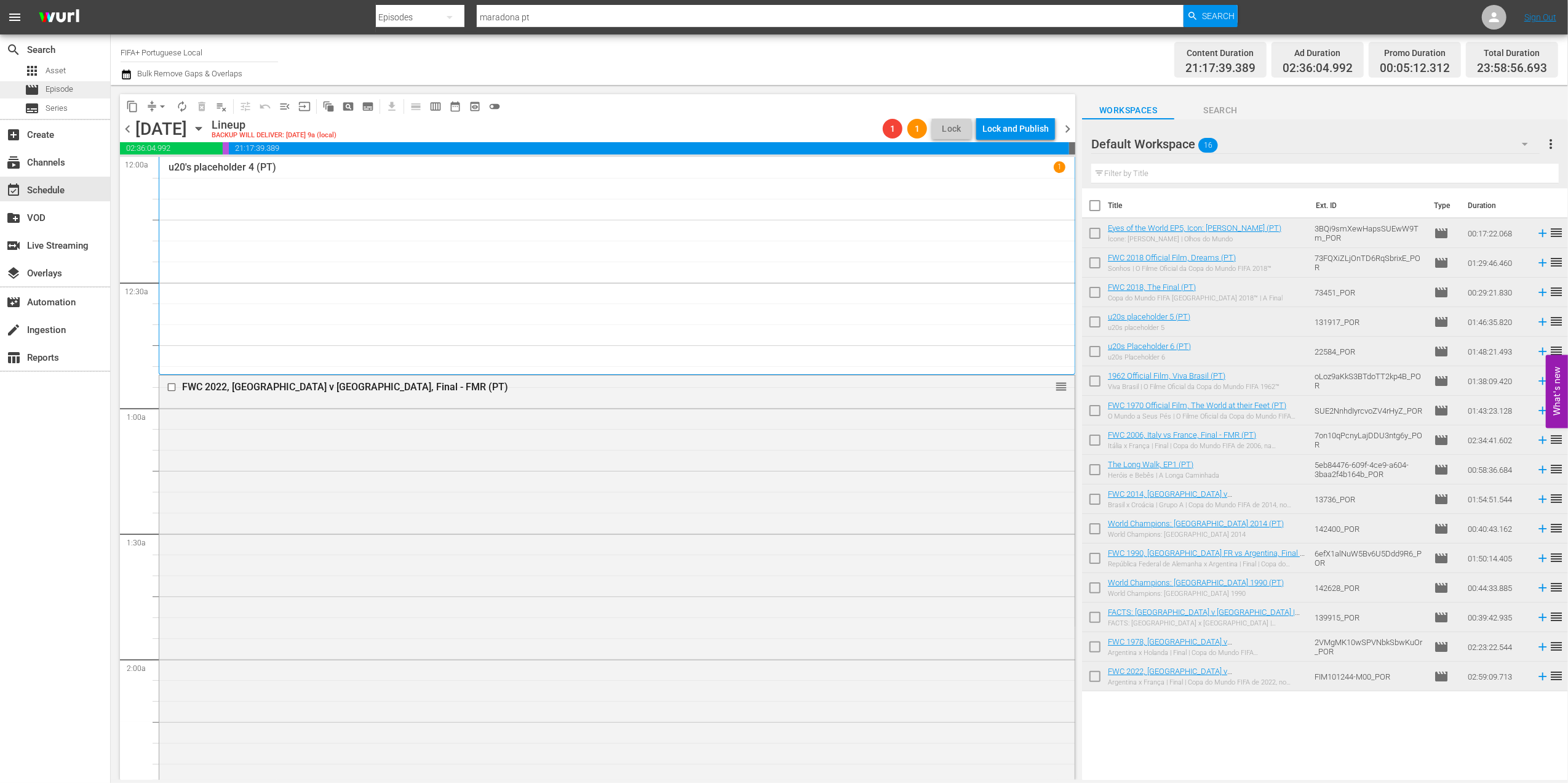
click at [59, 90] on span "Episode" at bounding box center [59, 89] width 28 height 12
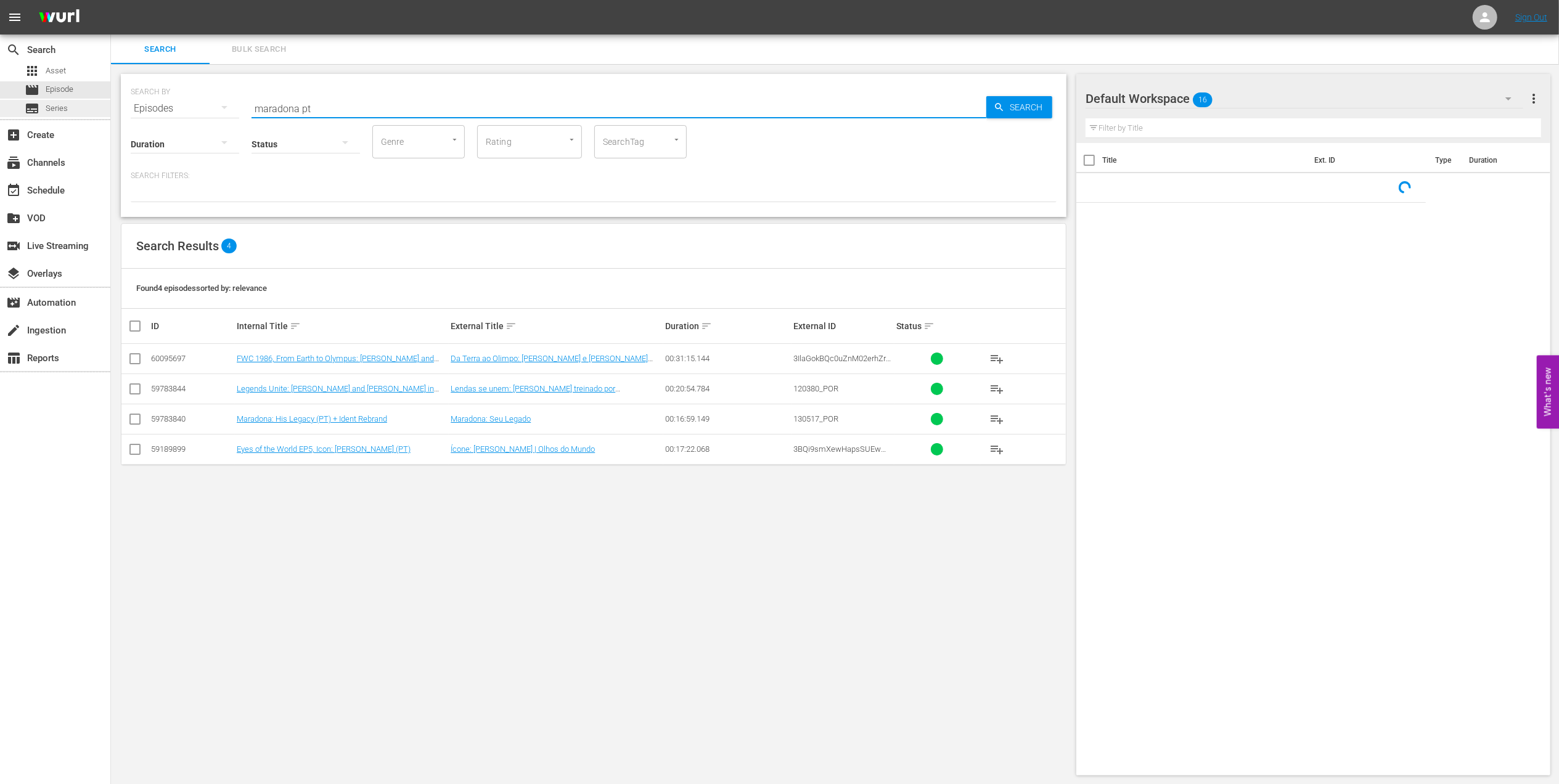
drag, startPoint x: 336, startPoint y: 109, endPoint x: 110, endPoint y: 107, distance: 226.0
click at [111, 0] on div "search Search apps Asset movie Episode subtitles Series add_box Create subscrip…" at bounding box center [835, 0] width 1449 height 0
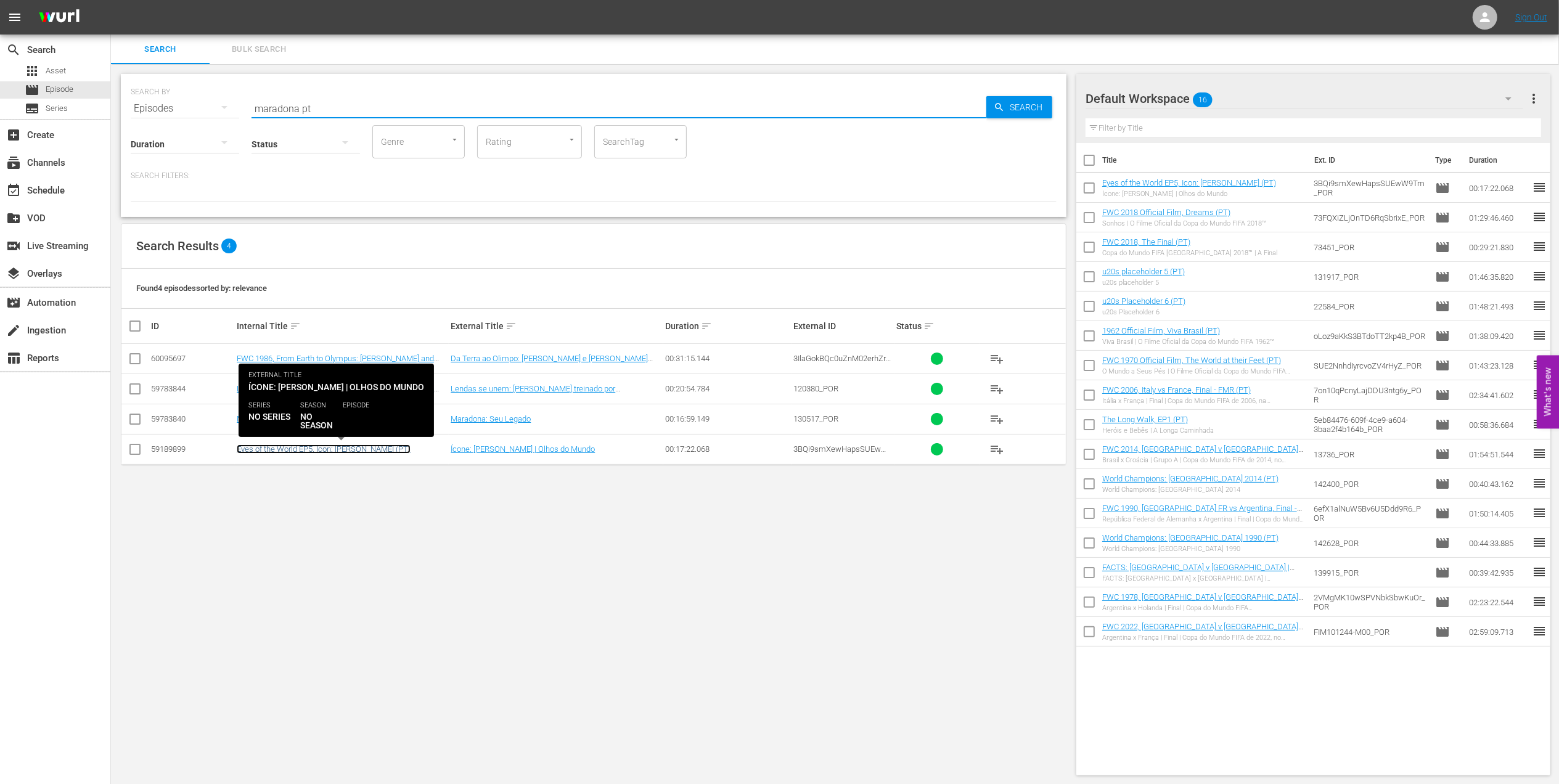
click at [294, 449] on link "Eyes of the World EP5, Icon: [PERSON_NAME] (PT)" at bounding box center [323, 449] width 174 height 10
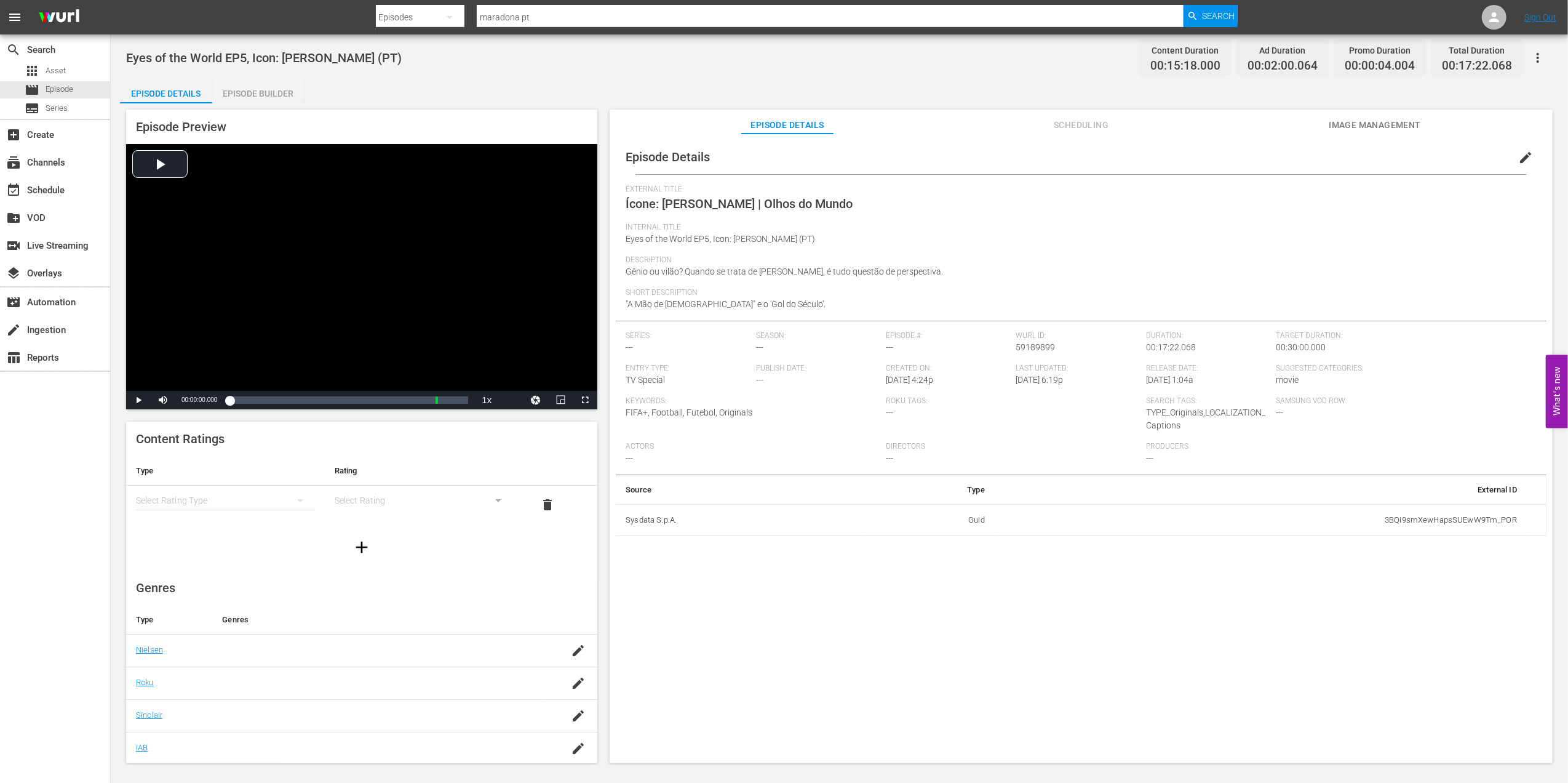
drag, startPoint x: 822, startPoint y: 239, endPoint x: 603, endPoint y: 240, distance: 219.0
click at [603, 240] on div "Episode Preview Video Player is loading. Play Video Play Mute Current Time 00:0…" at bounding box center [840, 437] width 1439 height 669
copy span "Eyes of the World EP5, Icon: [PERSON_NAME] (PT)"
click at [57, 190] on div "event_available Schedule" at bounding box center [34, 188] width 69 height 11
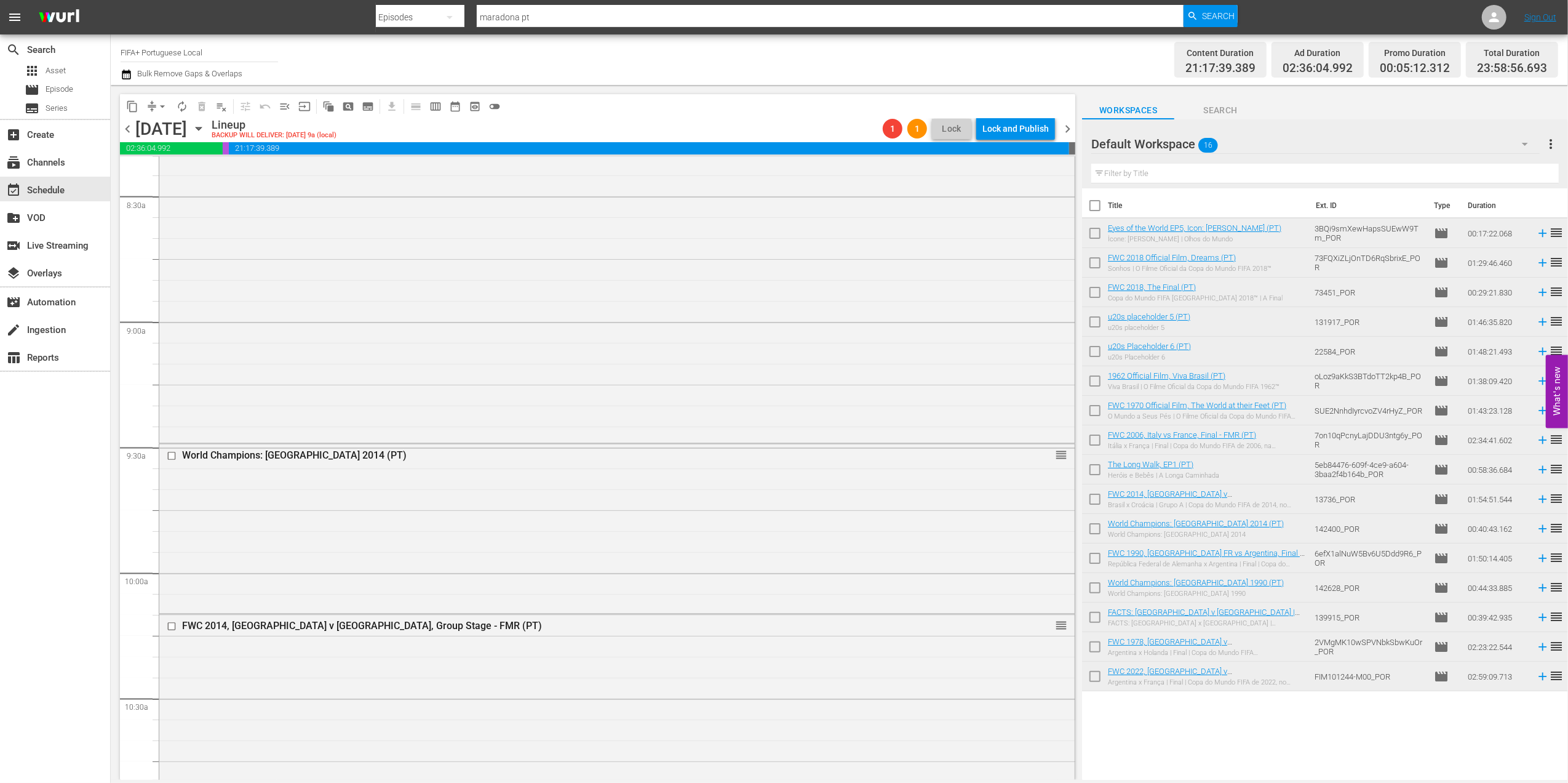
scroll to position [1530, 0]
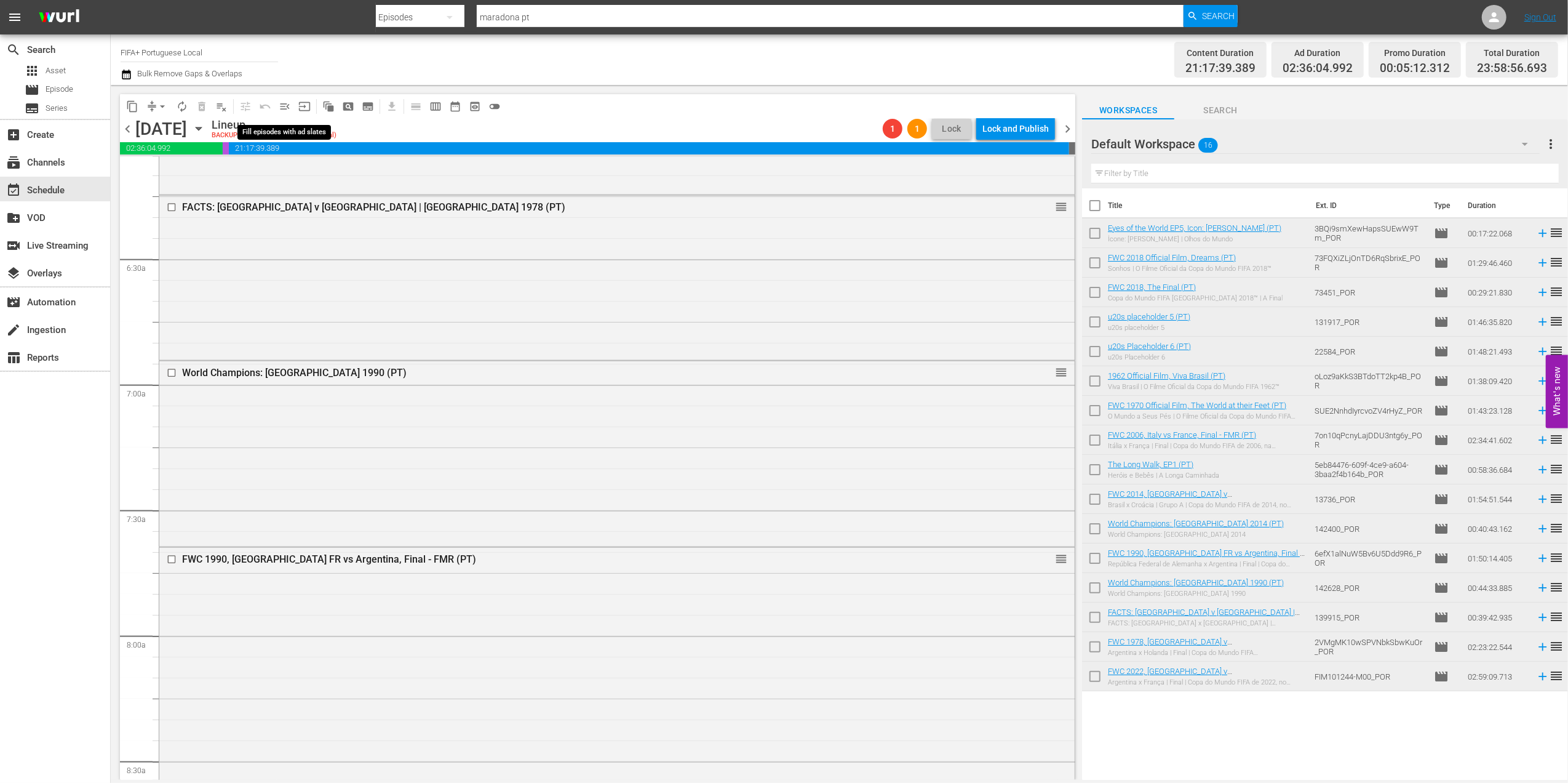
click at [284, 101] on span "menu_open" at bounding box center [285, 107] width 12 height 12
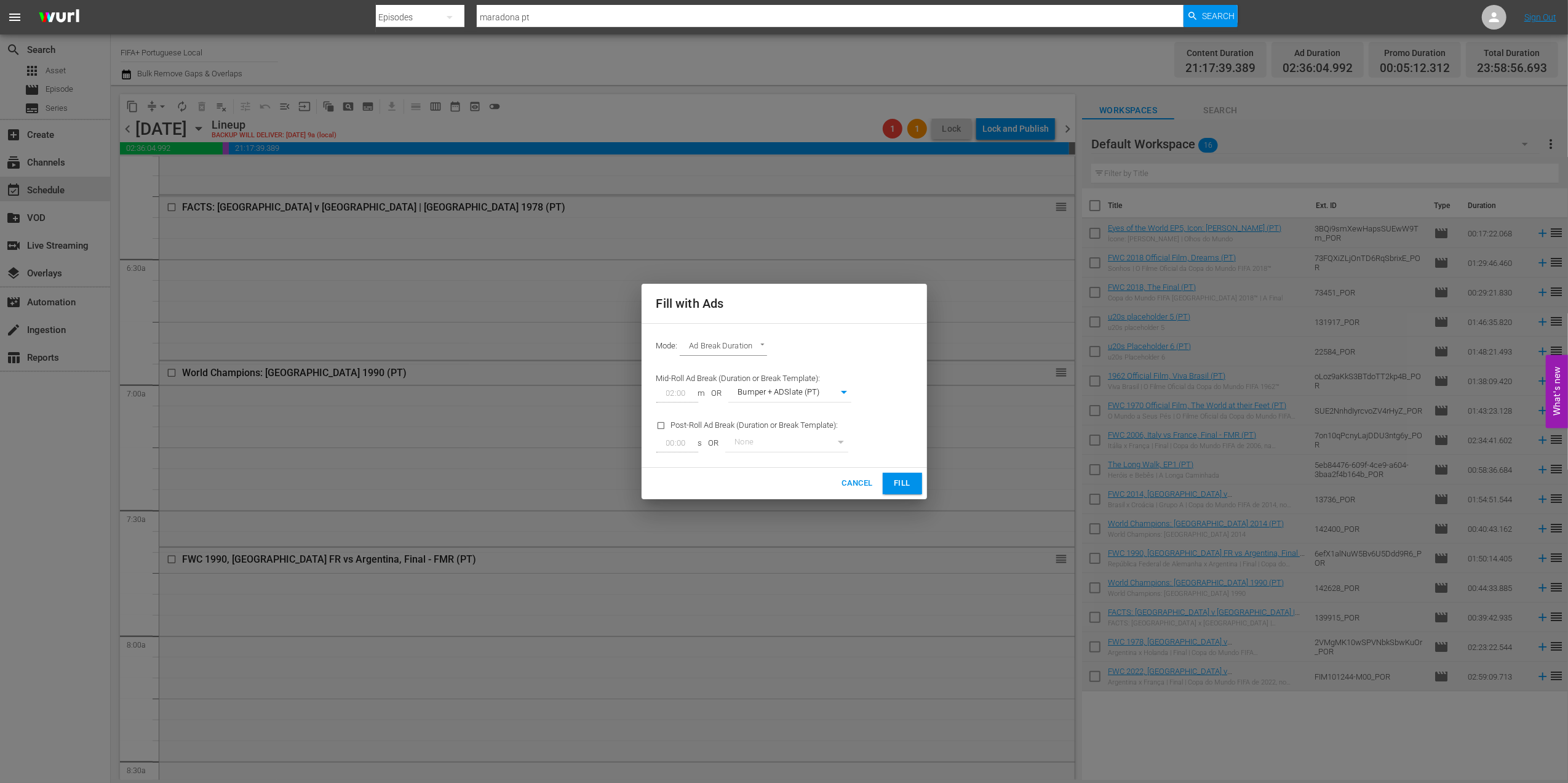
click at [902, 480] on span "Fill" at bounding box center [902, 484] width 20 height 14
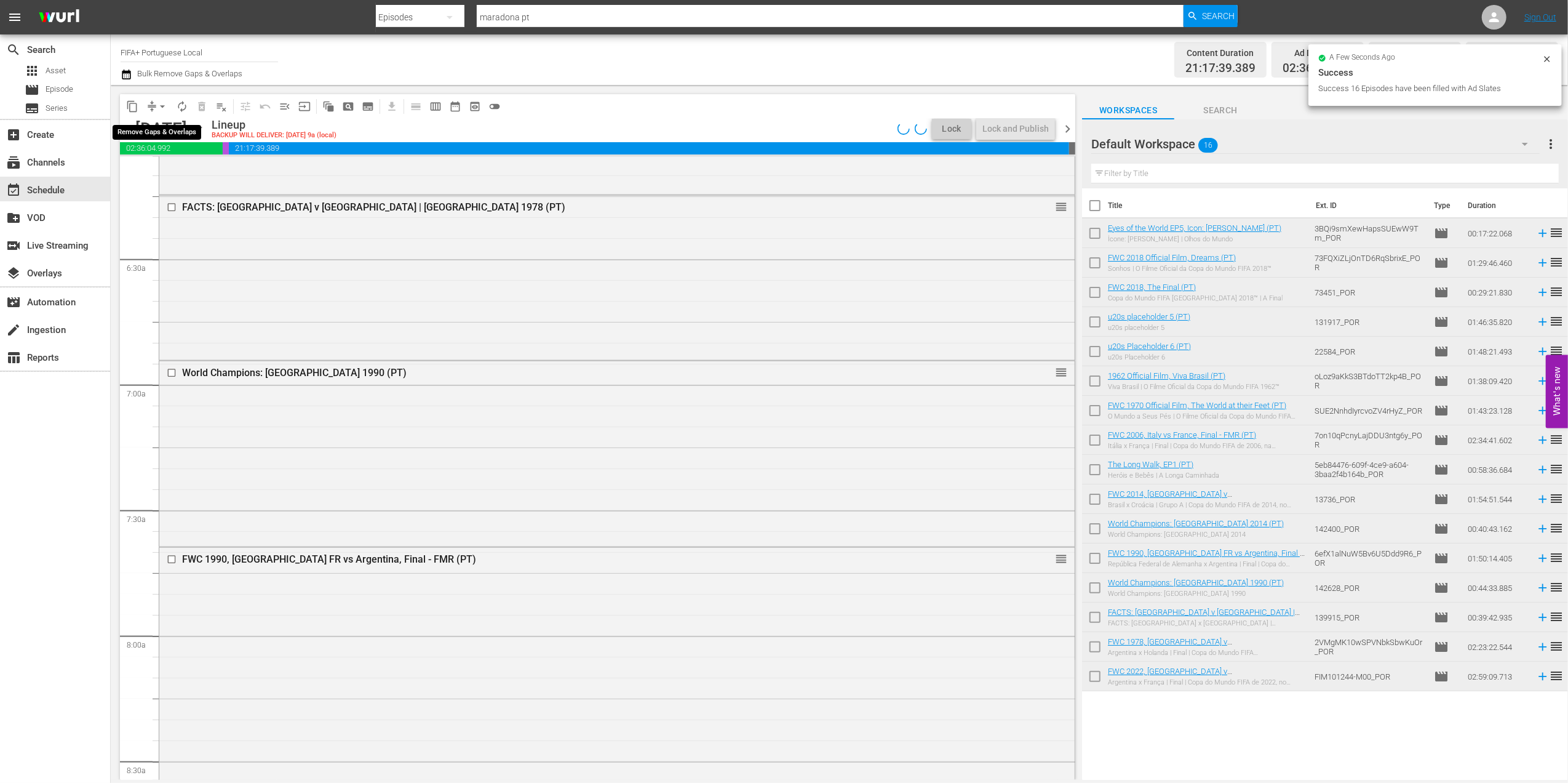
click at [164, 109] on span "arrow_drop_down" at bounding box center [163, 107] width 12 height 12
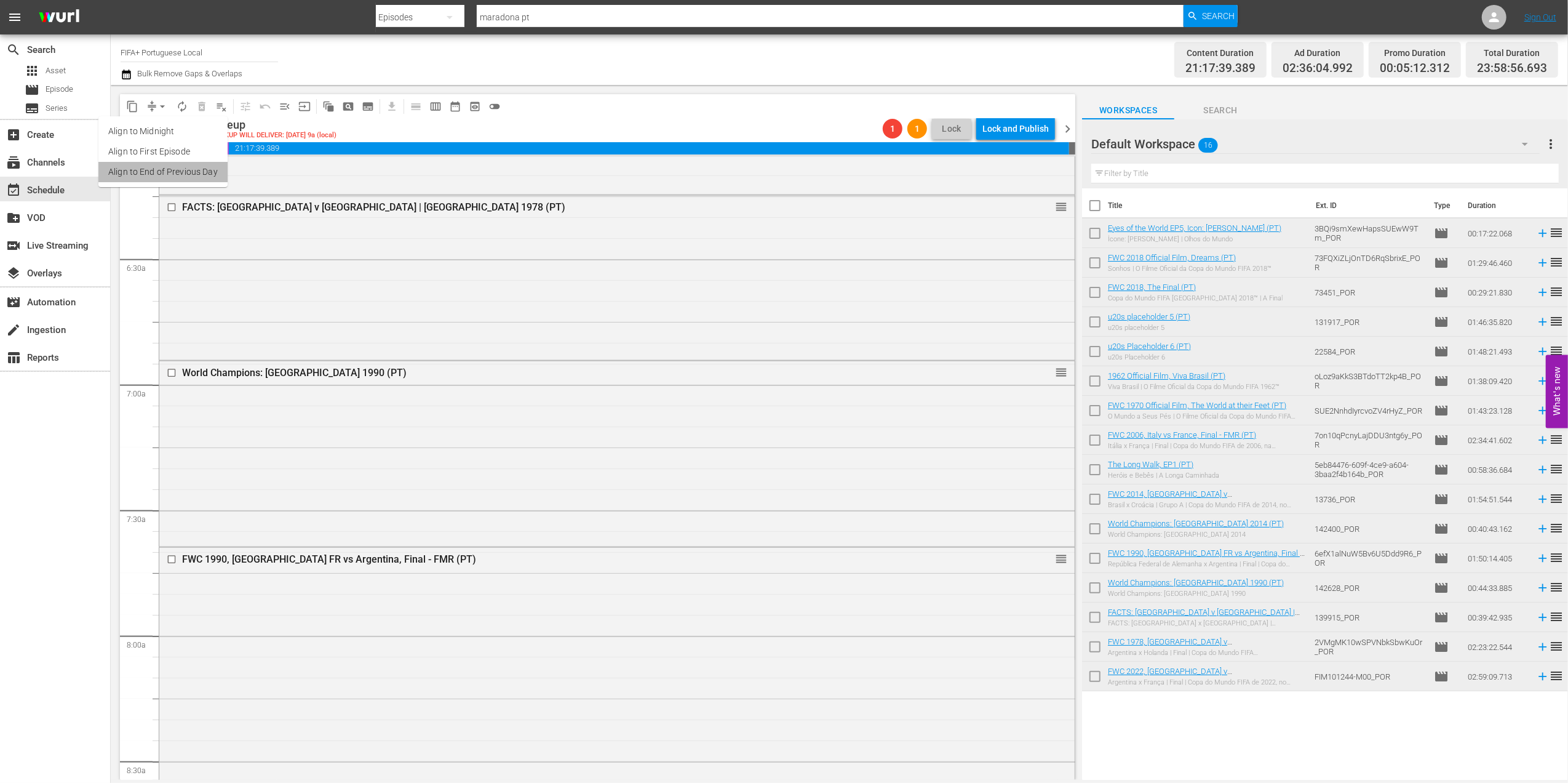
click at [197, 173] on li "Align to End of Previous Day" at bounding box center [164, 171] width 129 height 20
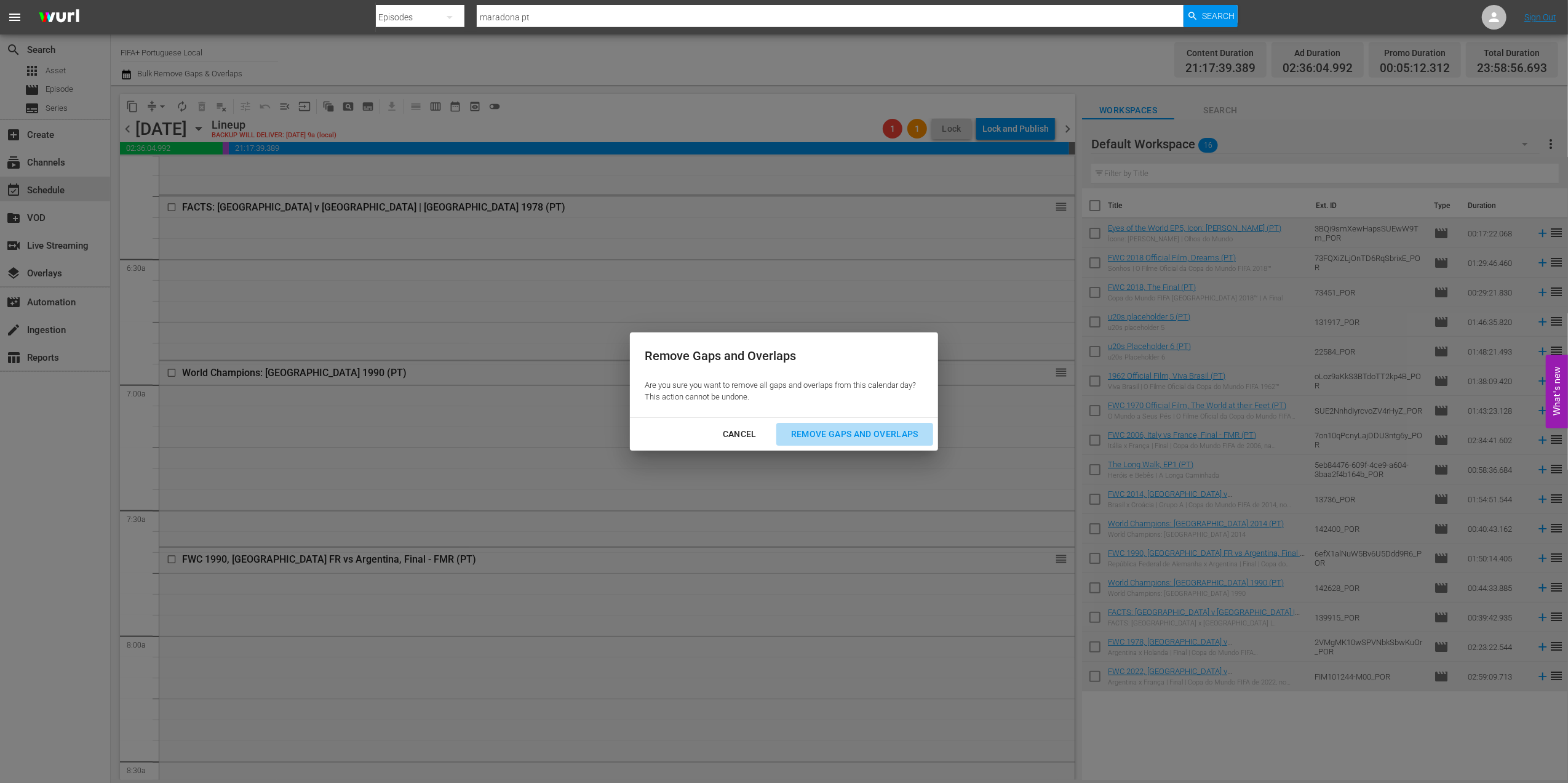
click at [909, 430] on div "Remove Gaps and Overlaps" at bounding box center [854, 435] width 147 height 16
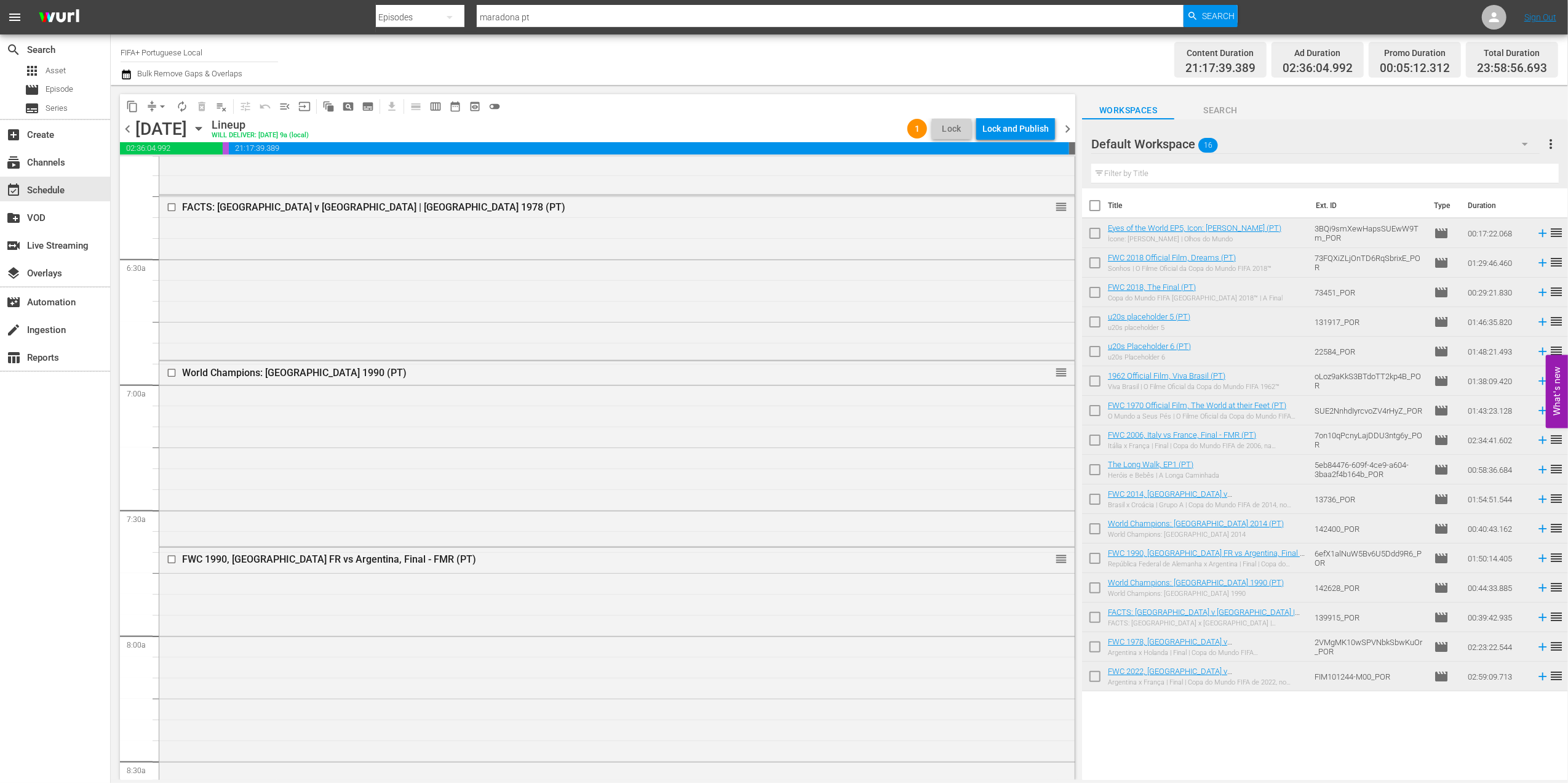
click at [133, 129] on span "chevron_left" at bounding box center [128, 129] width 16 height 16
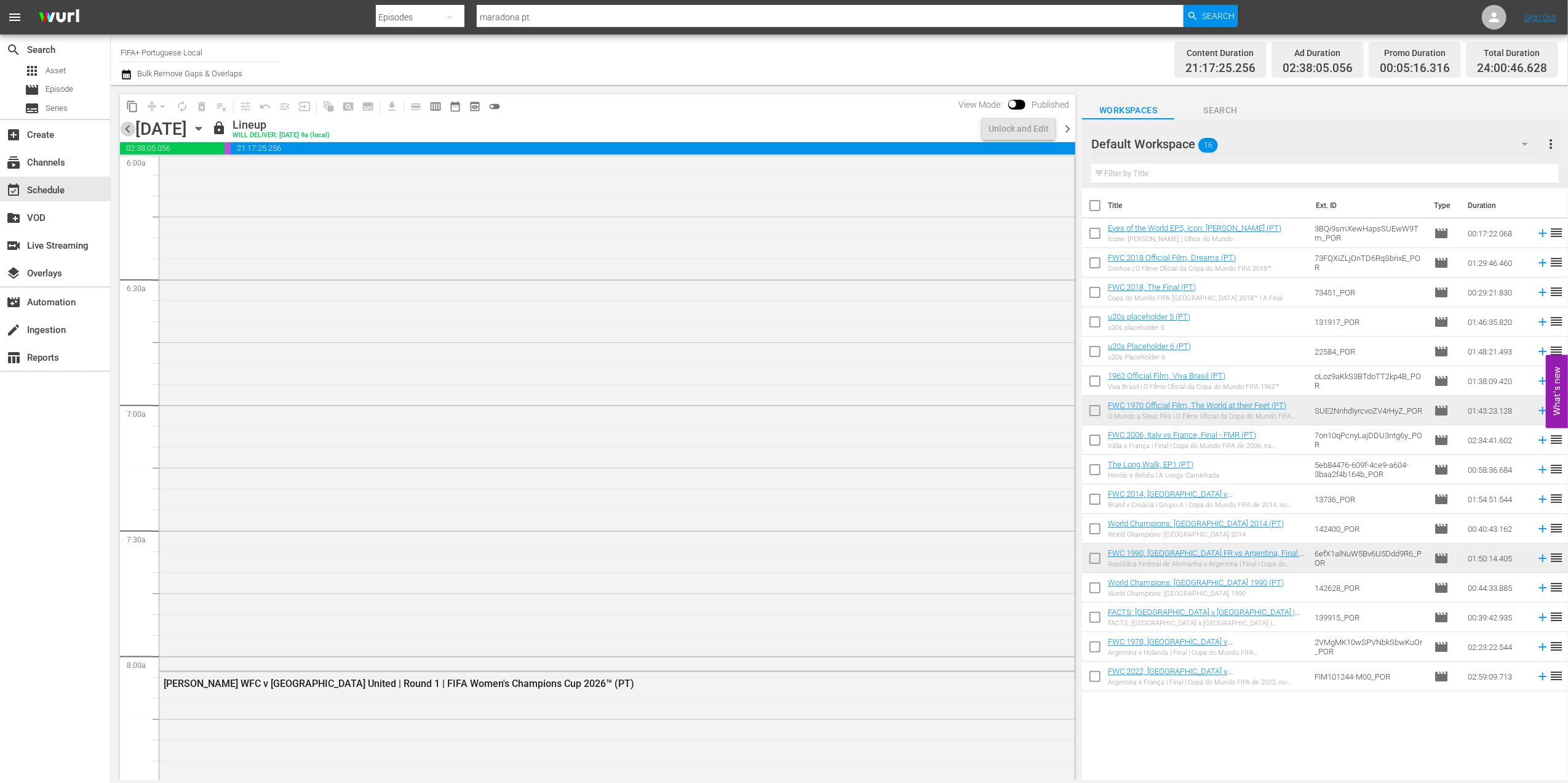
click at [134, 128] on span "chevron_left" at bounding box center [128, 129] width 16 height 16
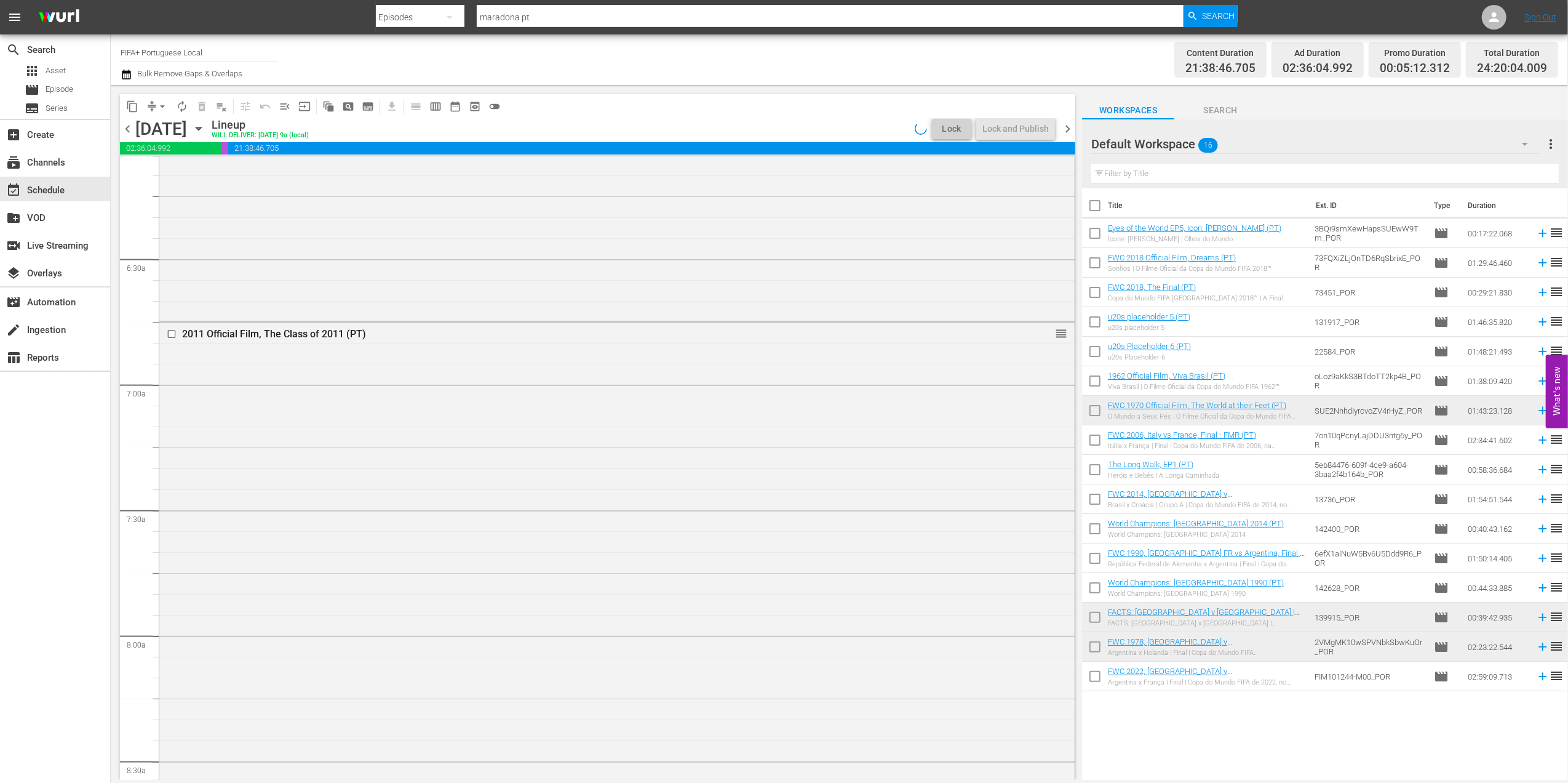
click at [131, 129] on span "chevron_left" at bounding box center [128, 129] width 16 height 16
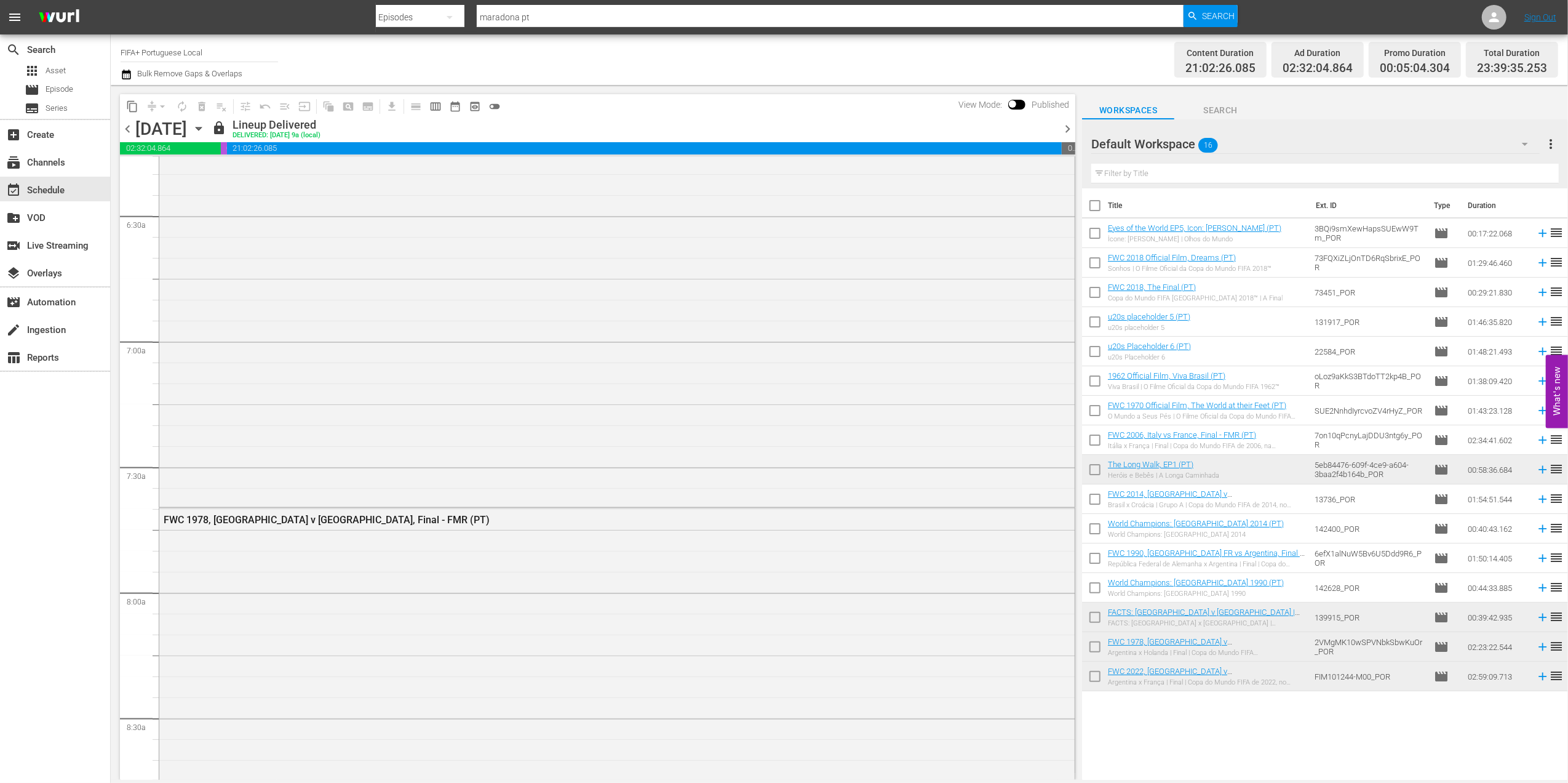
scroll to position [1530, 0]
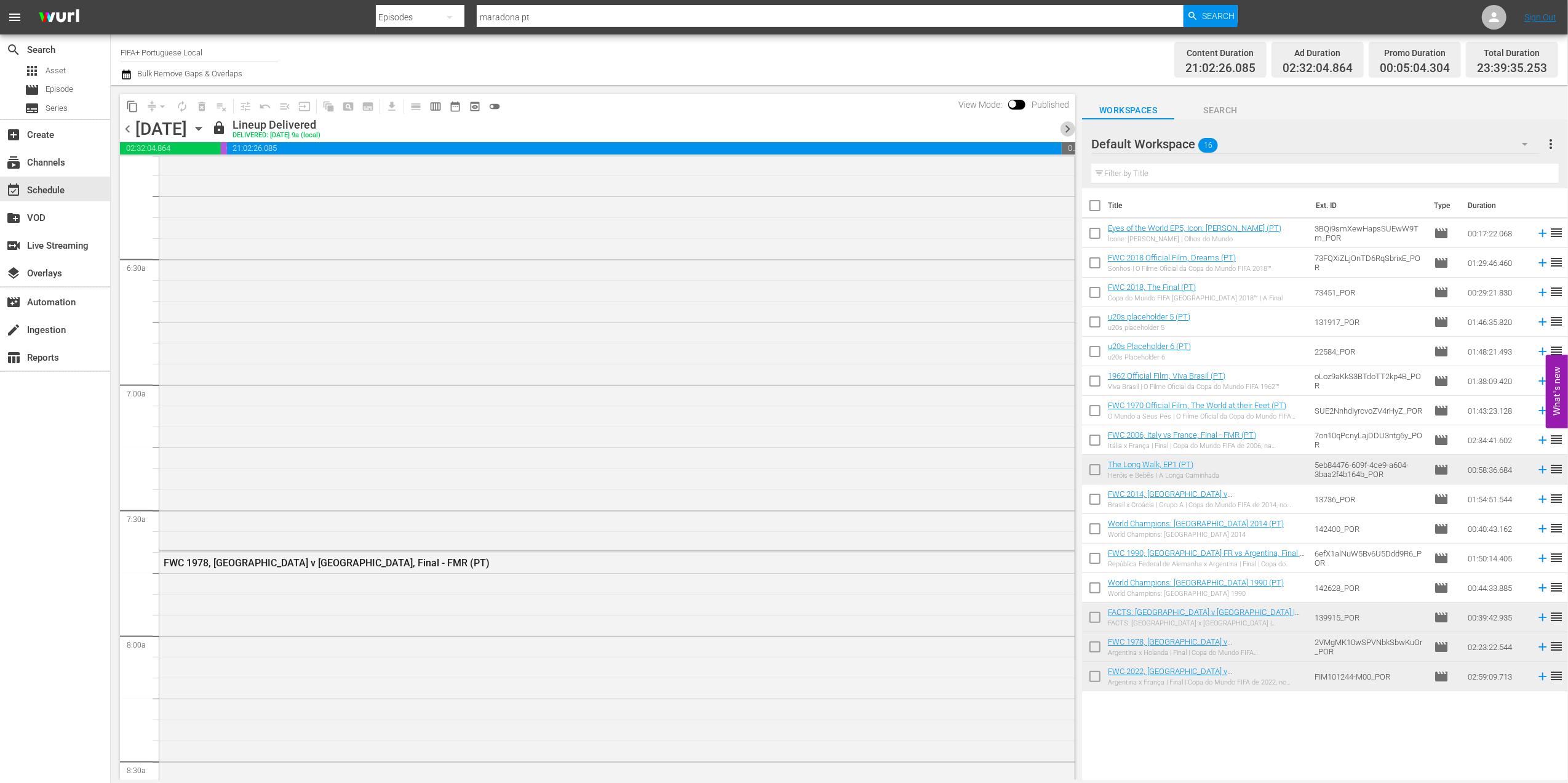
click at [1067, 132] on span "chevron_right" at bounding box center [1068, 129] width 16 height 16
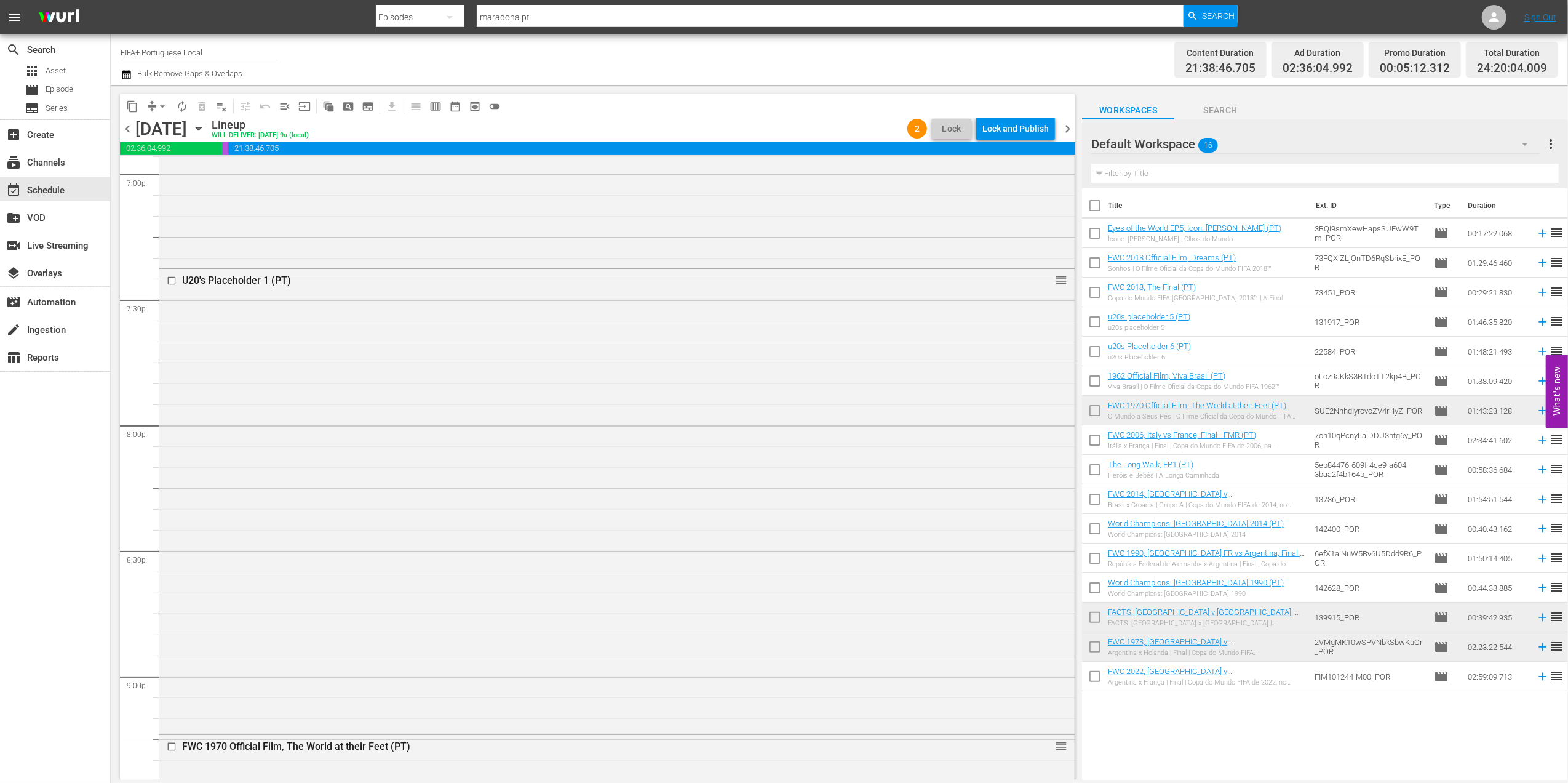
scroll to position [4736, 0]
